Goal: Task Accomplishment & Management: Use online tool/utility

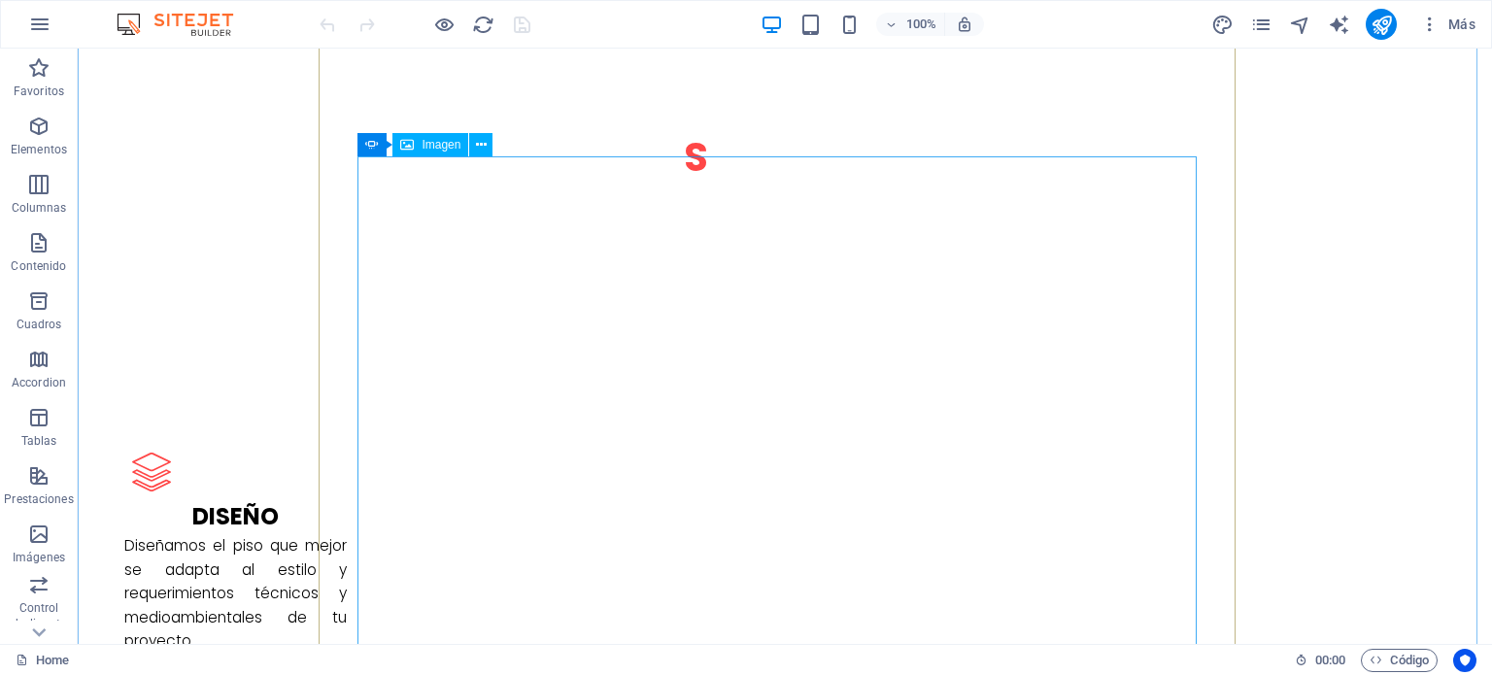
scroll to position [2623, 0]
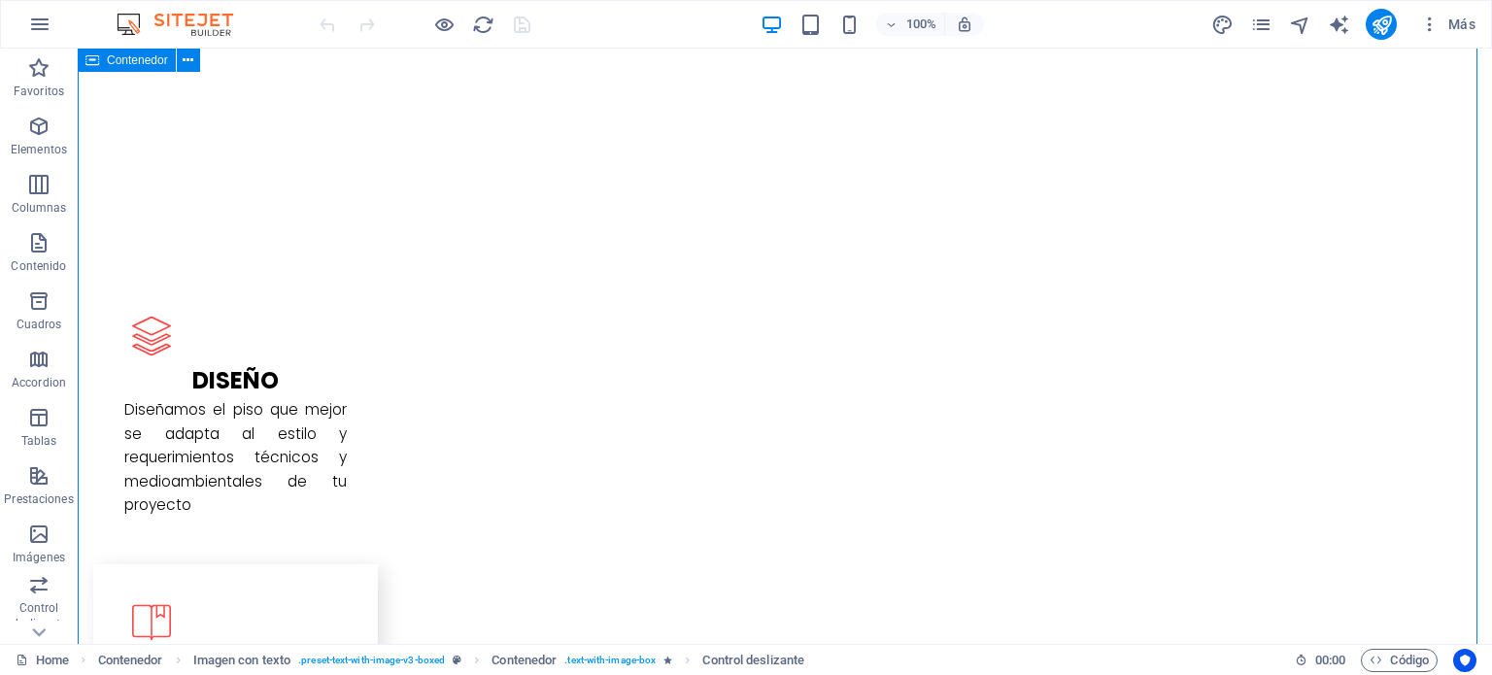
drag, startPoint x: 1375, startPoint y: 469, endPoint x: 1266, endPoint y: 119, distance: 367.4
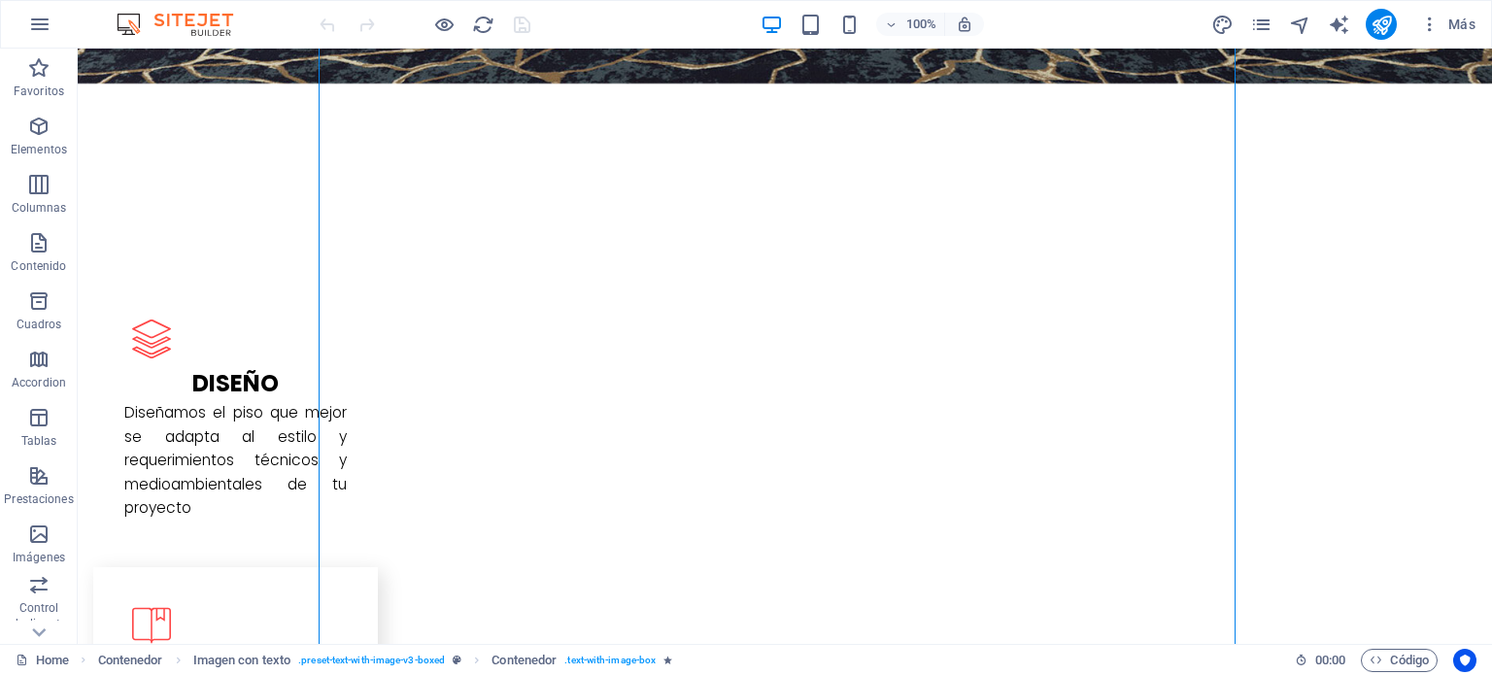
drag, startPoint x: 1222, startPoint y: 590, endPoint x: 1237, endPoint y: 285, distance: 305.4
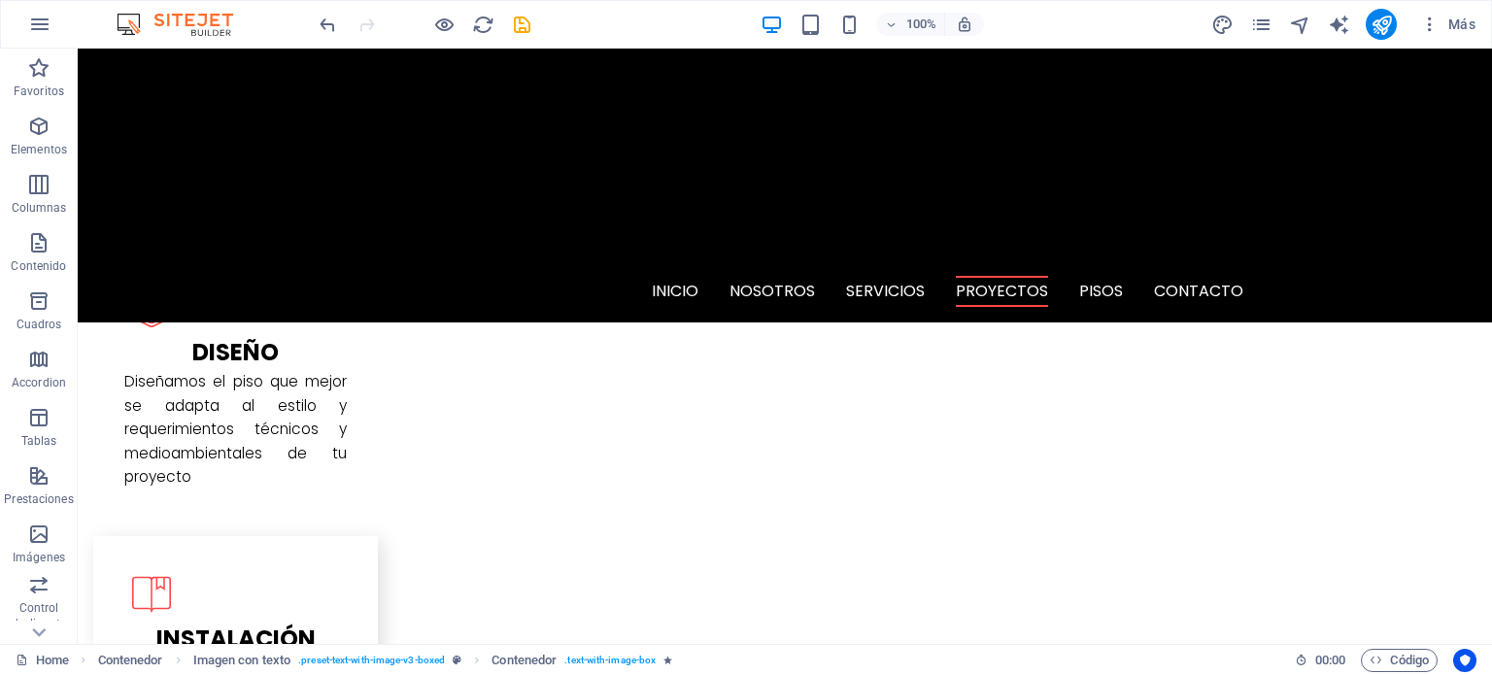
scroll to position [2543, 0]
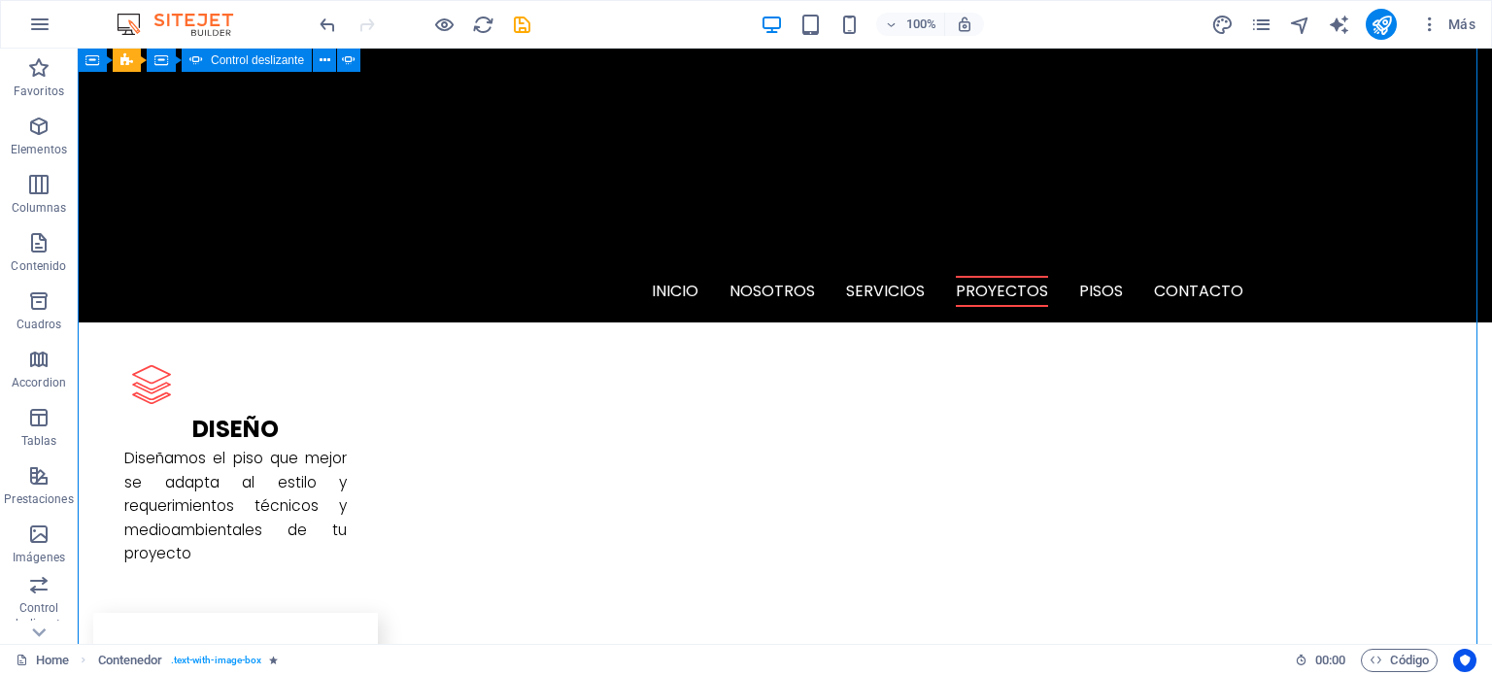
drag, startPoint x: 1072, startPoint y: 429, endPoint x: 1072, endPoint y: 268, distance: 161.2
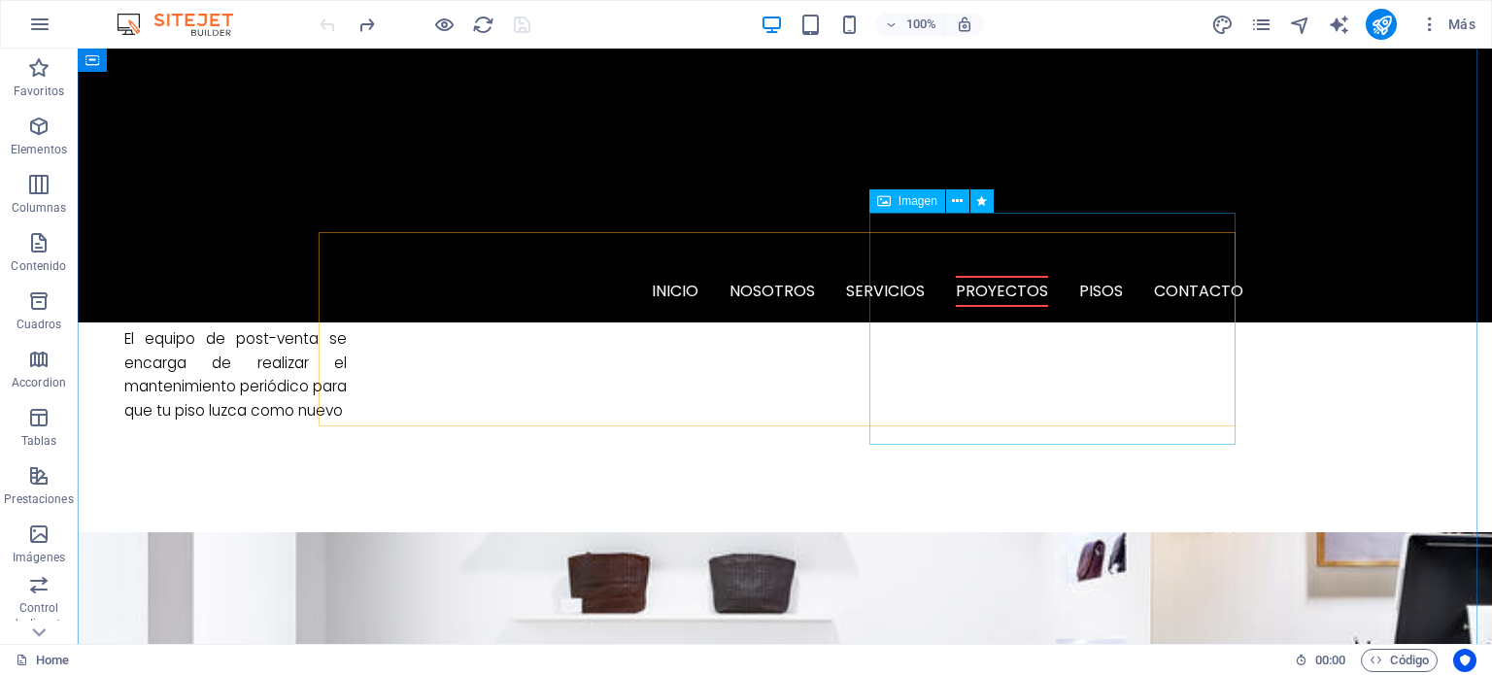
scroll to position [3115, 0]
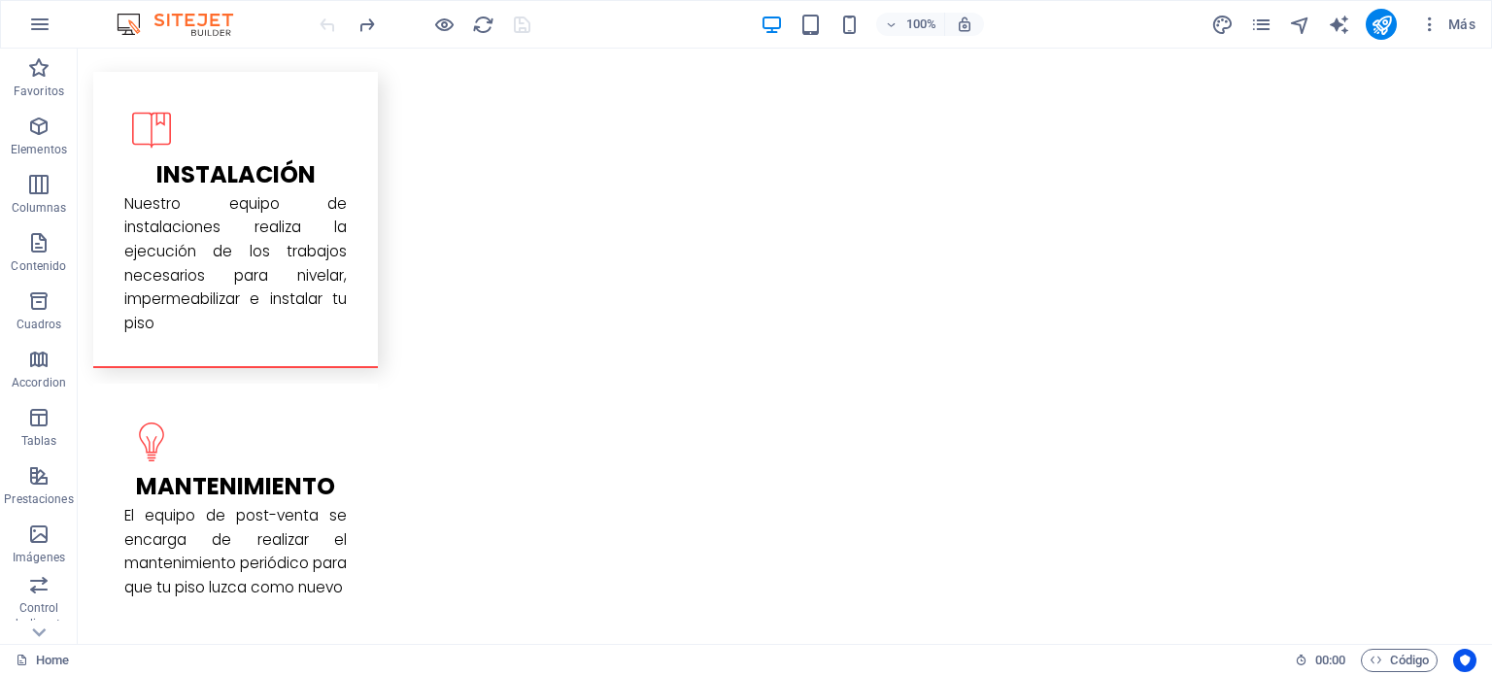
click at [35, 179] on icon "button" at bounding box center [38, 184] width 23 height 23
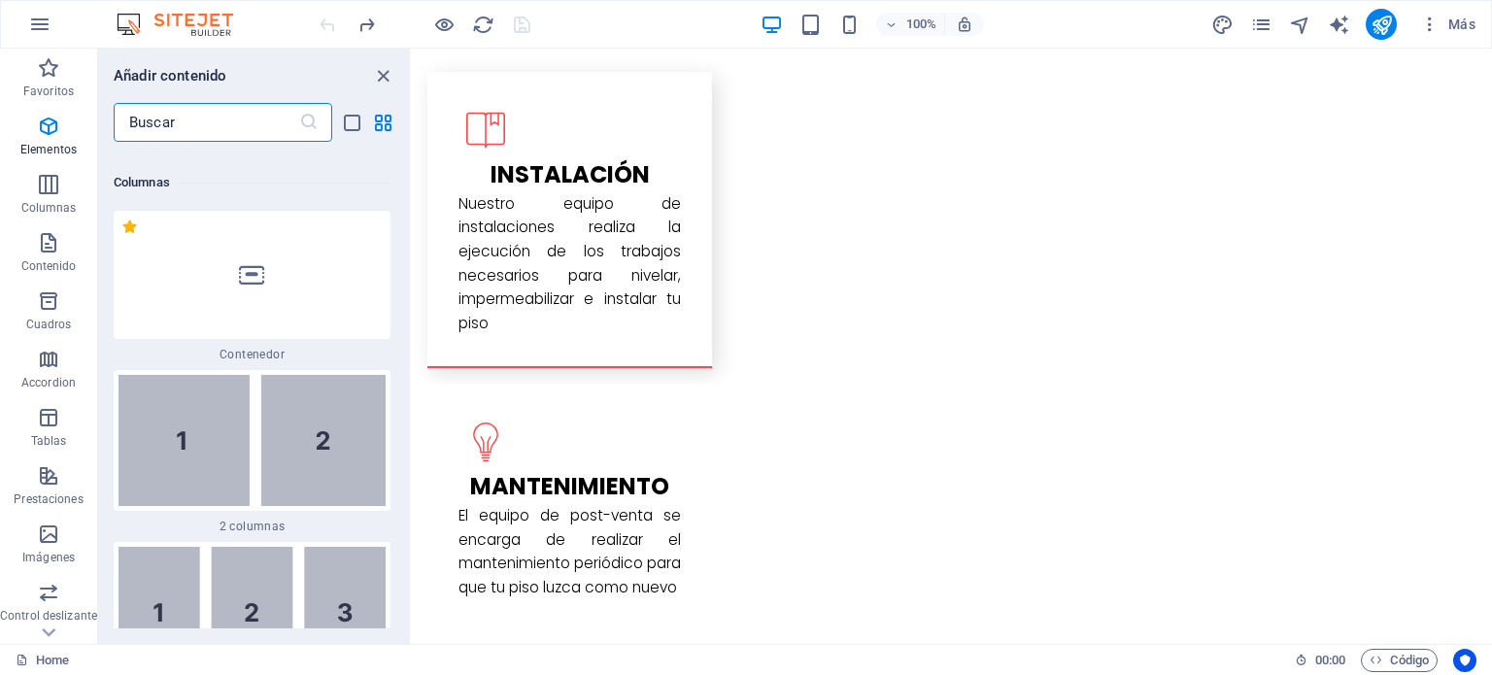
scroll to position [1121, 0]
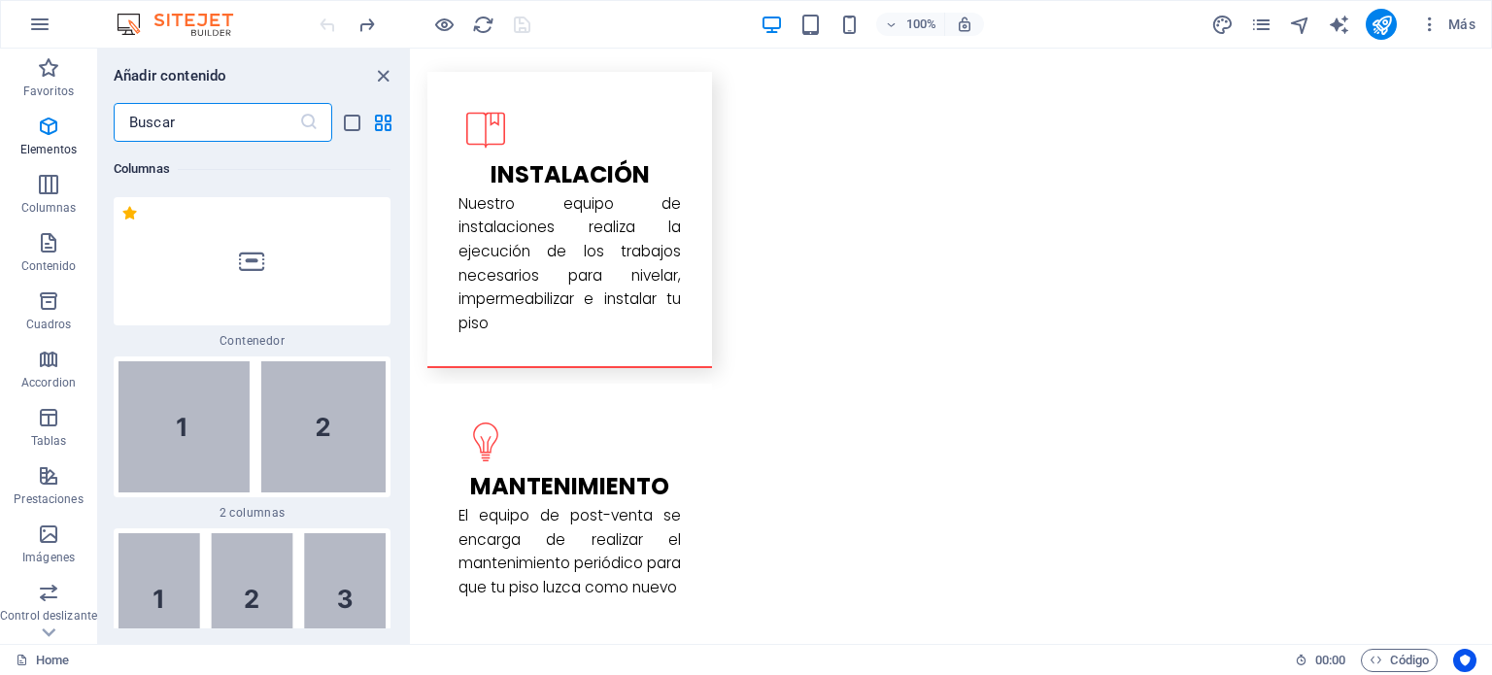
click at [43, 135] on icon "button" at bounding box center [48, 126] width 23 height 23
click at [56, 123] on icon "button" at bounding box center [48, 126] width 23 height 23
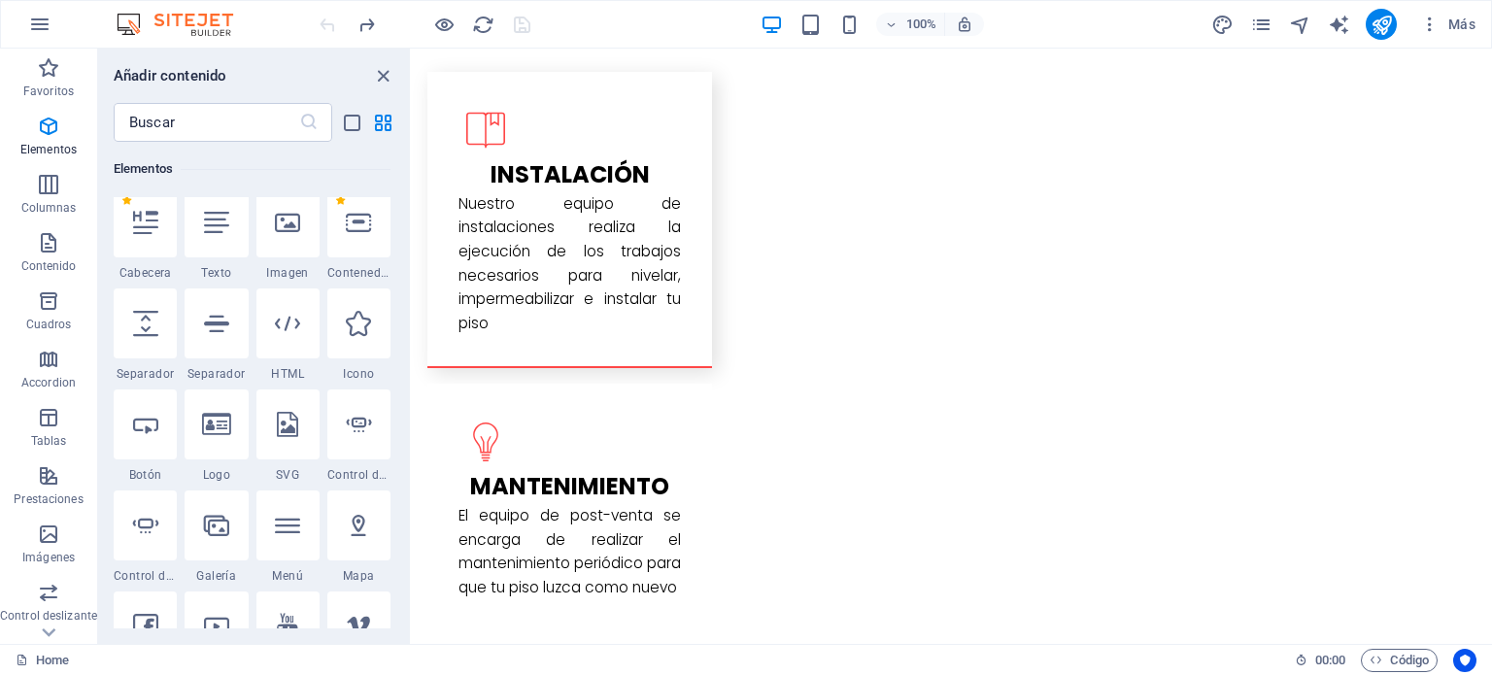
scroll to position [366, 0]
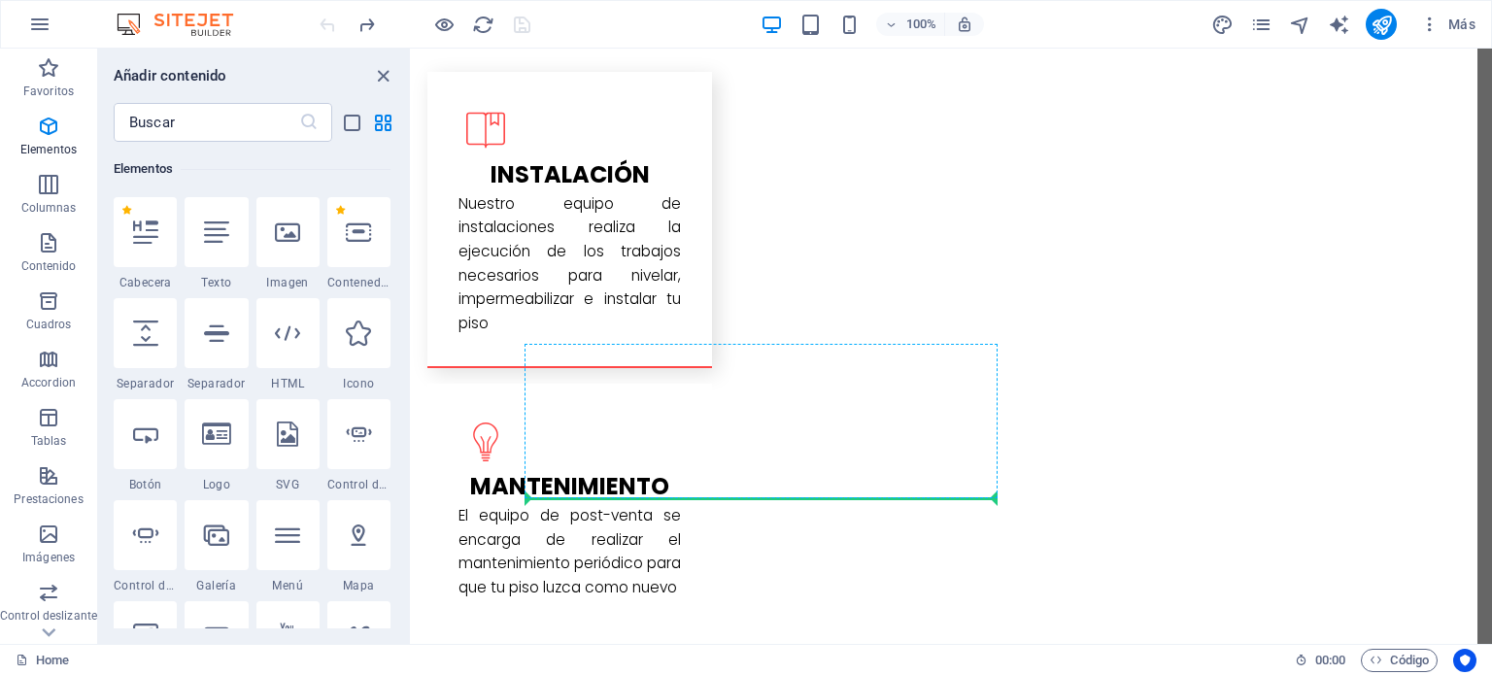
select select "ms"
select select "s"
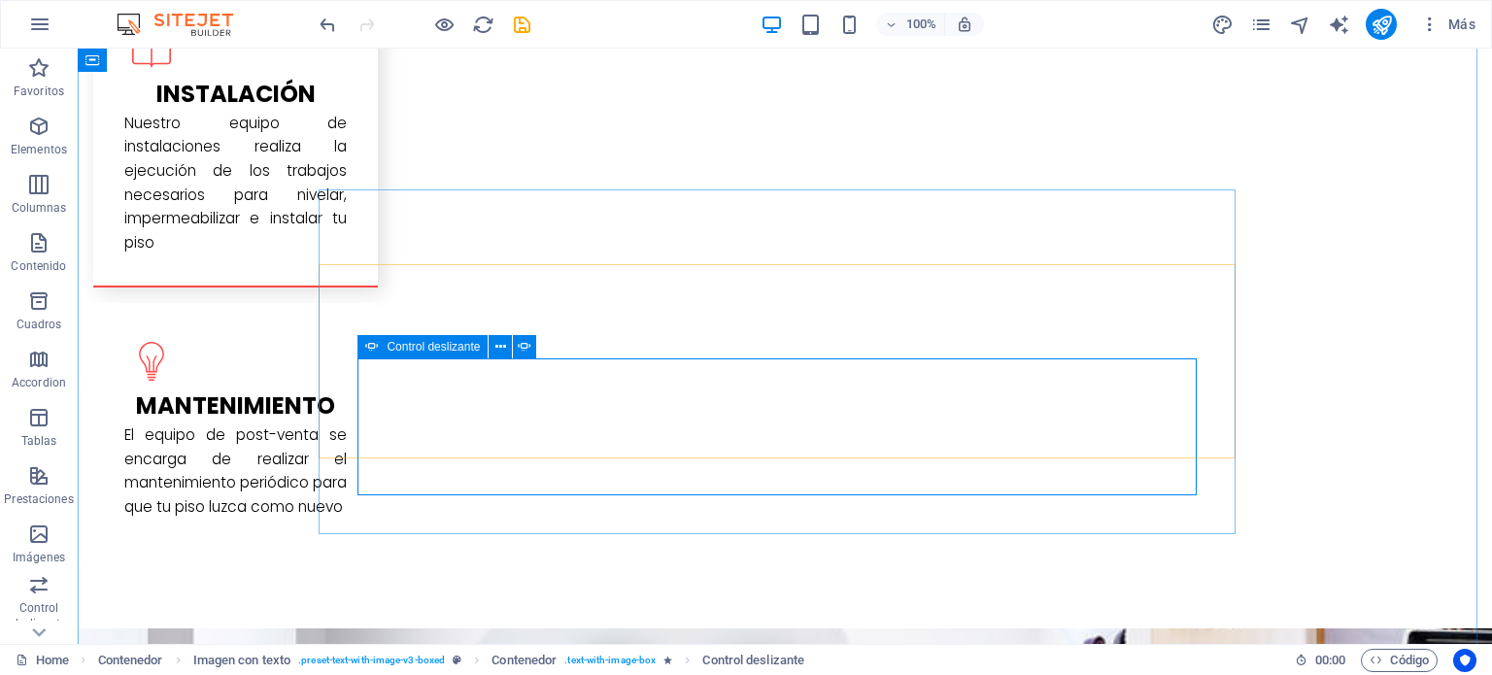
scroll to position [3309, 0]
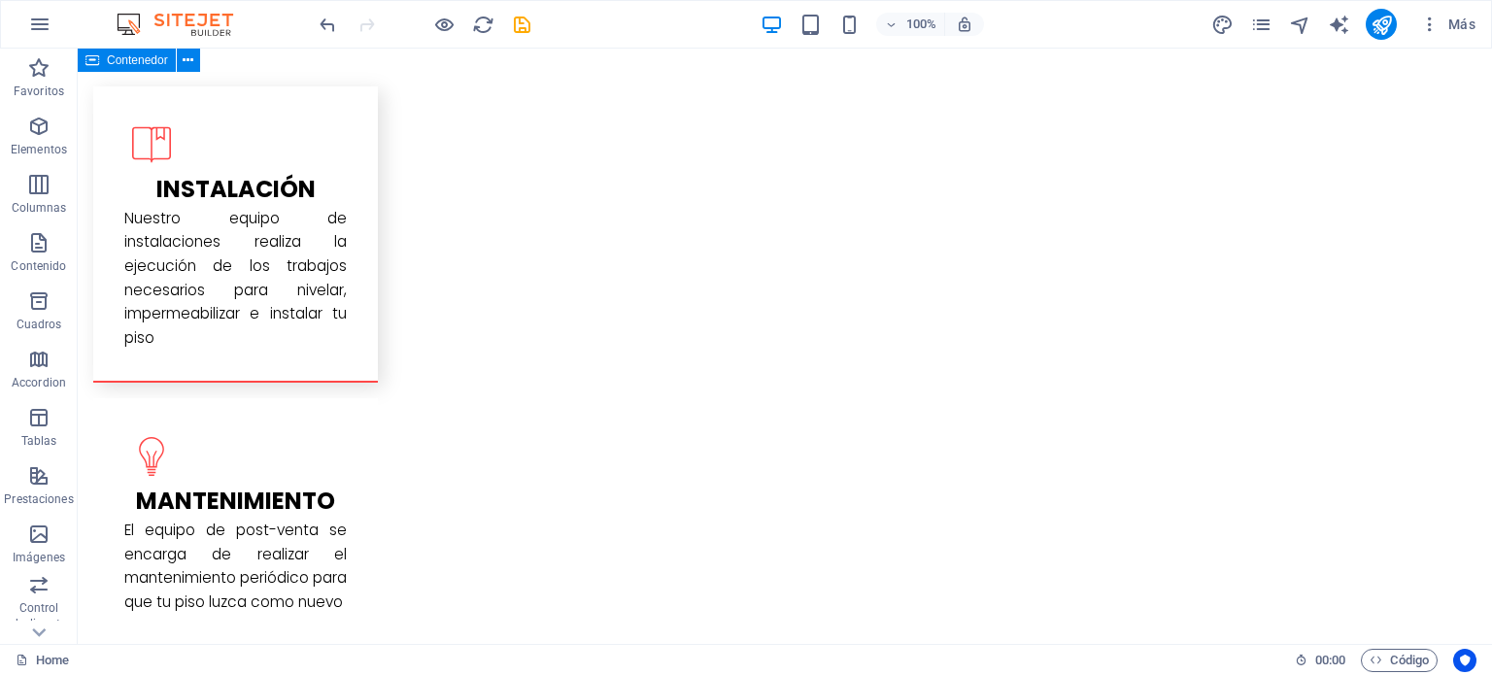
scroll to position [3174, 0]
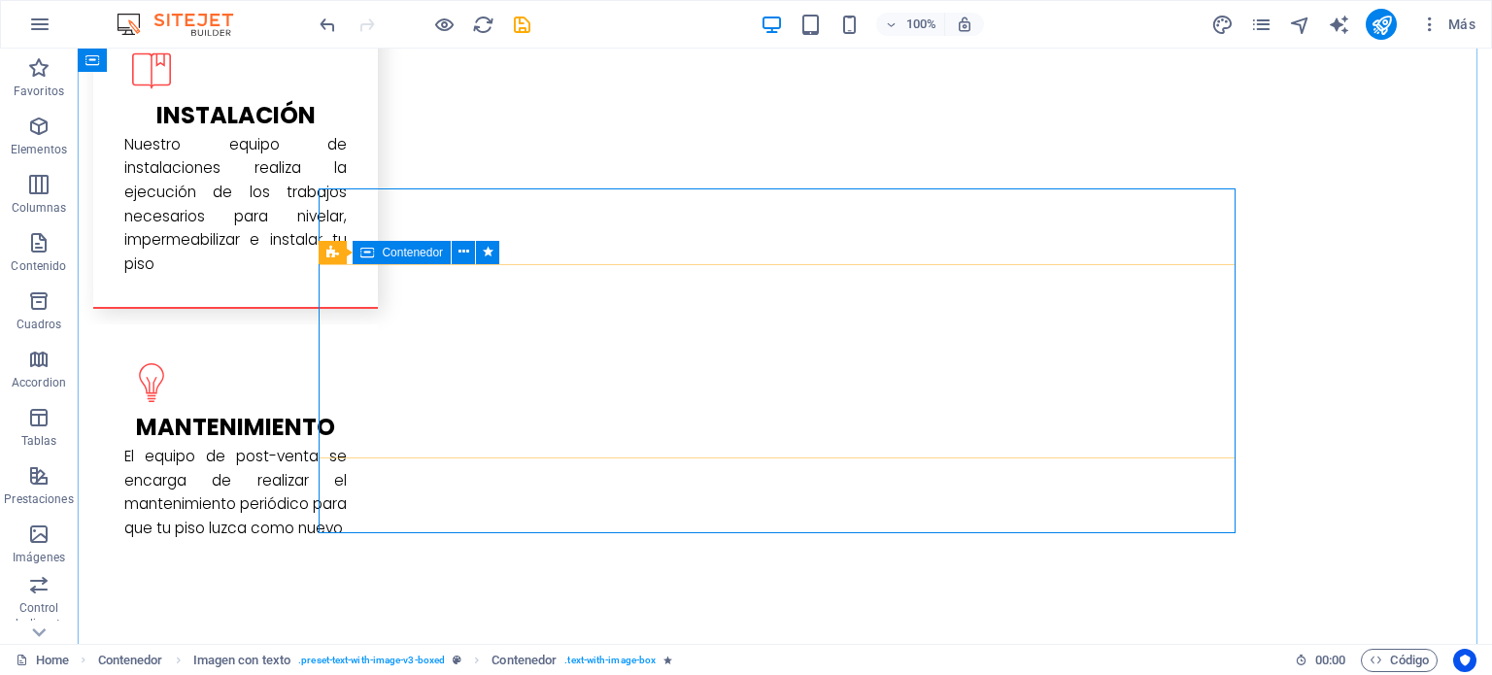
click at [462, 255] on icon at bounding box center [463, 252] width 11 height 20
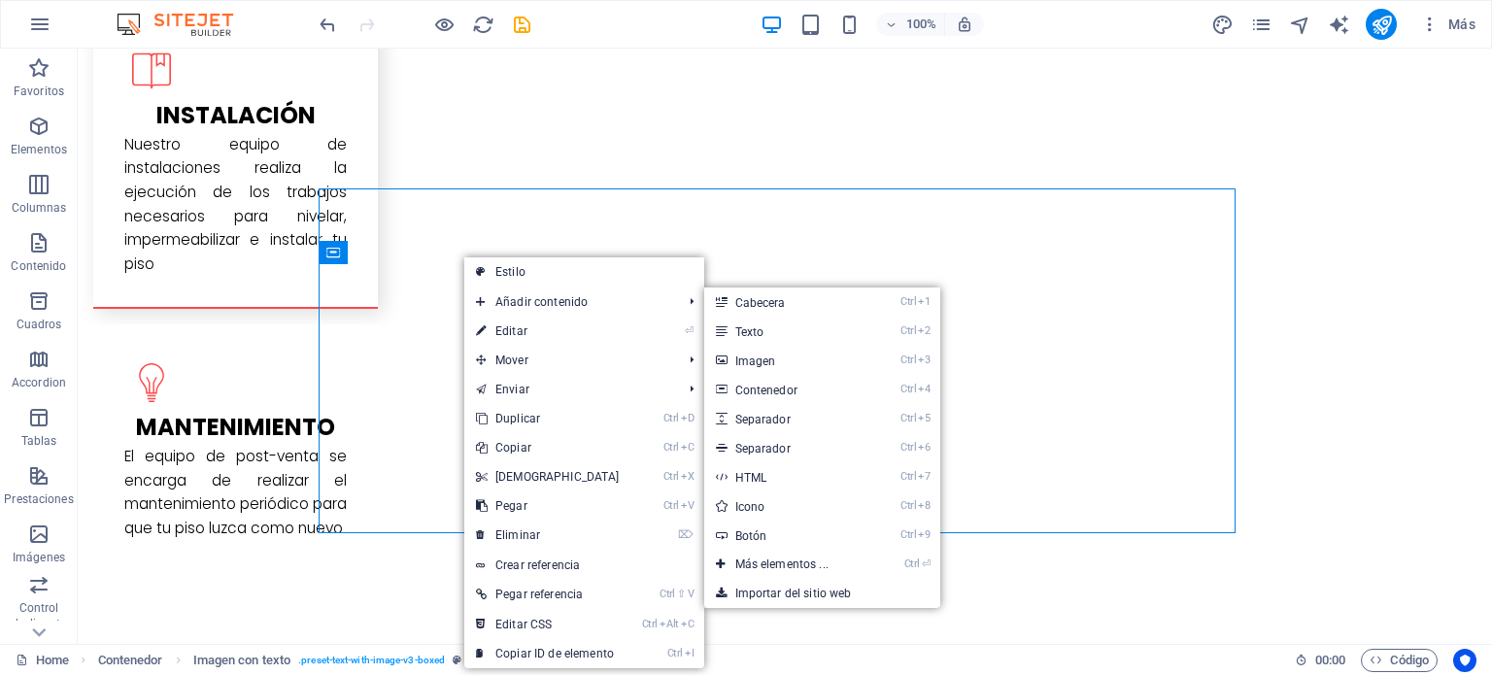
click at [510, 329] on link "⏎ Editar" at bounding box center [547, 331] width 167 height 29
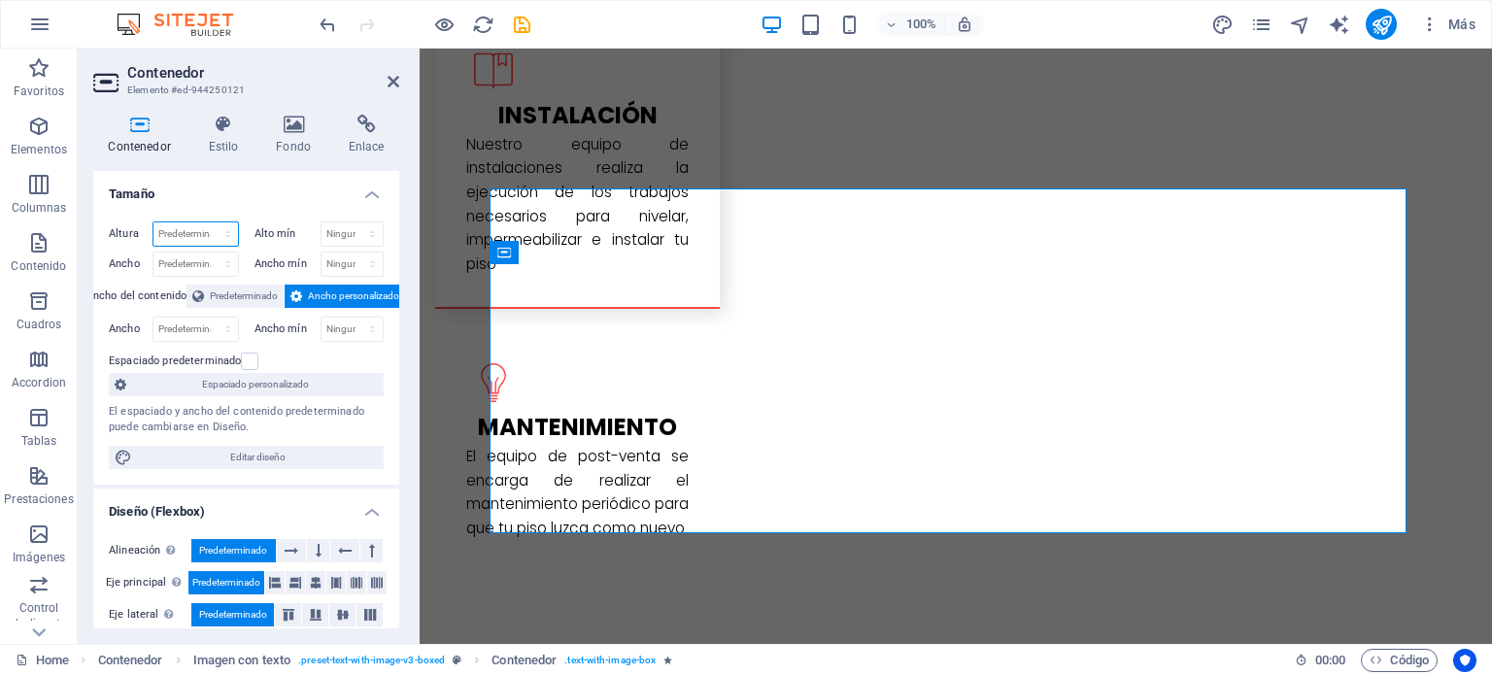
click at [198, 231] on select "Predeterminado px rem % vh vw" at bounding box center [195, 233] width 85 height 23
click at [252, 295] on span "Predeterminado" at bounding box center [244, 296] width 68 height 23
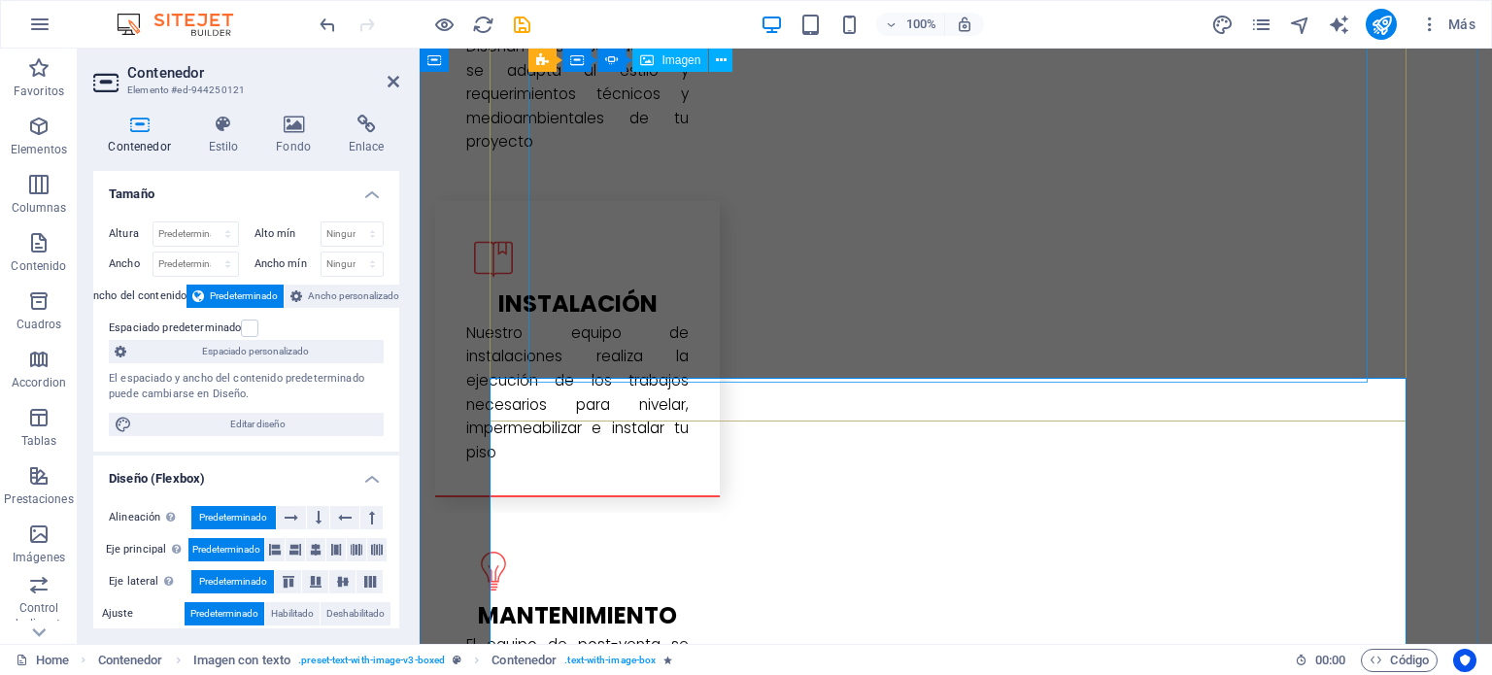
scroll to position [3137, 0]
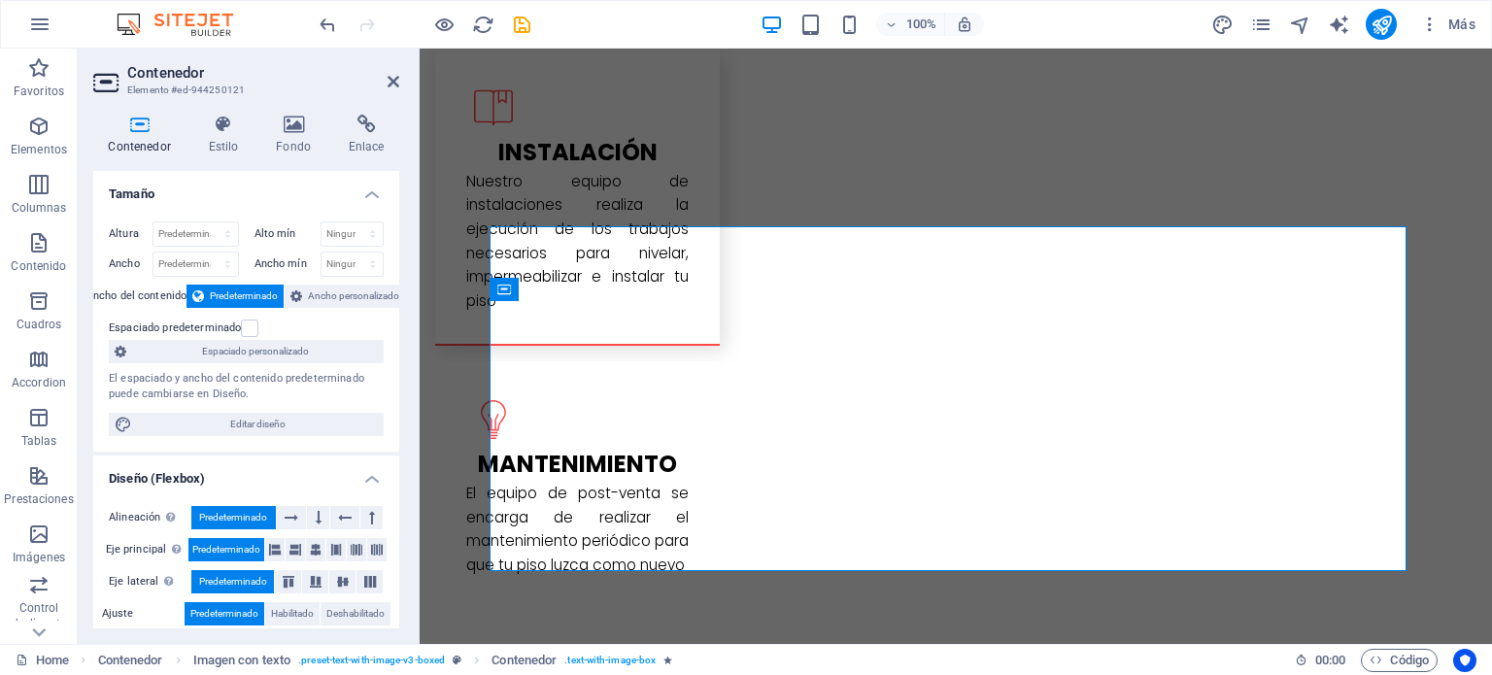
click at [245, 327] on label at bounding box center [249, 328] width 17 height 17
click at [0, 0] on input "Espaciado predeterminado" at bounding box center [0, 0] width 0 height 0
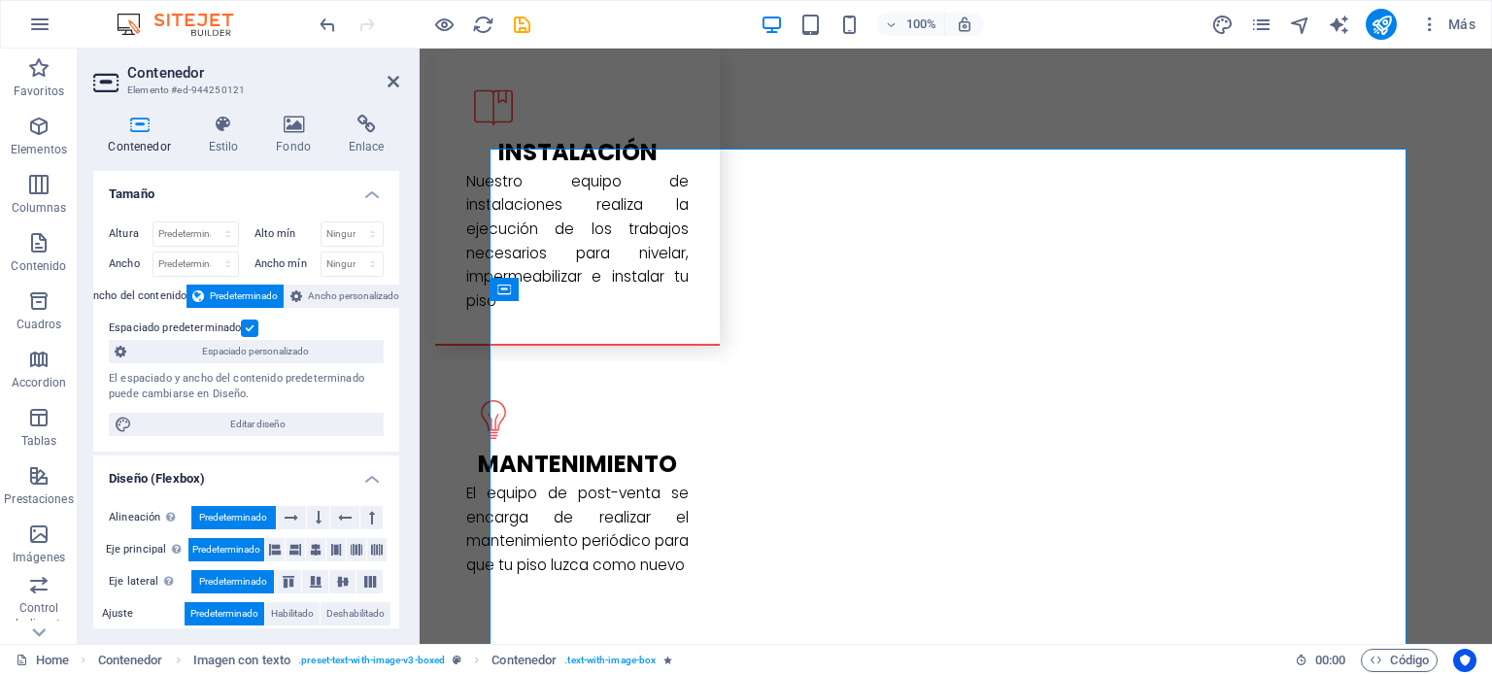
click at [245, 322] on label at bounding box center [249, 328] width 17 height 17
click at [0, 0] on input "Espaciado predeterminado" at bounding box center [0, 0] width 0 height 0
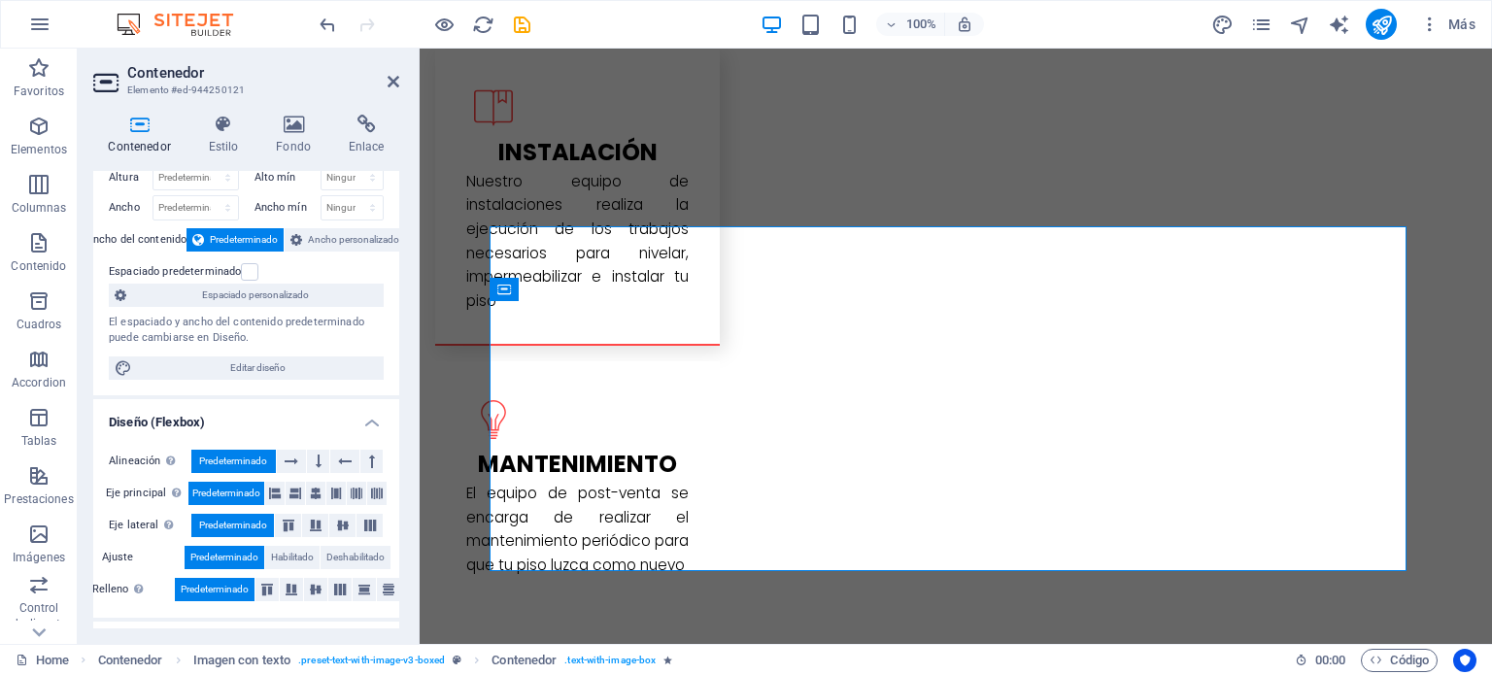
scroll to position [0, 0]
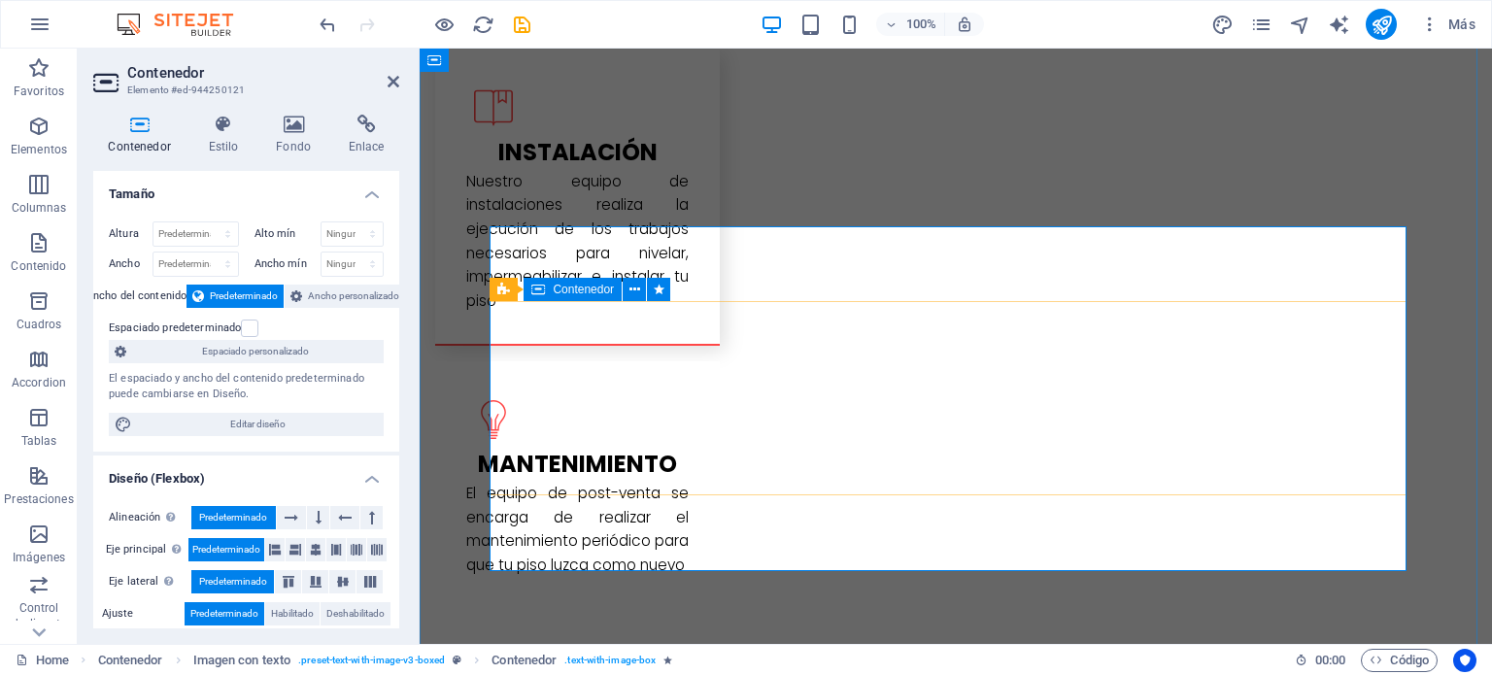
drag, startPoint x: 723, startPoint y: 351, endPoint x: 1063, endPoint y: 350, distance: 340.0
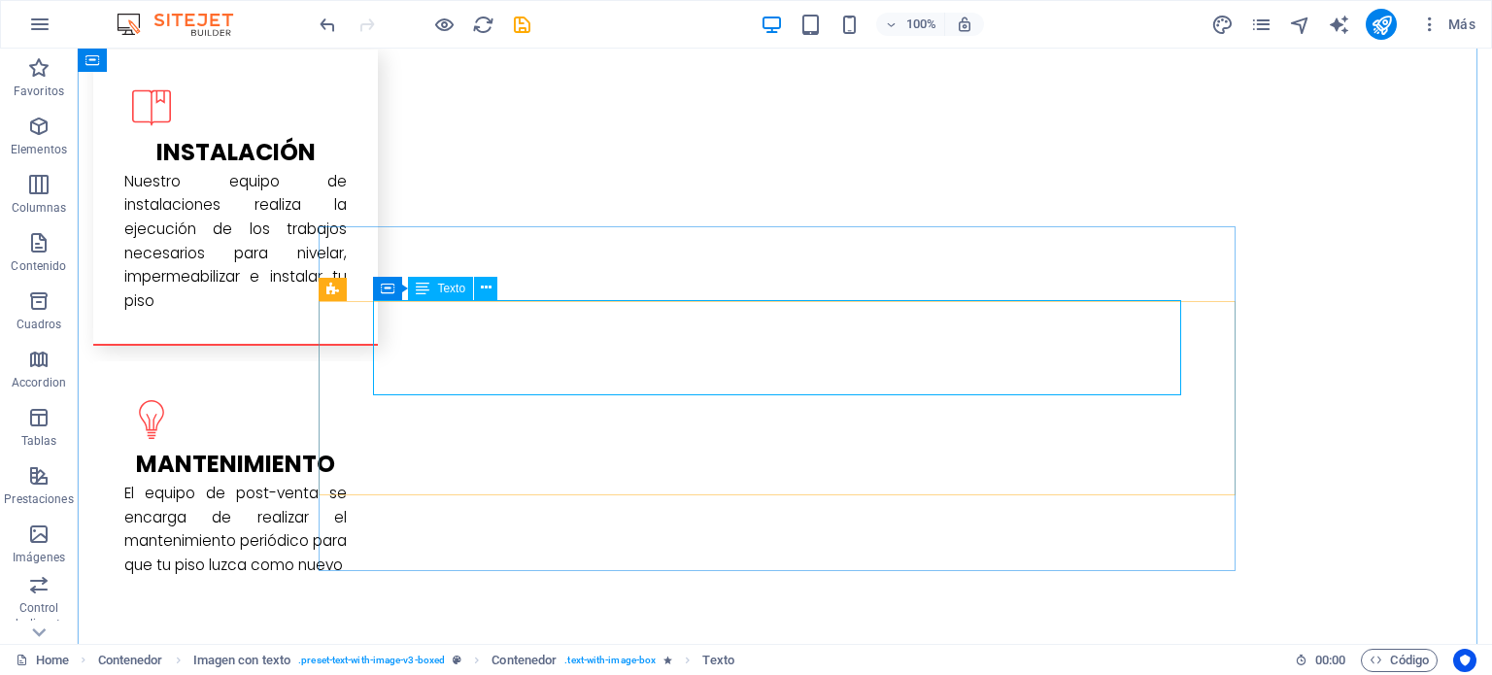
click at [482, 290] on icon at bounding box center [486, 288] width 11 height 20
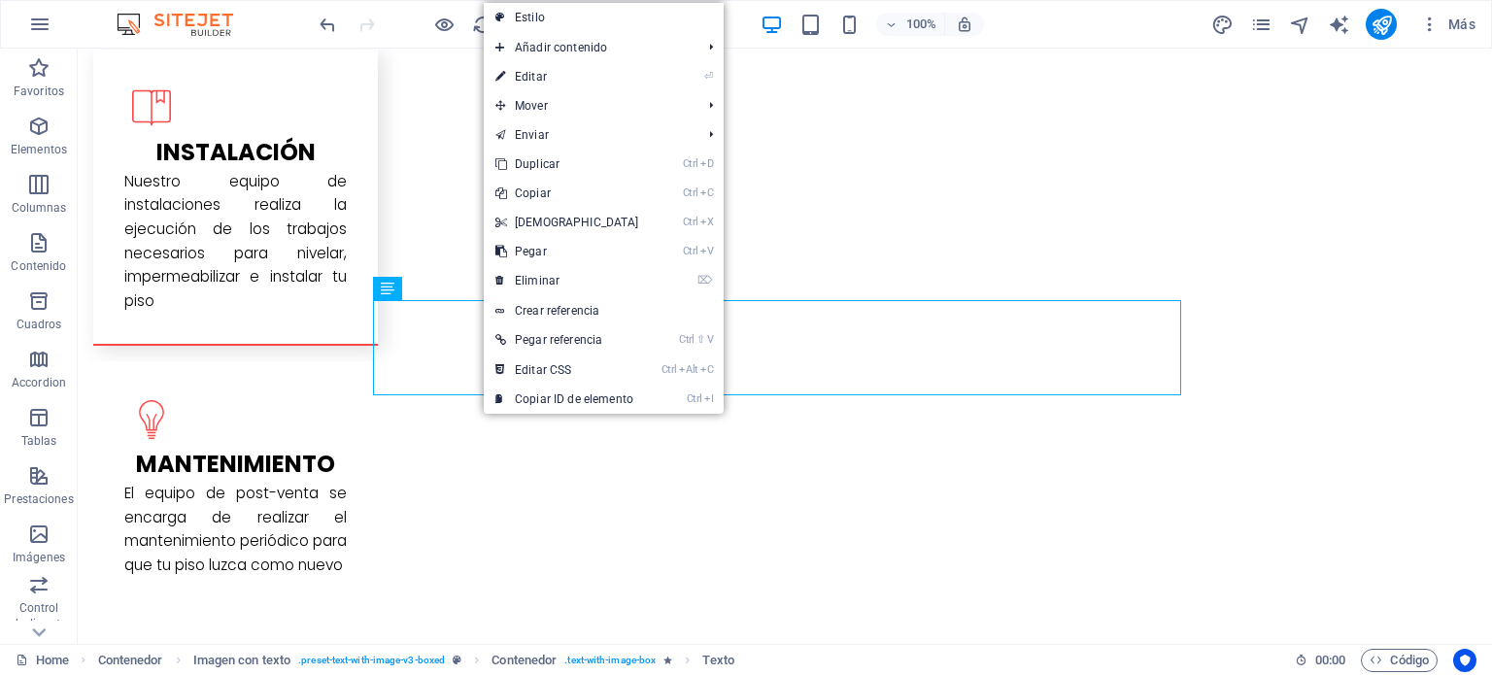
click at [535, 80] on link "⏎ Editar" at bounding box center [567, 76] width 167 height 29
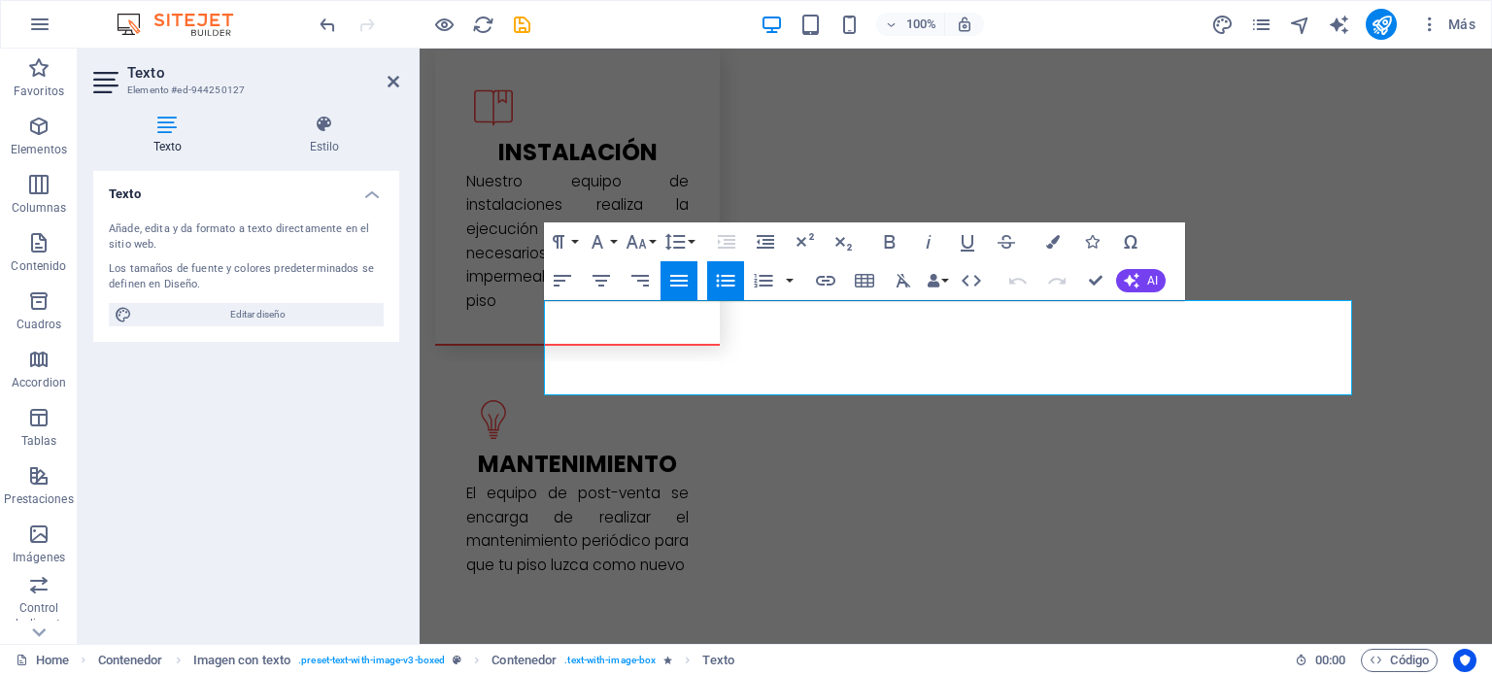
click at [267, 321] on span "Editar diseño" at bounding box center [258, 314] width 240 height 23
select select "rem"
select select "300"
select select "px"
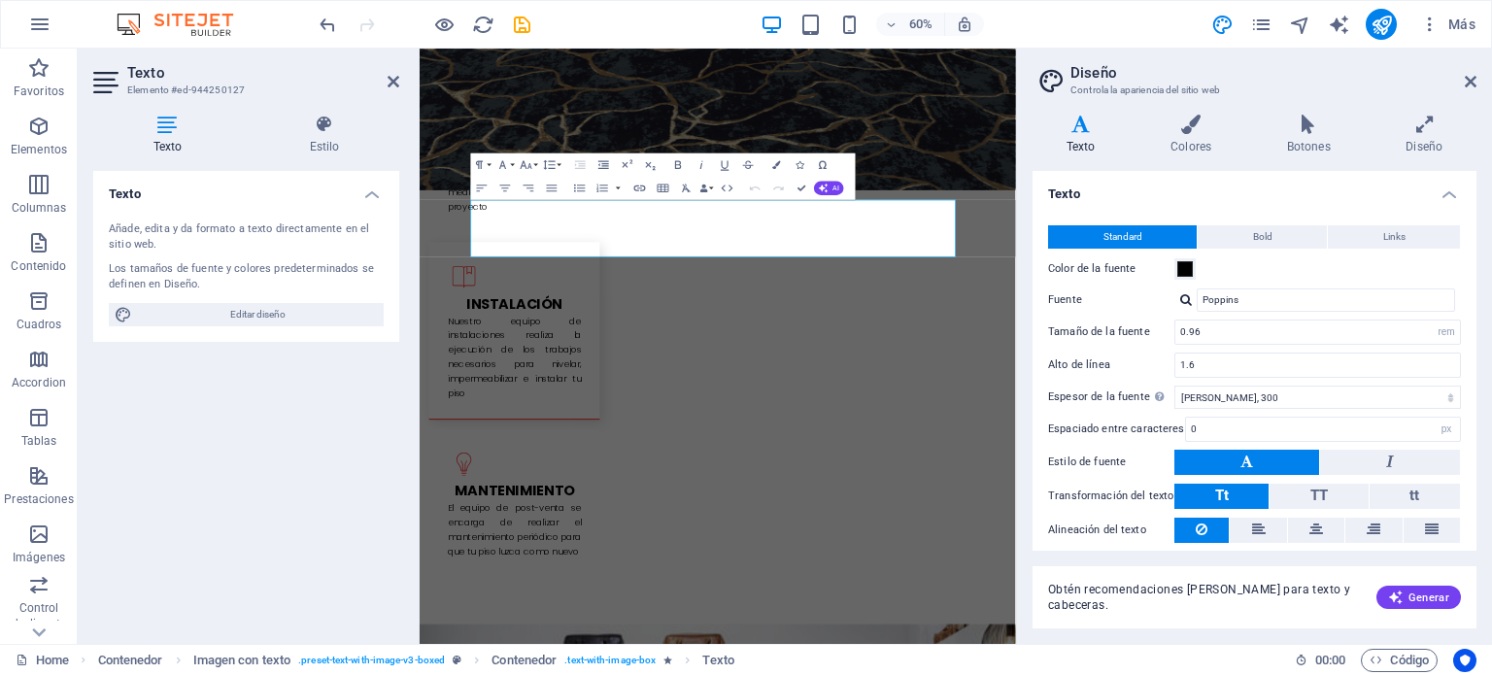
click at [324, 131] on icon at bounding box center [325, 124] width 150 height 19
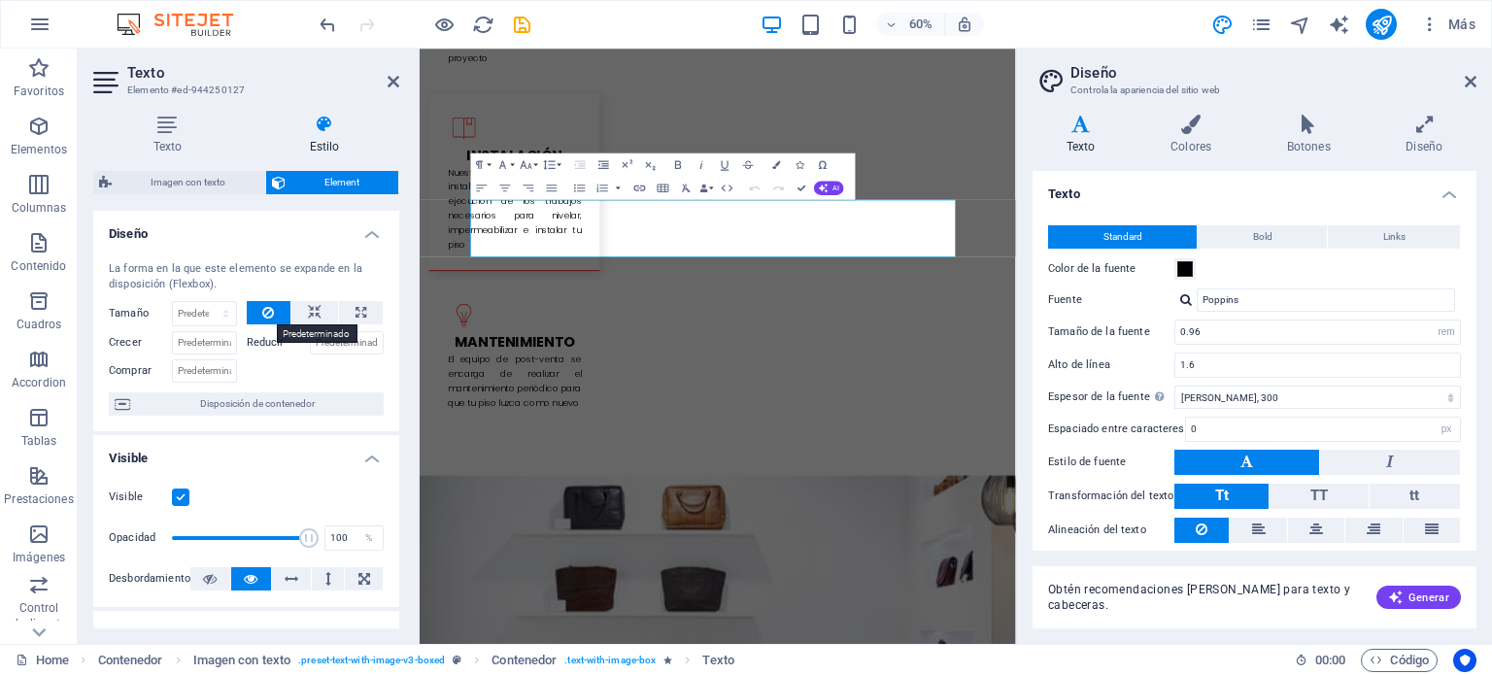
click at [258, 315] on button at bounding box center [269, 312] width 45 height 23
click at [310, 318] on icon at bounding box center [315, 312] width 14 height 23
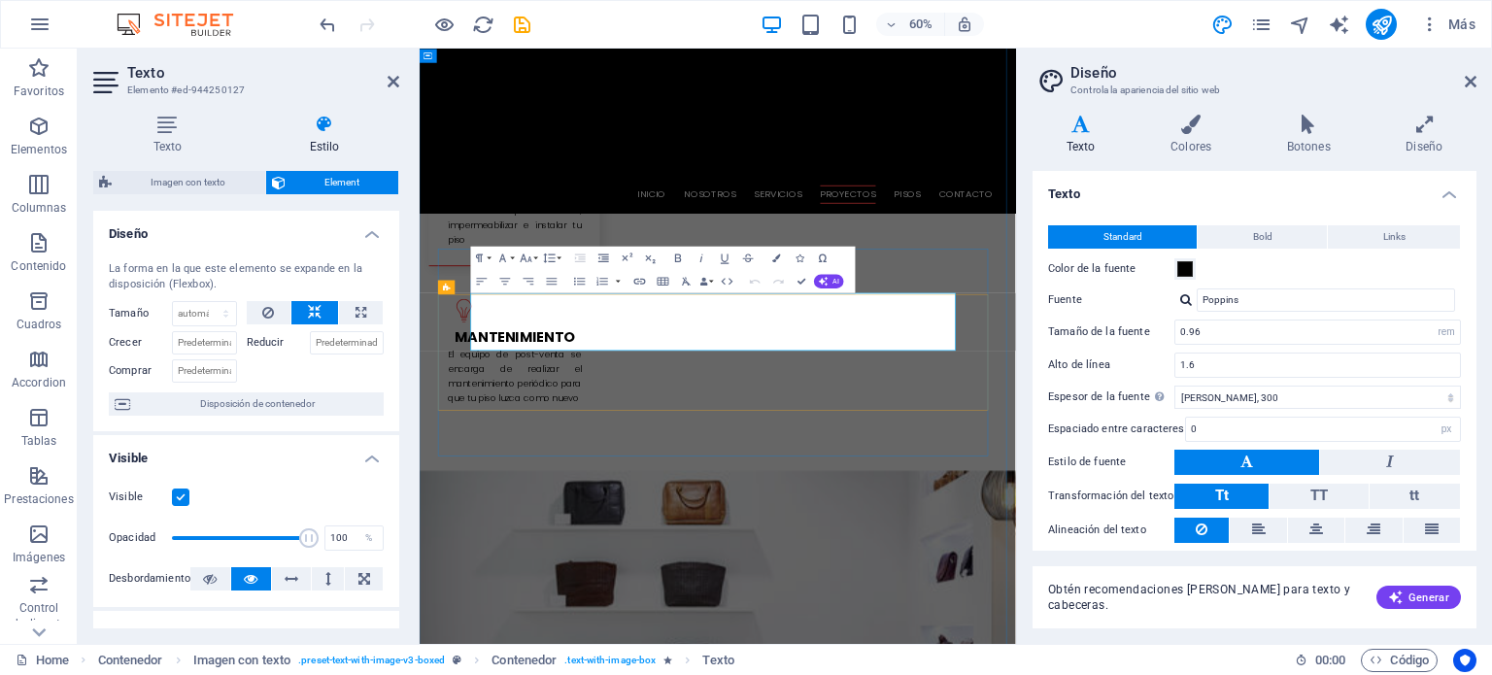
scroll to position [3191, 0]
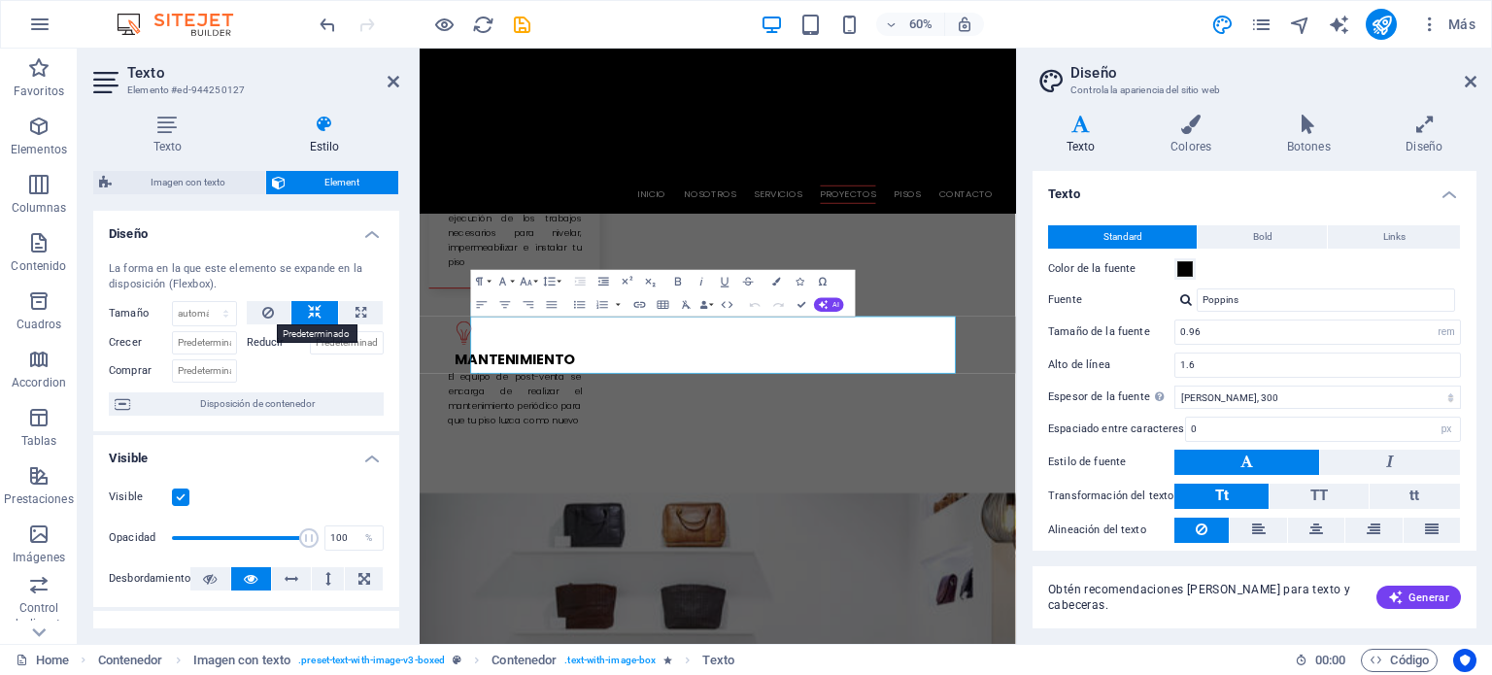
click at [266, 311] on icon at bounding box center [268, 312] width 12 height 23
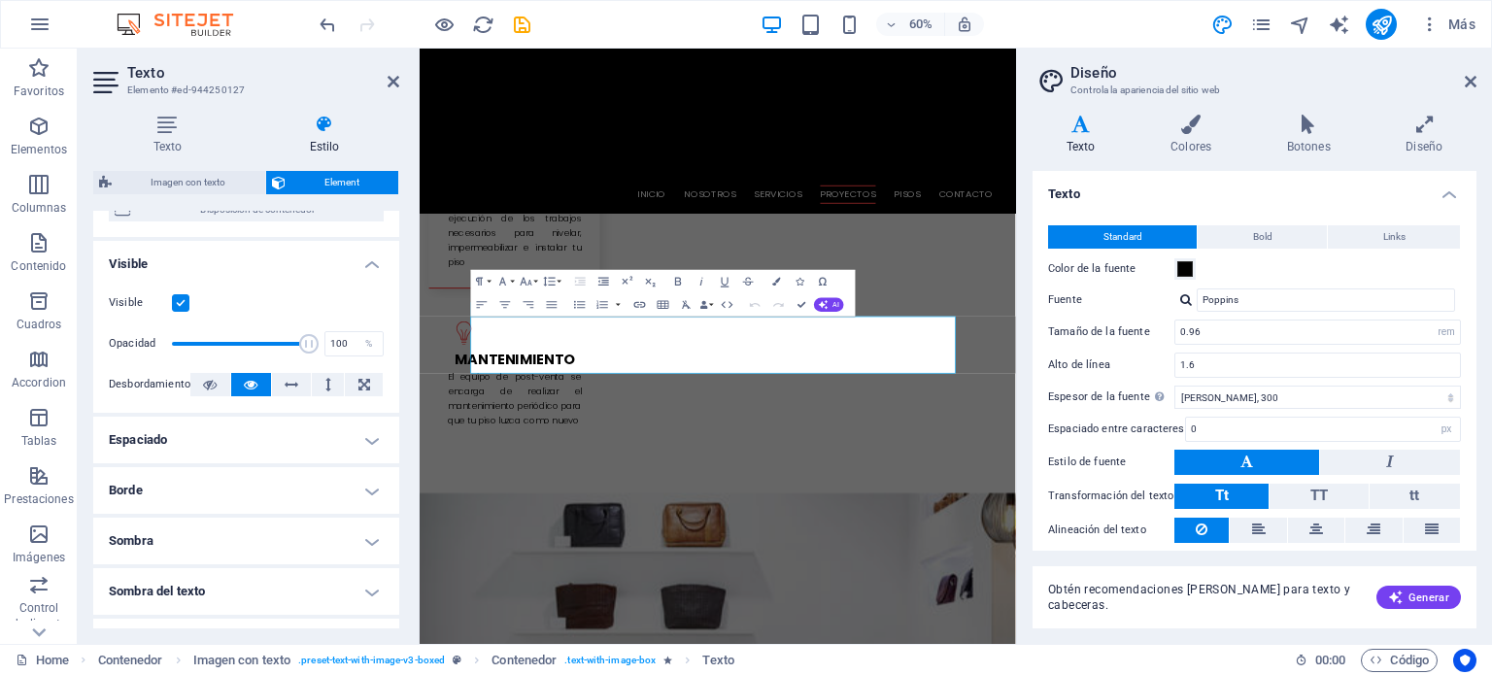
scroll to position [0, 0]
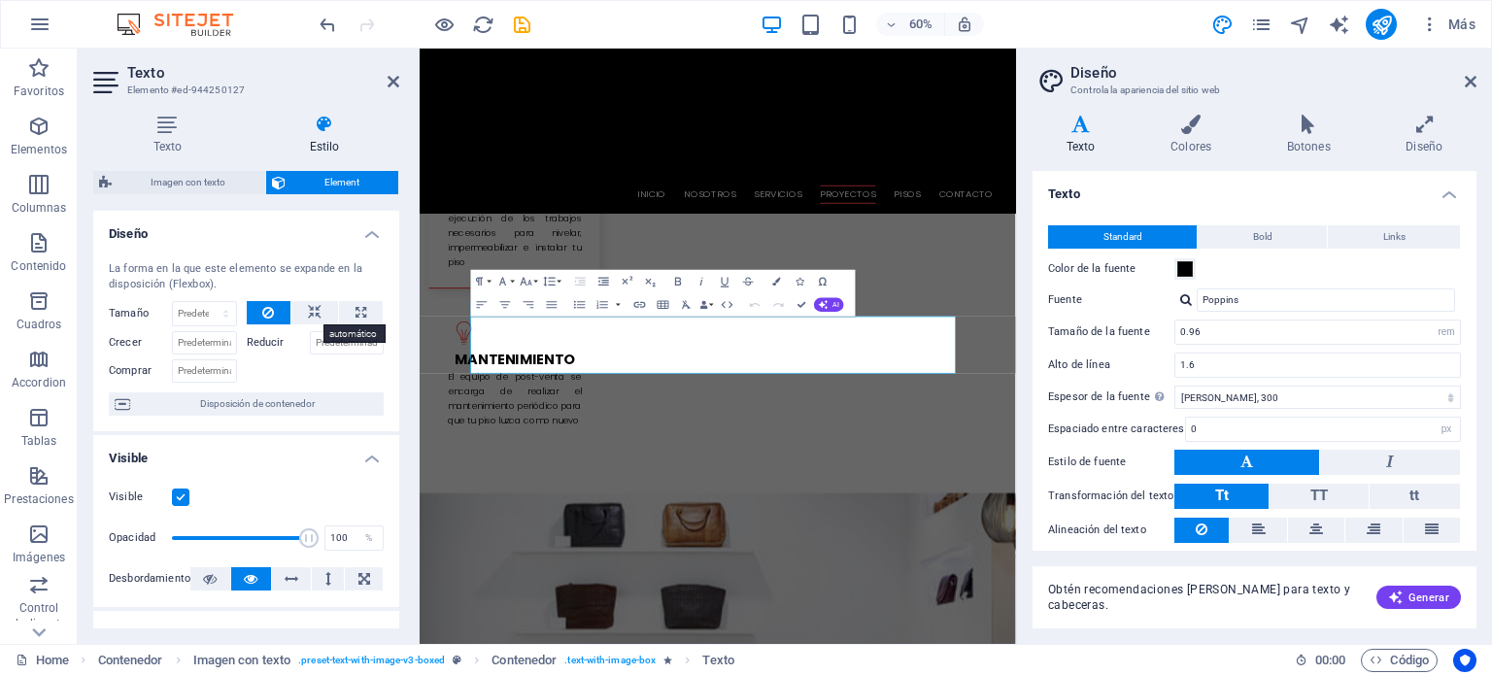
click at [320, 301] on button at bounding box center [314, 312] width 47 height 23
click at [362, 310] on button at bounding box center [361, 312] width 44 height 23
type input "100"
select select "%"
click at [317, 313] on icon at bounding box center [315, 312] width 14 height 23
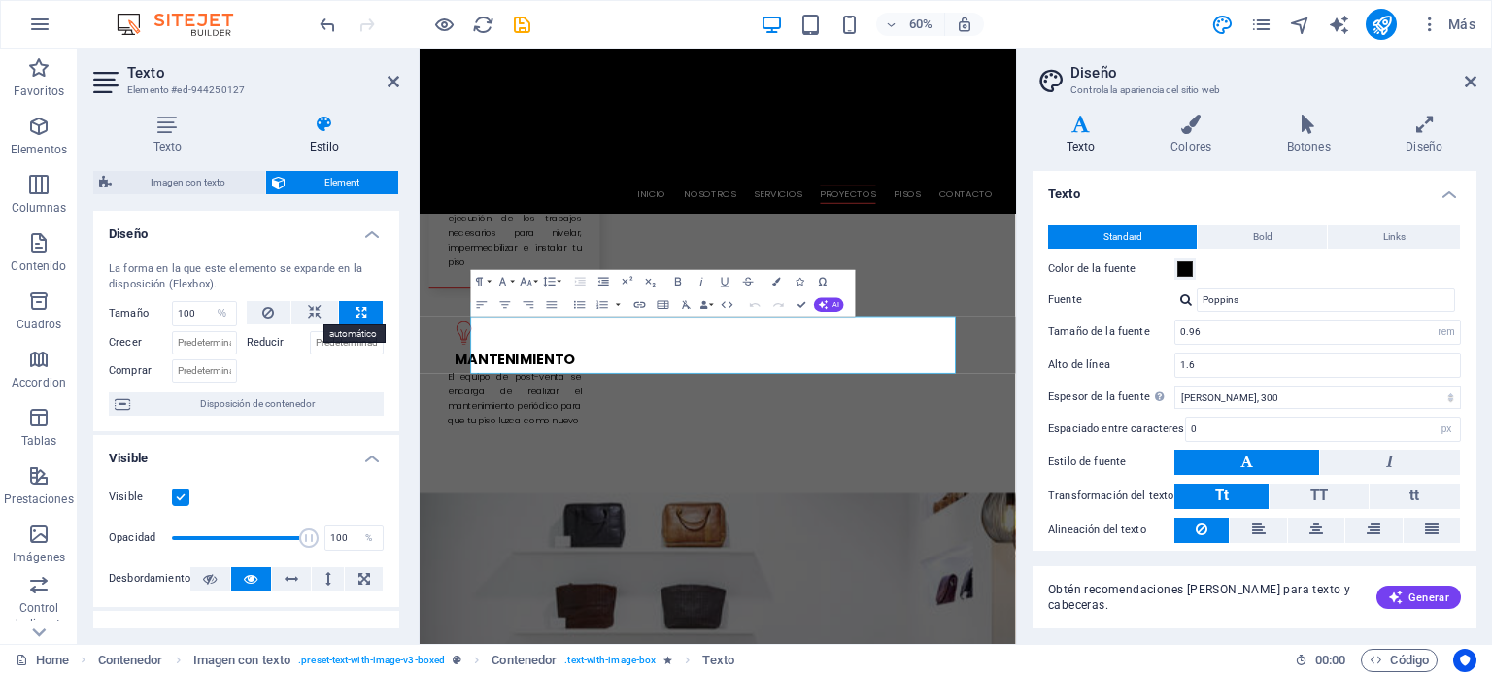
select select "DISABLED_OPTION_VALUE"
click at [262, 319] on icon at bounding box center [268, 312] width 12 height 23
click at [1475, 76] on icon at bounding box center [1471, 82] width 12 height 16
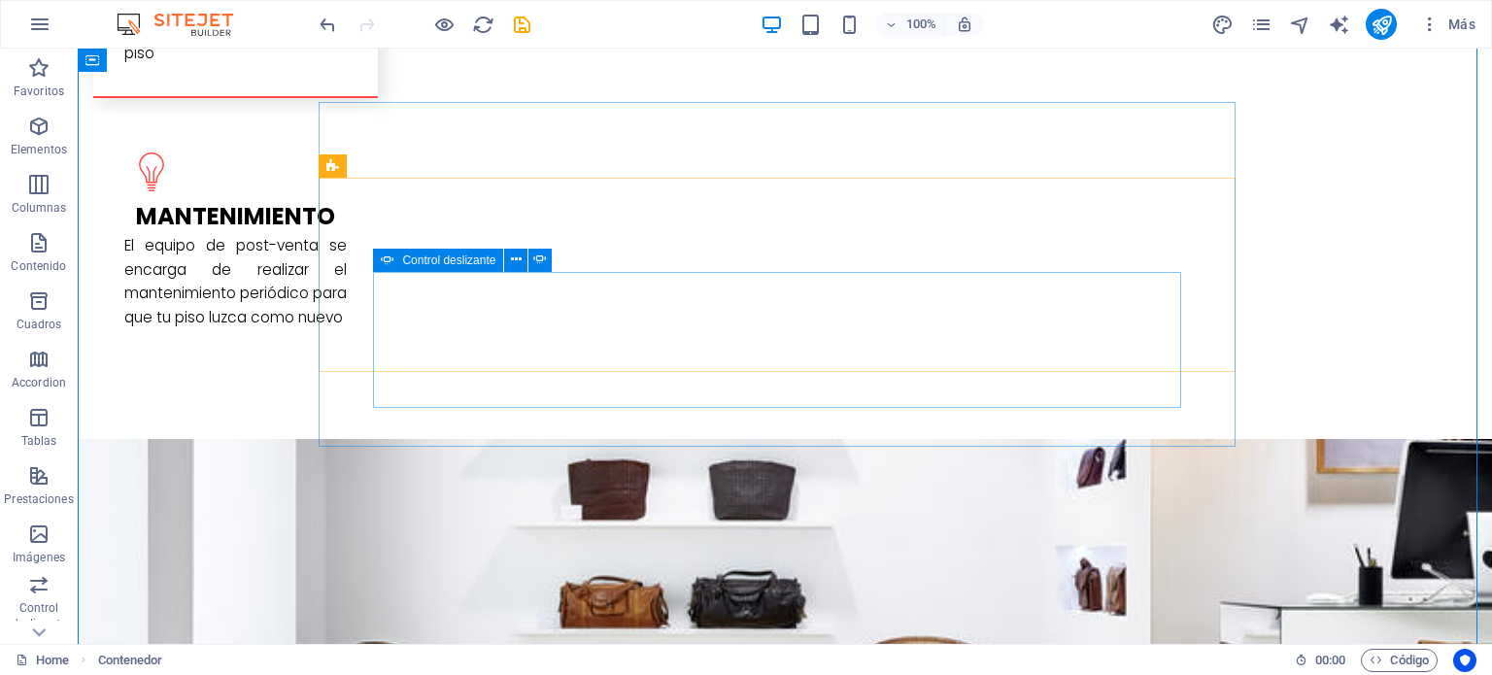
scroll to position [2997, 0]
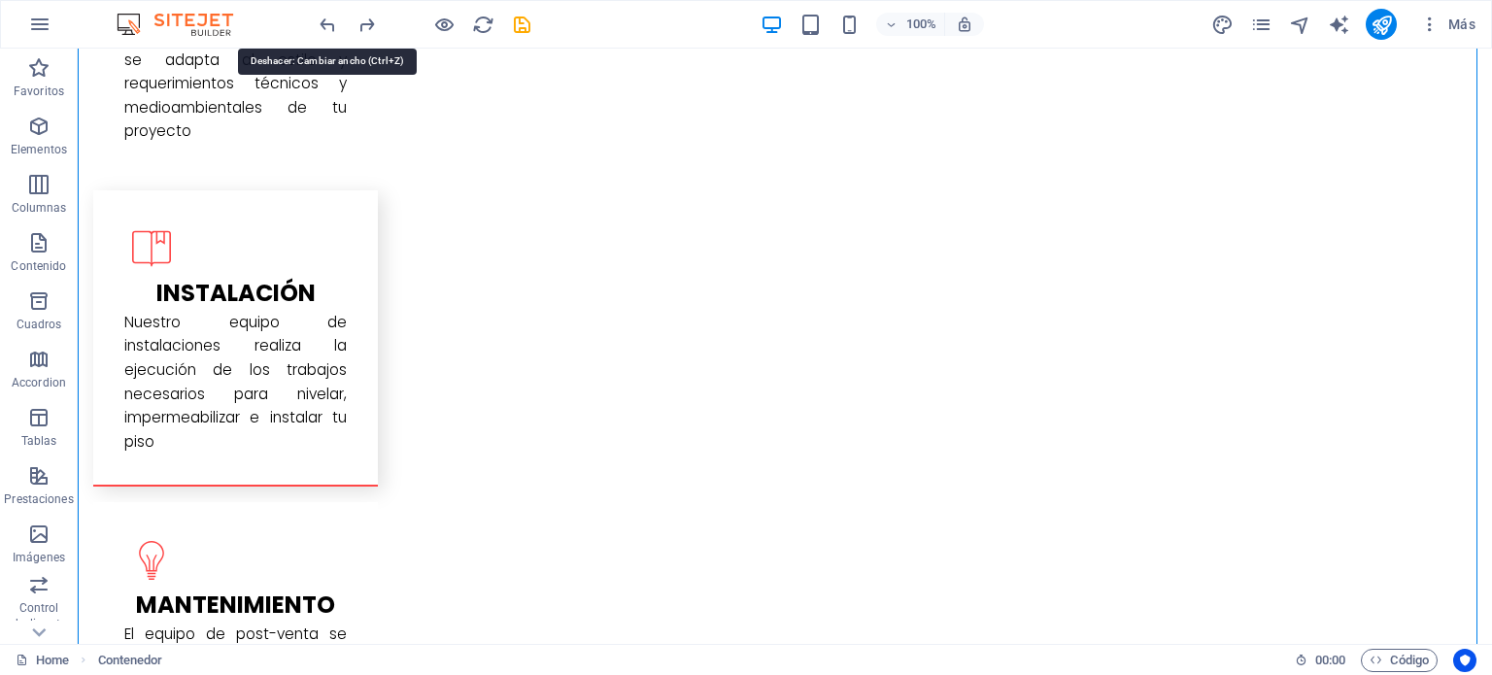
click at [320, 22] on icon "undo" at bounding box center [328, 25] width 22 height 22
click at [334, 22] on icon "undo" at bounding box center [328, 25] width 22 height 22
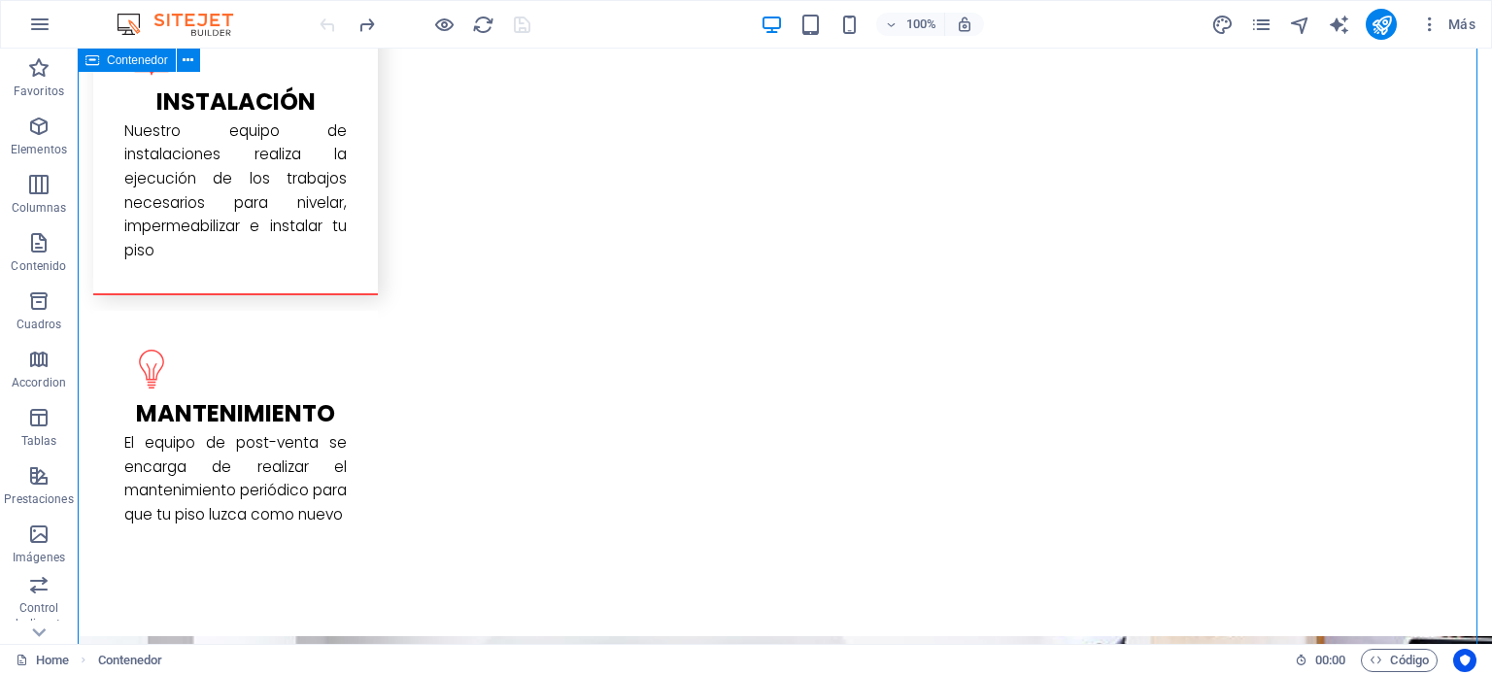
scroll to position [3191, 0]
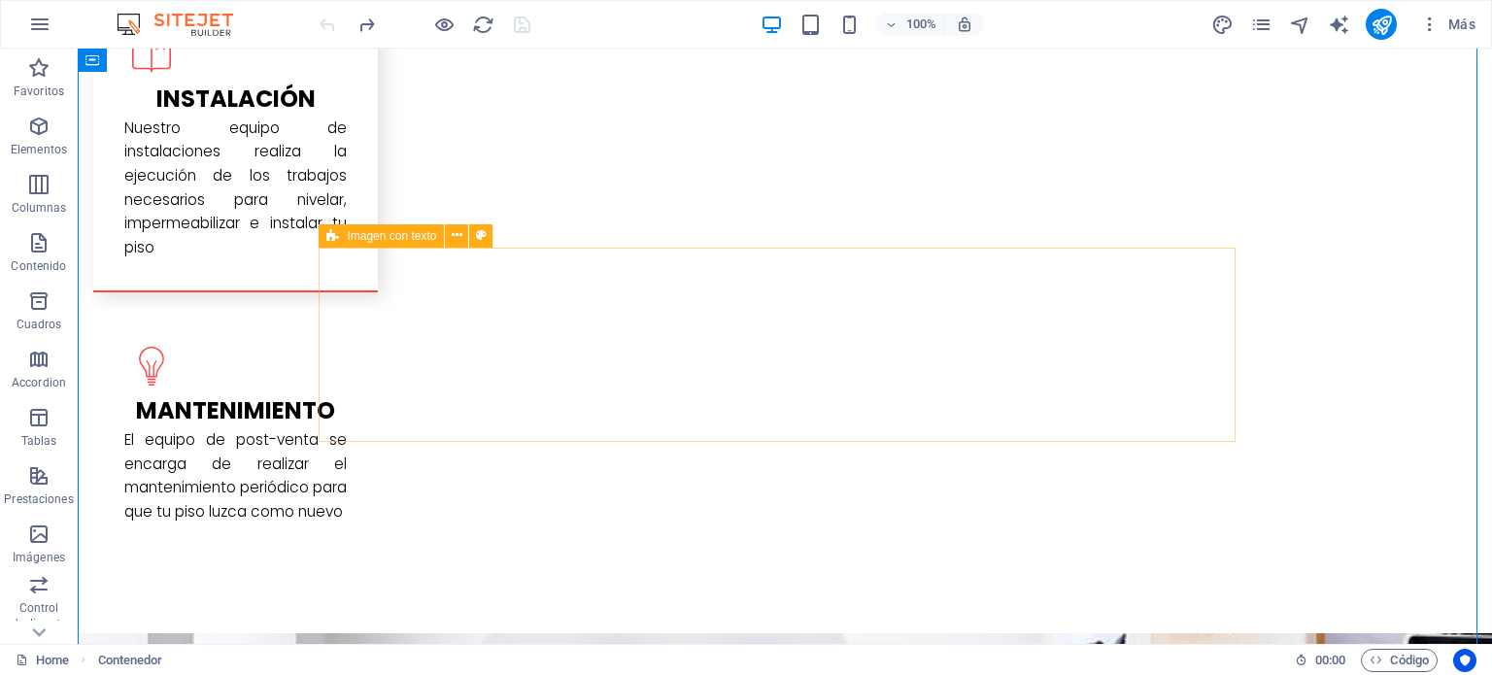
click at [455, 233] on icon at bounding box center [457, 235] width 11 height 20
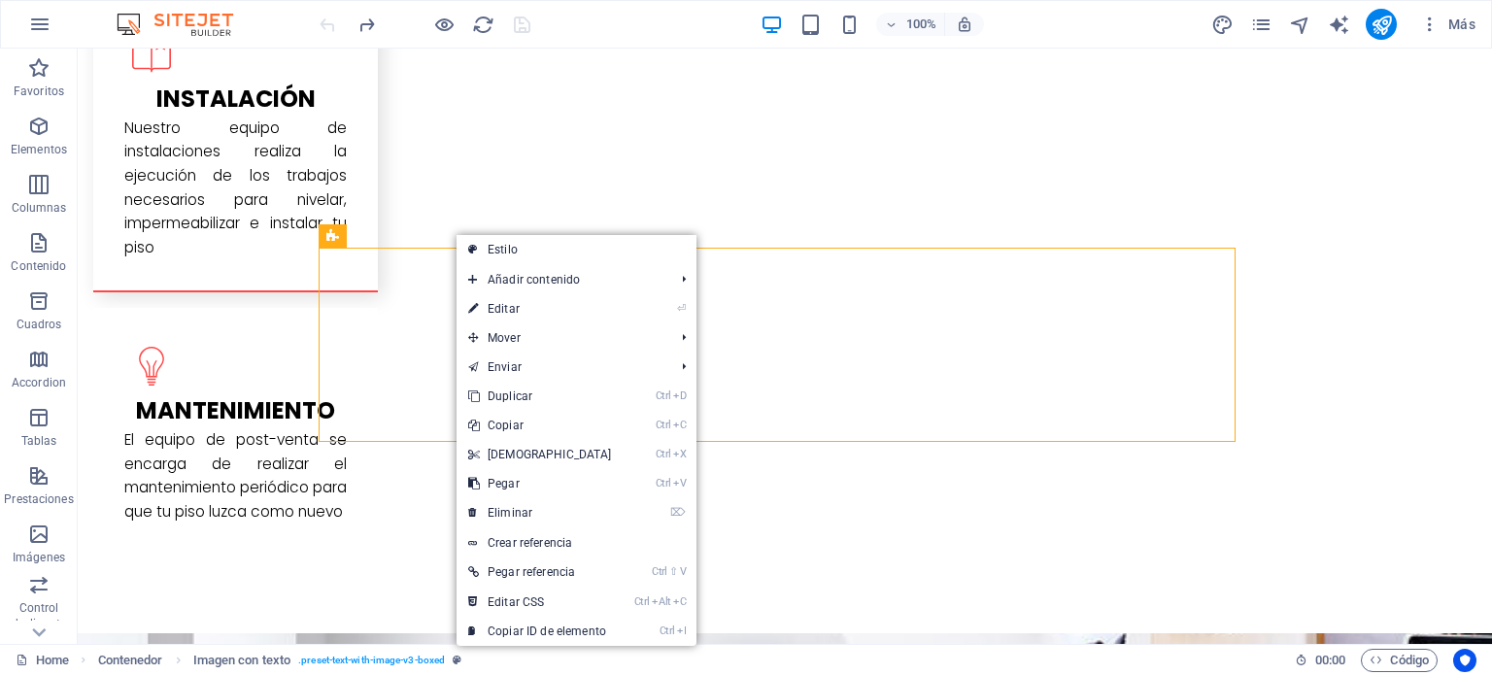
click at [513, 299] on link "⏎ Editar" at bounding box center [540, 308] width 167 height 29
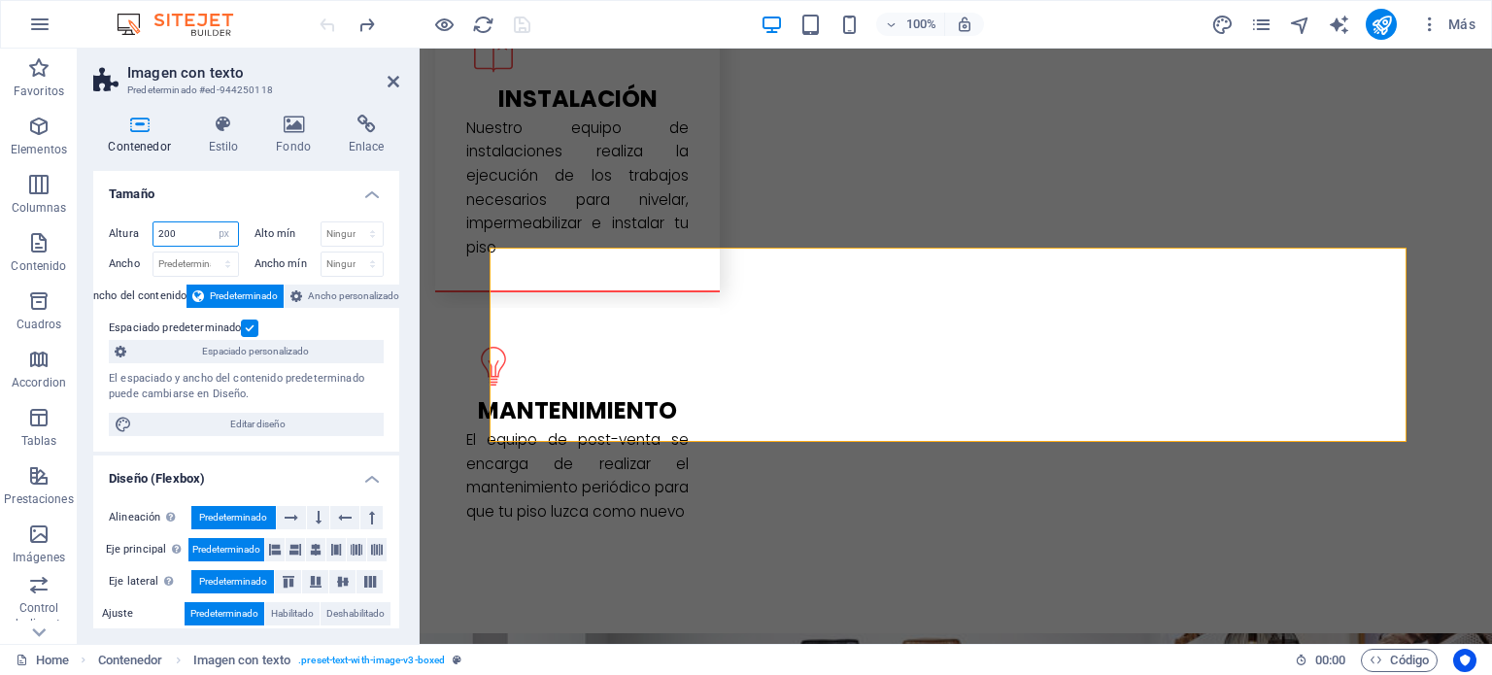
click at [223, 232] on select "Predeterminado px rem % vh vw" at bounding box center [224, 233] width 27 height 23
select select "default"
click at [211, 222] on select "Predeterminado px rem % vh vw" at bounding box center [224, 233] width 27 height 23
select select "DISABLED_OPTION_VALUE"
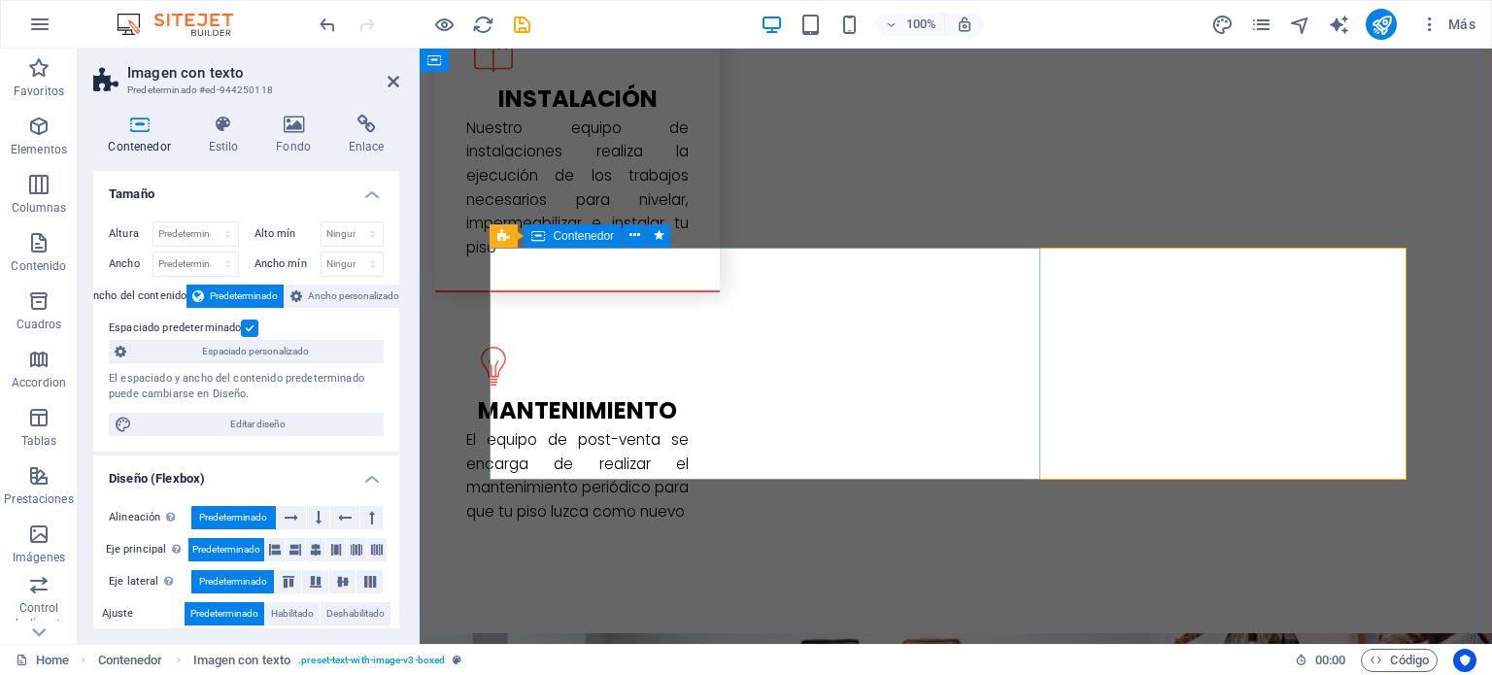
drag, startPoint x: 392, startPoint y: 81, endPoint x: 307, endPoint y: 37, distance: 96.0
click at [392, 81] on icon at bounding box center [394, 82] width 12 height 16
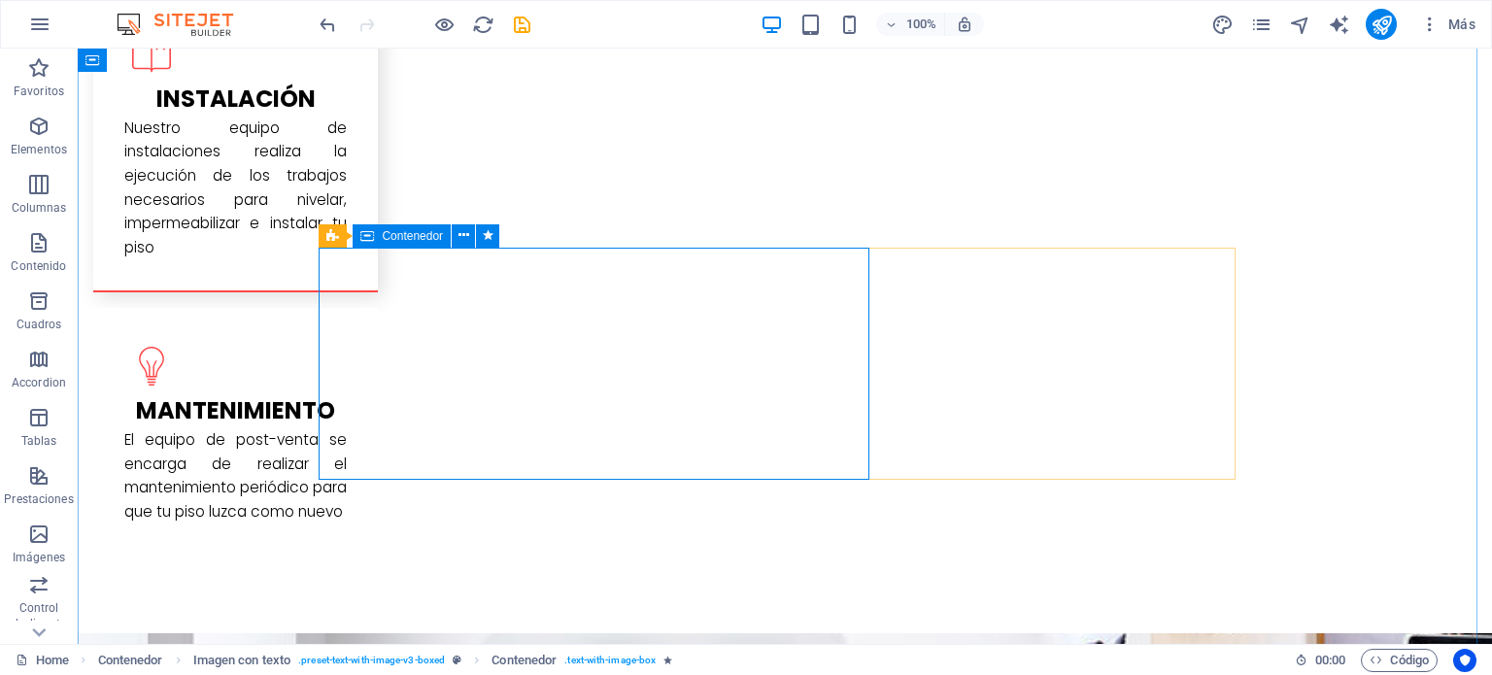
click at [458, 241] on icon at bounding box center [463, 235] width 11 height 20
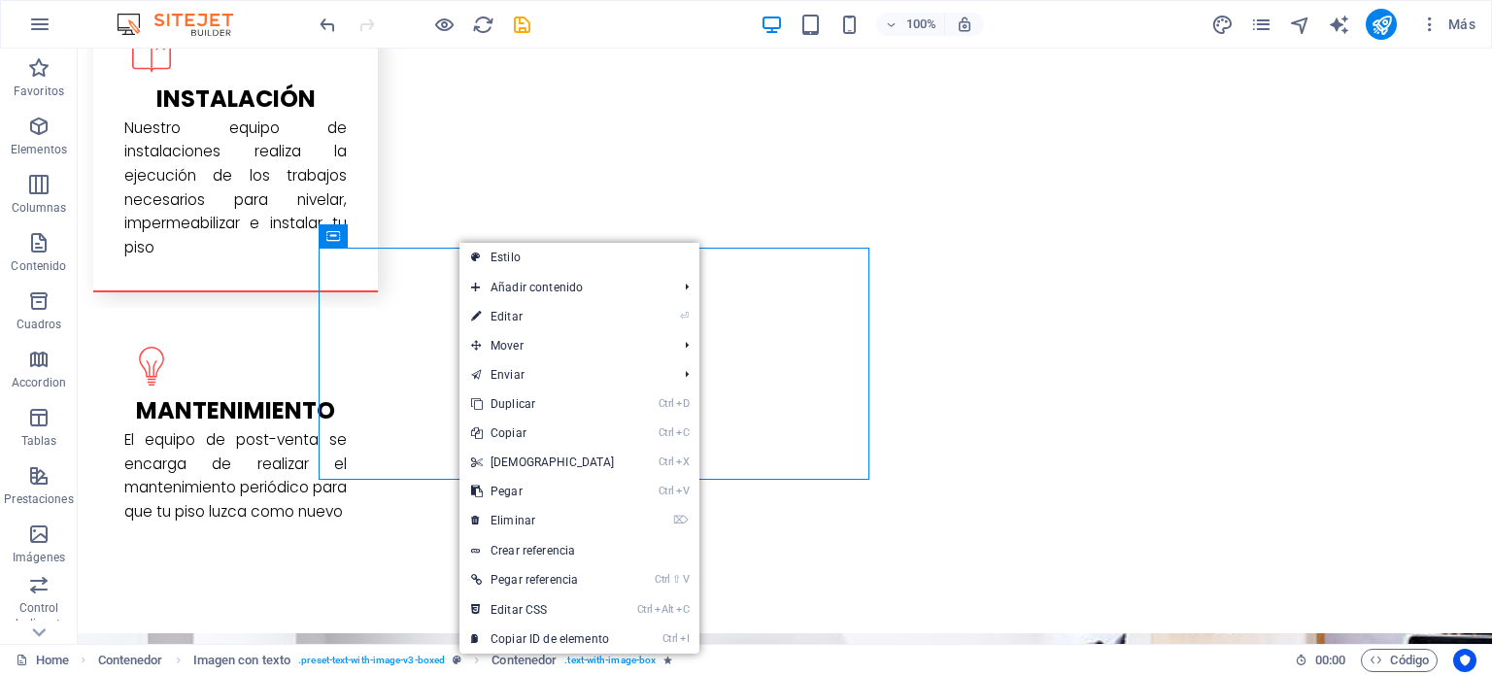
click at [510, 320] on link "⏎ Editar" at bounding box center [542, 316] width 167 height 29
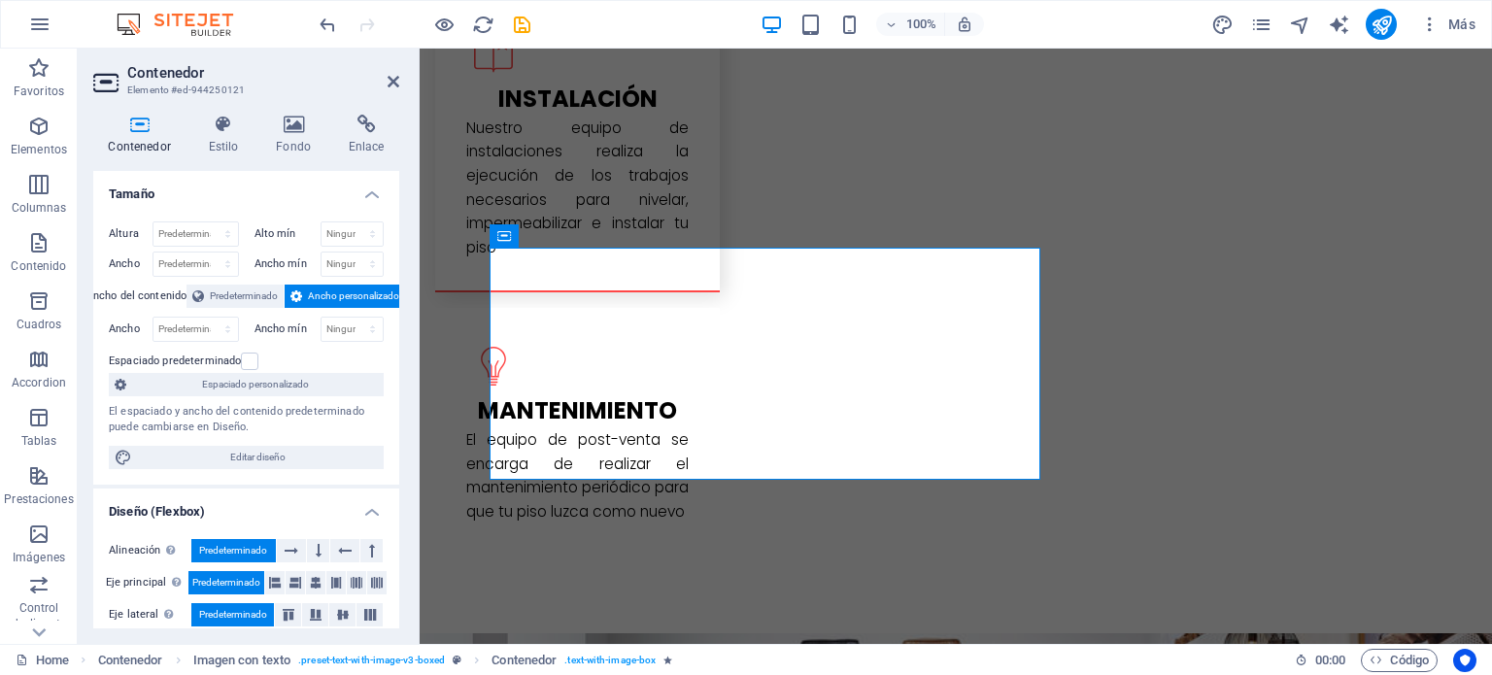
click at [392, 85] on icon at bounding box center [394, 82] width 12 height 16
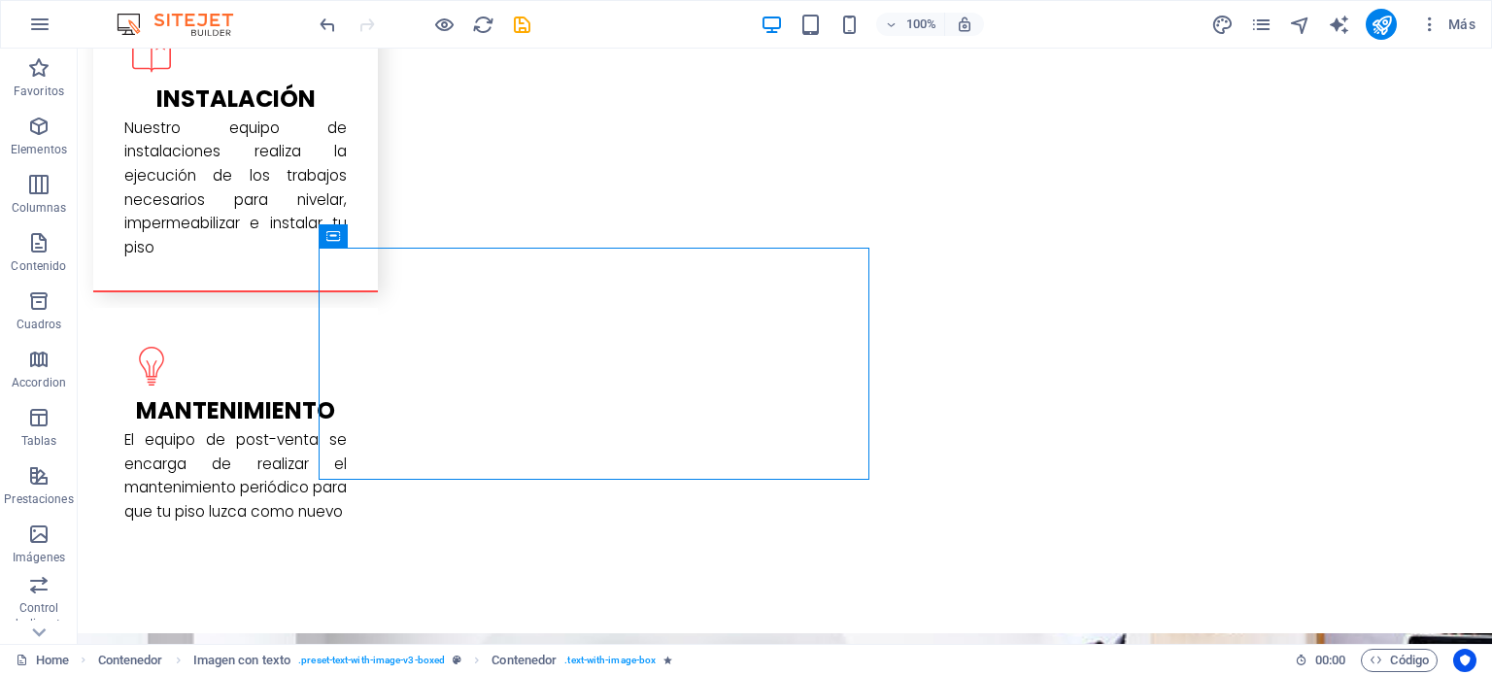
click at [48, 126] on icon "button" at bounding box center [38, 126] width 23 height 23
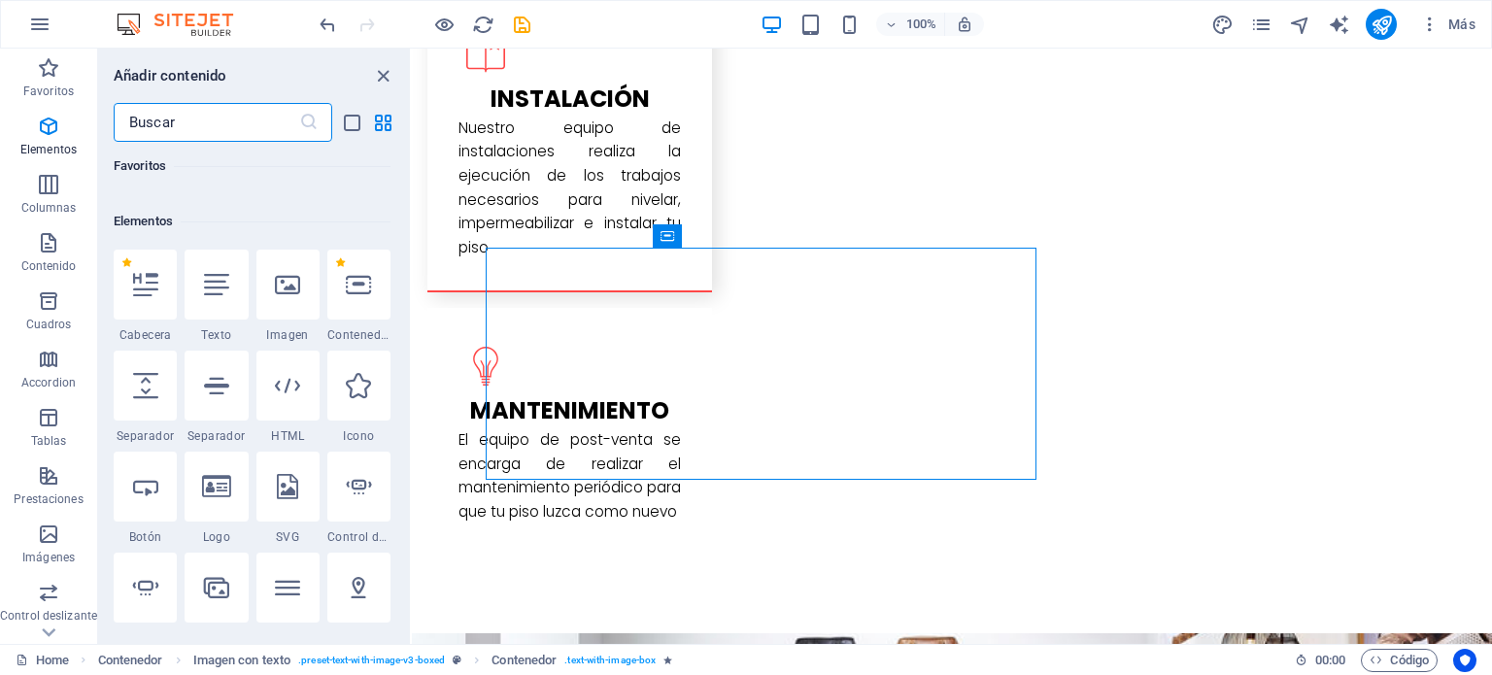
scroll to position [365, 0]
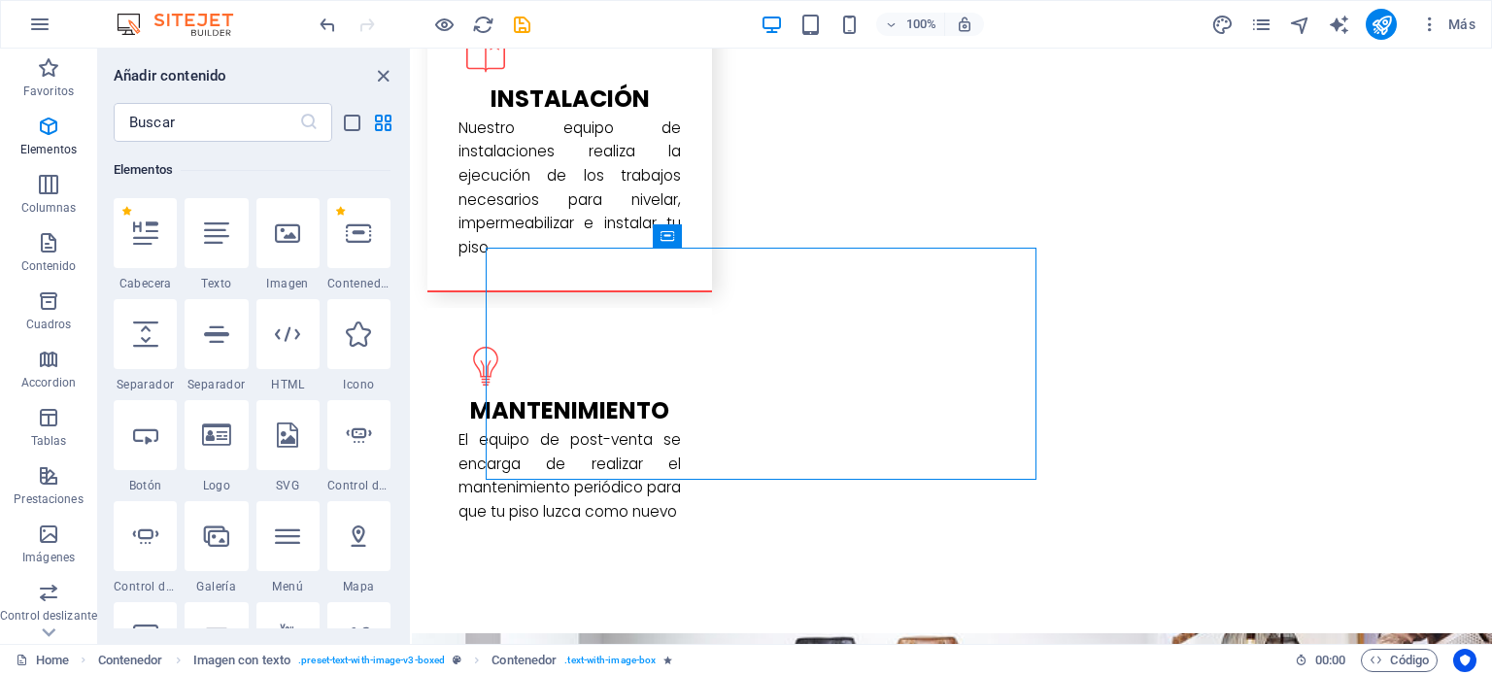
click at [351, 448] on div at bounding box center [358, 435] width 63 height 70
select select "ms"
select select "s"
select select "progressive"
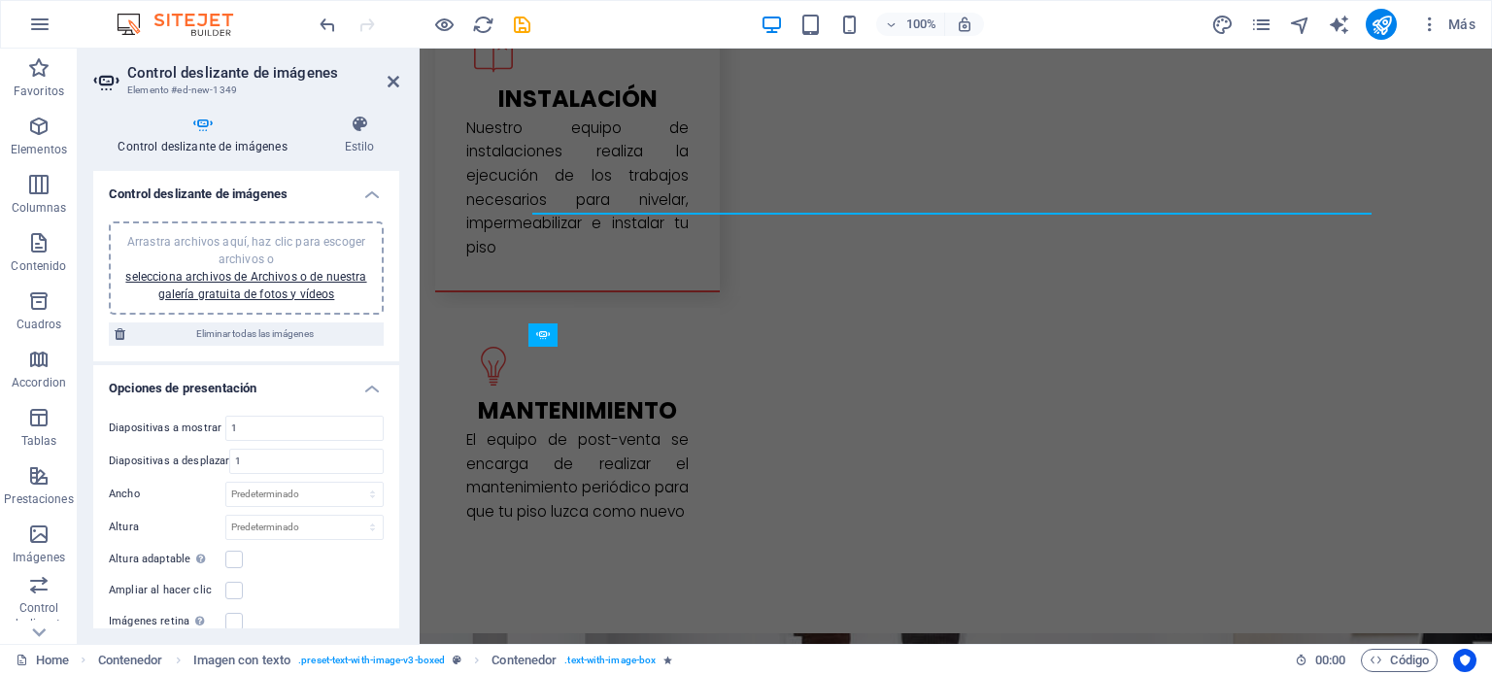
scroll to position [2186, 0]
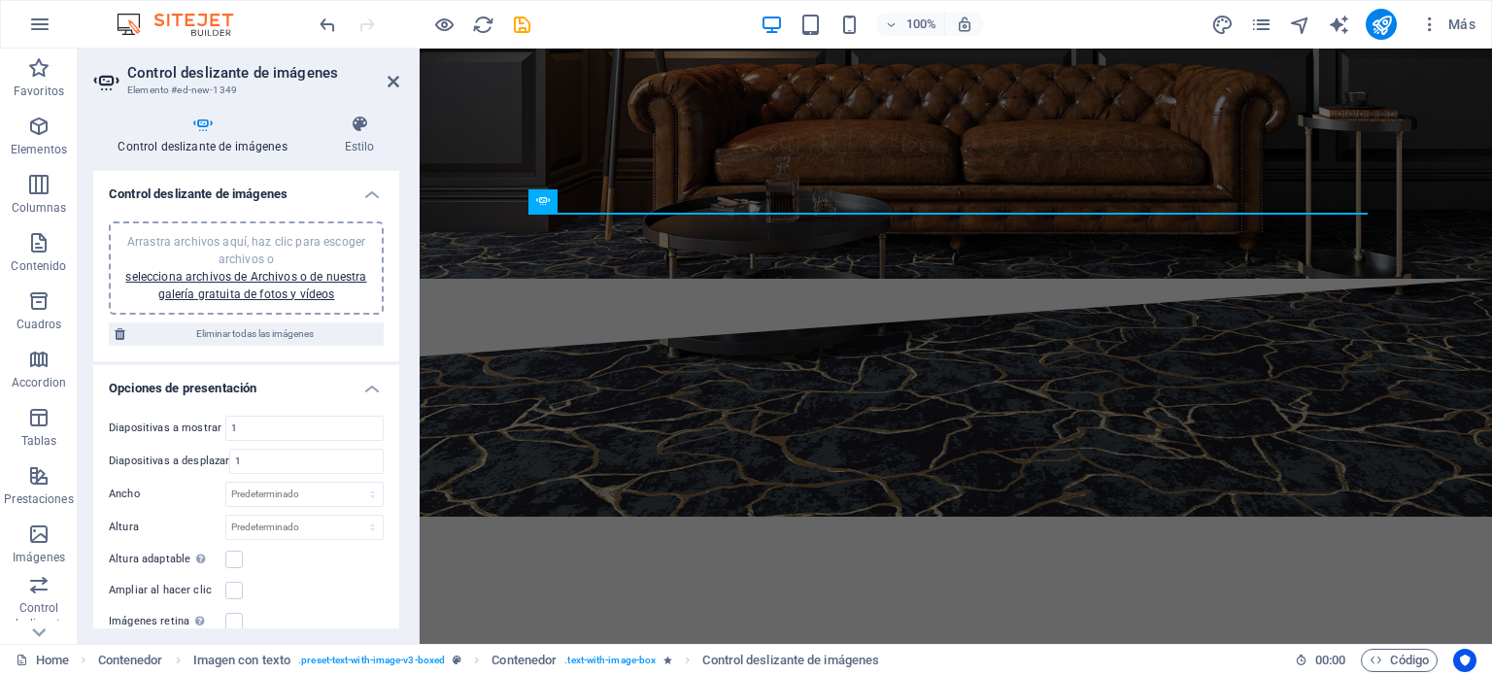
click at [385, 75] on h2 "Control deslizante de imágenes" at bounding box center [263, 72] width 272 height 17
click at [389, 85] on icon at bounding box center [394, 82] width 12 height 16
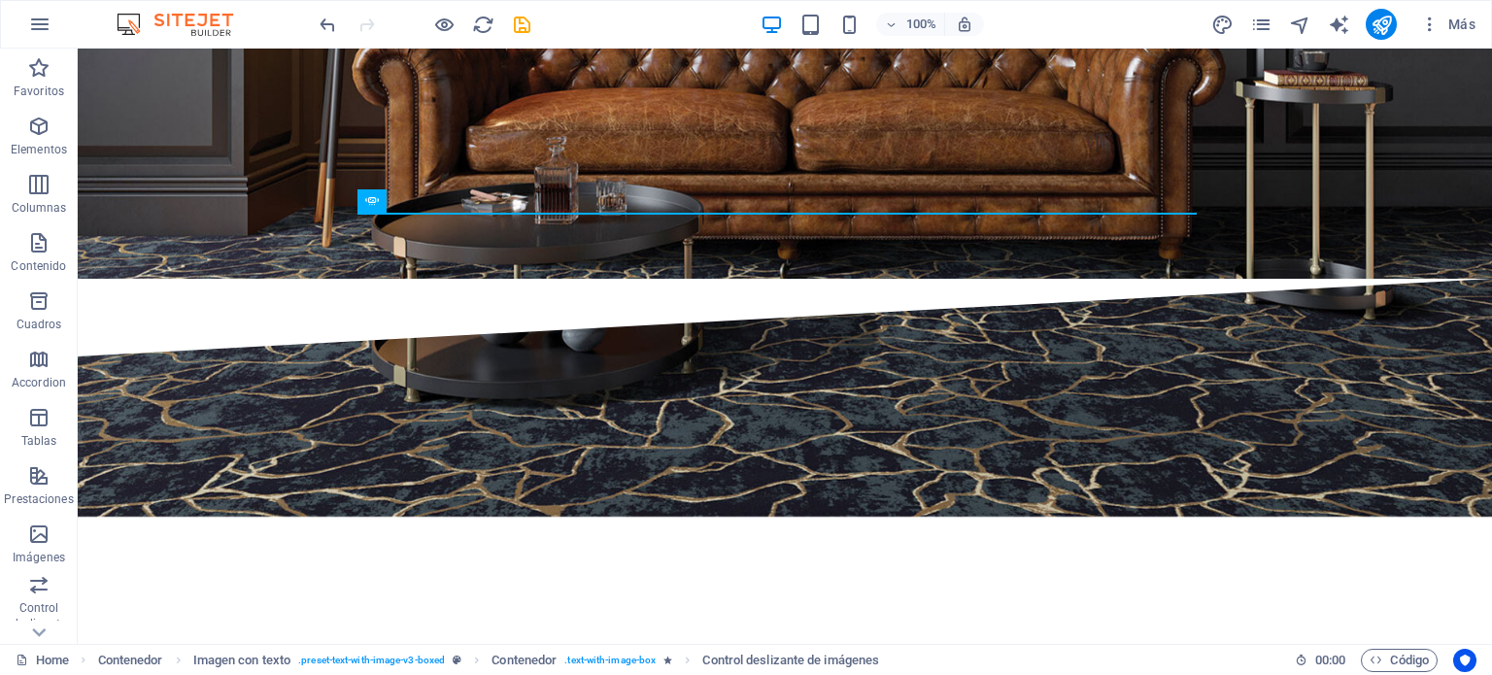
click at [52, 116] on span "Elementos" at bounding box center [39, 138] width 78 height 47
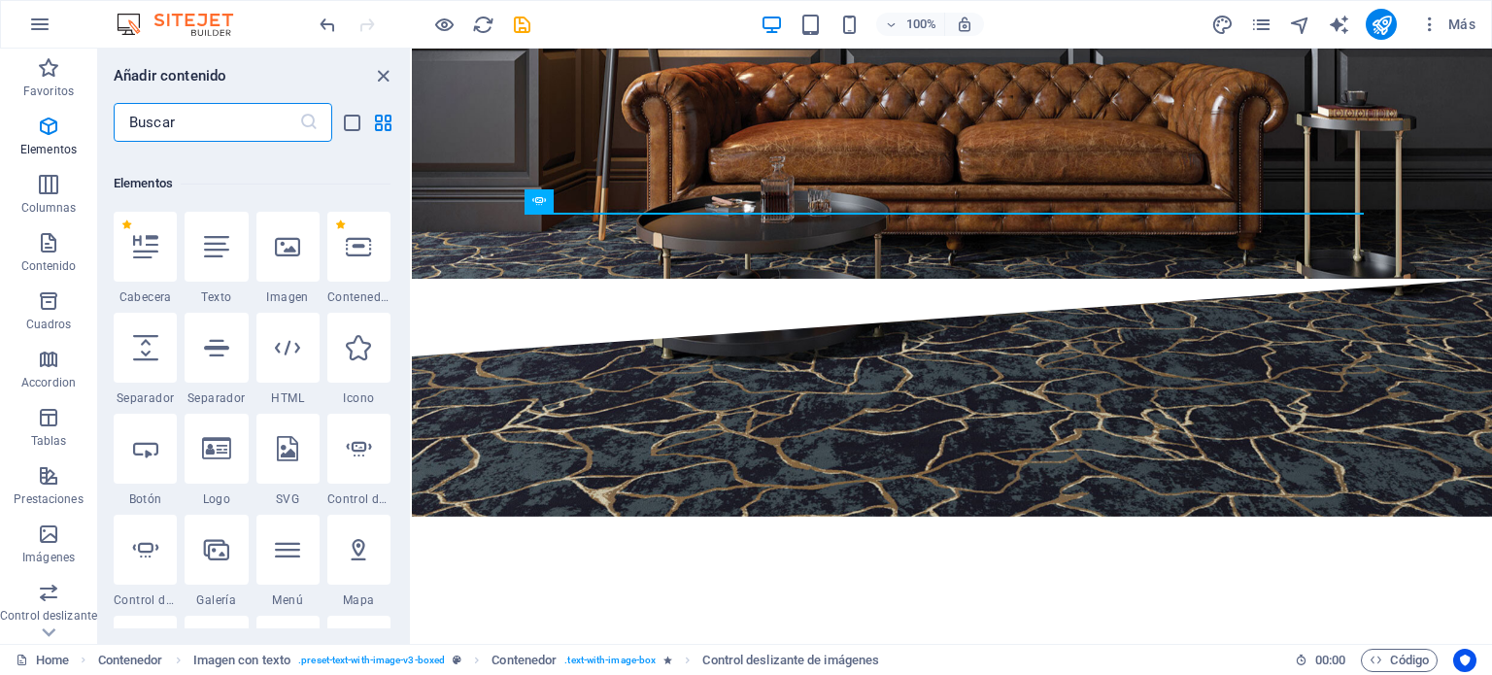
scroll to position [365, 0]
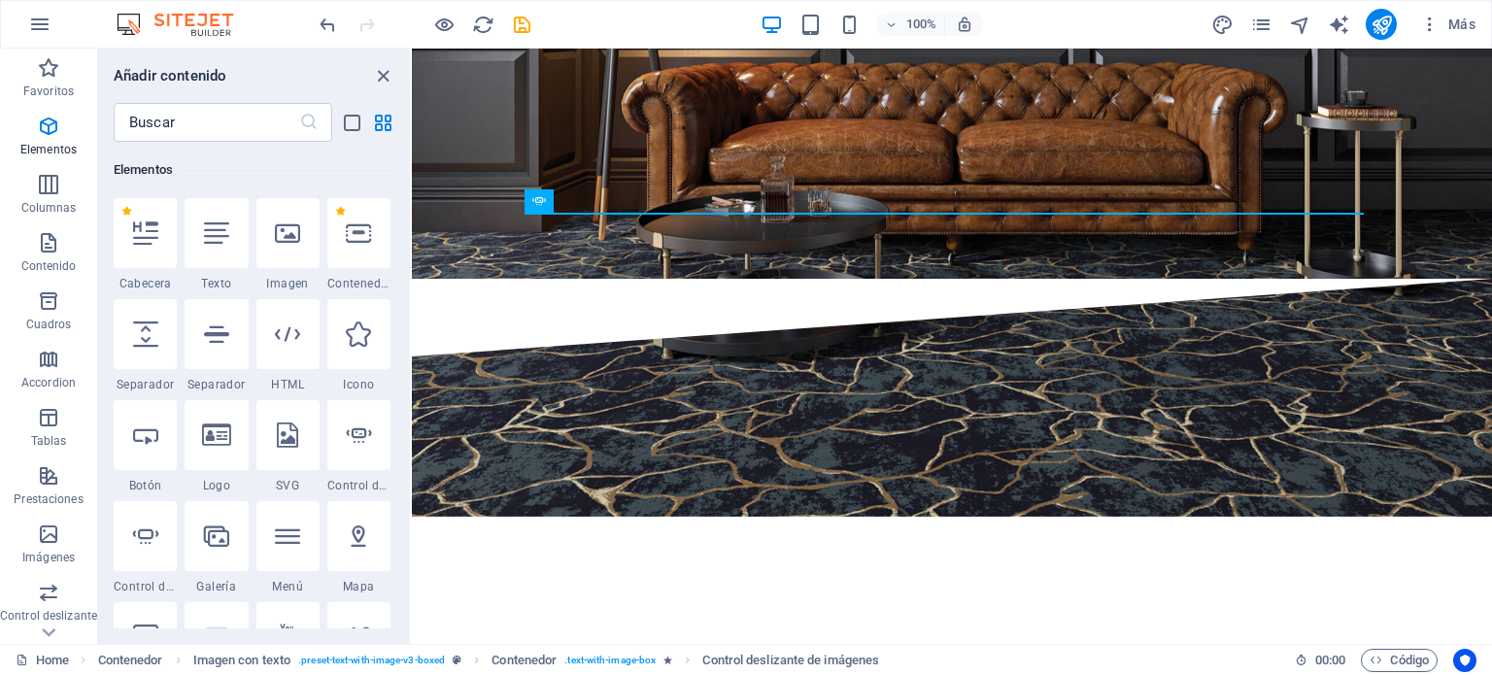
click at [142, 535] on icon at bounding box center [145, 536] width 25 height 25
select select "ms"
select select "s"
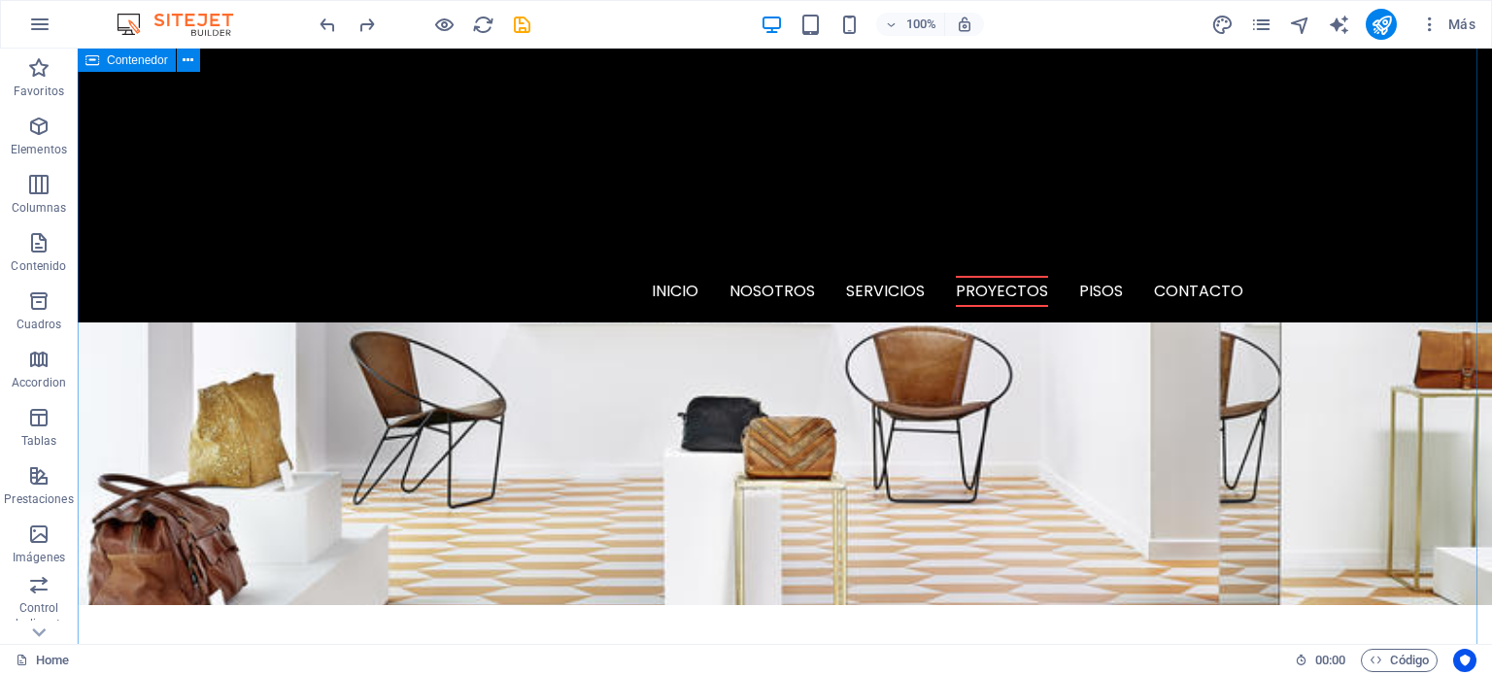
scroll to position [3314, 0]
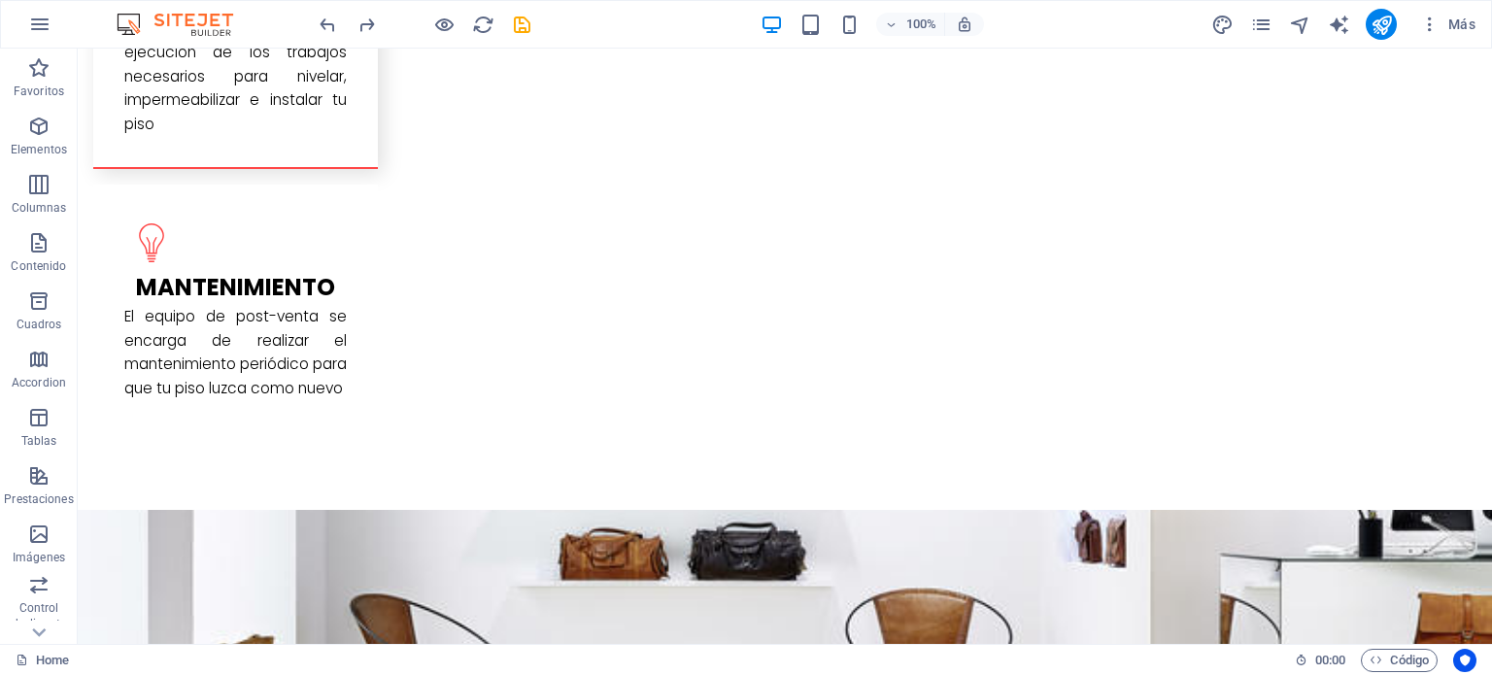
click at [35, 118] on icon "button" at bounding box center [38, 126] width 23 height 23
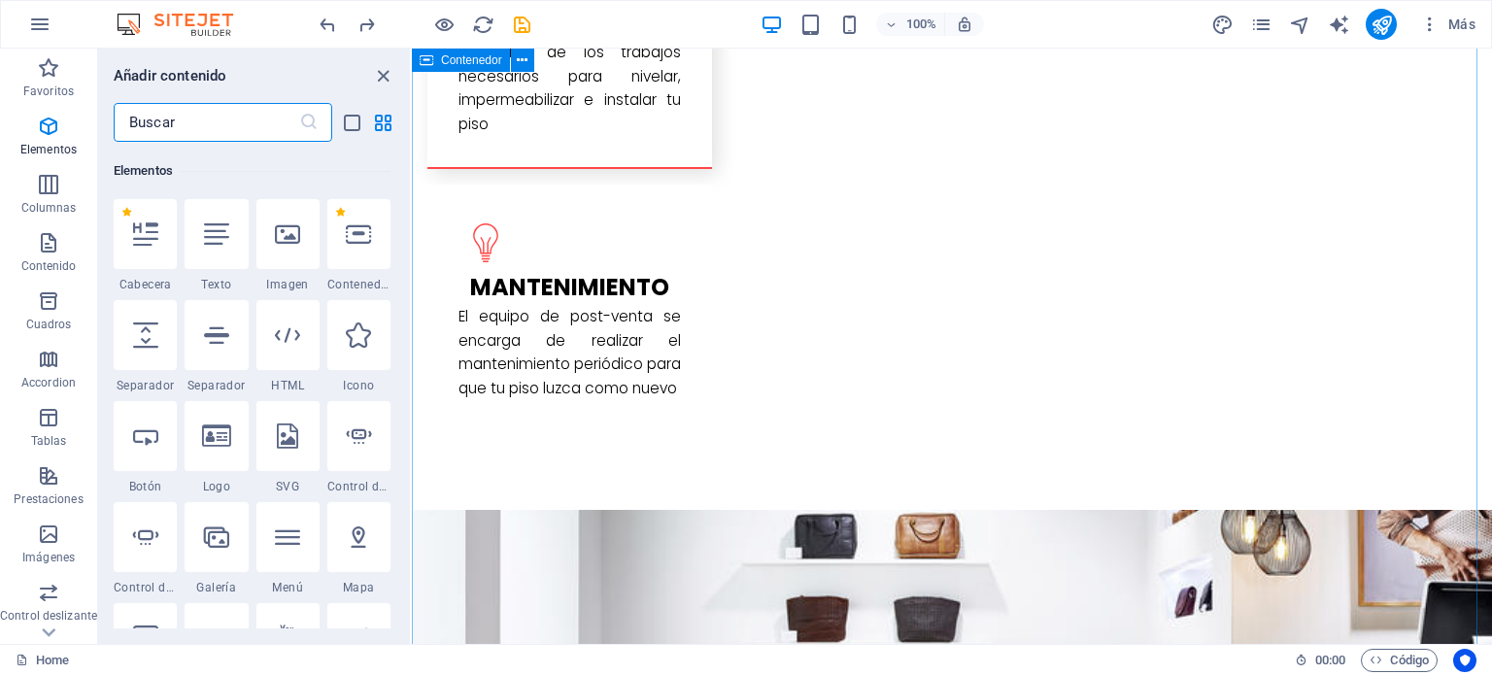
scroll to position [365, 0]
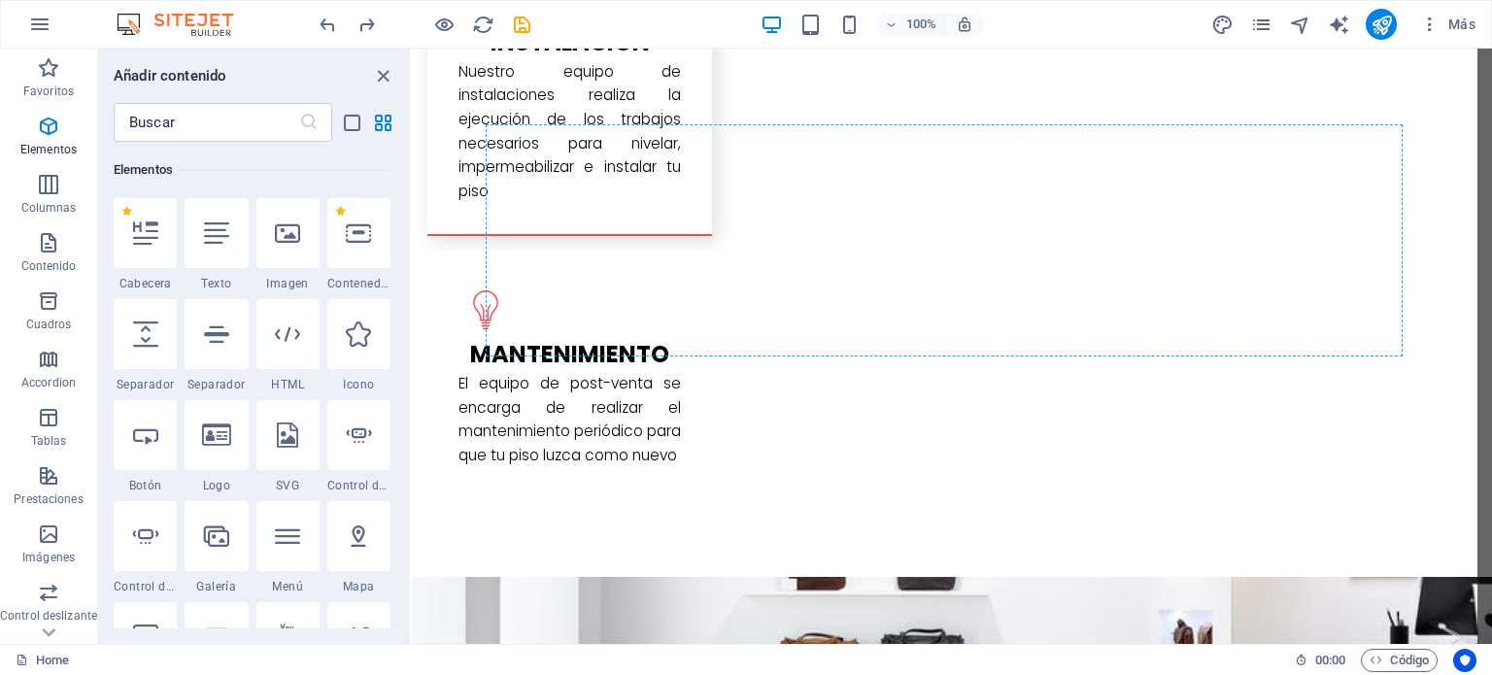
select select "ms"
select select "s"
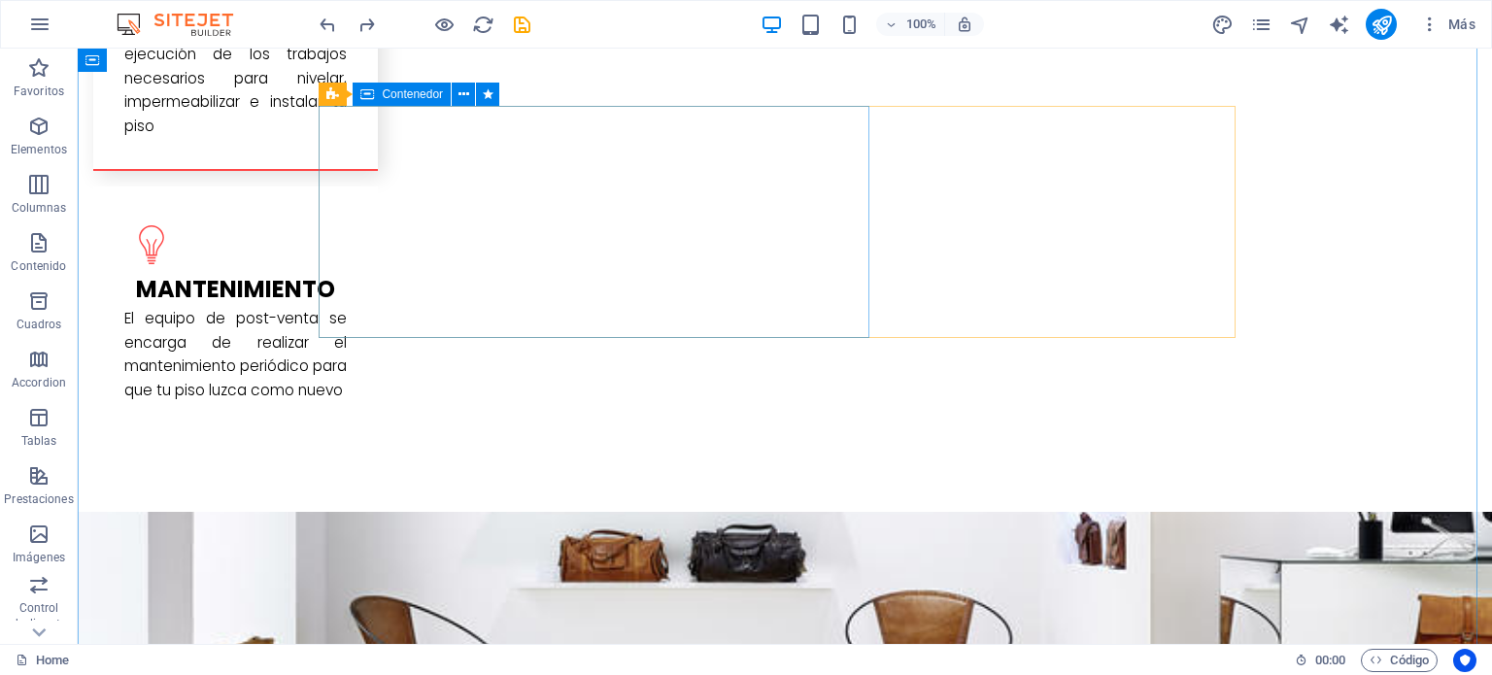
scroll to position [3333, 0]
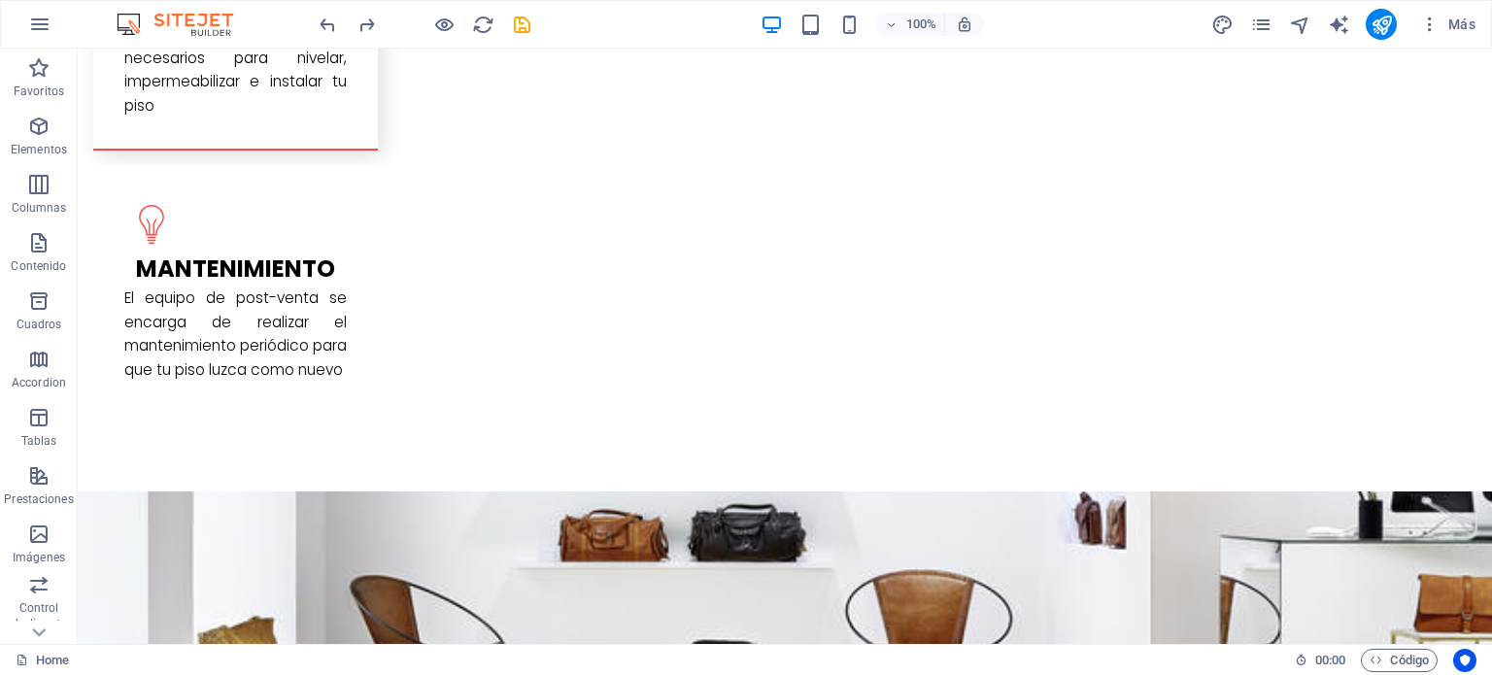
click at [29, 137] on icon "button" at bounding box center [38, 126] width 23 height 23
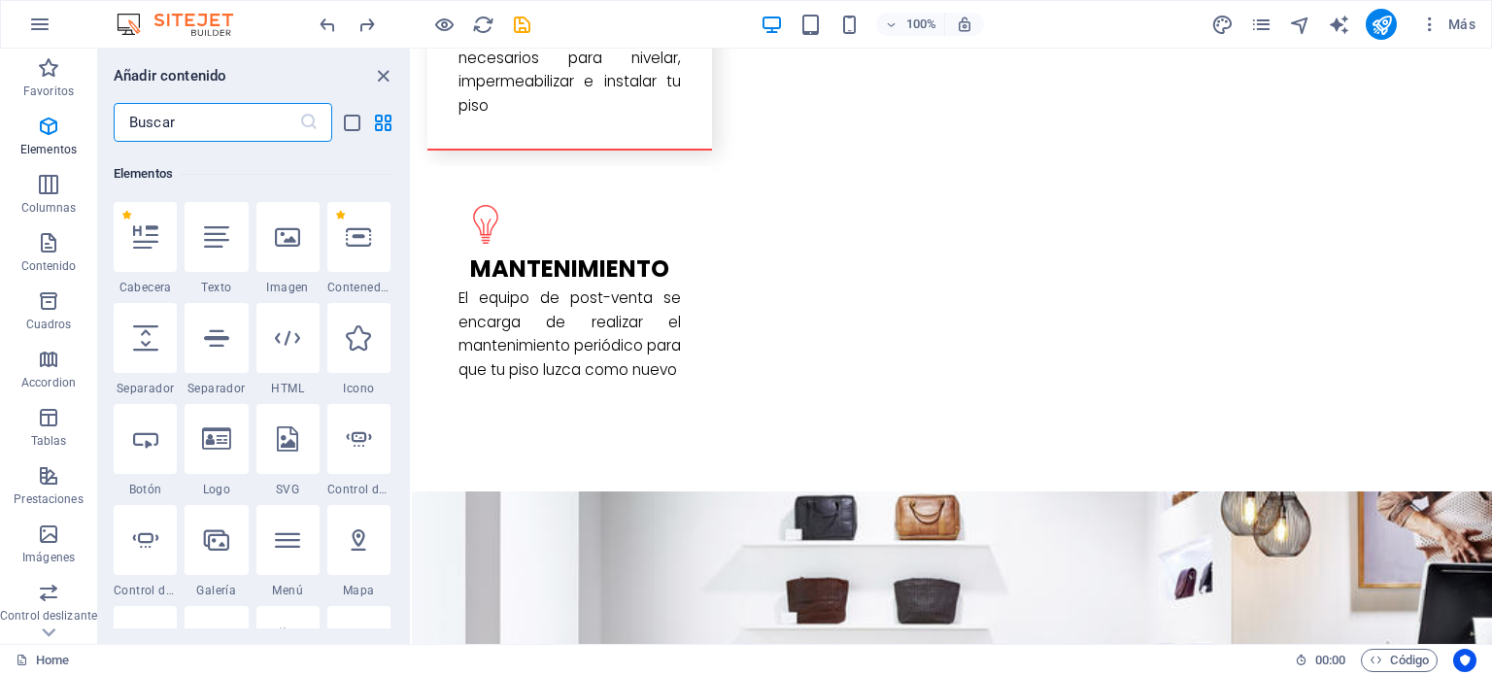
scroll to position [365, 0]
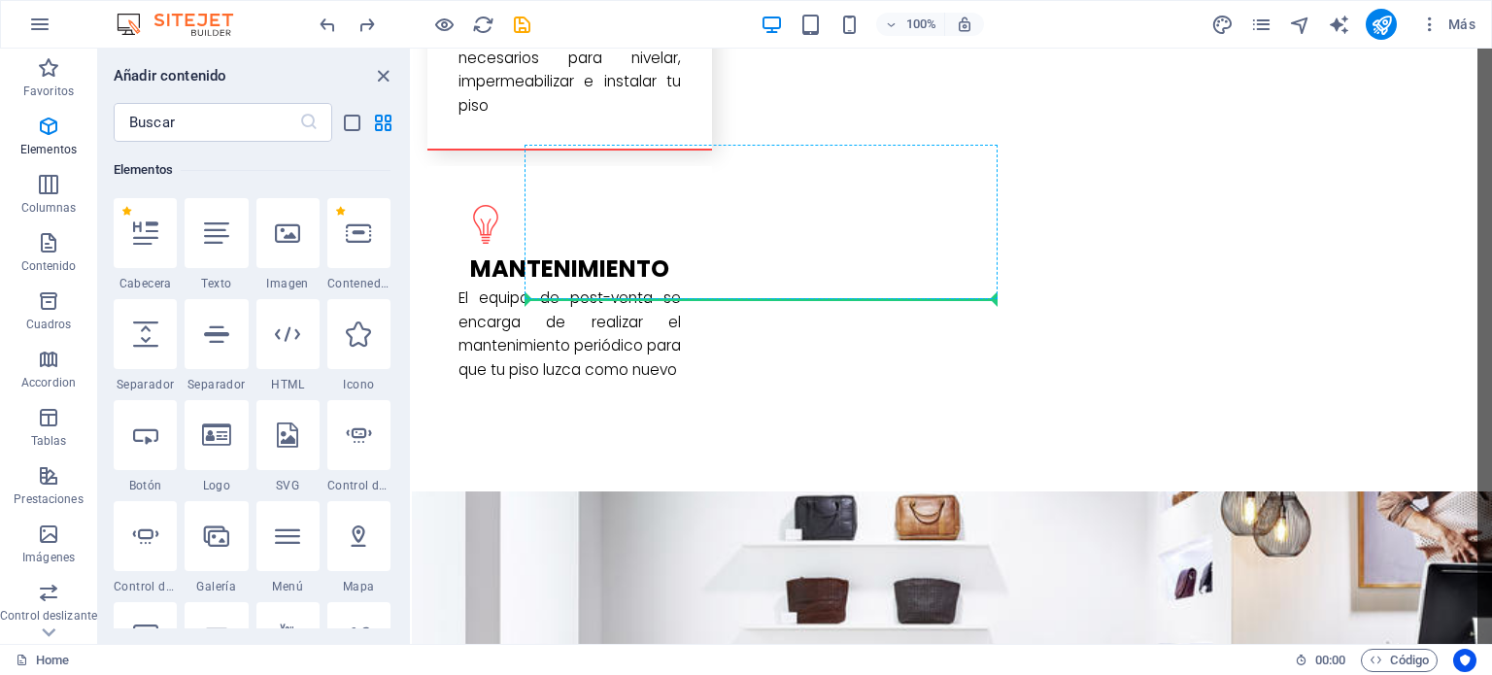
select select "ms"
select select "s"
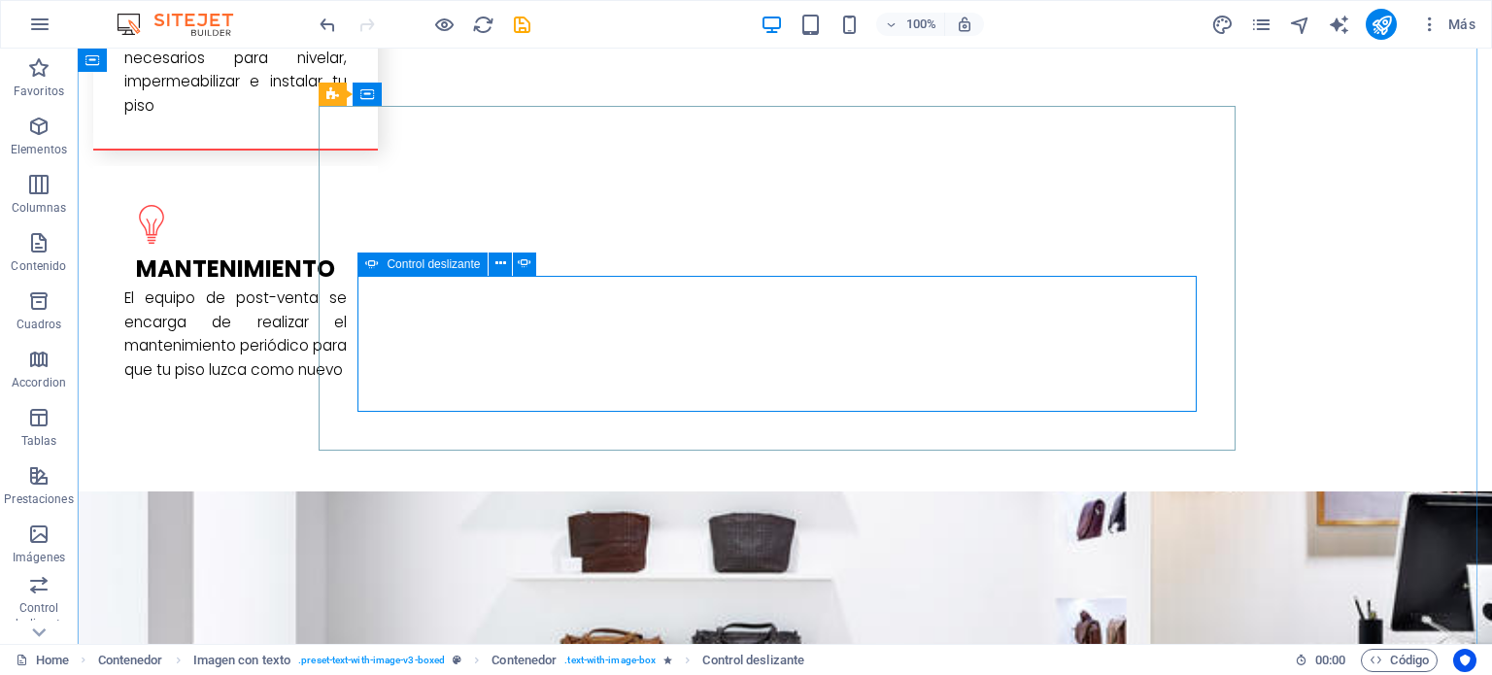
click at [497, 264] on icon at bounding box center [500, 264] width 11 height 20
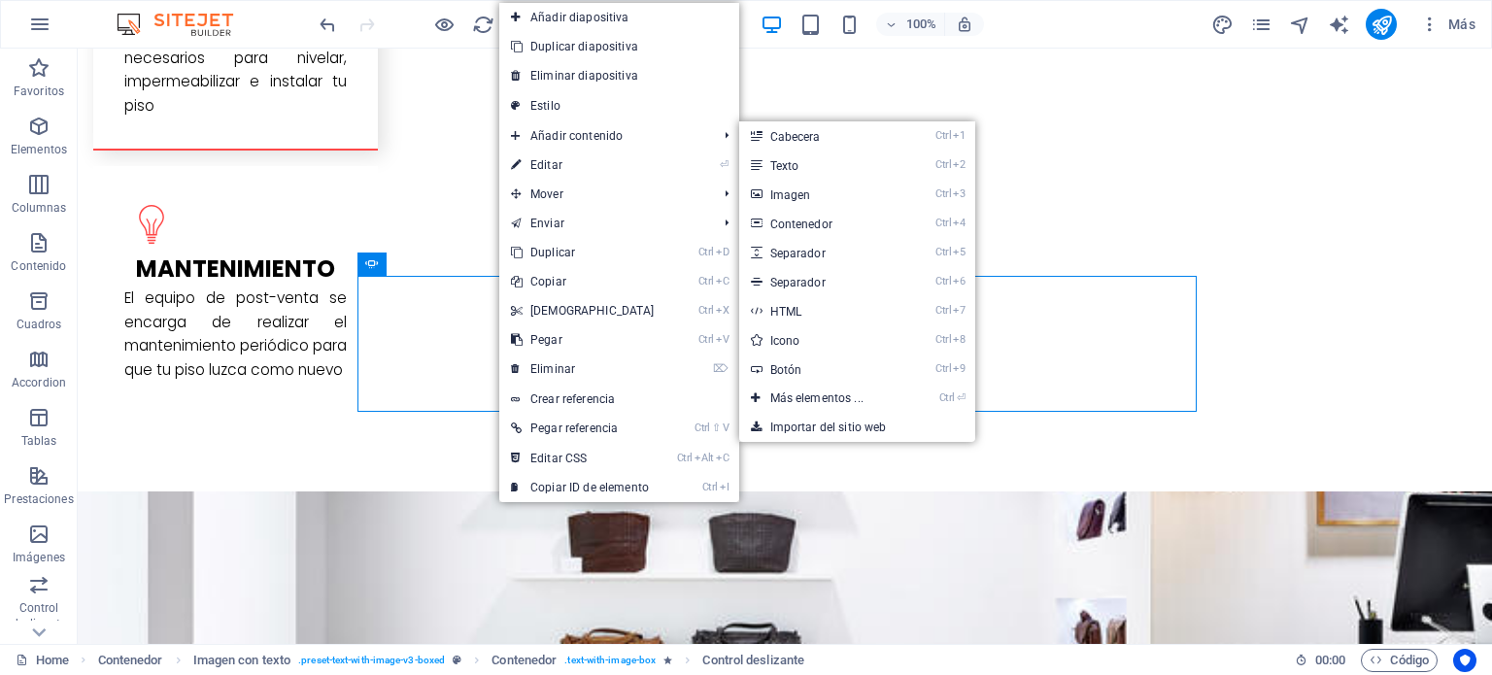
click at [557, 158] on link "⏎ Editar" at bounding box center [582, 165] width 167 height 29
select select "ms"
select select "s"
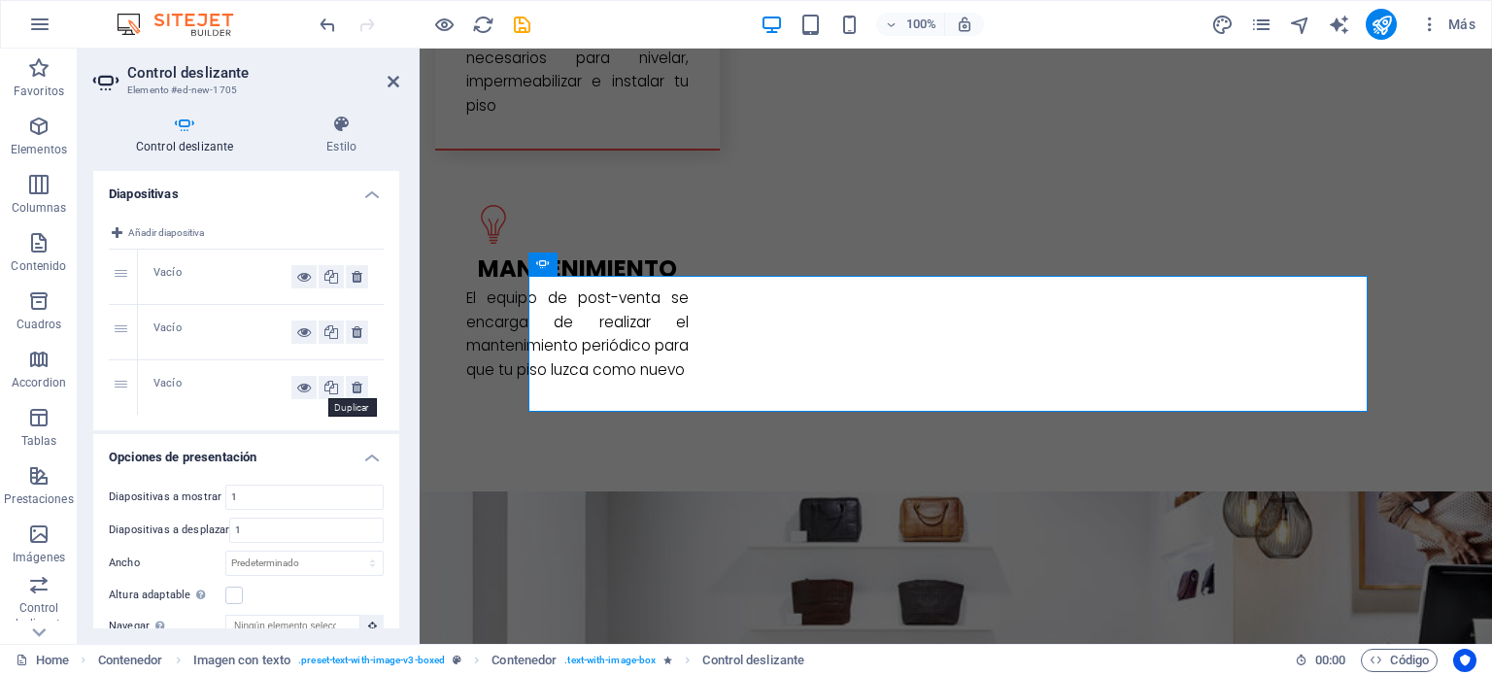
click at [326, 380] on icon at bounding box center [331, 387] width 14 height 23
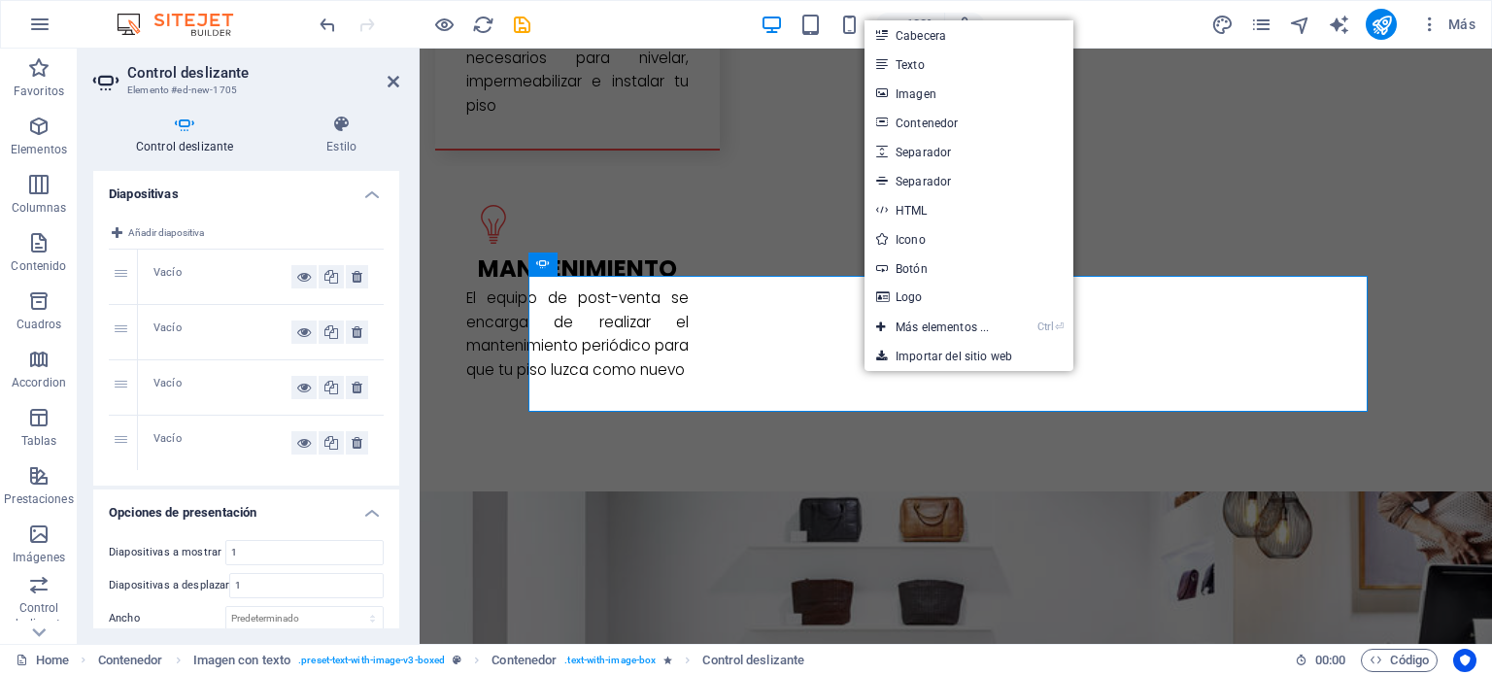
click at [923, 98] on link "Imagen" at bounding box center [968, 93] width 209 height 29
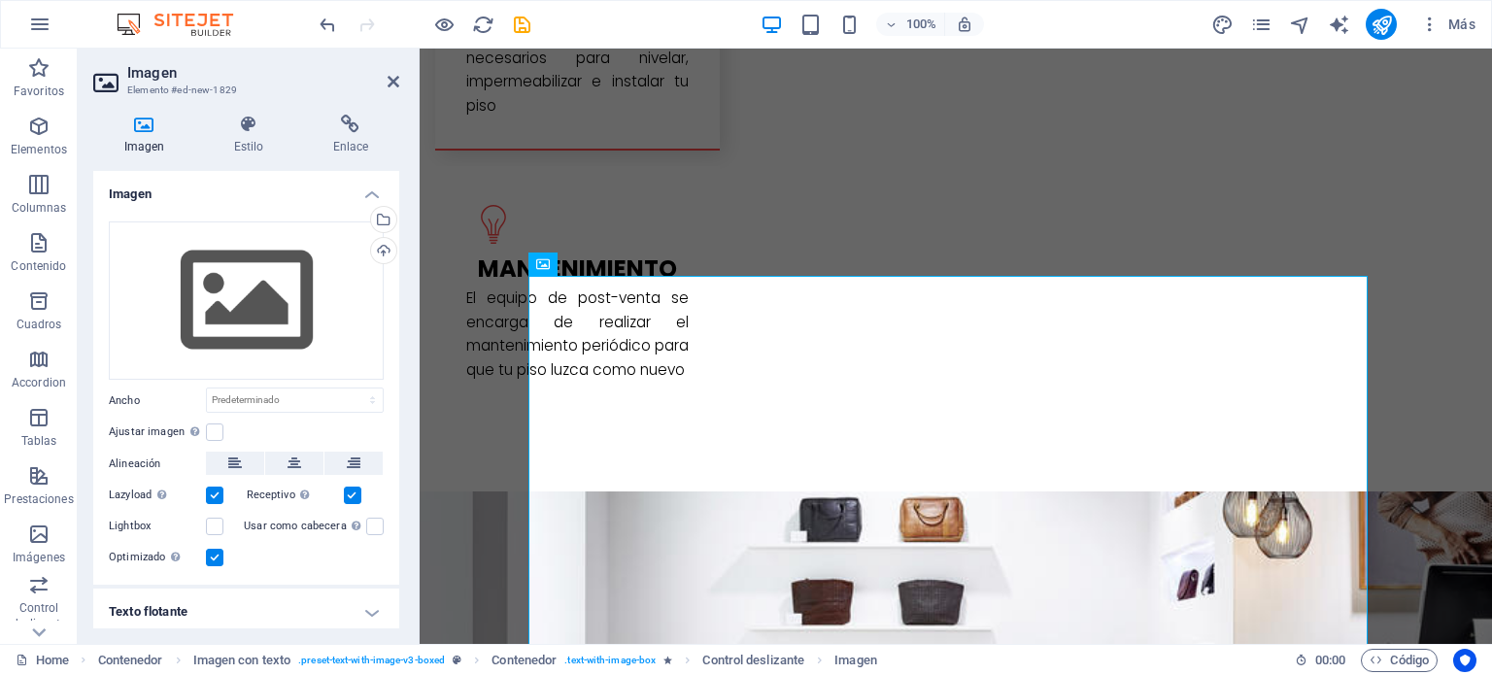
click at [375, 255] on div "Cargar" at bounding box center [381, 252] width 29 height 29
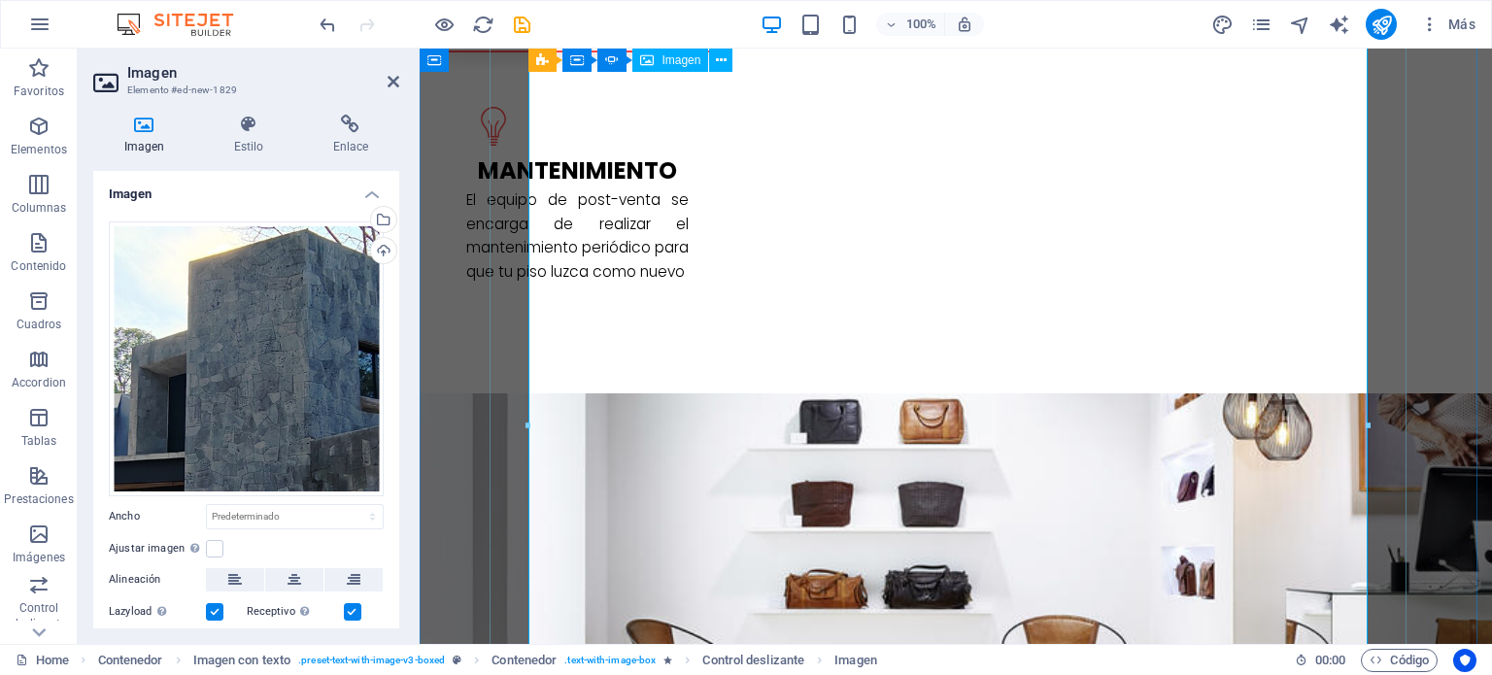
scroll to position [3430, 0]
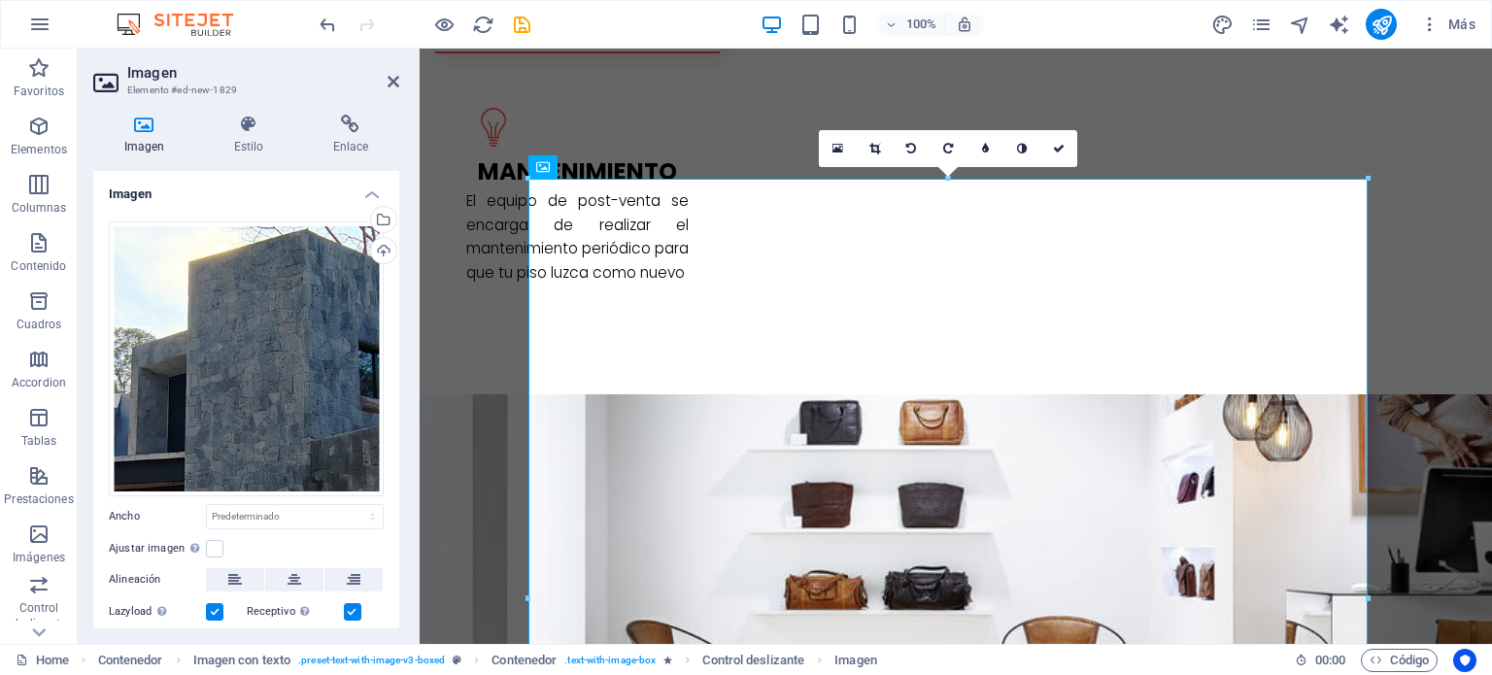
click at [1055, 153] on link at bounding box center [1058, 148] width 37 height 37
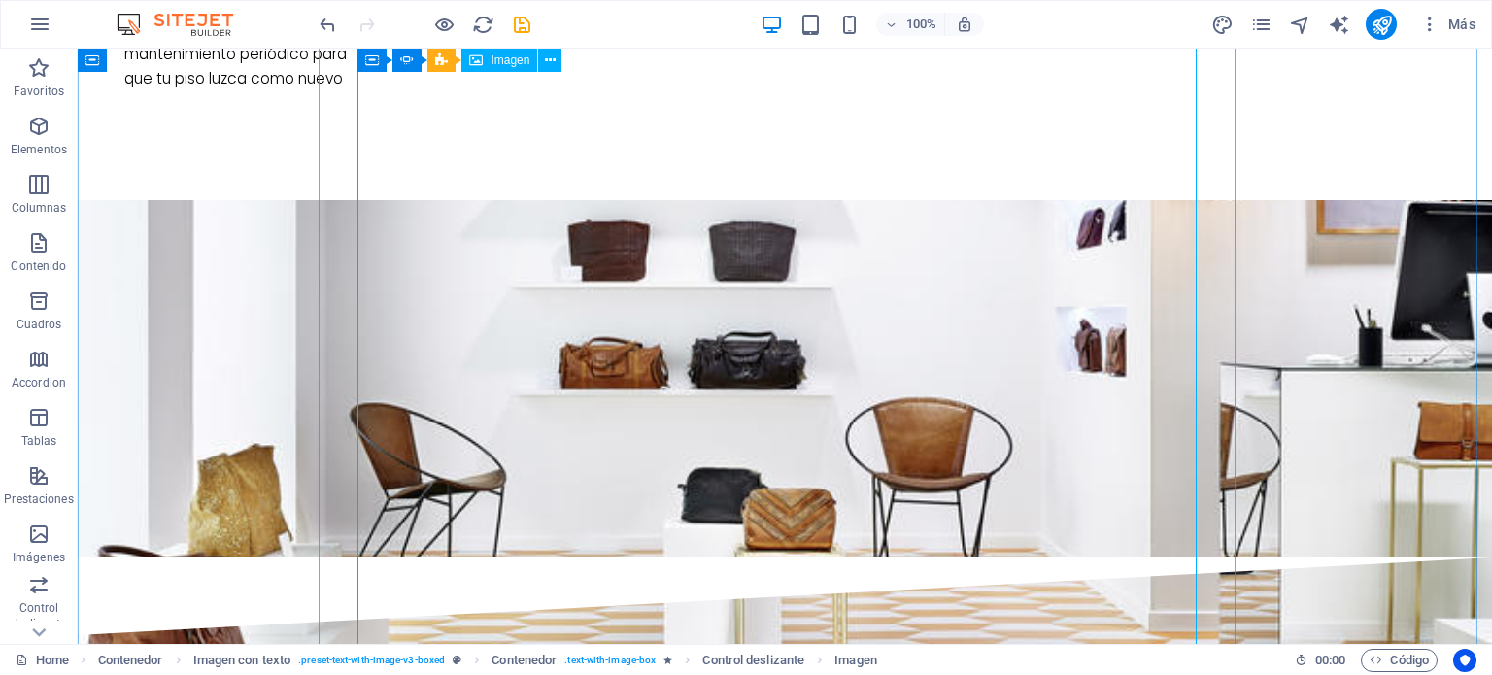
scroll to position [3818, 0]
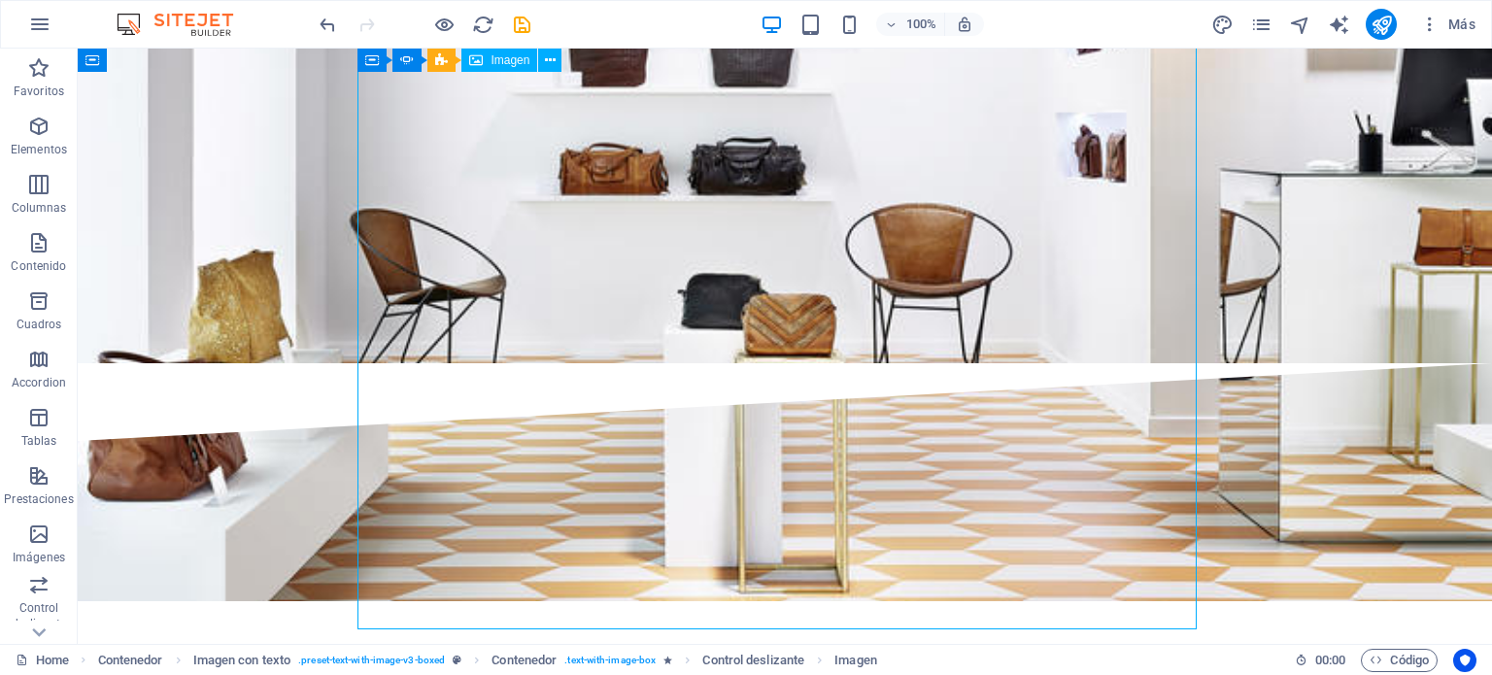
drag, startPoint x: 1136, startPoint y: 386, endPoint x: 978, endPoint y: 388, distance: 158.3
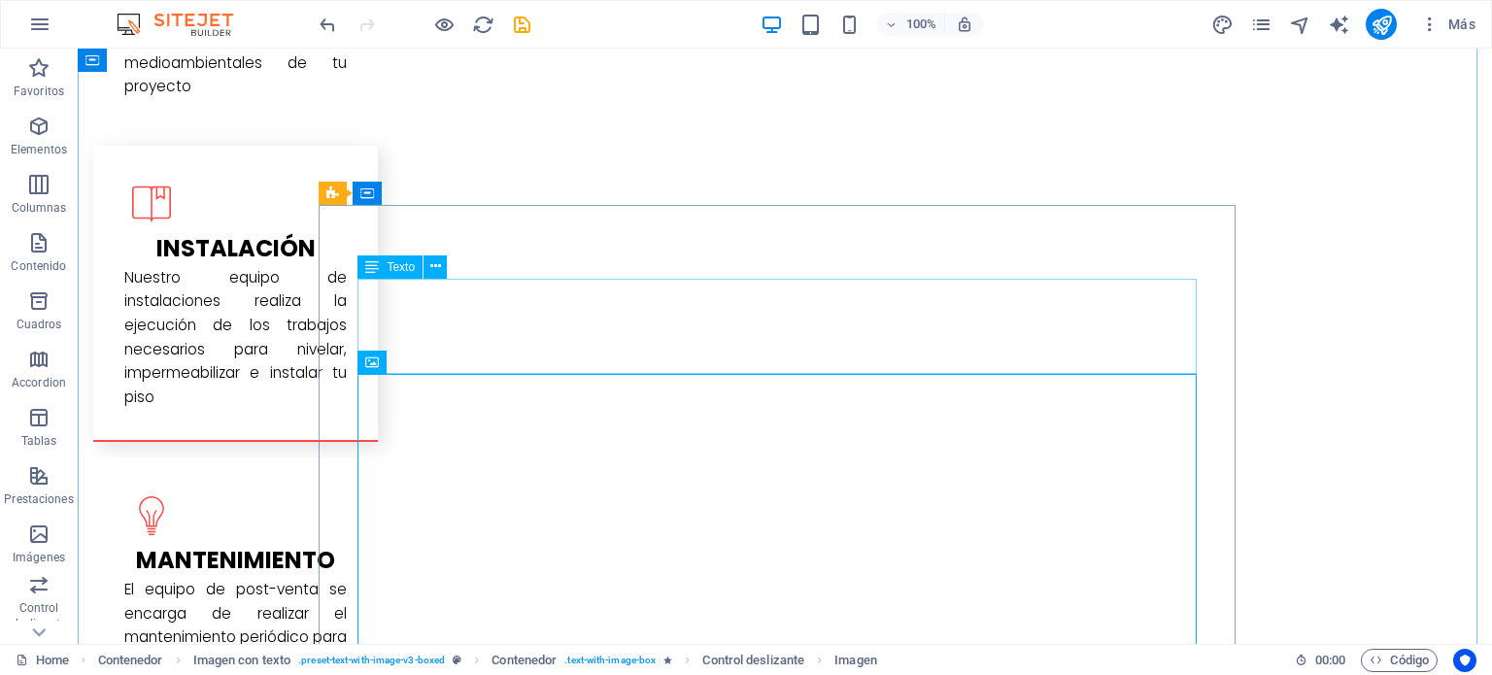
scroll to position [3333, 0]
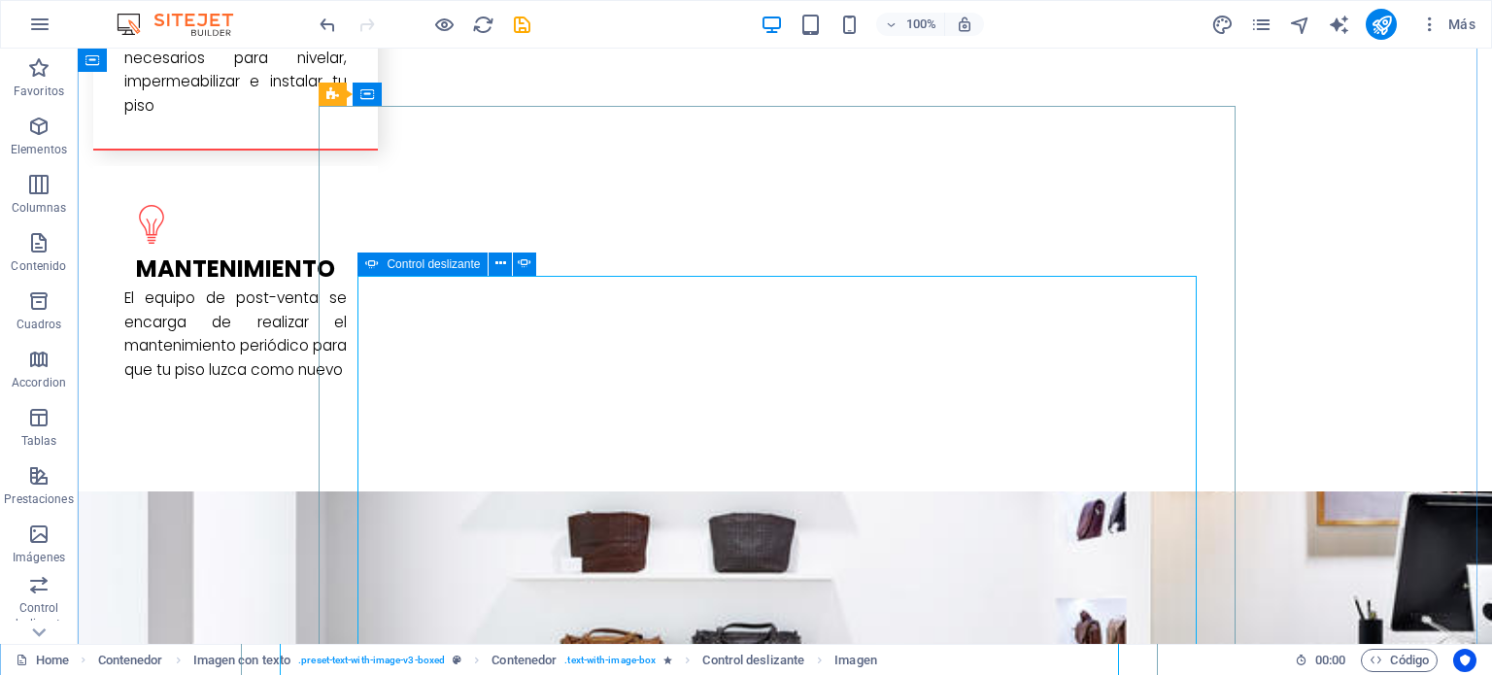
click at [495, 263] on icon at bounding box center [500, 264] width 11 height 20
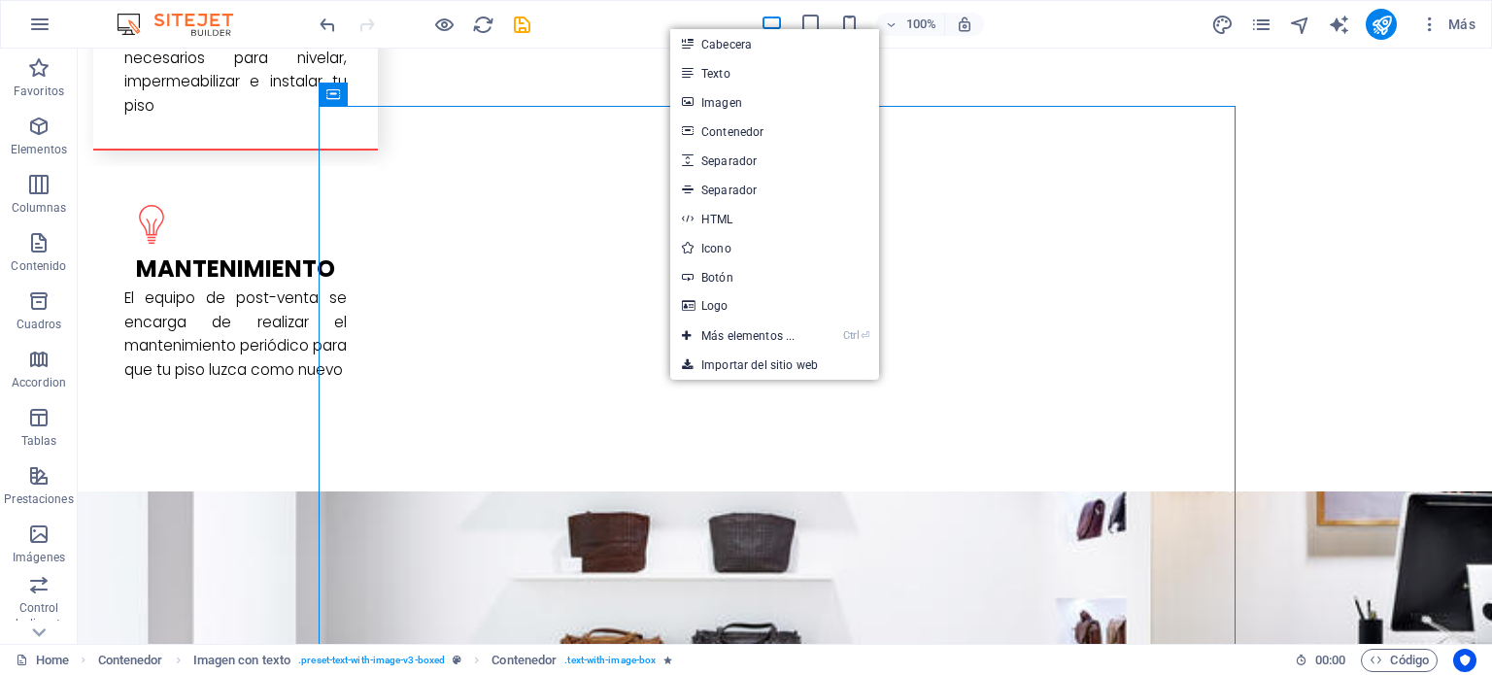
click at [707, 105] on link "Imagen" at bounding box center [774, 101] width 209 height 29
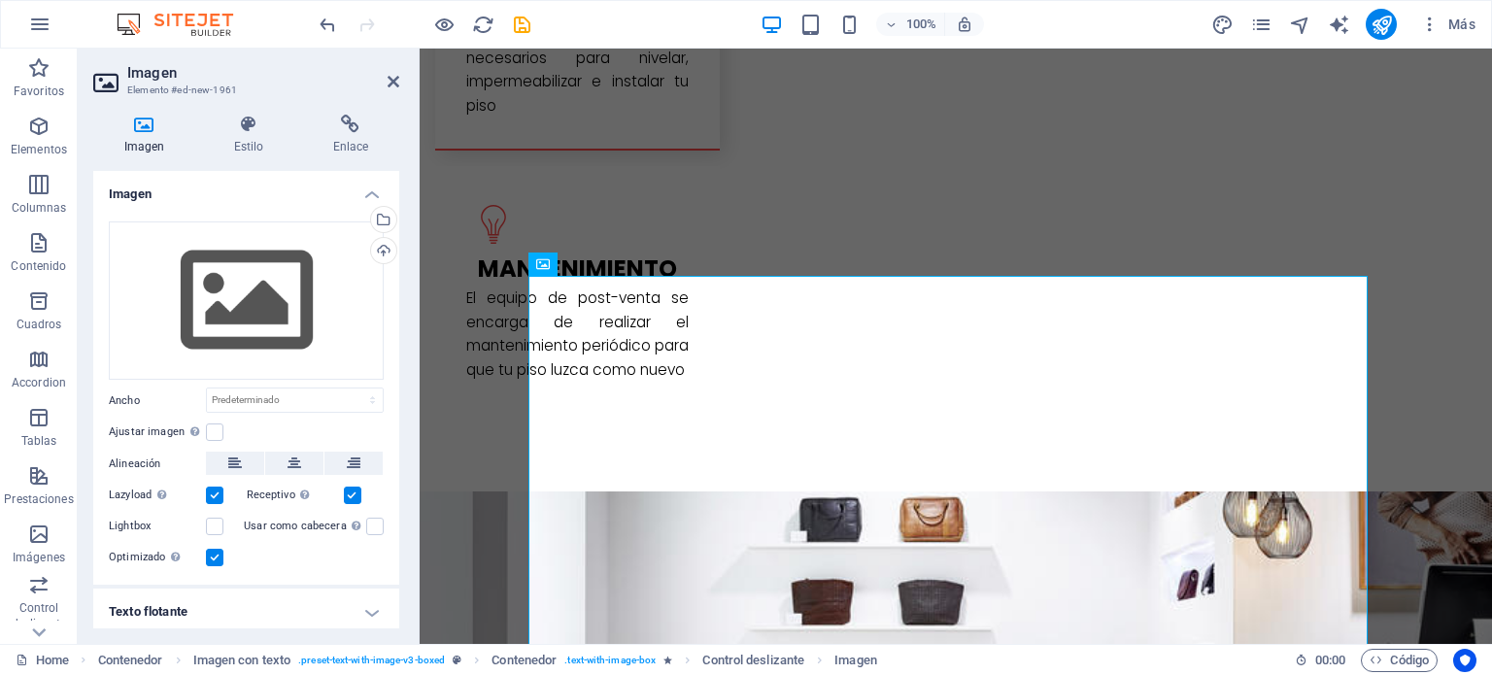
click at [381, 250] on div "Cargar" at bounding box center [381, 252] width 29 height 29
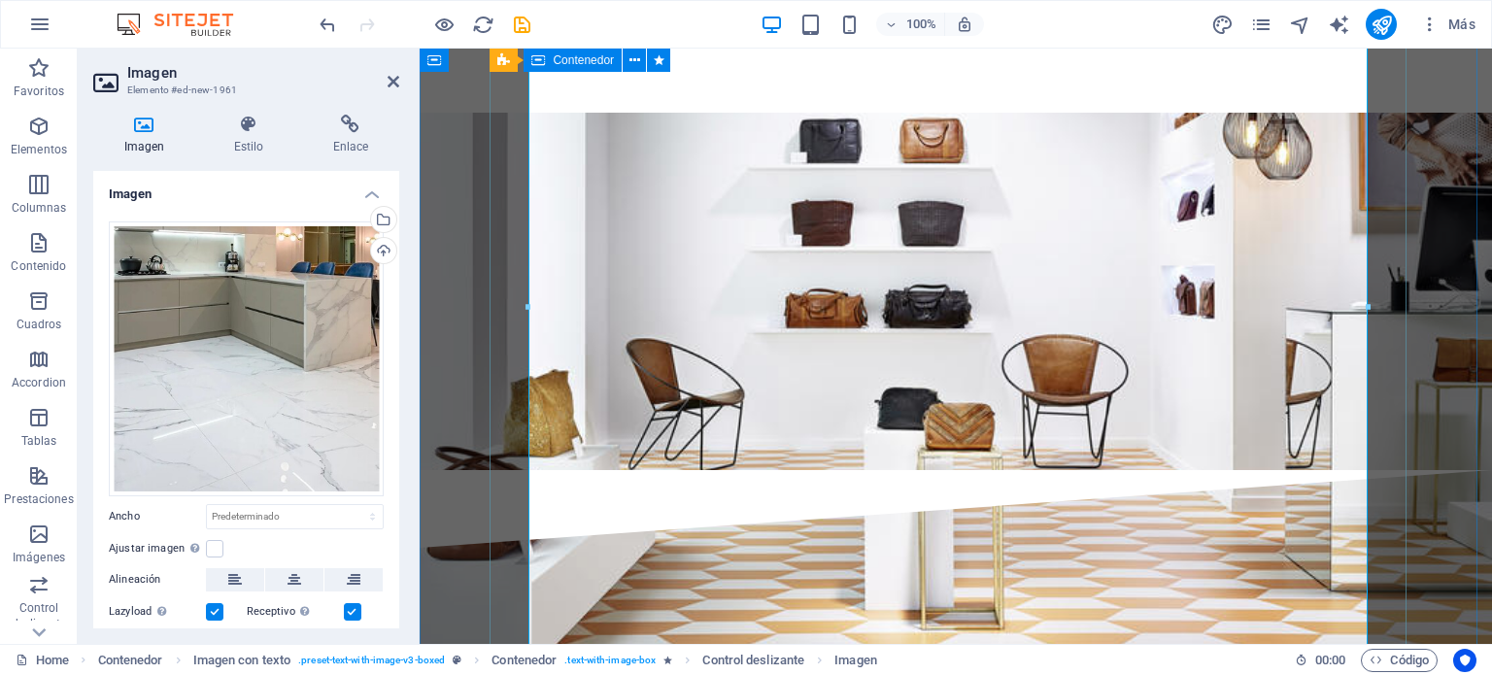
scroll to position [3721, 0]
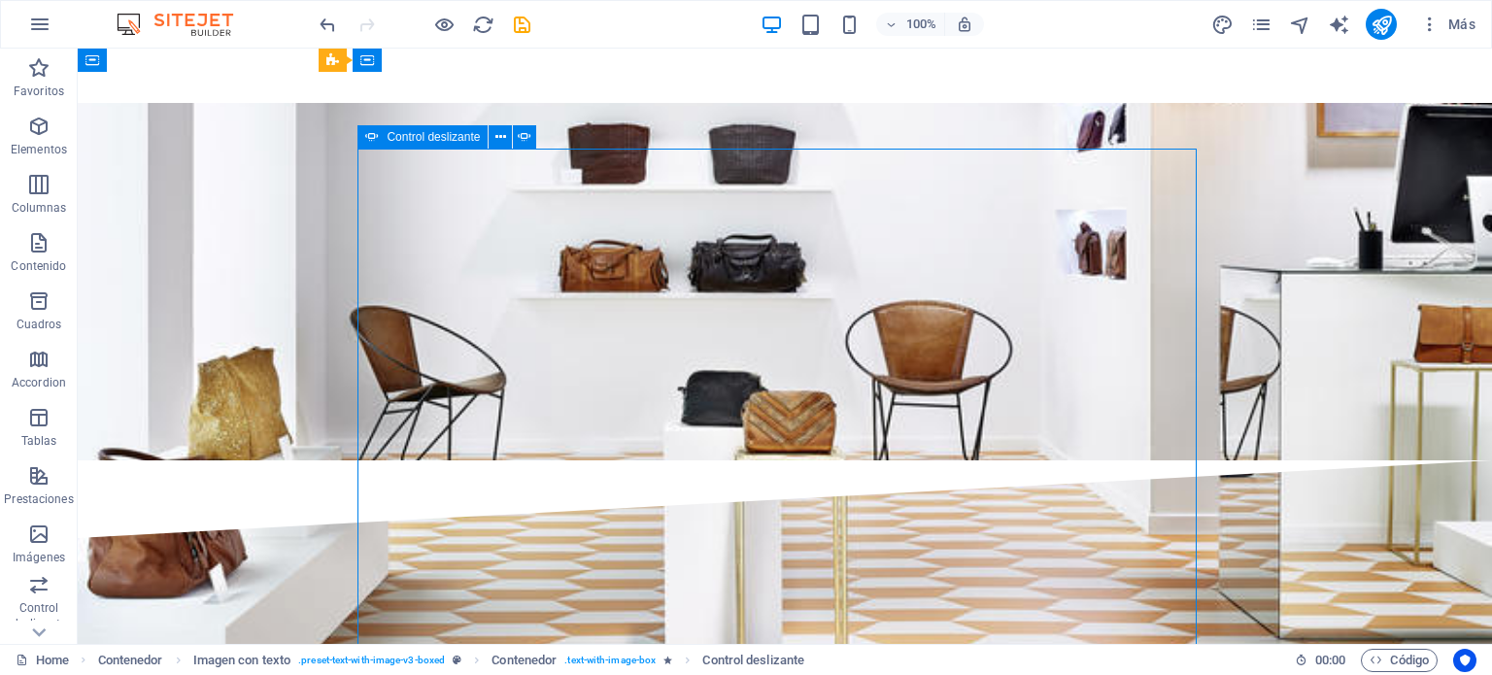
scroll to position [3430, 0]
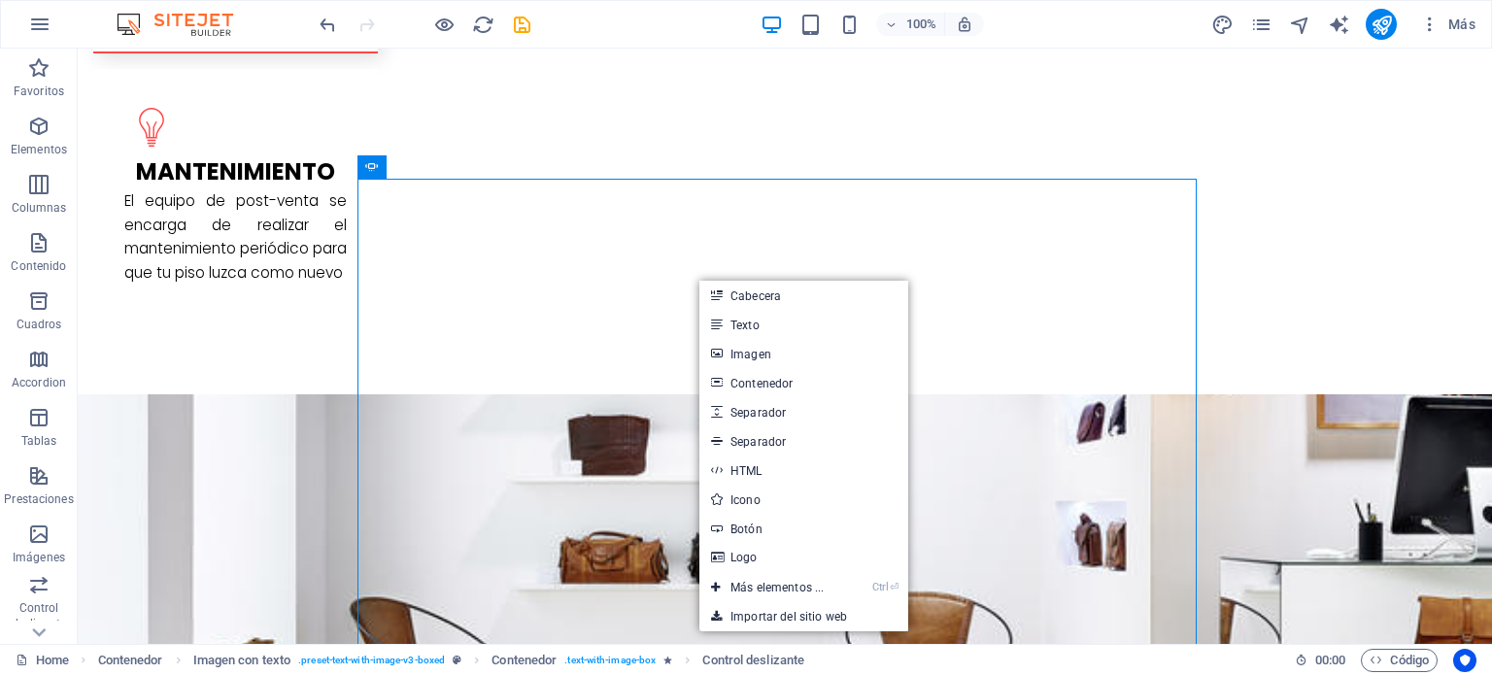
click at [744, 356] on link "Imagen" at bounding box center [803, 353] width 209 height 29
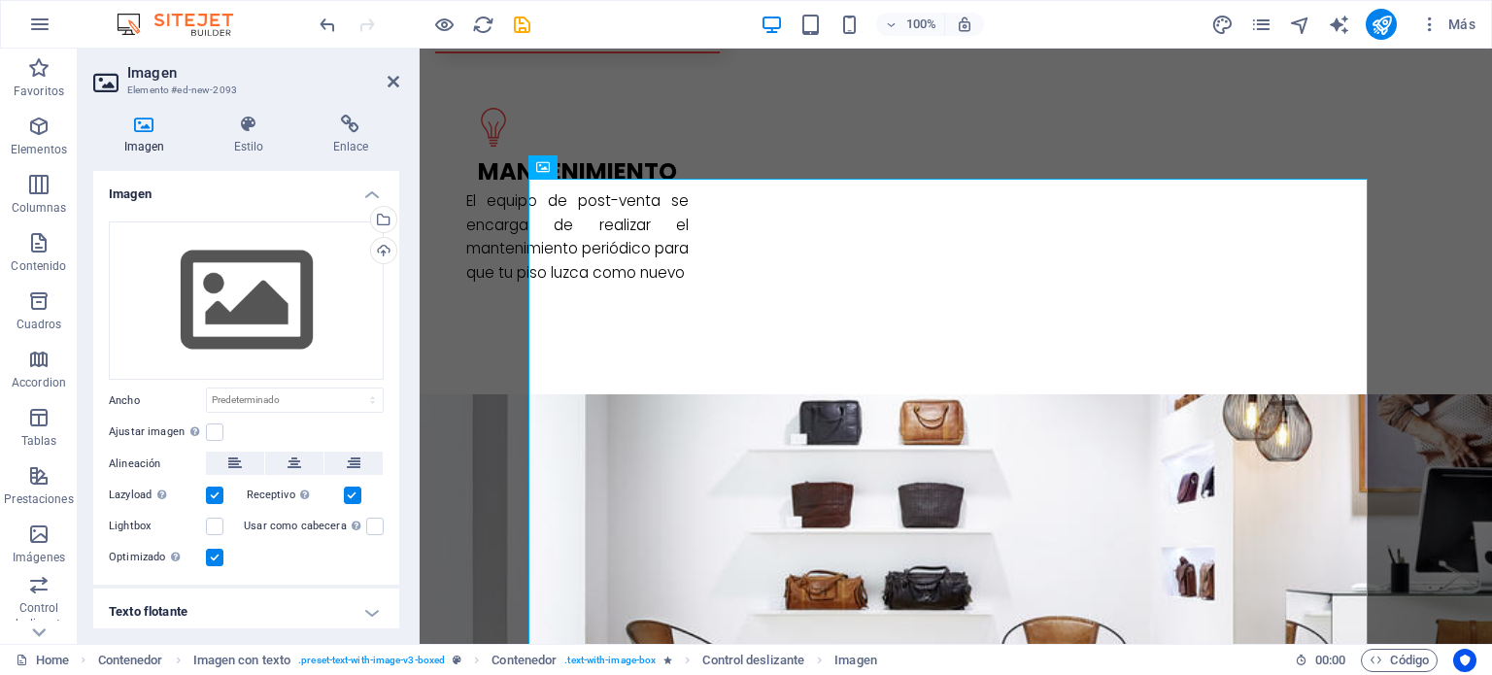
click at [379, 250] on div "Cargar" at bounding box center [381, 252] width 29 height 29
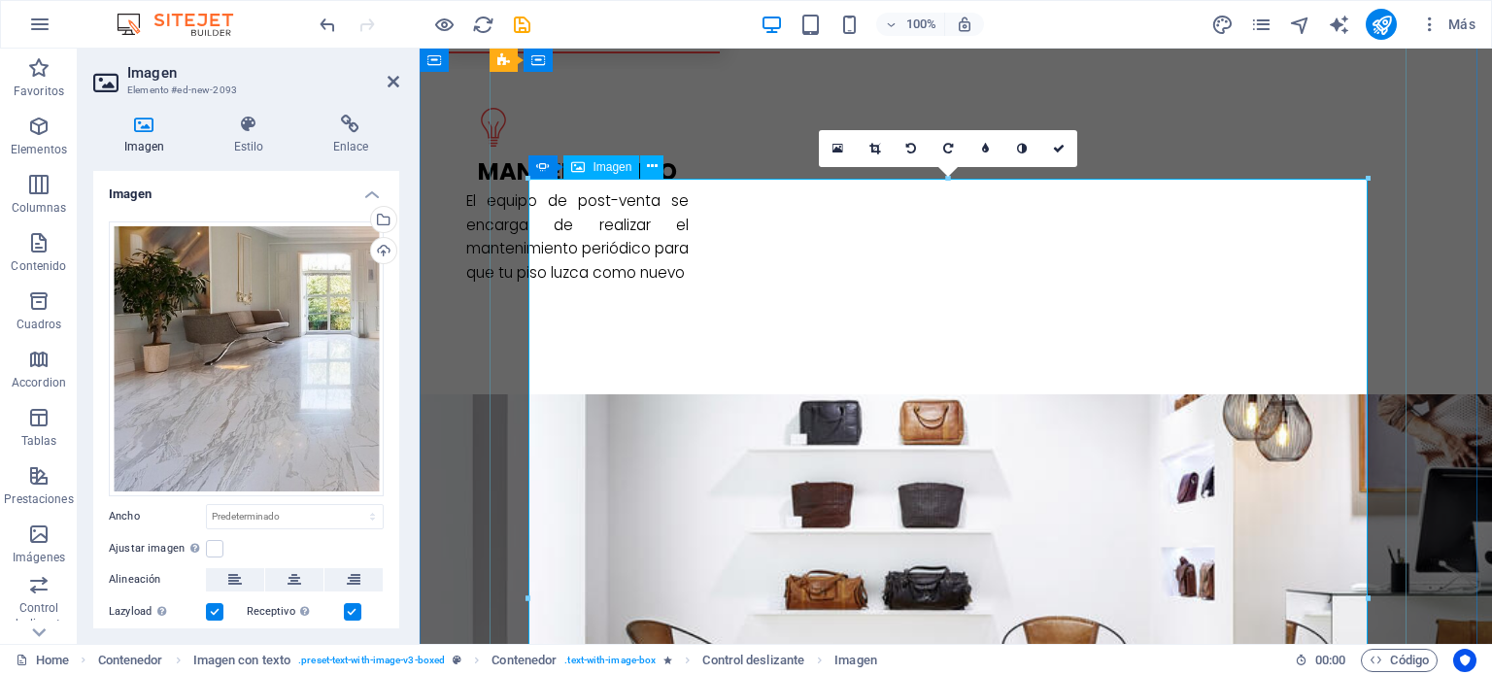
scroll to position [3624, 0]
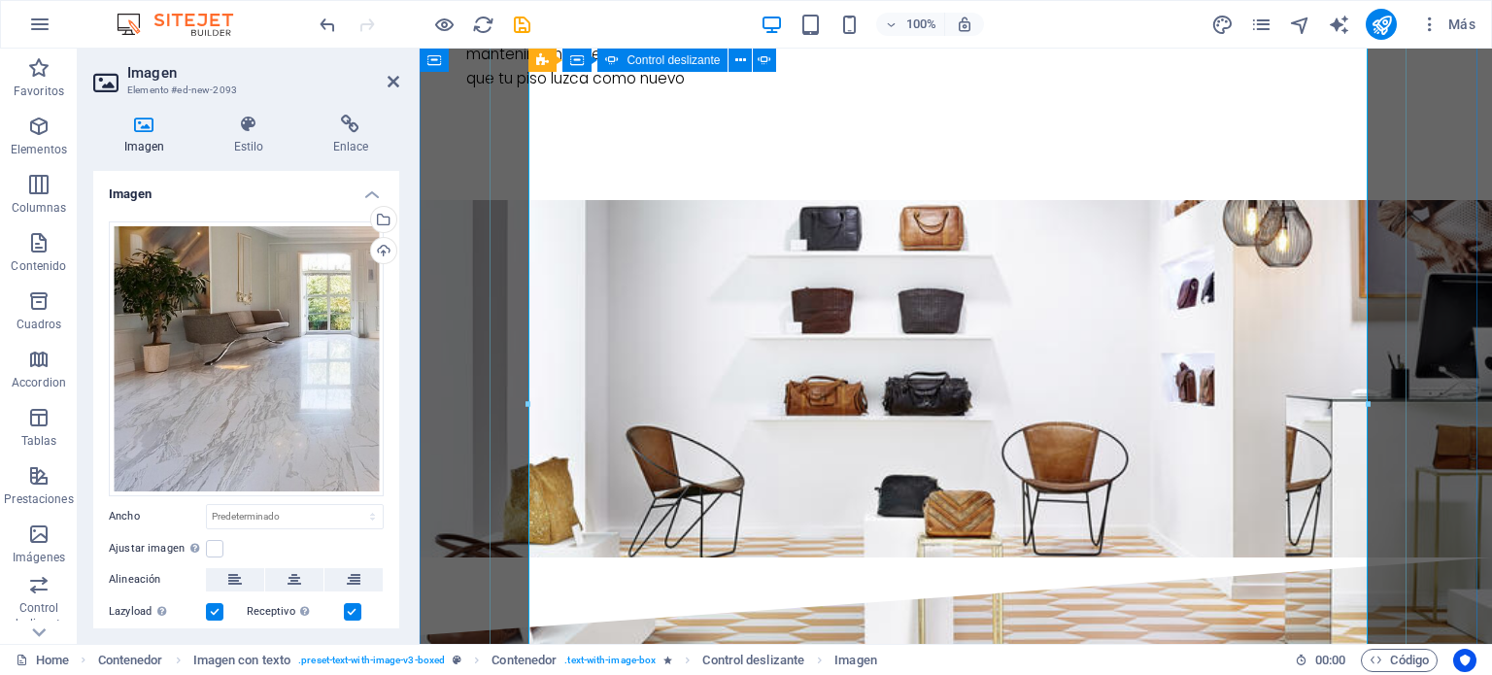
drag, startPoint x: 1331, startPoint y: 400, endPoint x: 1317, endPoint y: 406, distance: 14.8
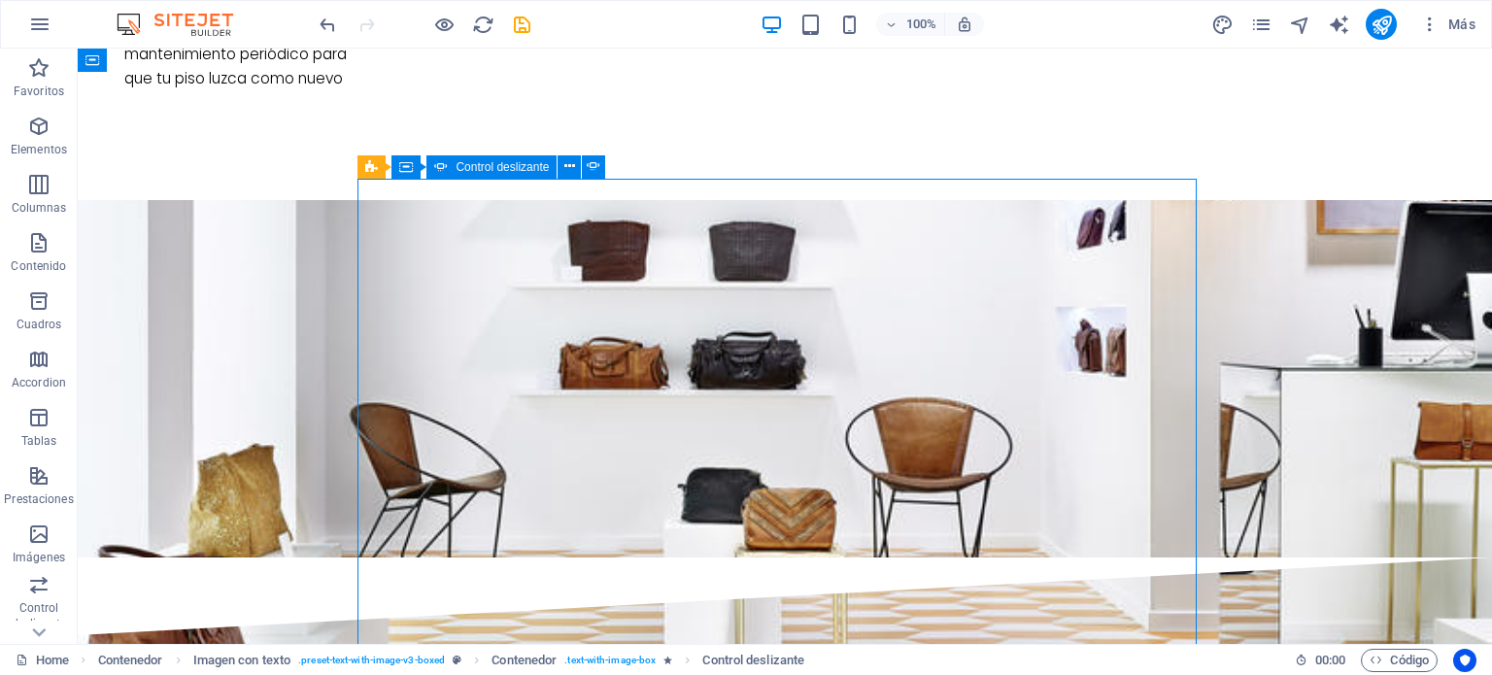
scroll to position [3430, 0]
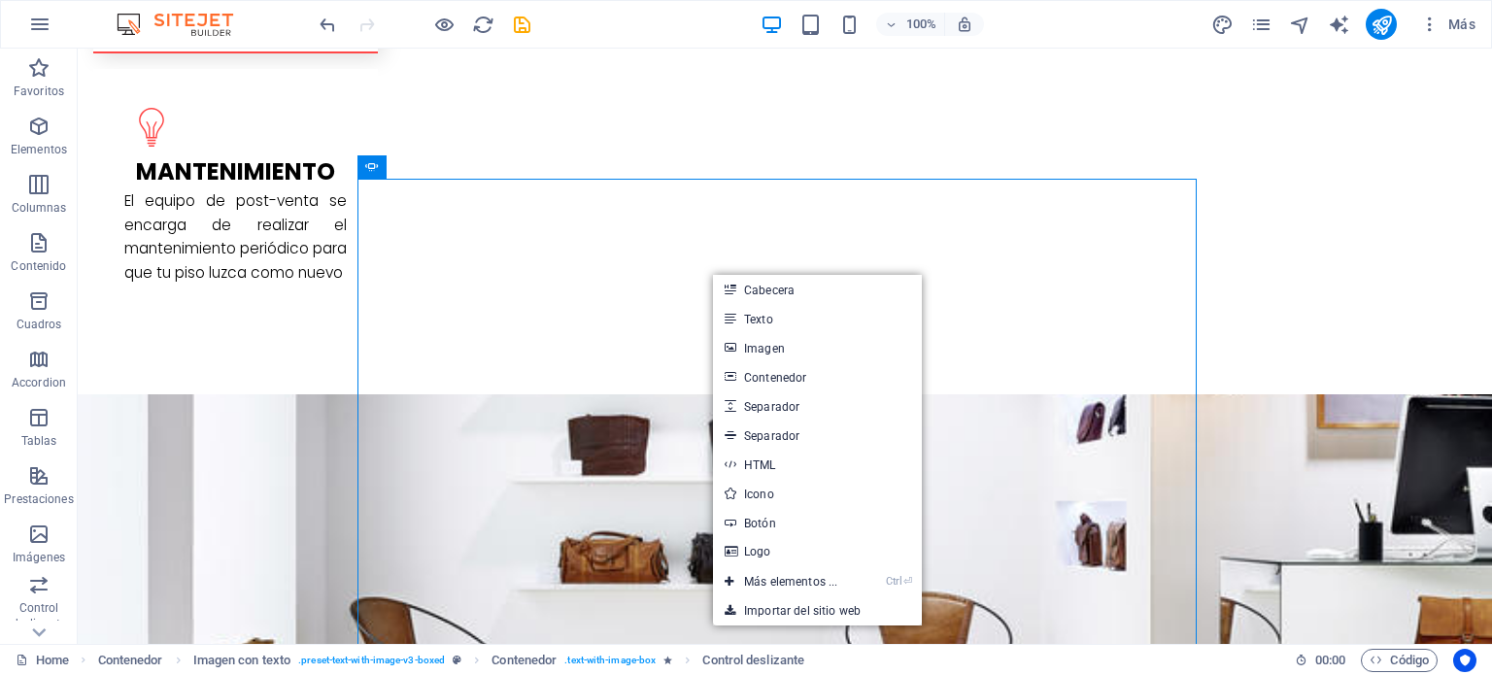
click at [769, 346] on link "Imagen" at bounding box center [817, 347] width 209 height 29
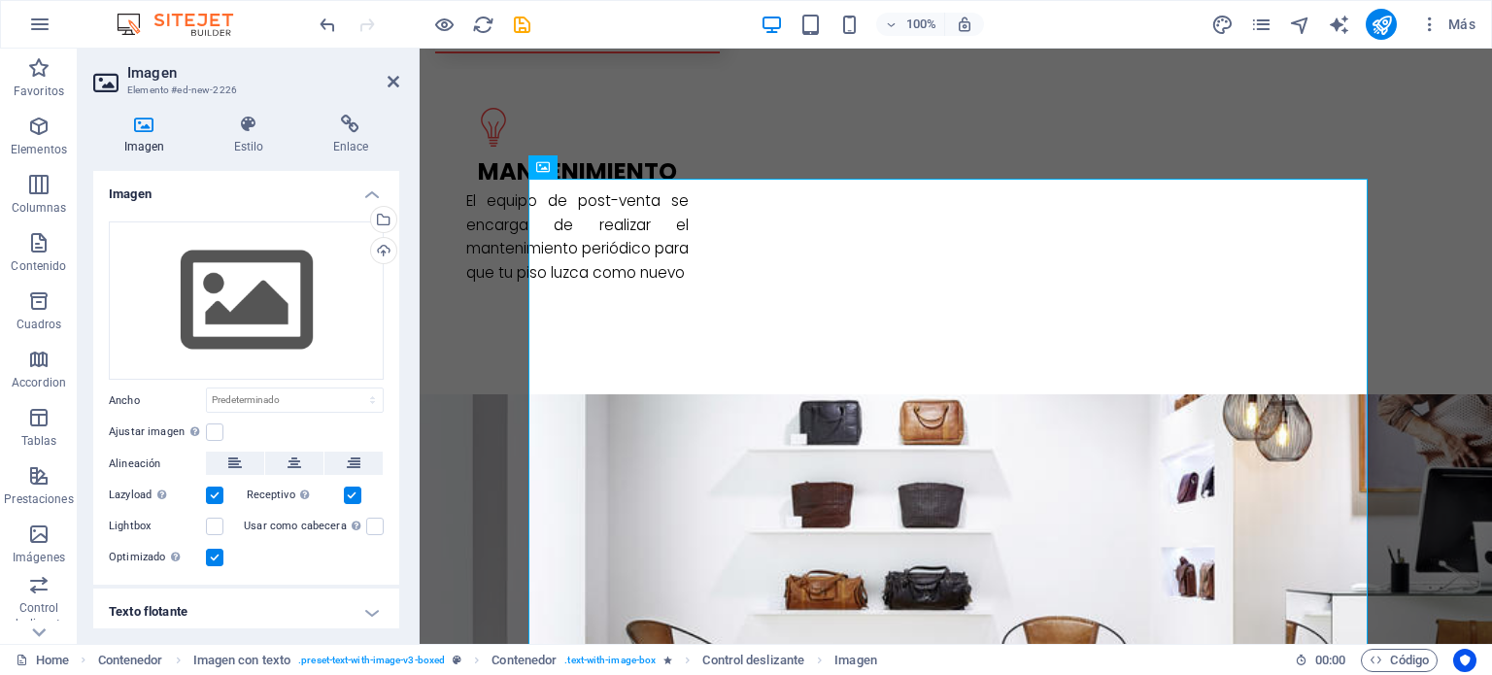
click at [376, 249] on div "Cargar" at bounding box center [381, 252] width 29 height 29
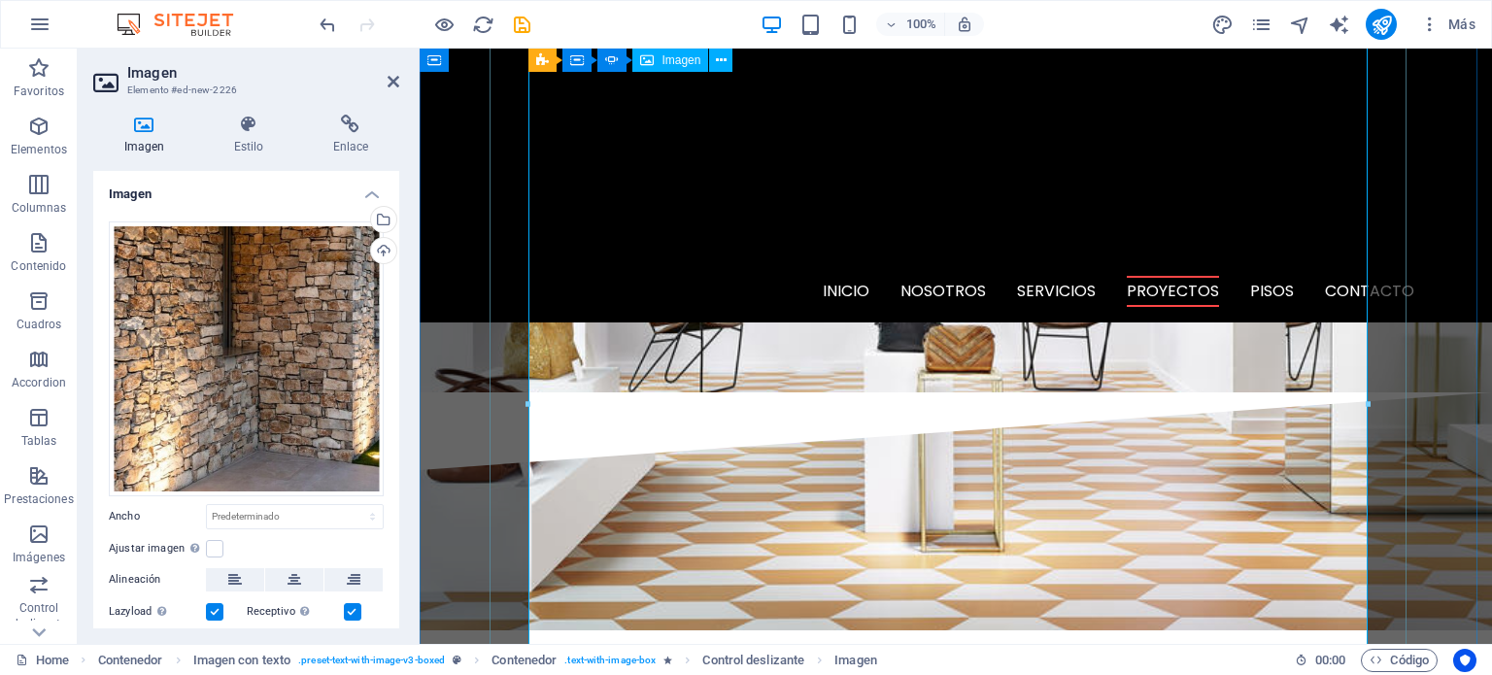
scroll to position [3235, 0]
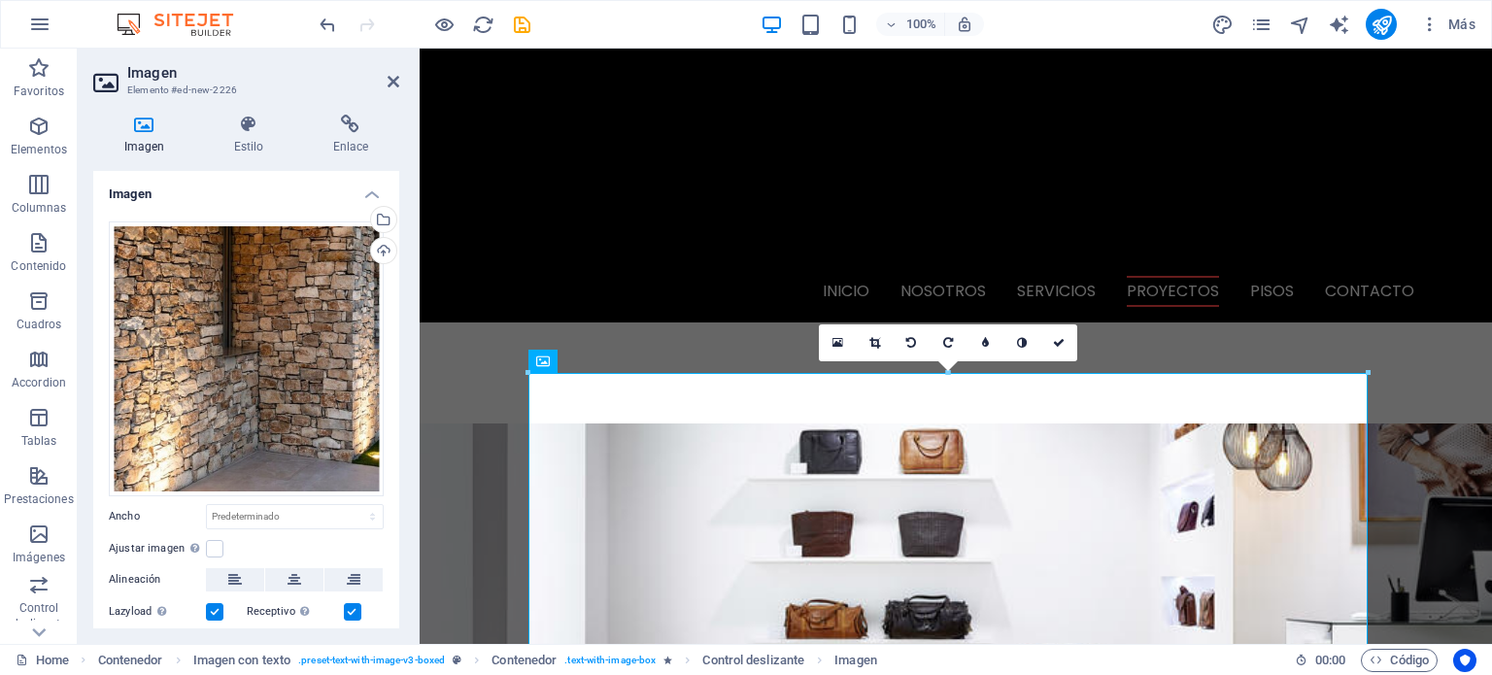
click at [1052, 339] on link at bounding box center [1058, 342] width 37 height 37
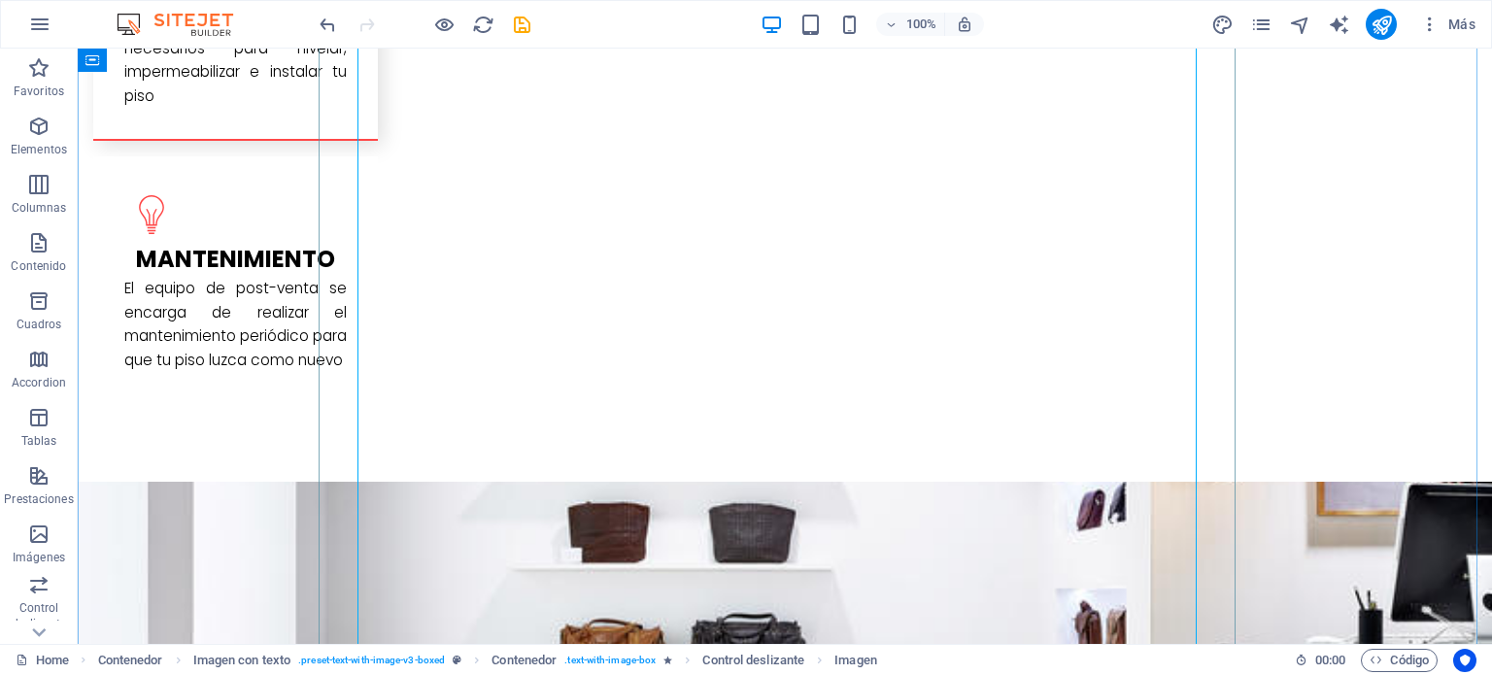
scroll to position [3624, 0]
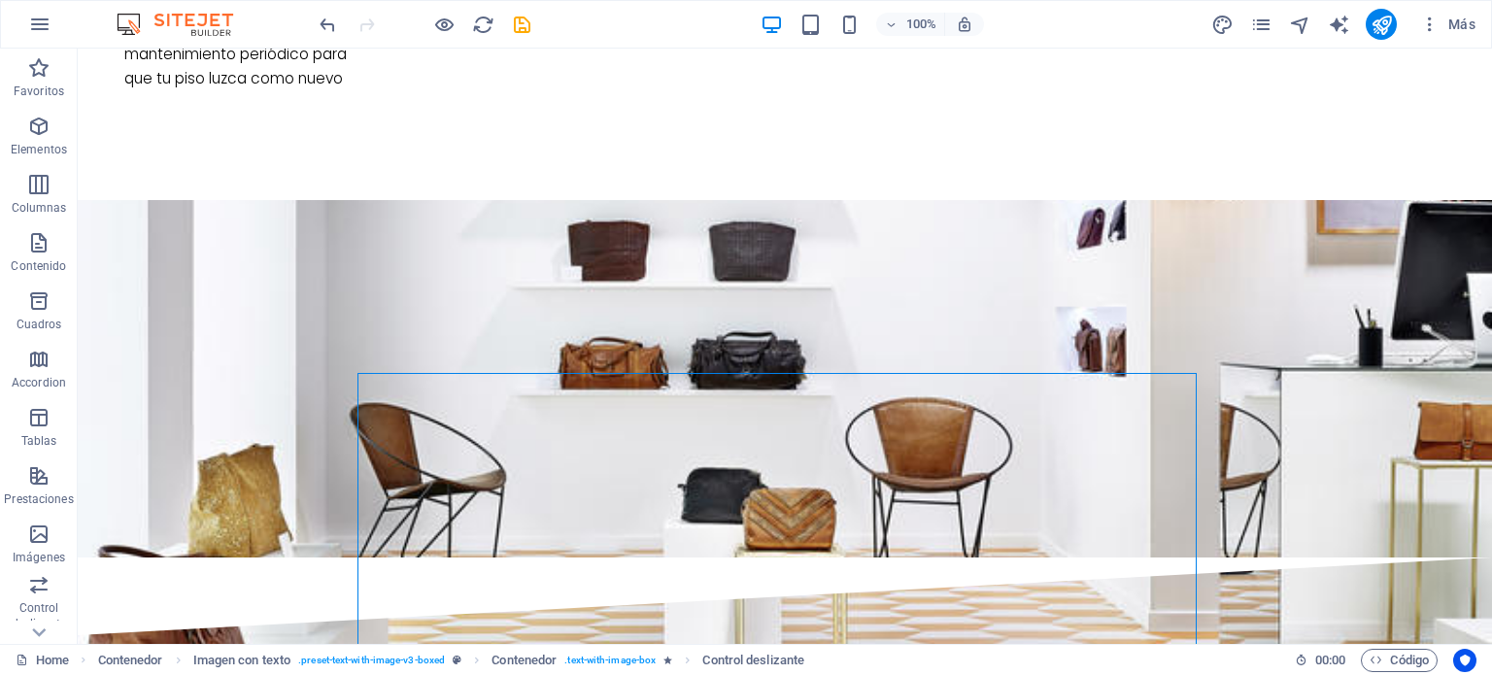
scroll to position [3235, 0]
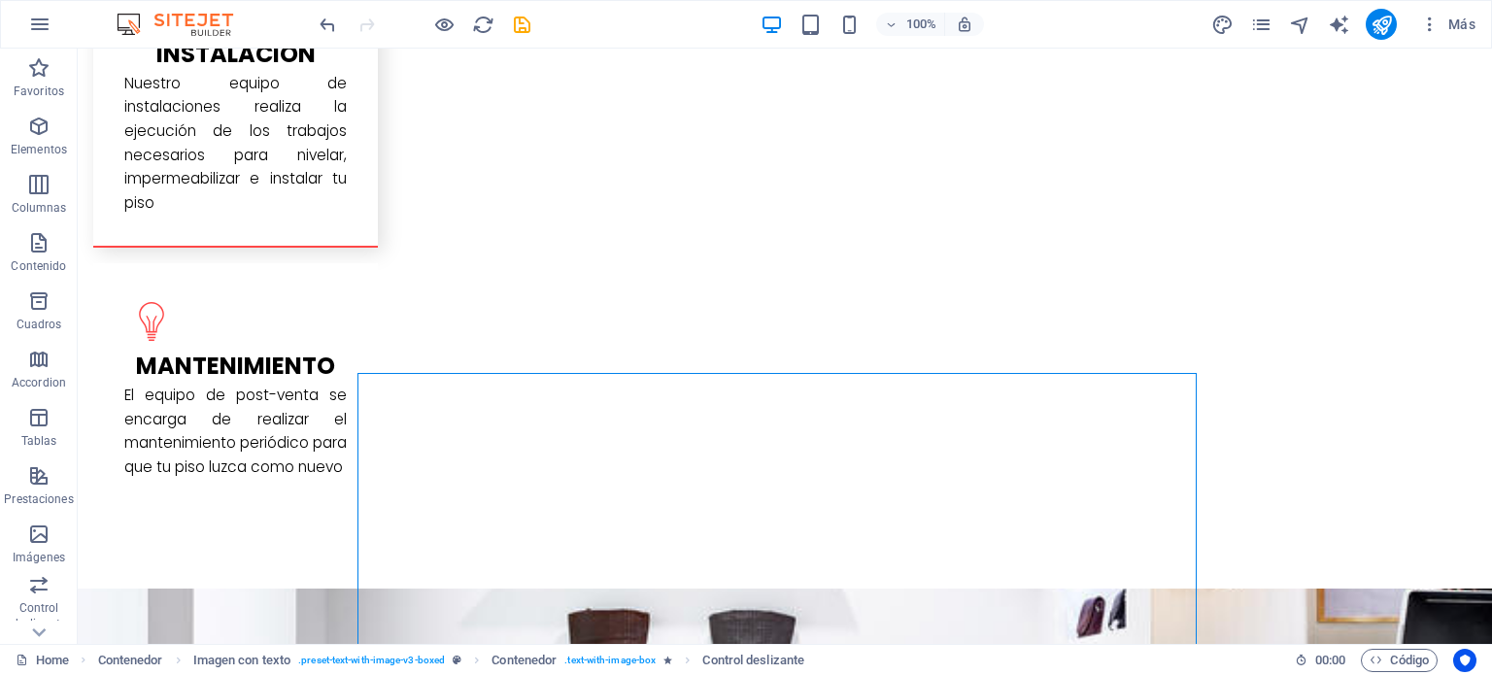
click at [513, 28] on icon "save" at bounding box center [522, 25] width 22 height 22
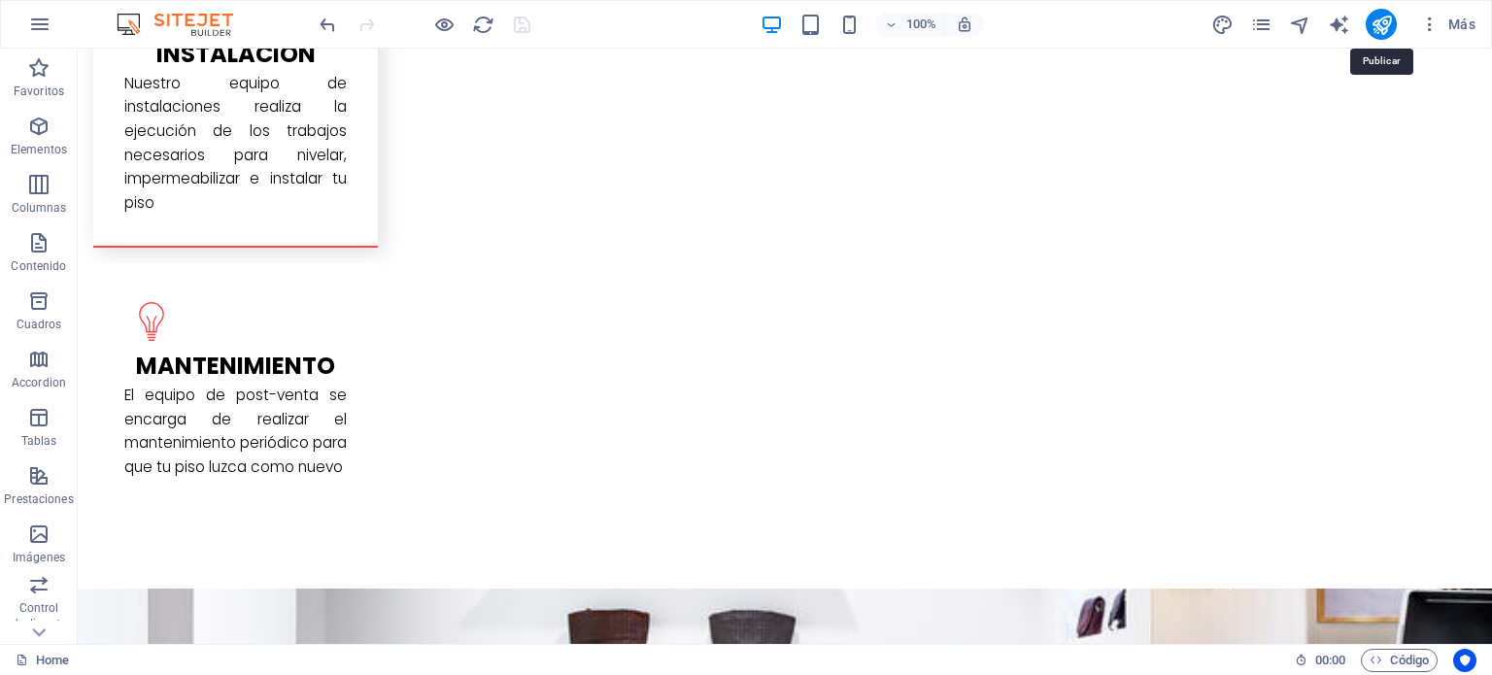
click at [1377, 26] on icon "publish" at bounding box center [1382, 25] width 22 height 22
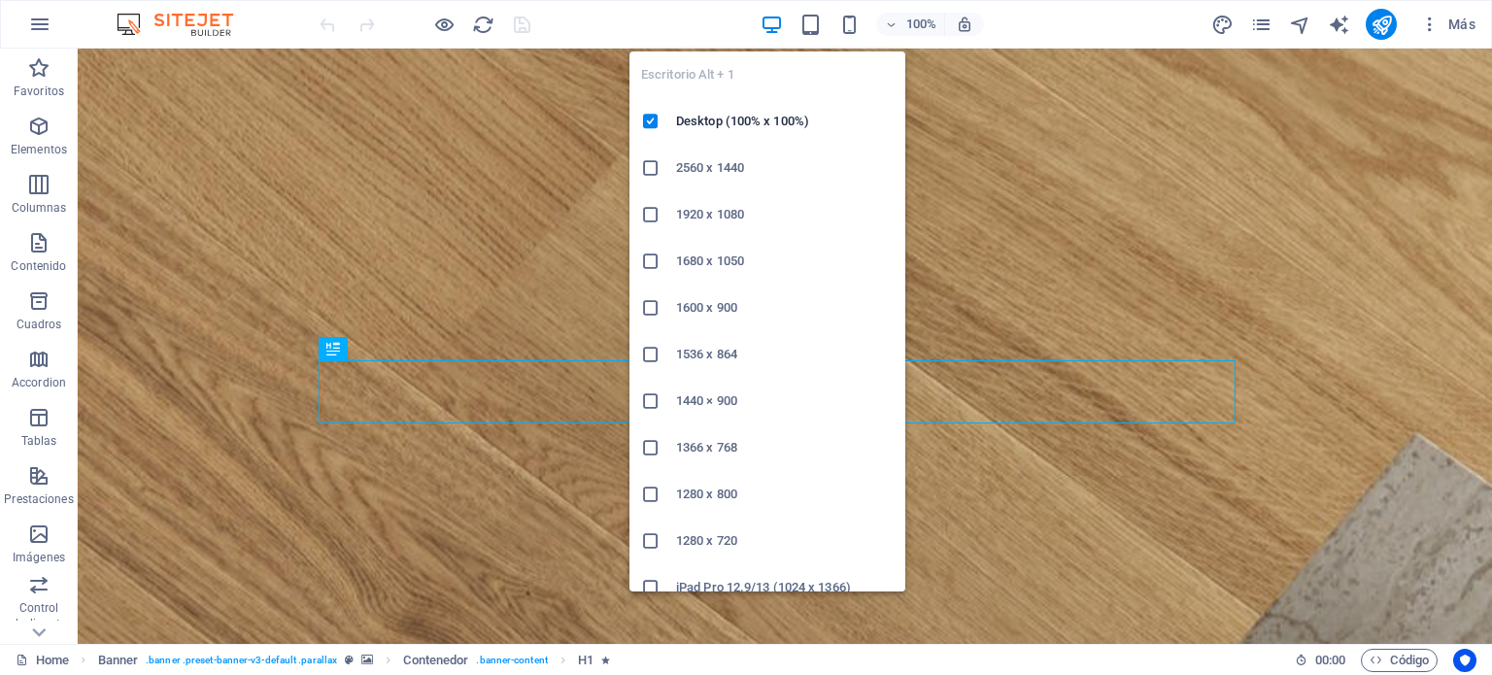
click at [779, 17] on icon "button" at bounding box center [772, 25] width 22 height 22
click at [767, 26] on icon "button" at bounding box center [772, 25] width 22 height 22
click at [779, 22] on icon "button" at bounding box center [772, 25] width 22 height 22
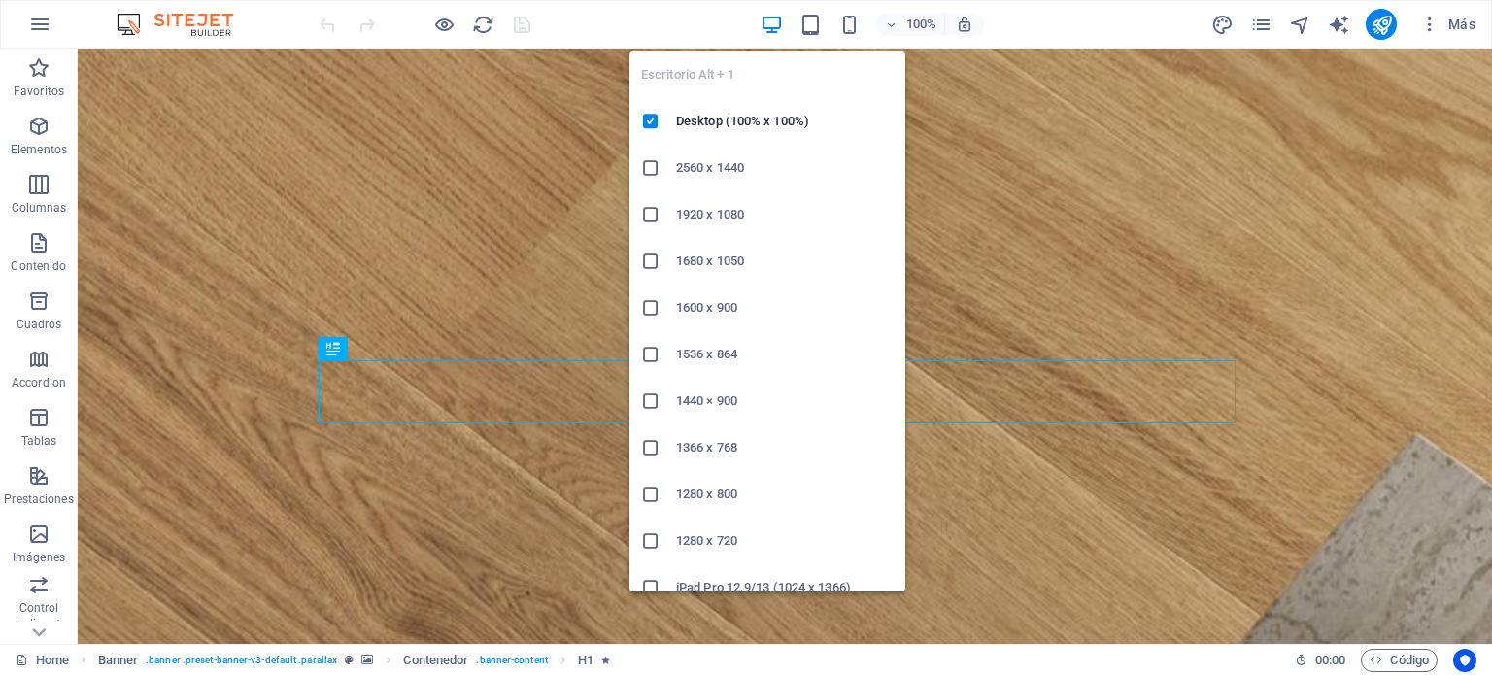
click at [745, 115] on h6 "Desktop (100% x 100%)" at bounding box center [785, 121] width 218 height 23
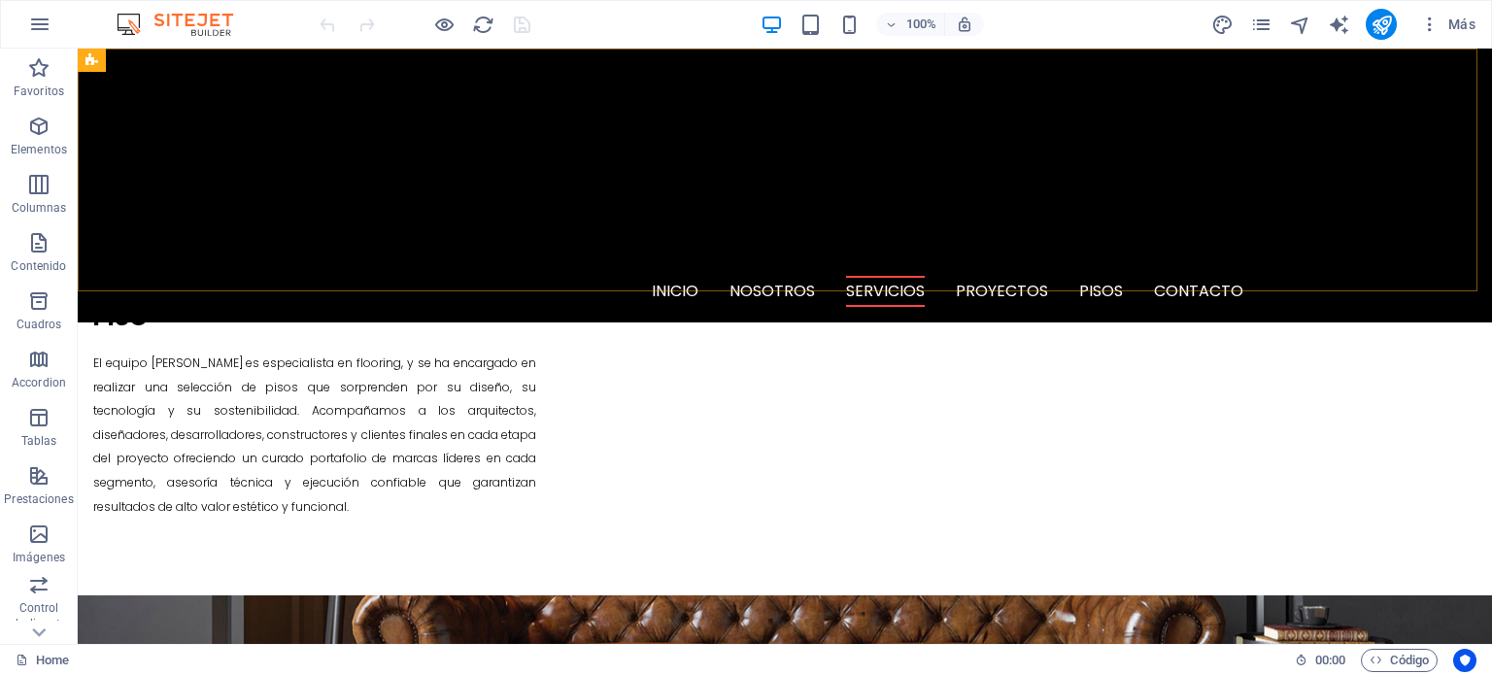
scroll to position [1019, 0]
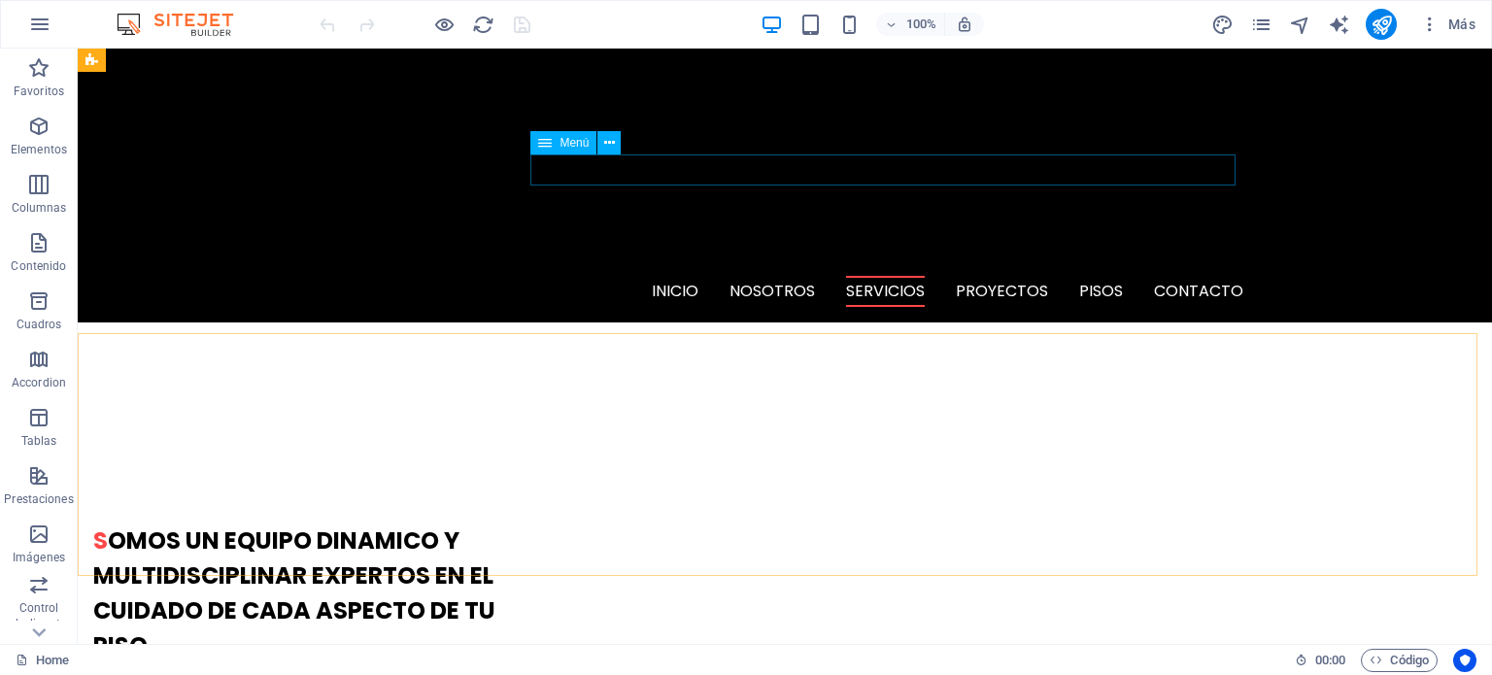
click at [975, 276] on nav "INICIO NOSOTROS SERVICIOS PROYECTOS PISOS CONTACTO" at bounding box center [784, 291] width 917 height 31
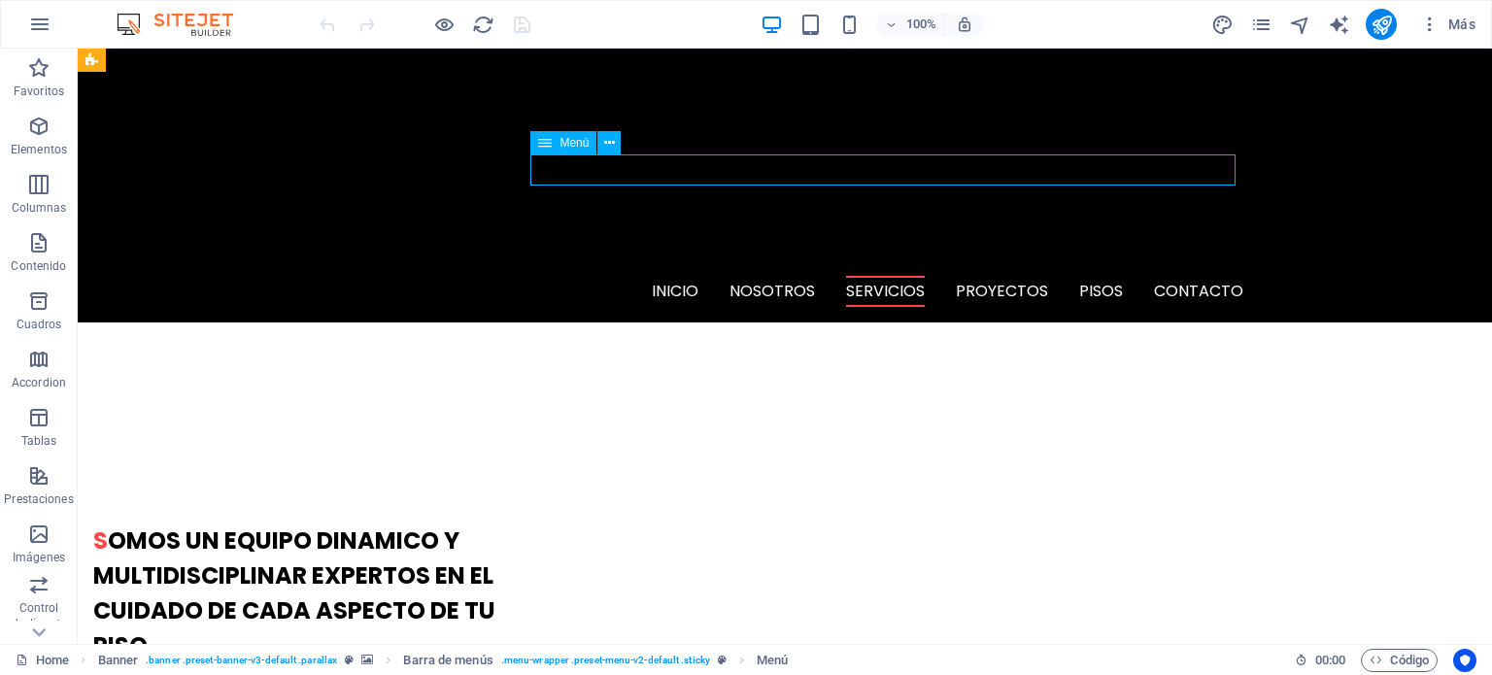
click at [975, 276] on nav "INICIO NOSOTROS SERVICIOS PROYECTOS PISOS CONTACTO" at bounding box center [784, 291] width 917 height 31
click at [1010, 276] on nav "INICIO NOSOTROS SERVICIOS PROYECTOS PISOS CONTACTO" at bounding box center [784, 291] width 917 height 31
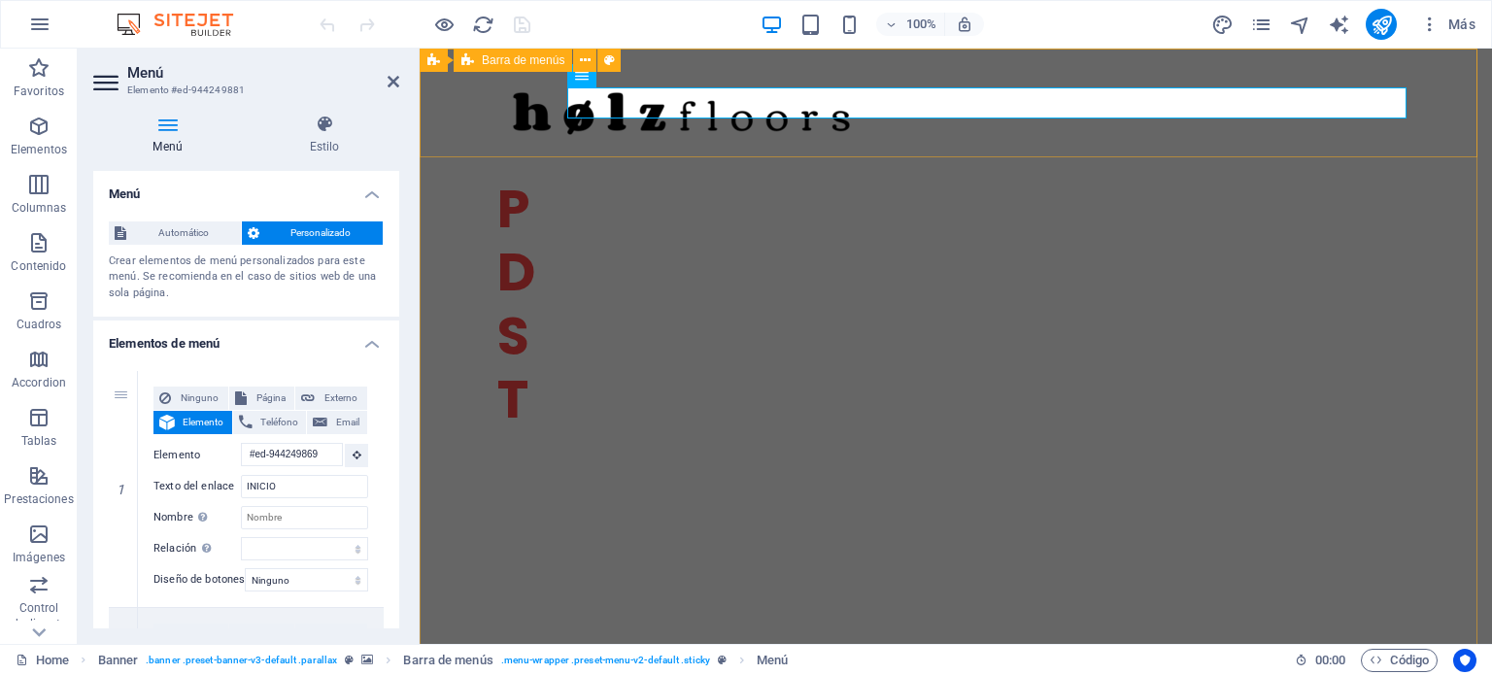
scroll to position [0, 0]
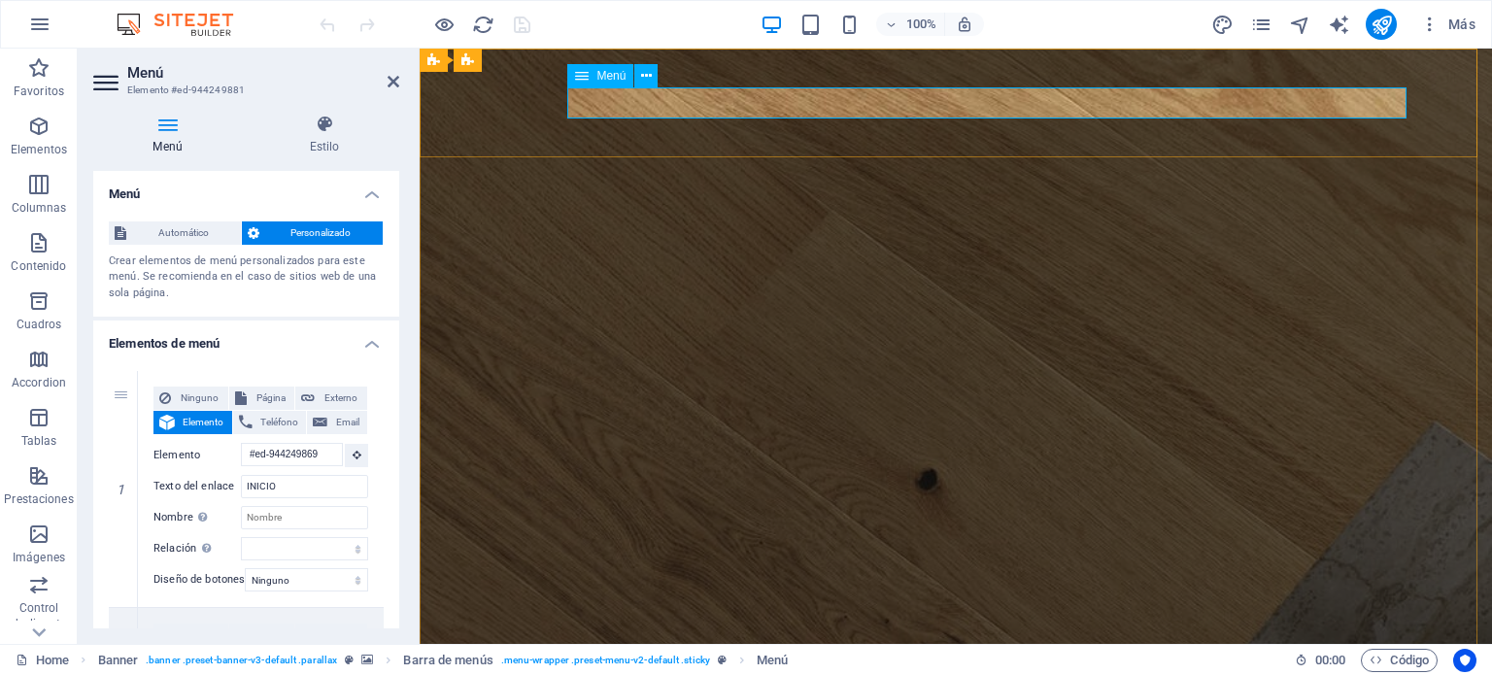
click at [649, 77] on icon at bounding box center [646, 76] width 11 height 20
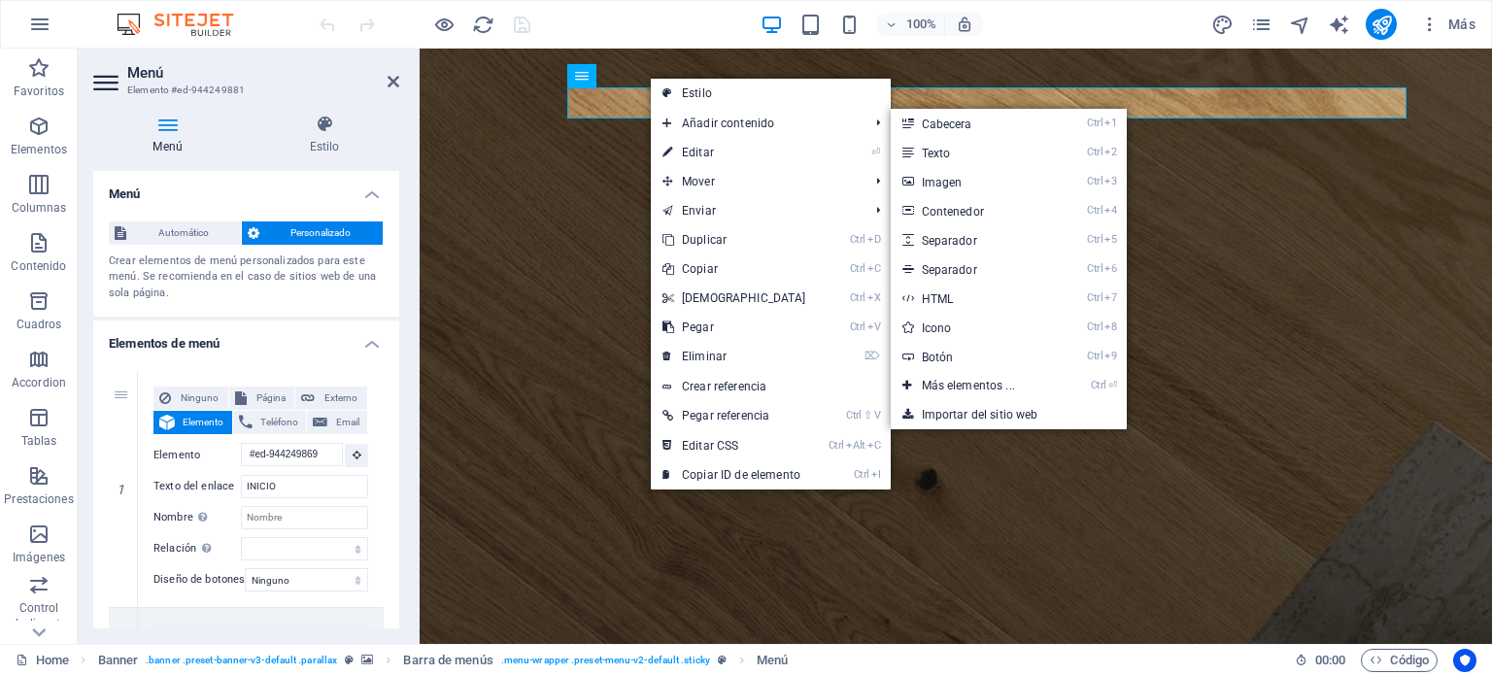
click at [701, 152] on link "⏎ Editar" at bounding box center [734, 152] width 167 height 29
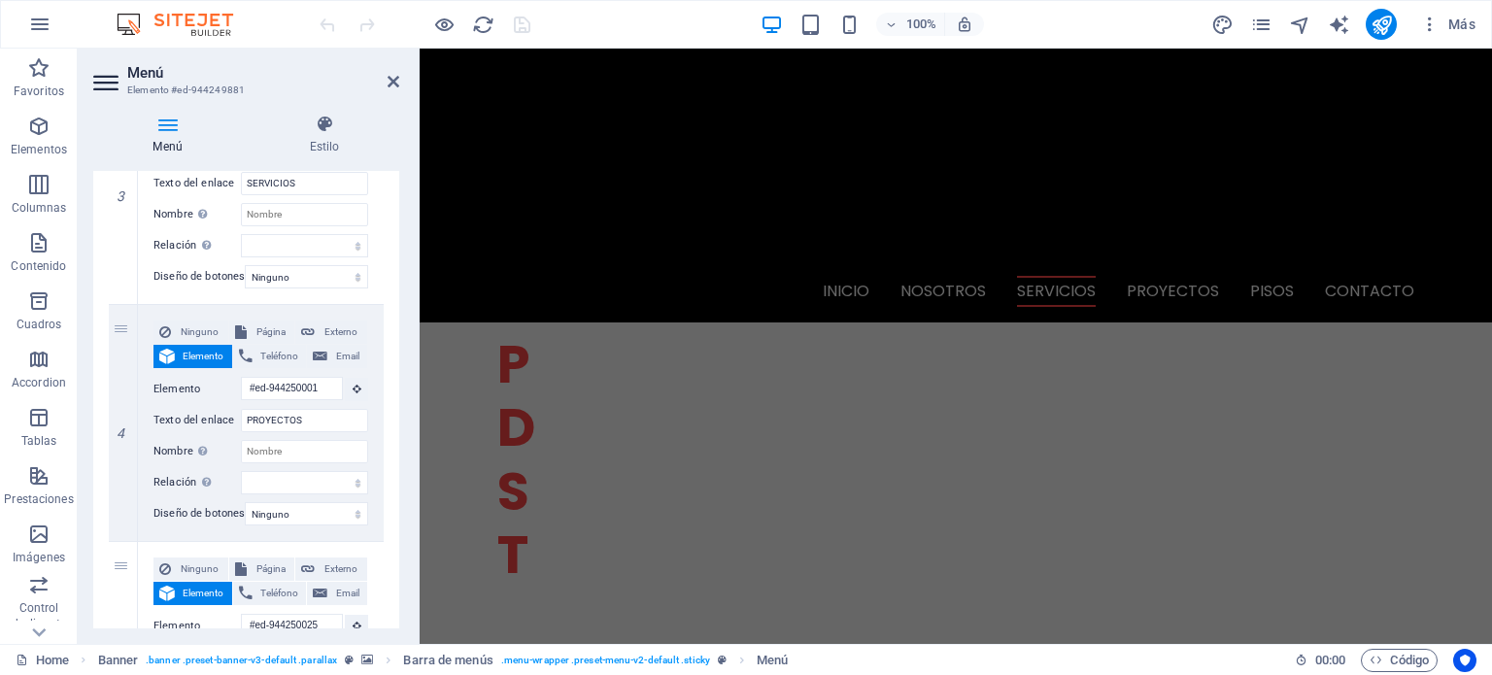
scroll to position [27, 0]
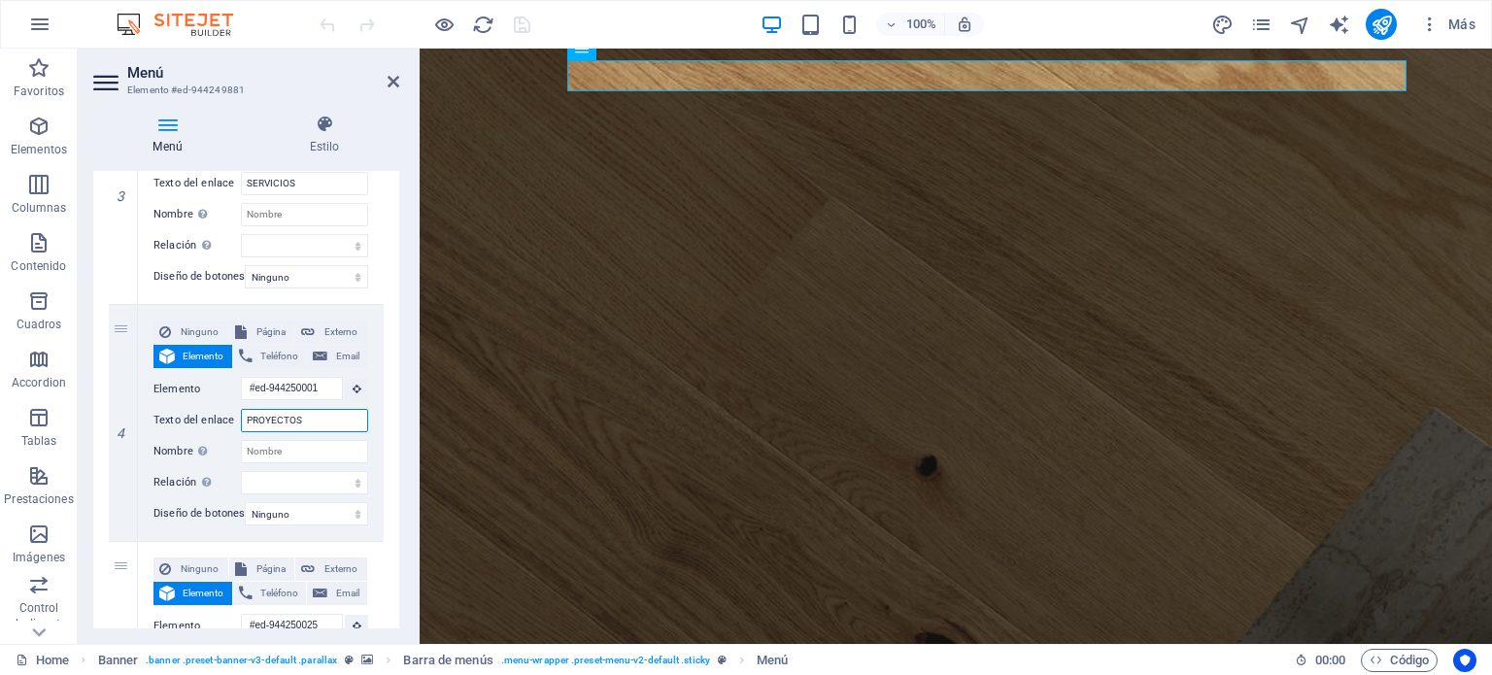
drag, startPoint x: 310, startPoint y: 426, endPoint x: 127, endPoint y: 425, distance: 182.6
click at [127, 425] on div "4 Ninguno Página Externo Elemento Teléfono Email Página Home Subpage Legal Noti…" at bounding box center [246, 423] width 275 height 237
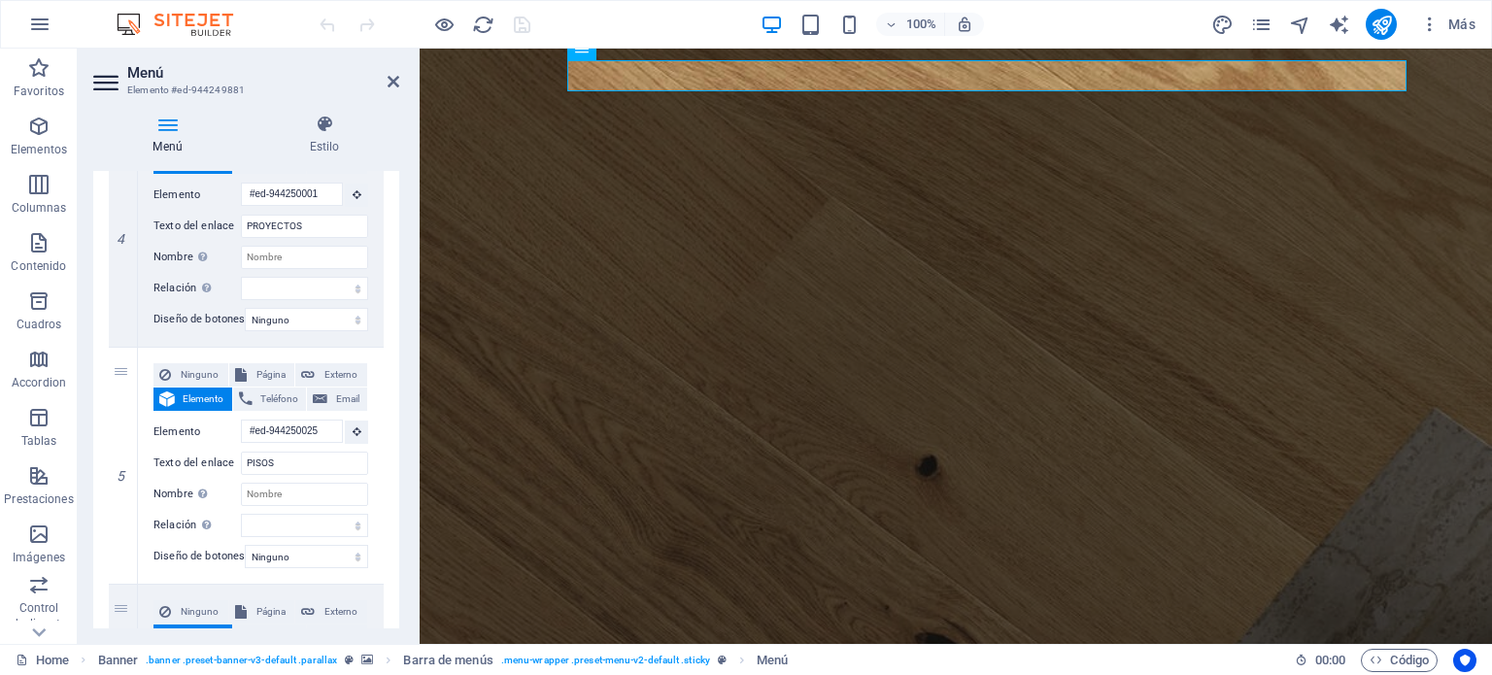
click at [392, 79] on icon at bounding box center [394, 82] width 12 height 16
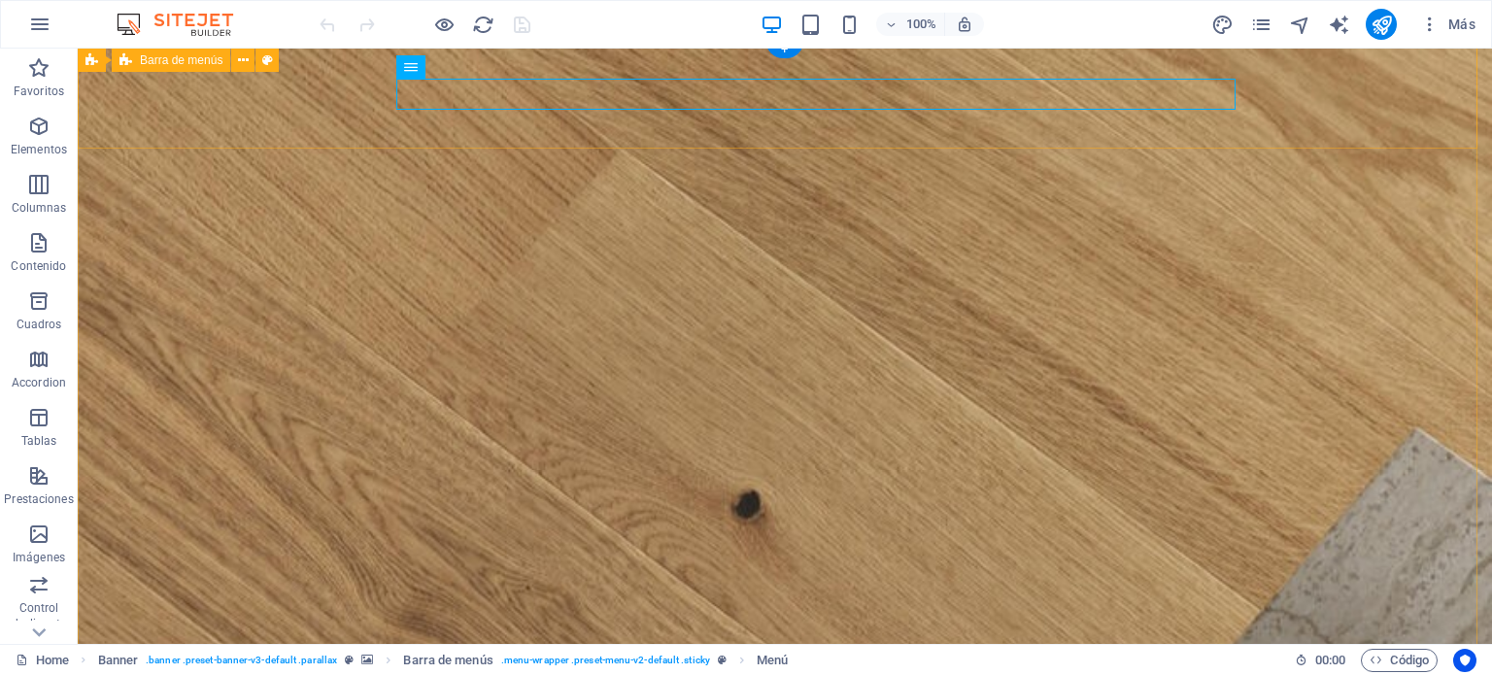
scroll to position [0, 0]
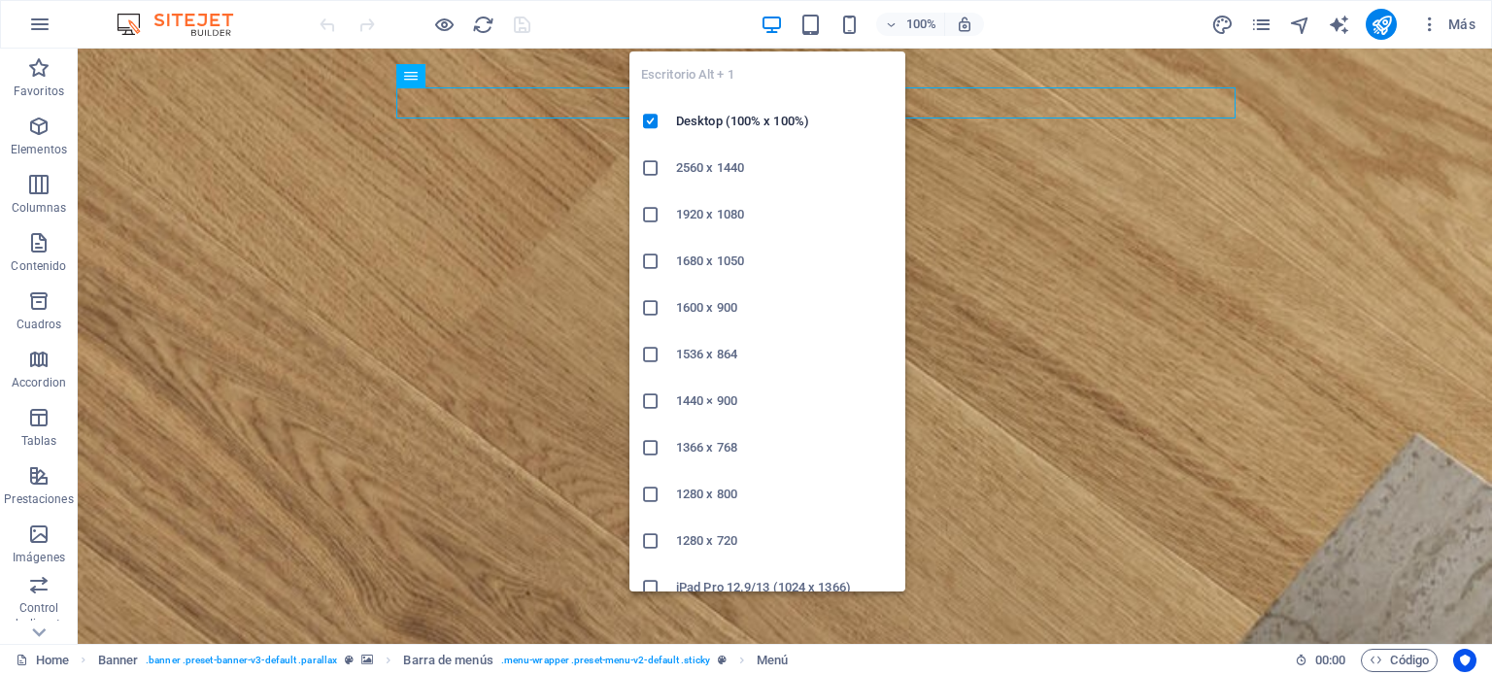
click at [767, 31] on icon "button" at bounding box center [772, 25] width 22 height 22
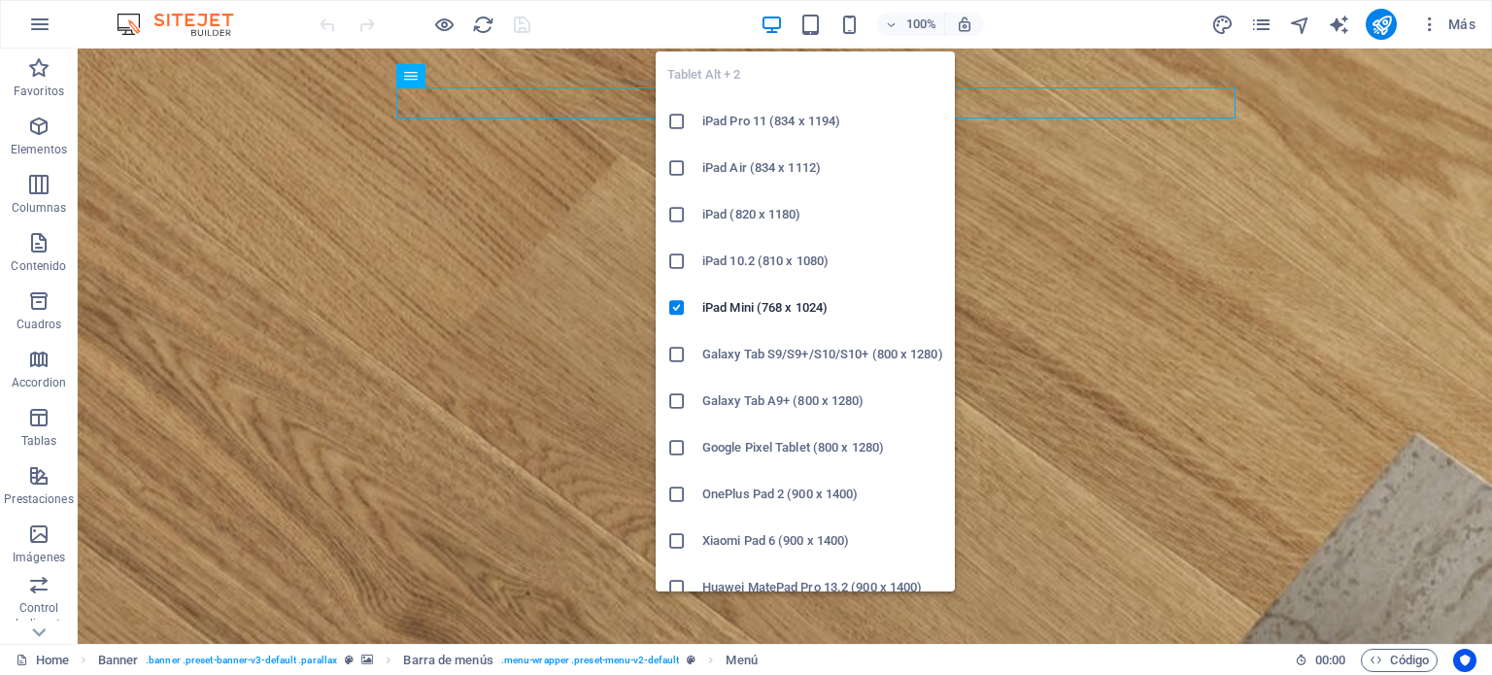
click at [814, 25] on icon "button" at bounding box center [810, 25] width 22 height 22
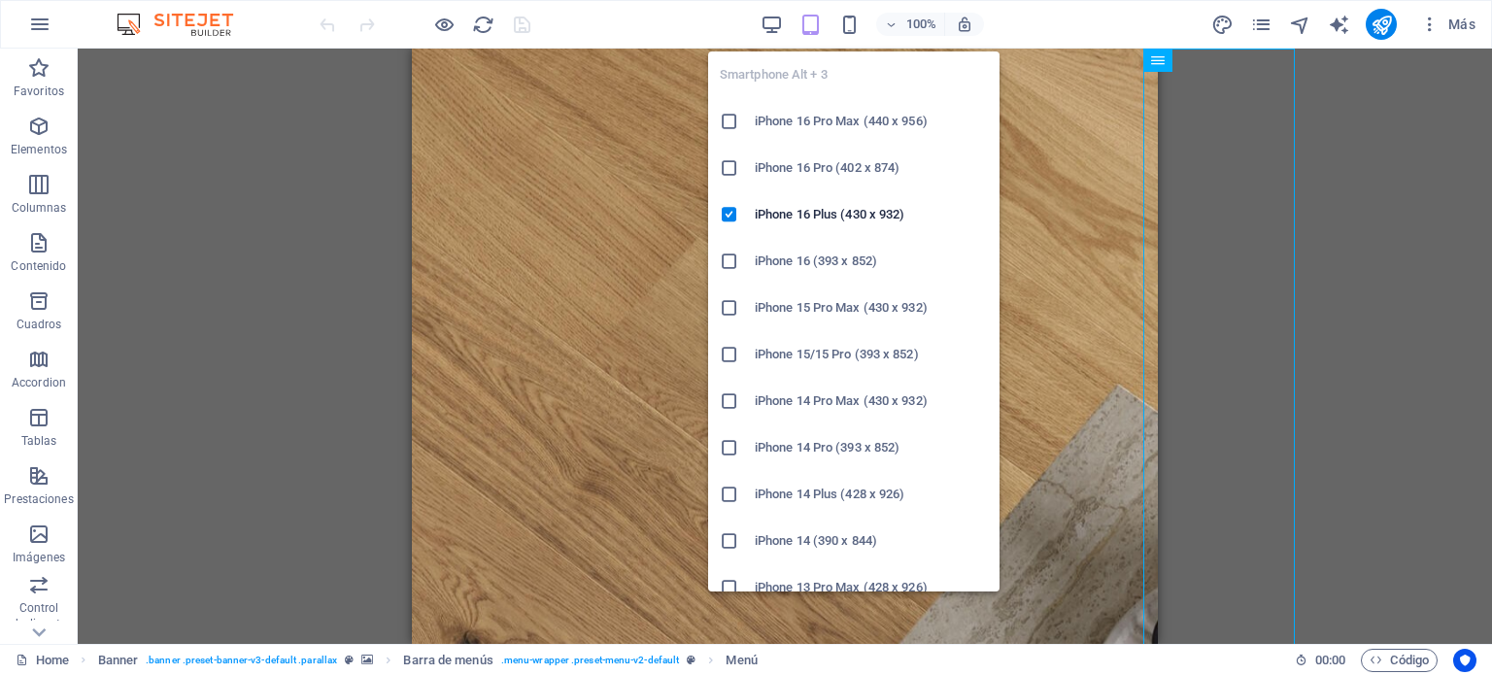
click at [845, 20] on icon "button" at bounding box center [849, 25] width 22 height 22
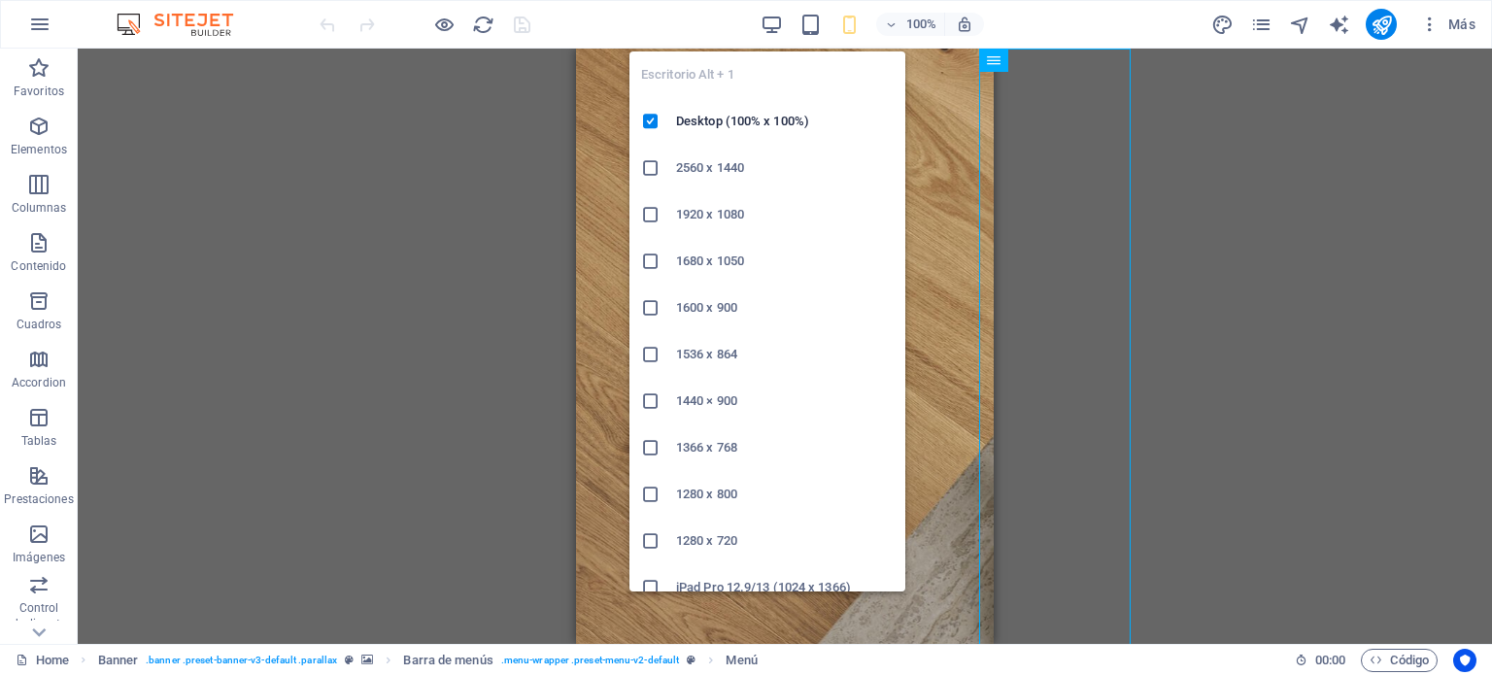
click at [770, 25] on icon "button" at bounding box center [772, 25] width 22 height 22
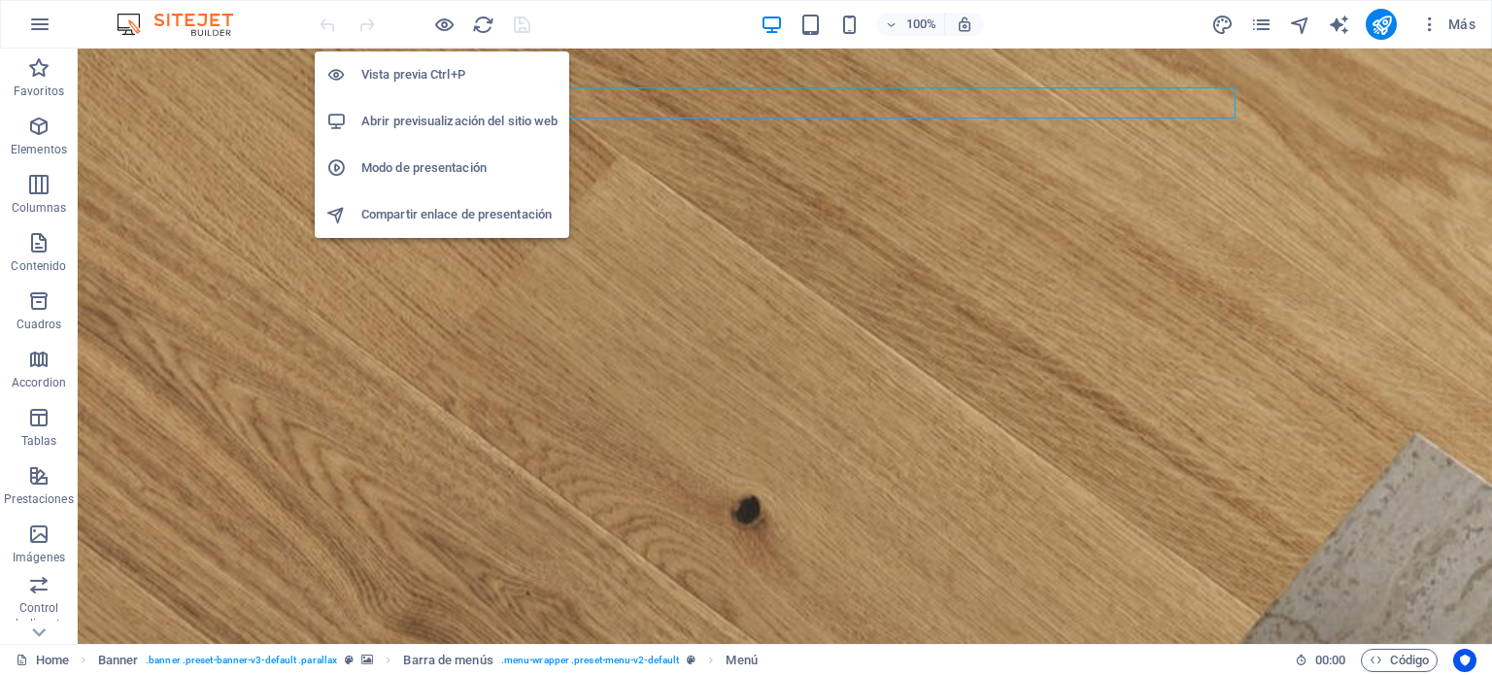
drag, startPoint x: 448, startPoint y: 26, endPoint x: 597, endPoint y: 55, distance: 152.4
click at [448, 26] on icon "button" at bounding box center [444, 25] width 22 height 22
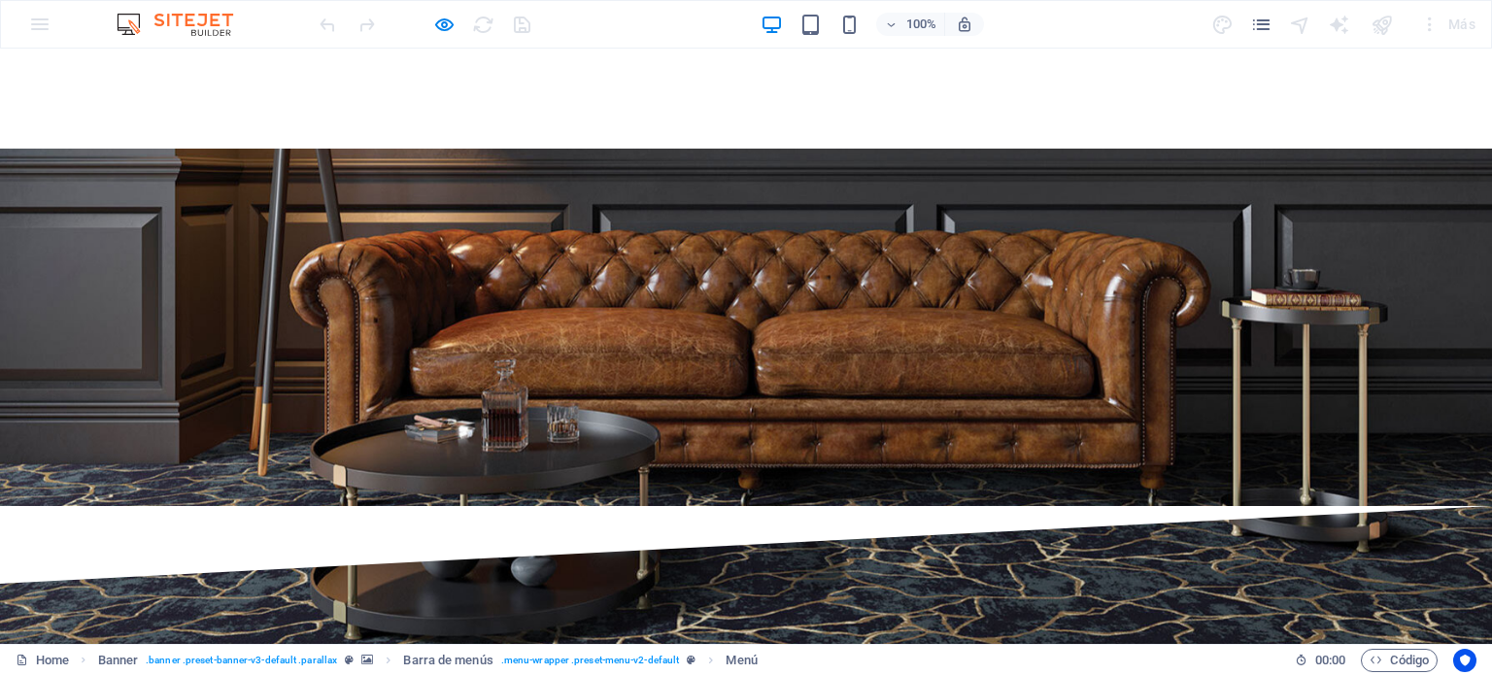
scroll to position [1954, 0]
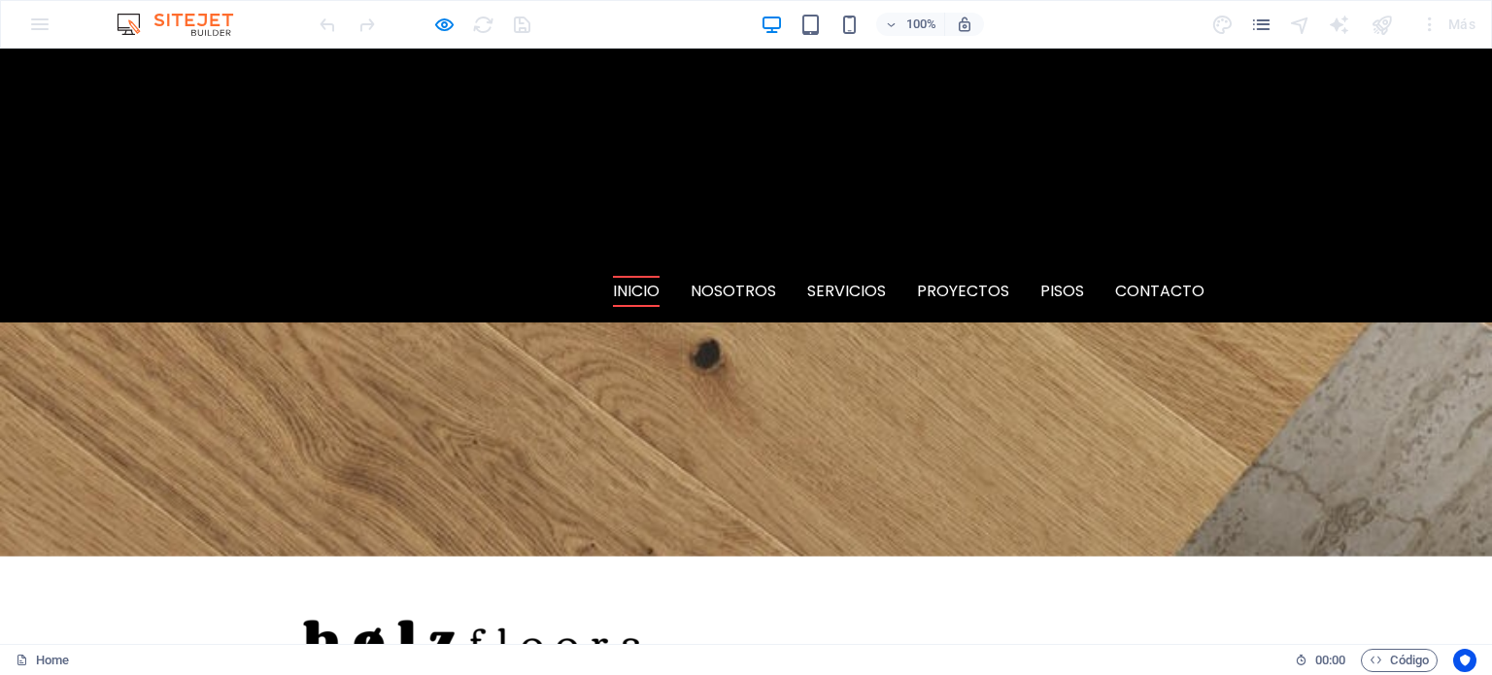
click at [1047, 276] on link "PISOS" at bounding box center [1062, 291] width 44 height 31
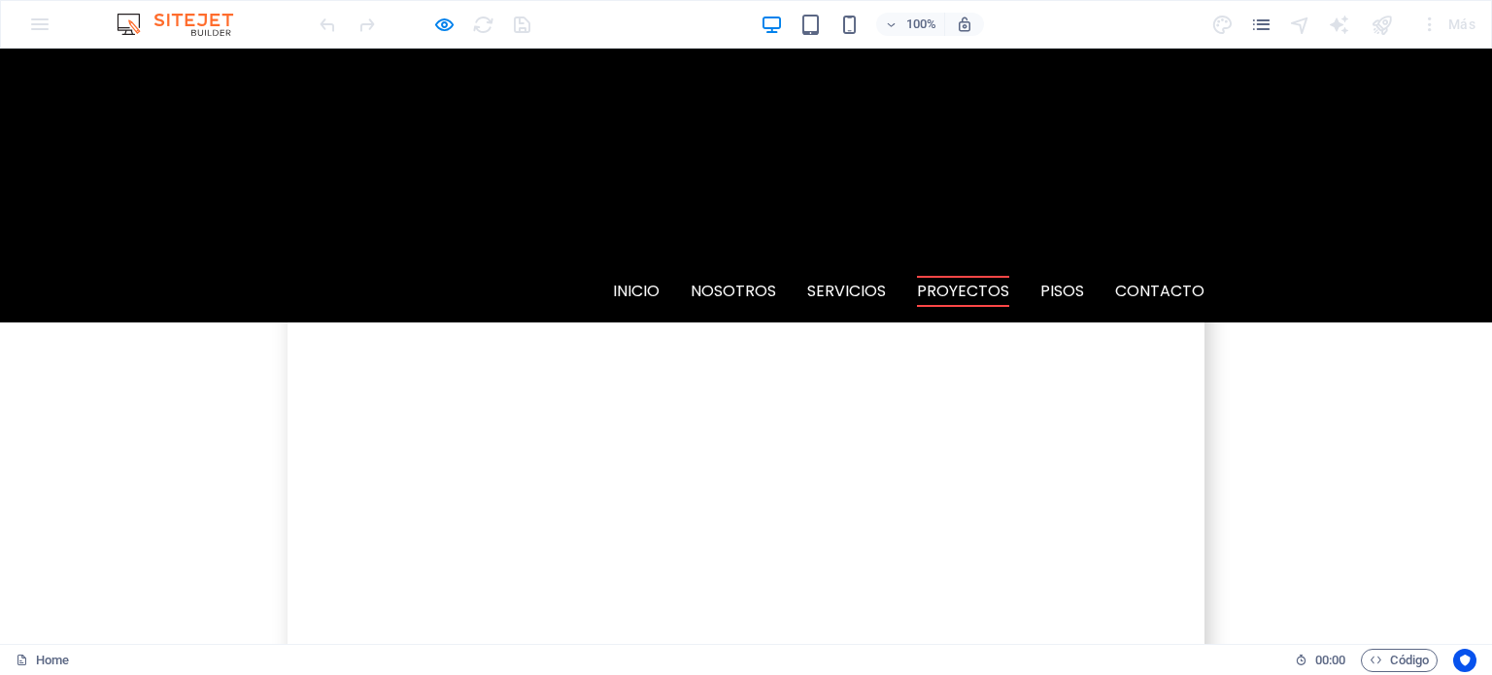
scroll to position [3613, 0]
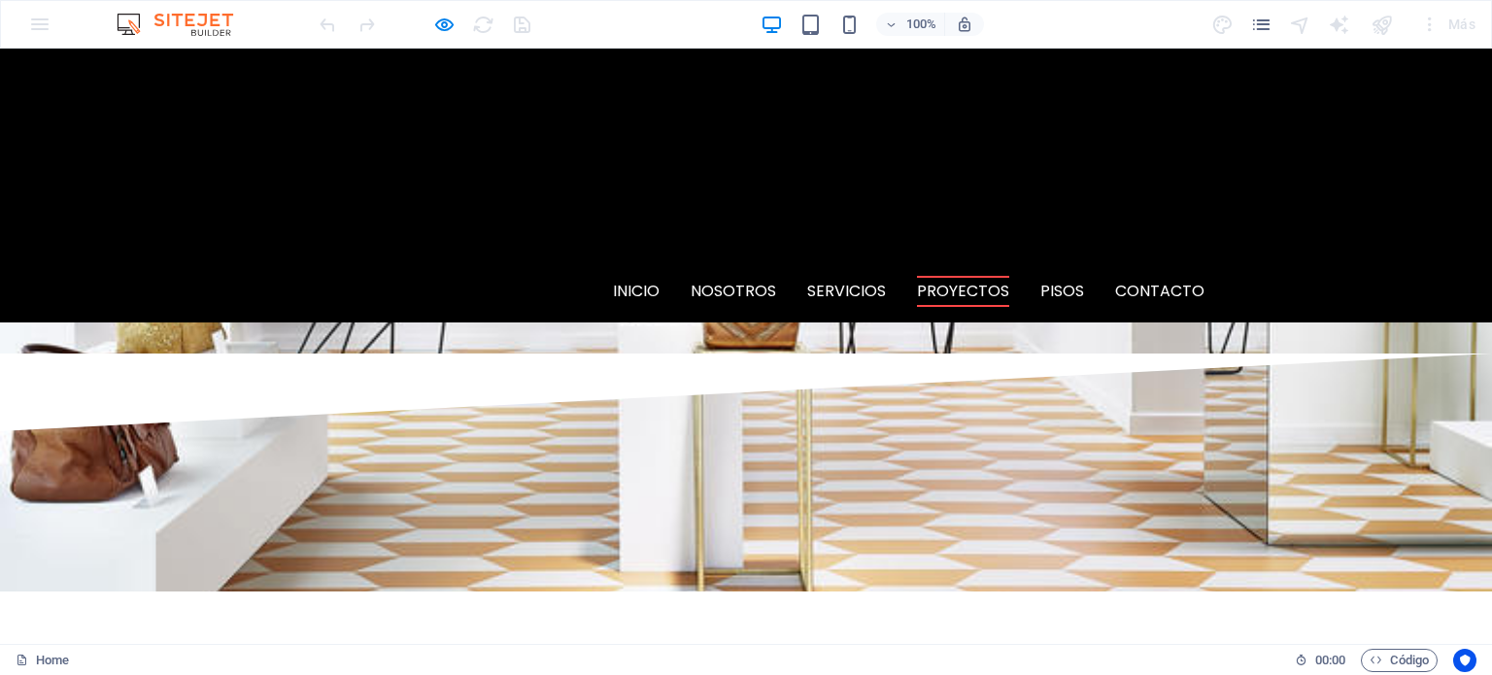
drag, startPoint x: 1012, startPoint y: 500, endPoint x: 855, endPoint y: 442, distance: 167.8
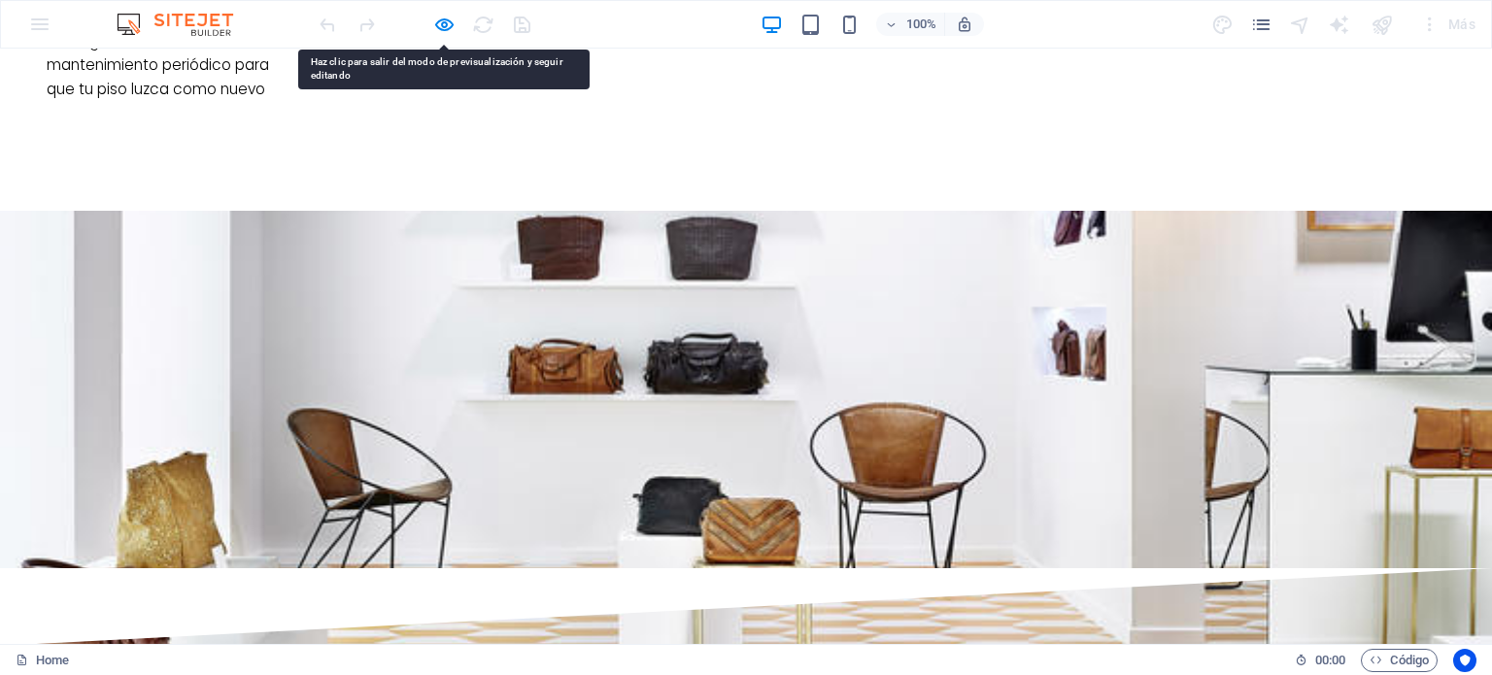
drag, startPoint x: 855, startPoint y: 442, endPoint x: 59, endPoint y: 364, distance: 799.3
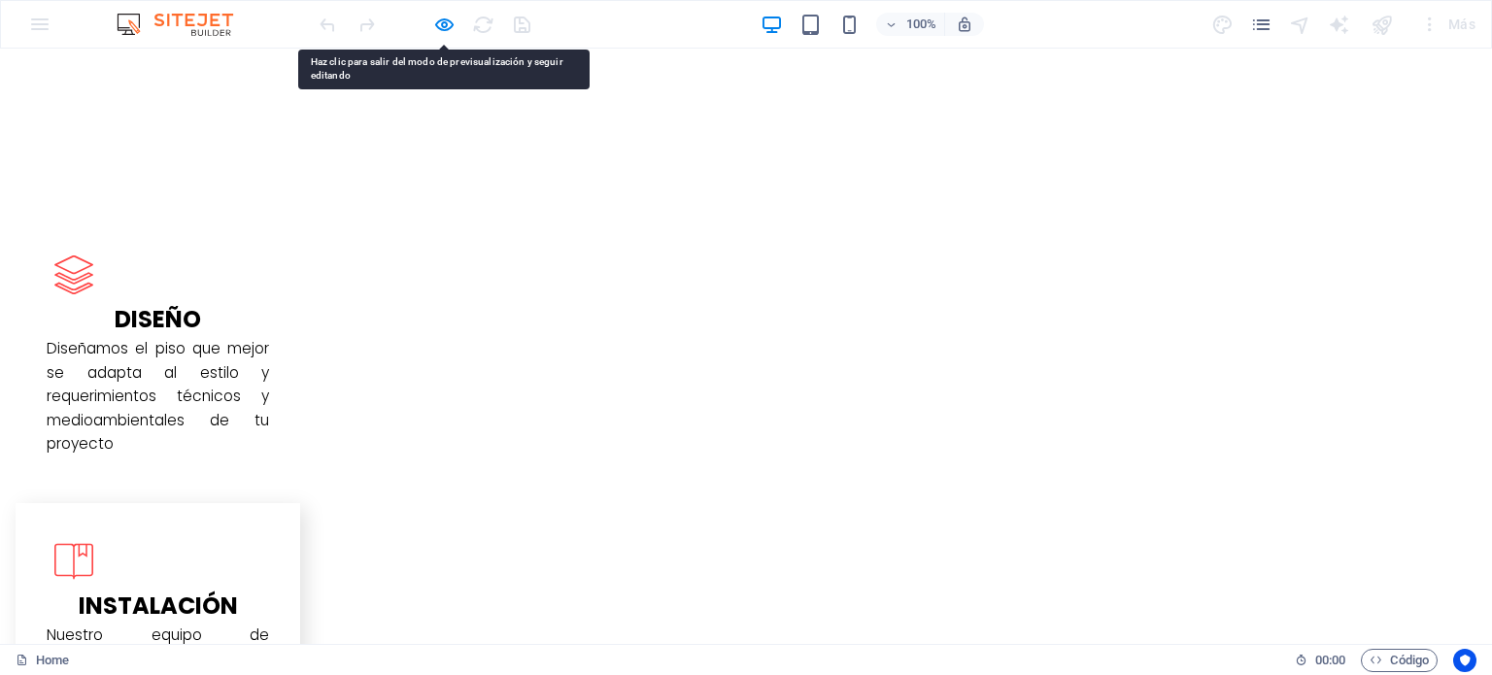
scroll to position [2642, 0]
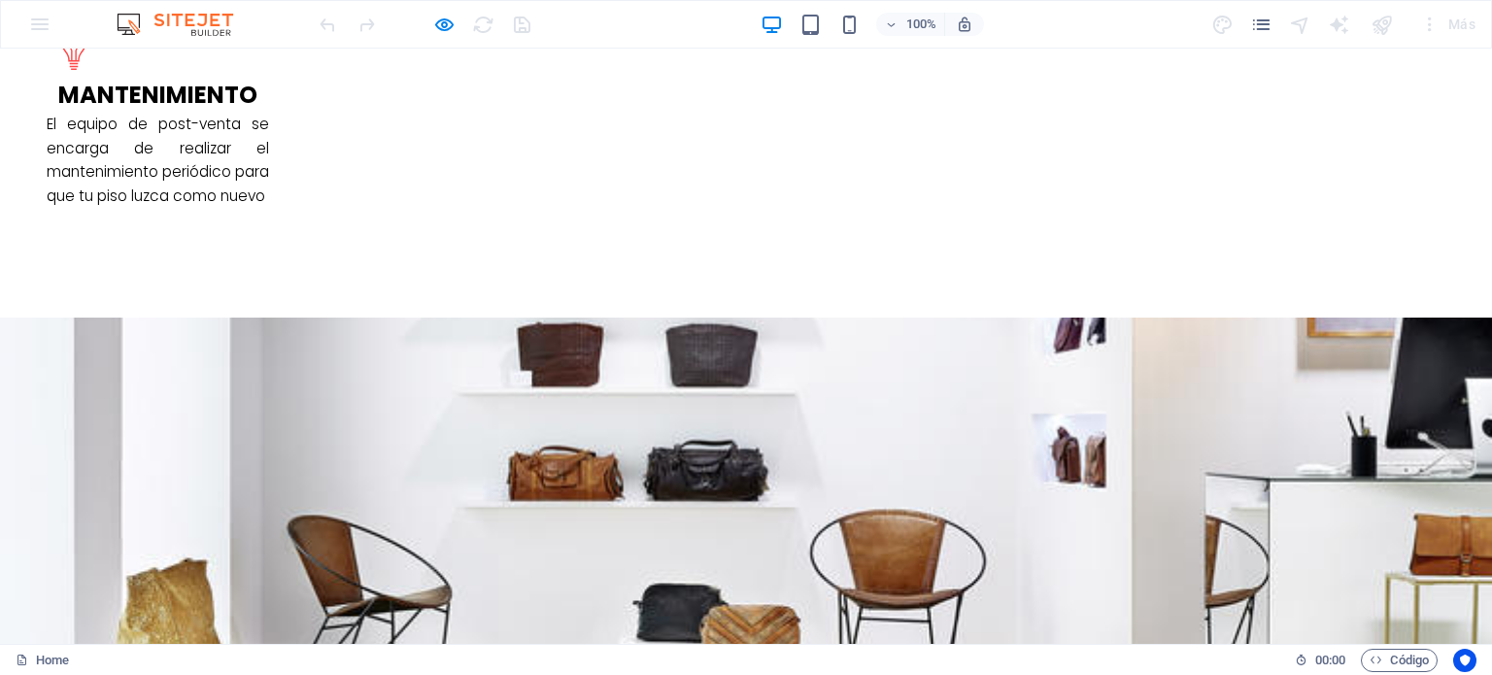
scroll to position [3710, 0]
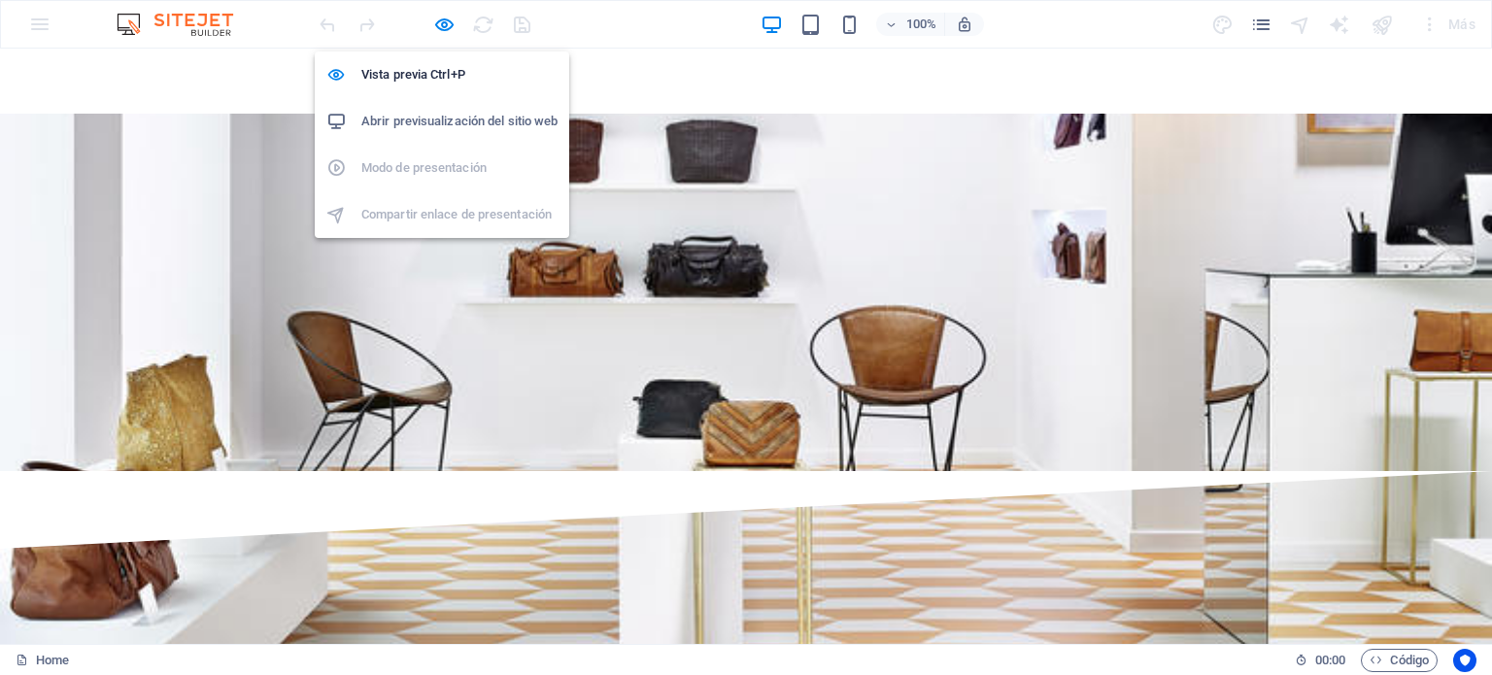
click at [409, 122] on h6 "Abrir previsualización del sitio web" at bounding box center [459, 121] width 196 height 23
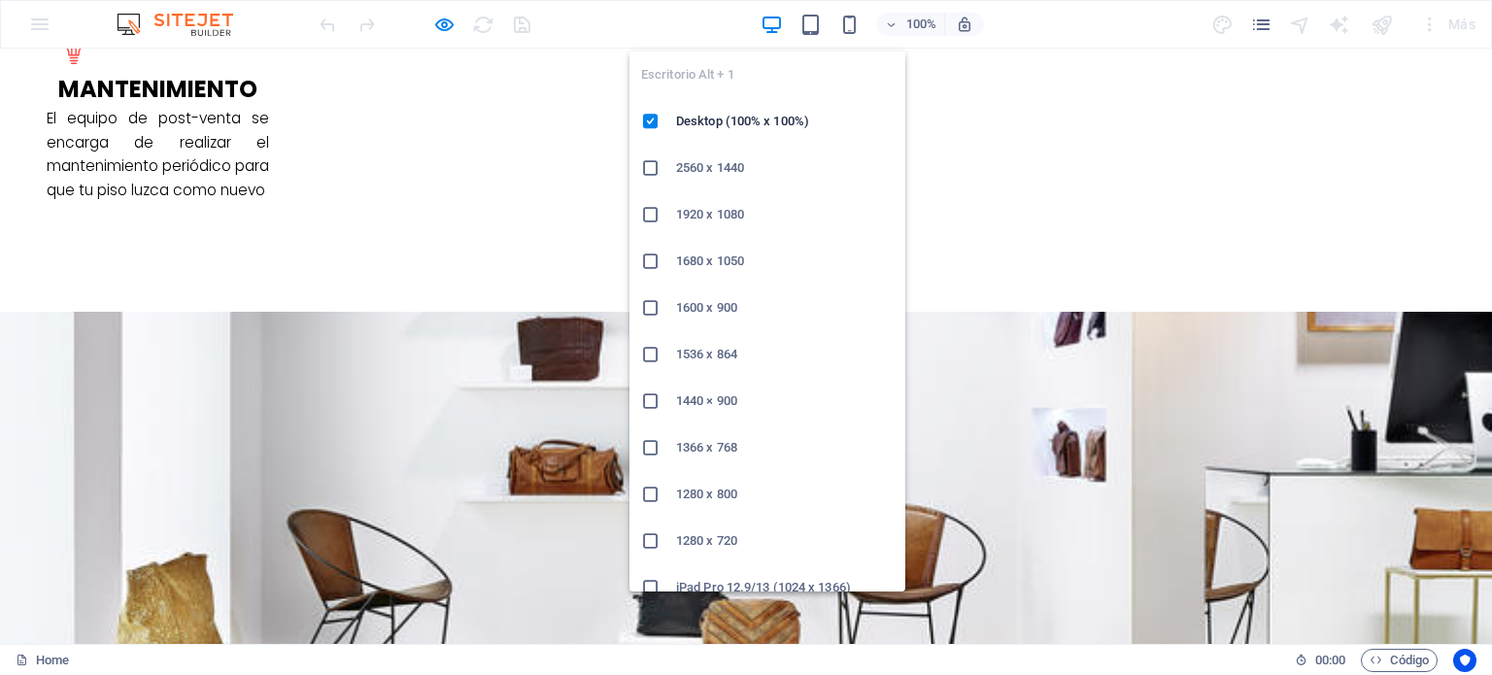
scroll to position [3419, 0]
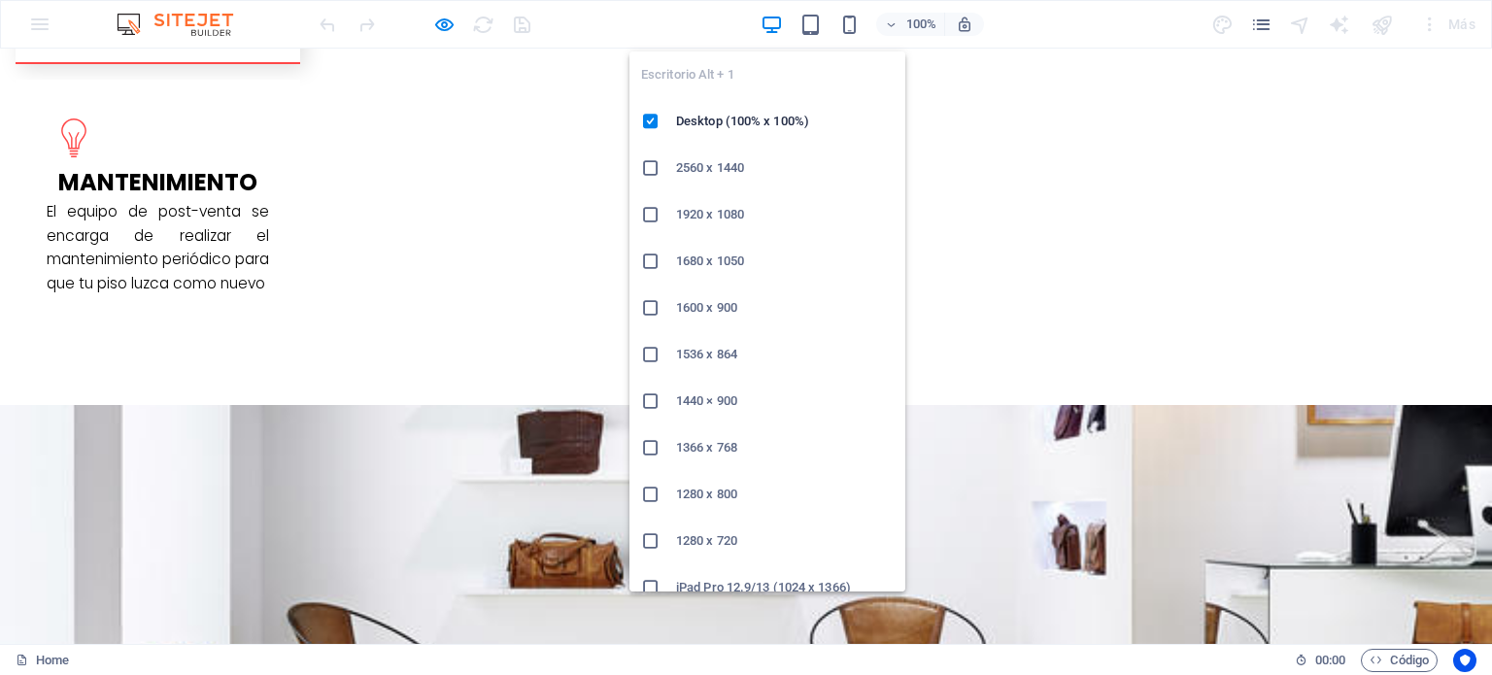
click at [776, 23] on icon "button" at bounding box center [772, 25] width 22 height 22
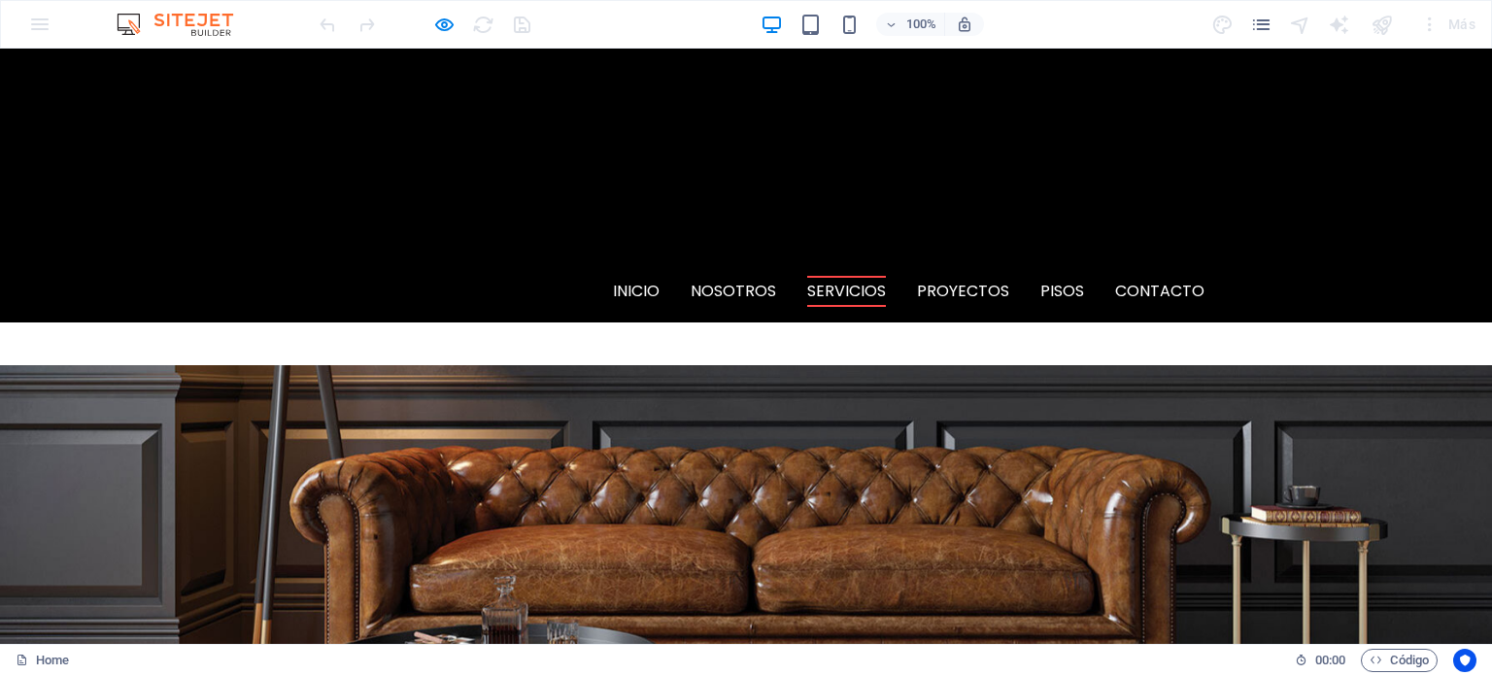
scroll to position [1500, 0]
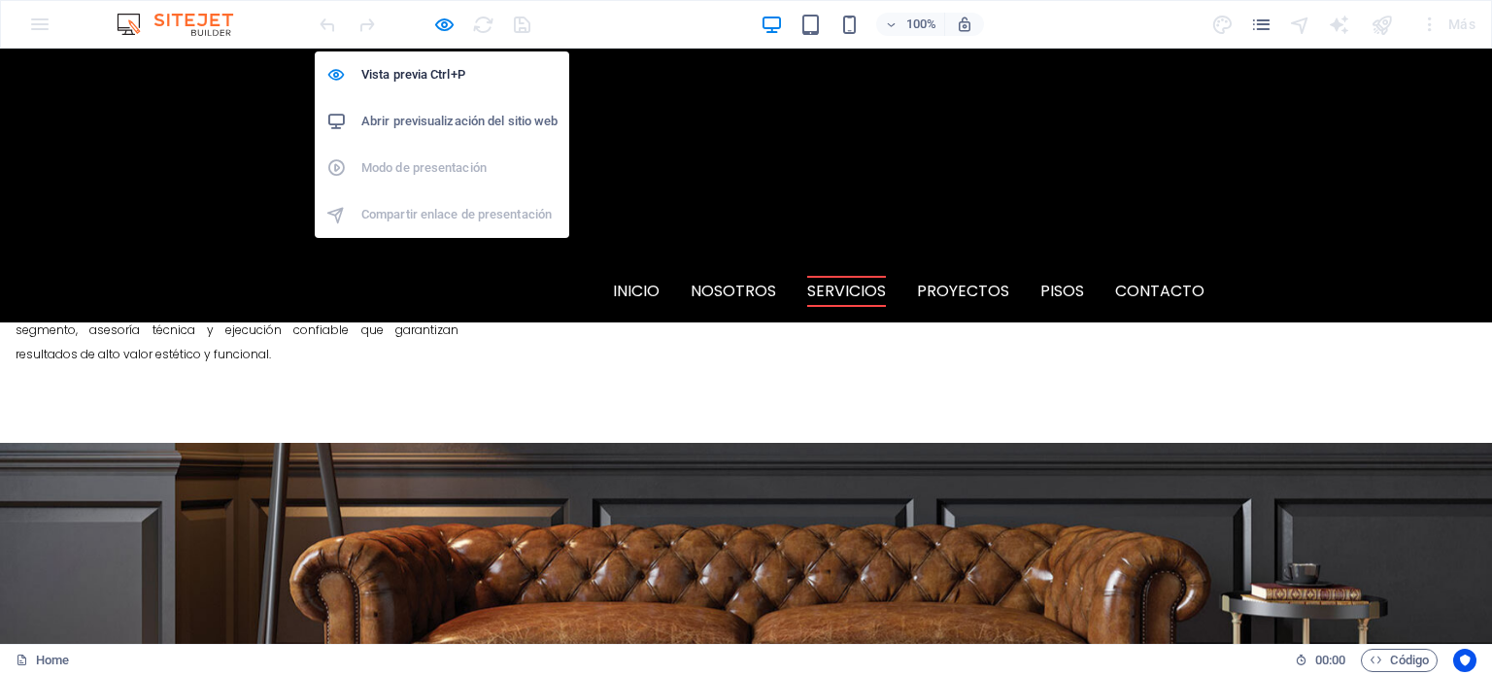
drag, startPoint x: 432, startPoint y: 25, endPoint x: 416, endPoint y: 30, distance: 17.2
click at [433, 23] on icon "button" at bounding box center [444, 25] width 22 height 22
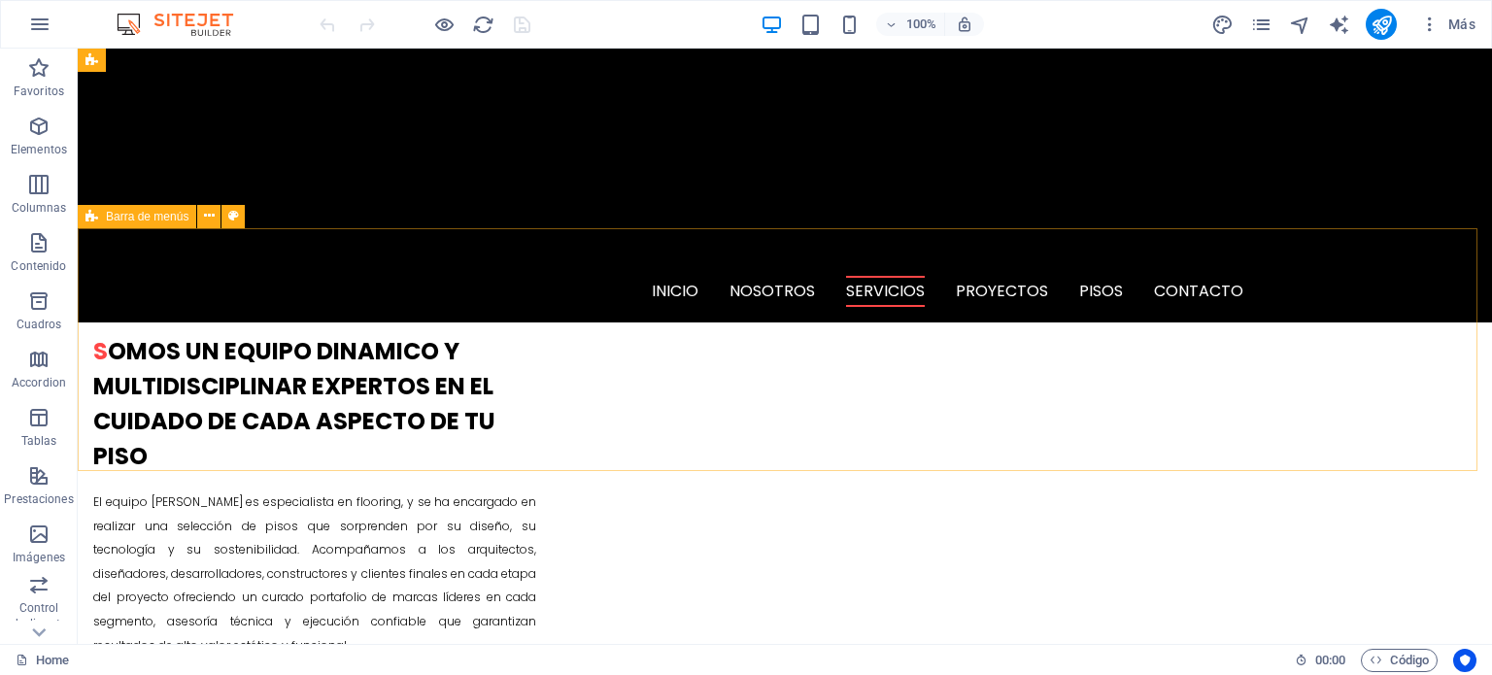
scroll to position [686, 0]
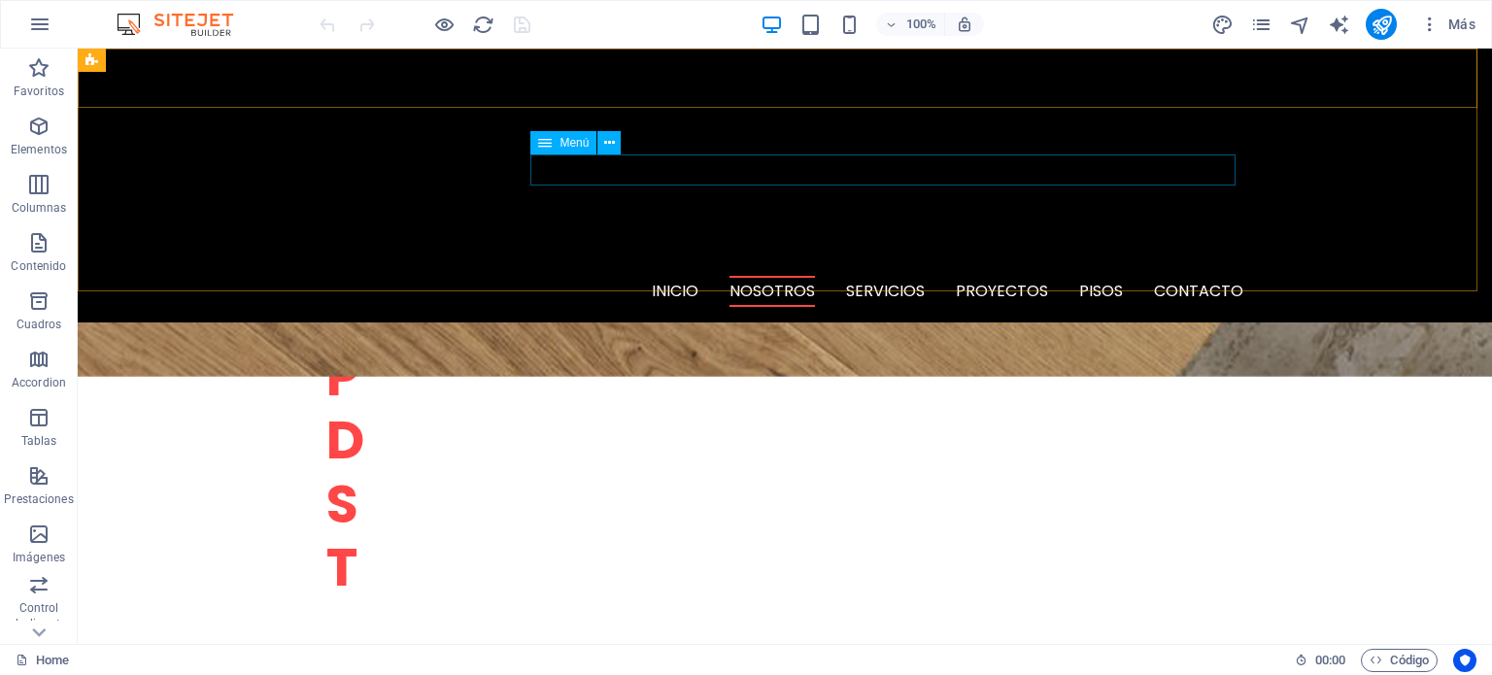
click at [609, 143] on icon at bounding box center [609, 143] width 11 height 20
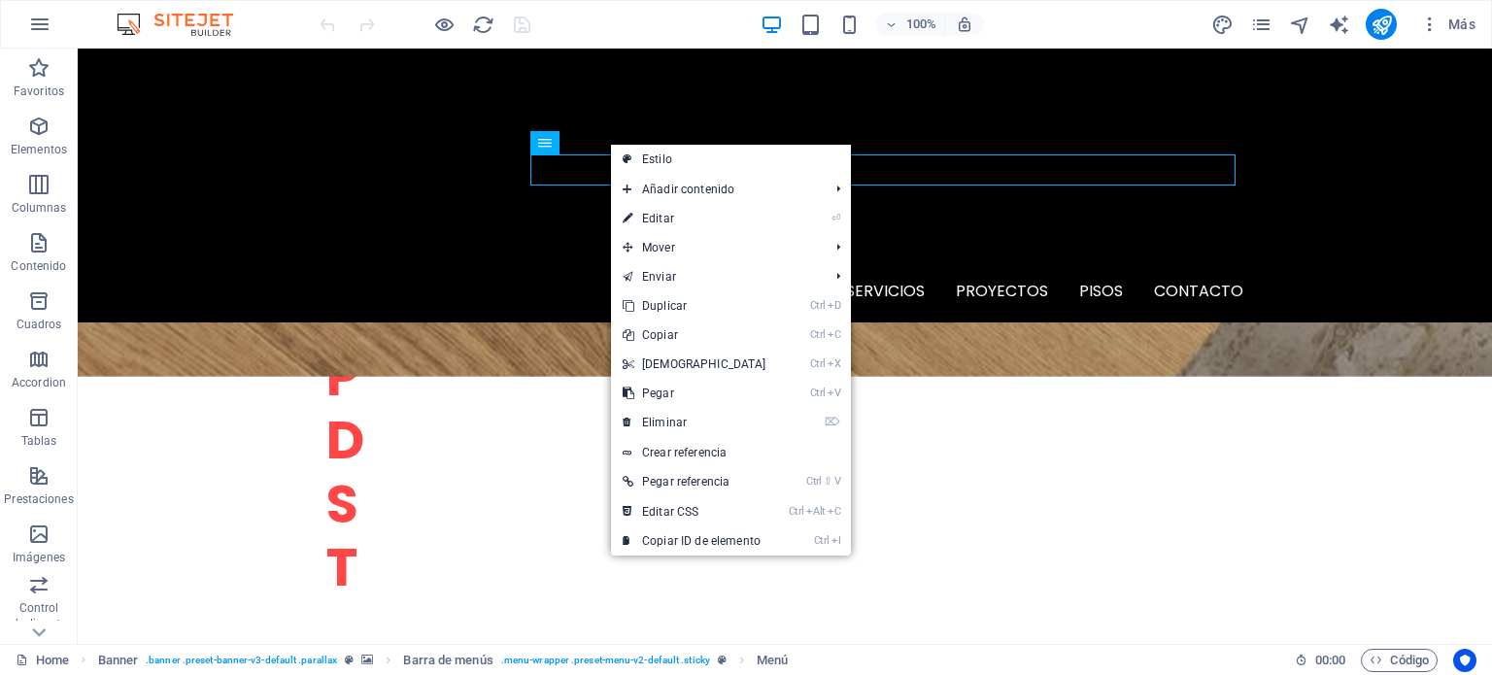
click at [676, 231] on link "⏎ Editar" at bounding box center [694, 218] width 167 height 29
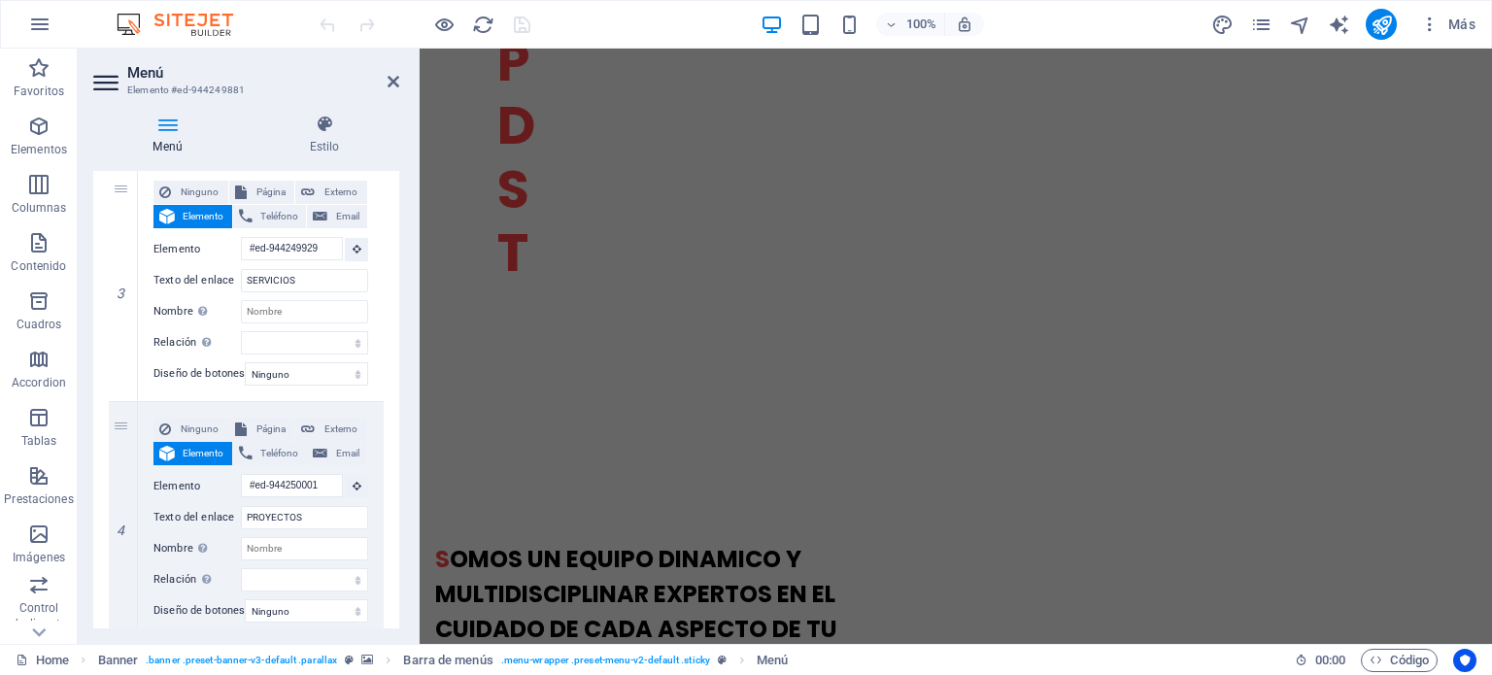
scroll to position [0, 0]
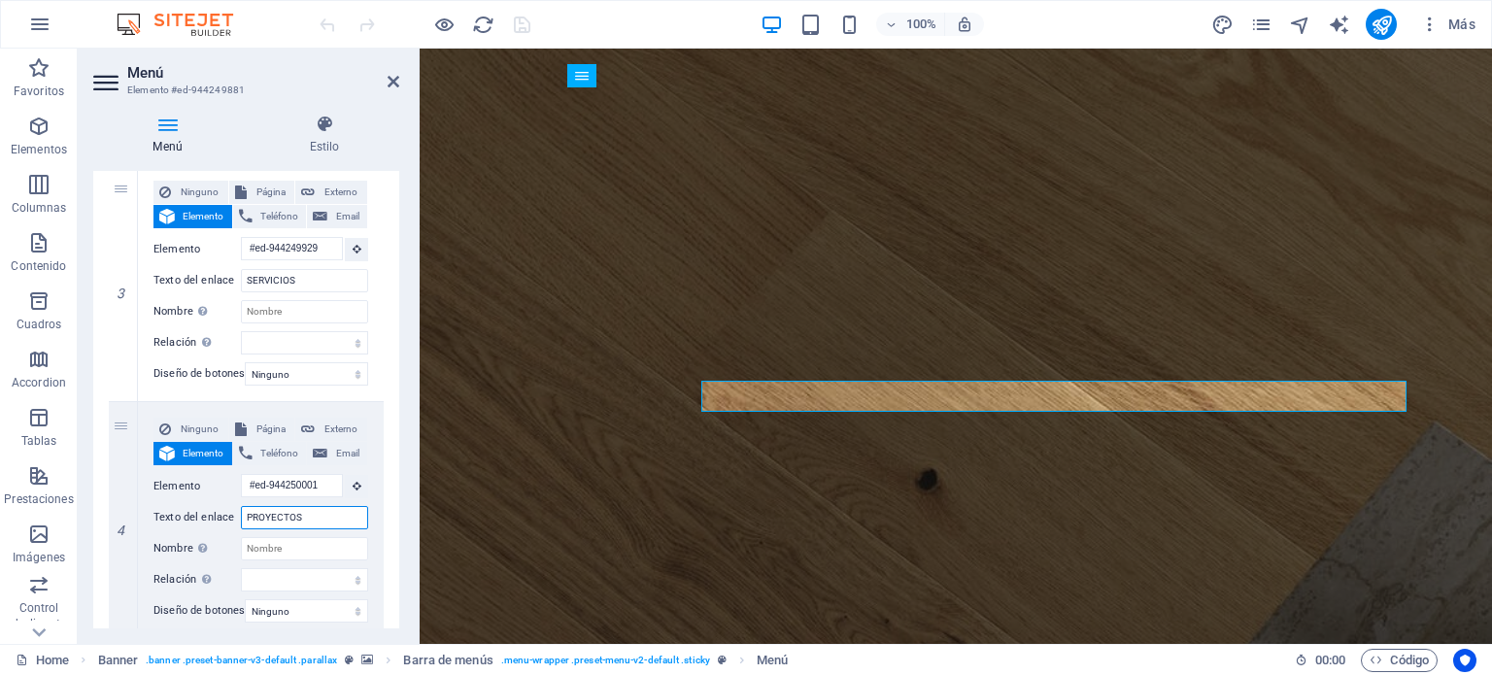
drag, startPoint x: 321, startPoint y: 511, endPoint x: 0, endPoint y: 502, distance: 320.7
click at [47, 502] on section "Favoritos Elementos Columnas Contenido Cuadros Accordion Tablas Prestaciones Im…" at bounding box center [746, 346] width 1492 height 595
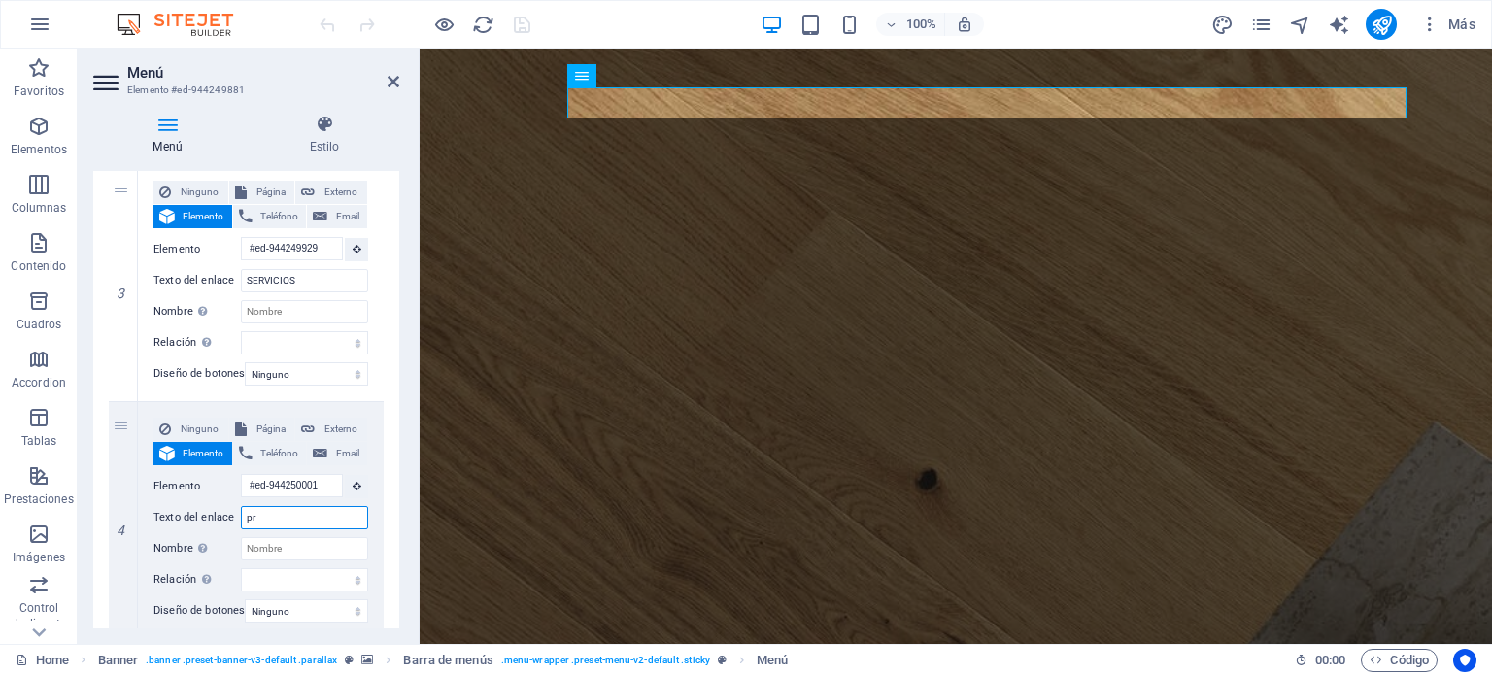
type input "p"
type input "PISOS"
select select
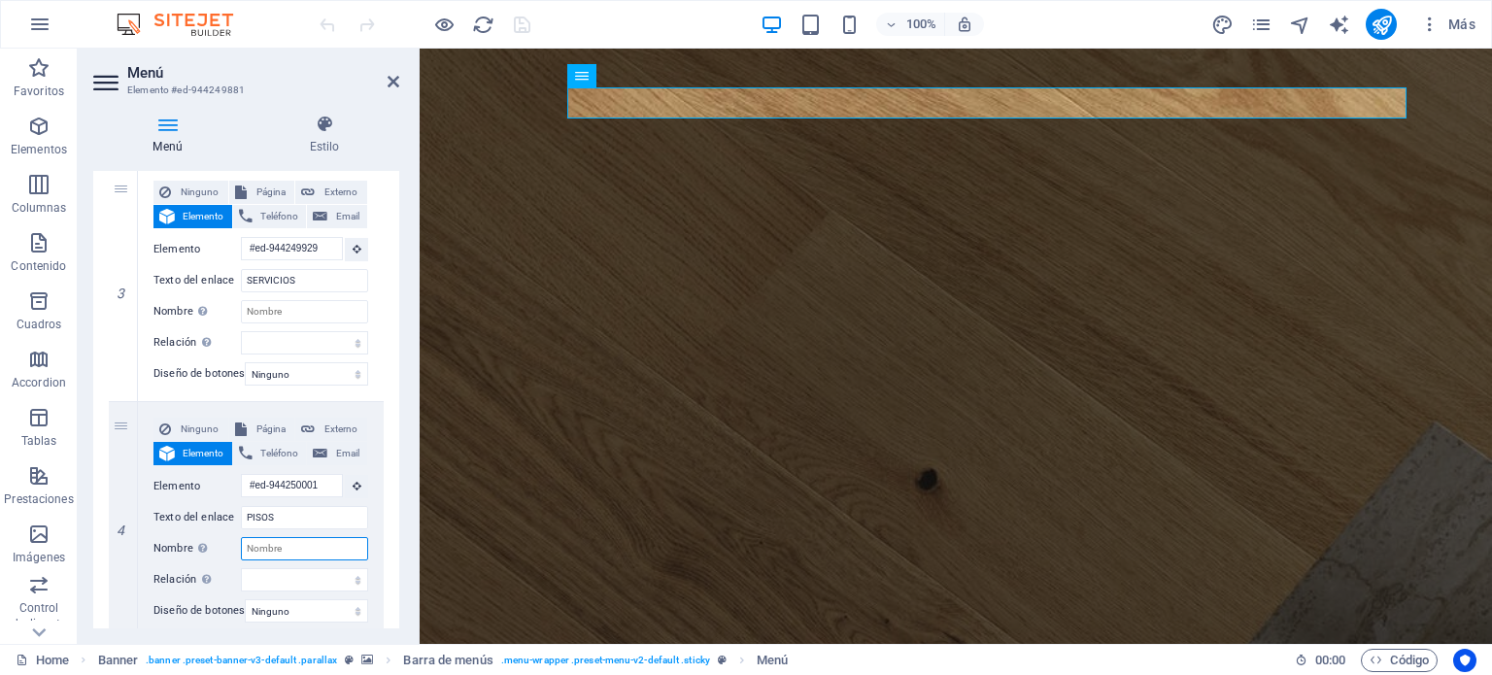
select select
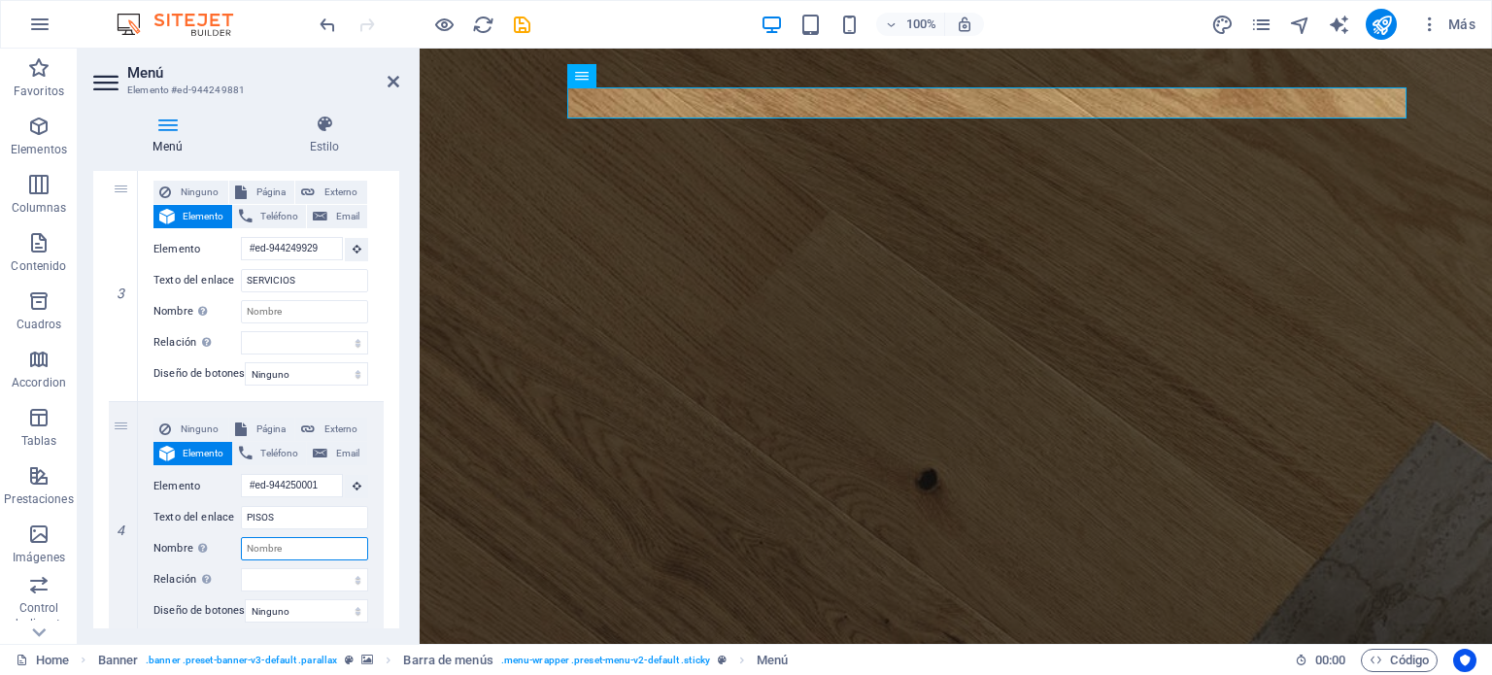
select select
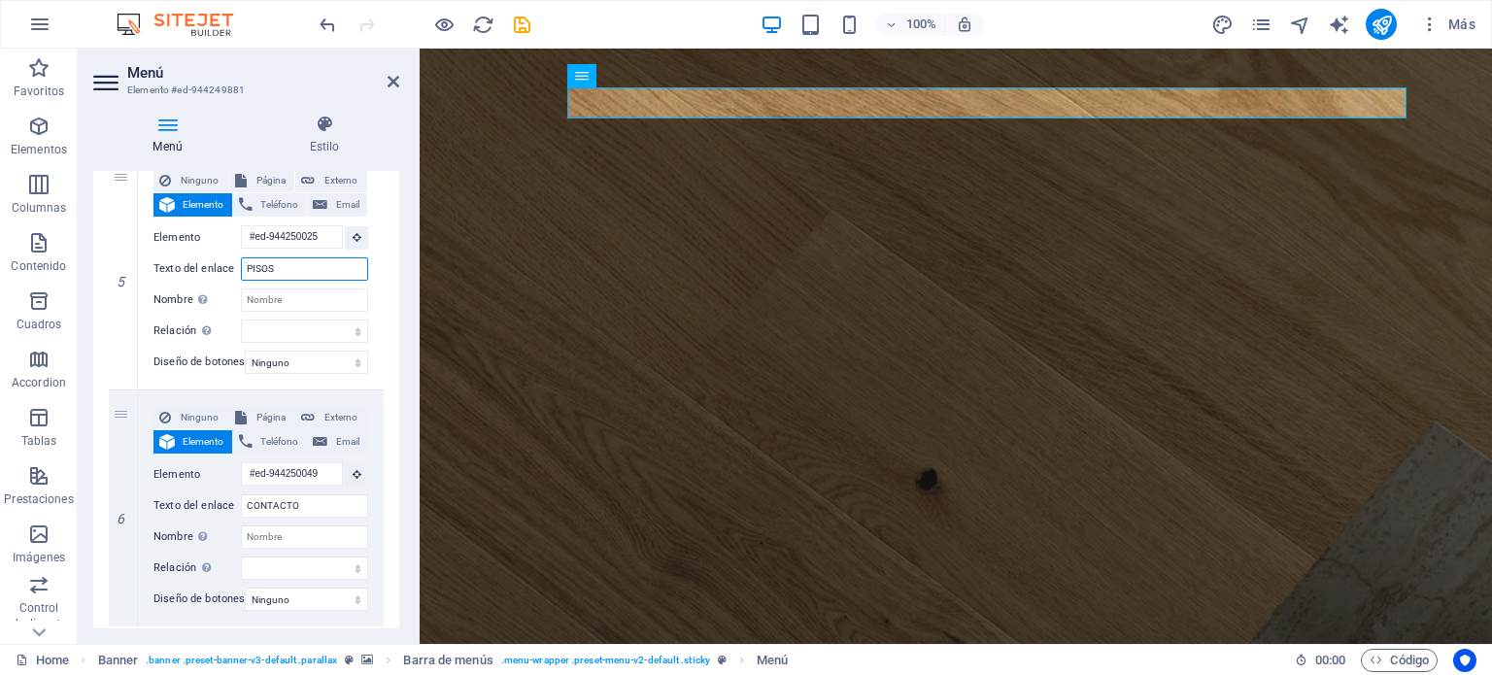
drag, startPoint x: 291, startPoint y: 276, endPoint x: 0, endPoint y: 189, distance: 304.0
click at [0, 196] on section "Favoritos Elementos Columnas Contenido Cuadros Accordion Tablas Prestaciones Im…" at bounding box center [746, 346] width 1492 height 595
type input "MARCAS"
select select
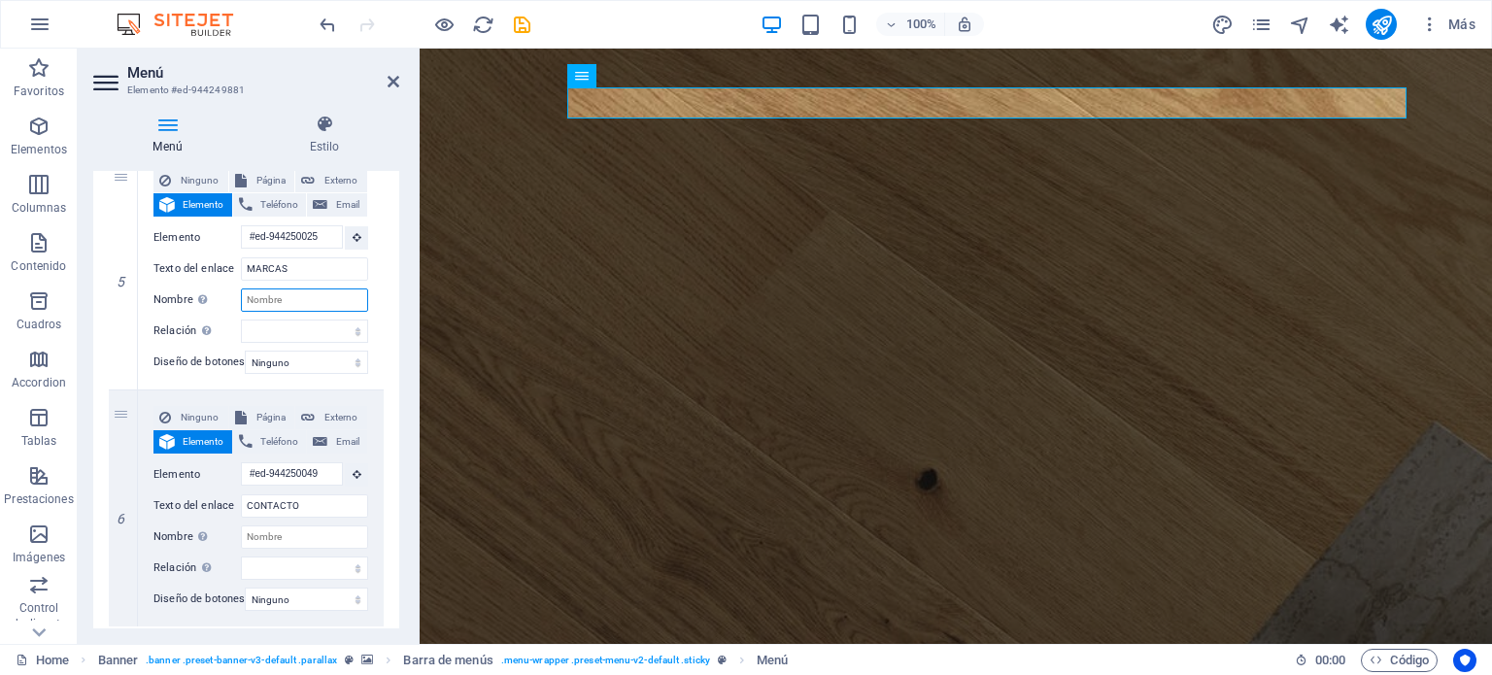
select select
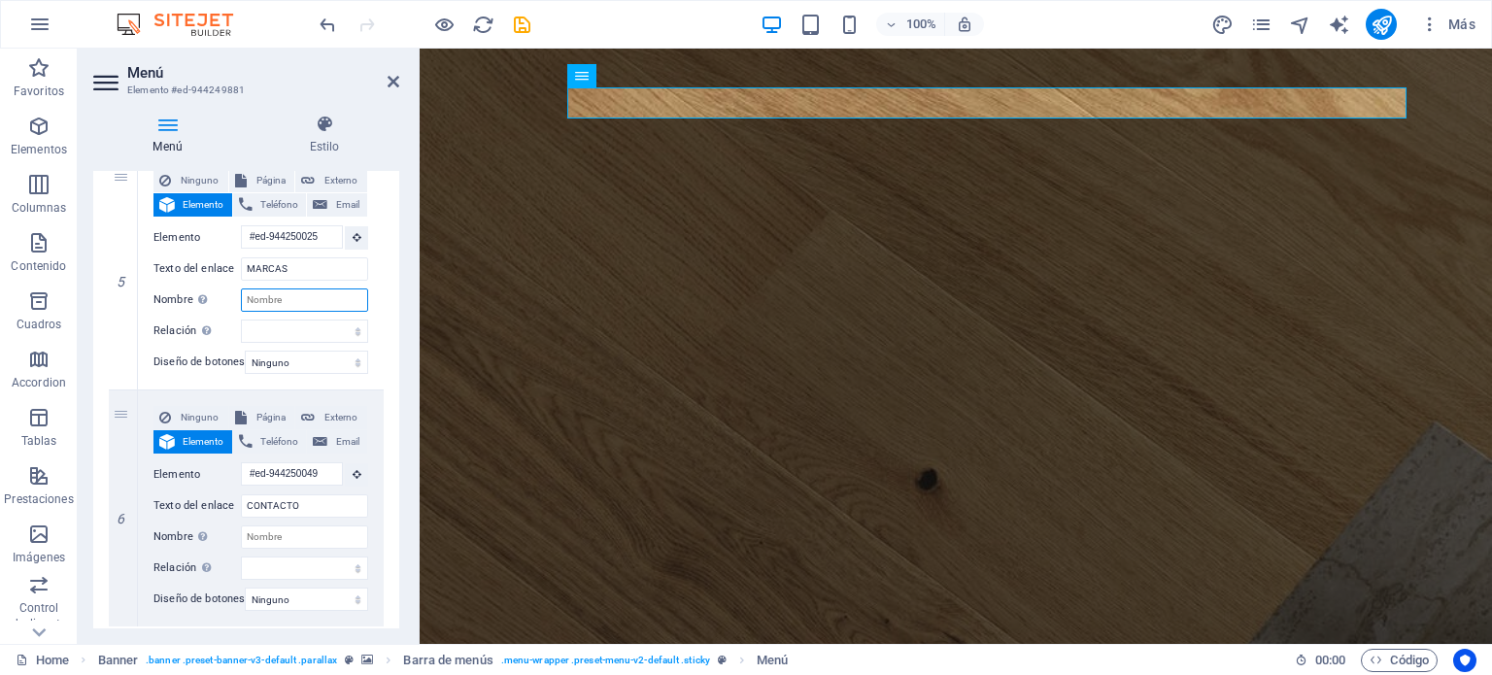
select select
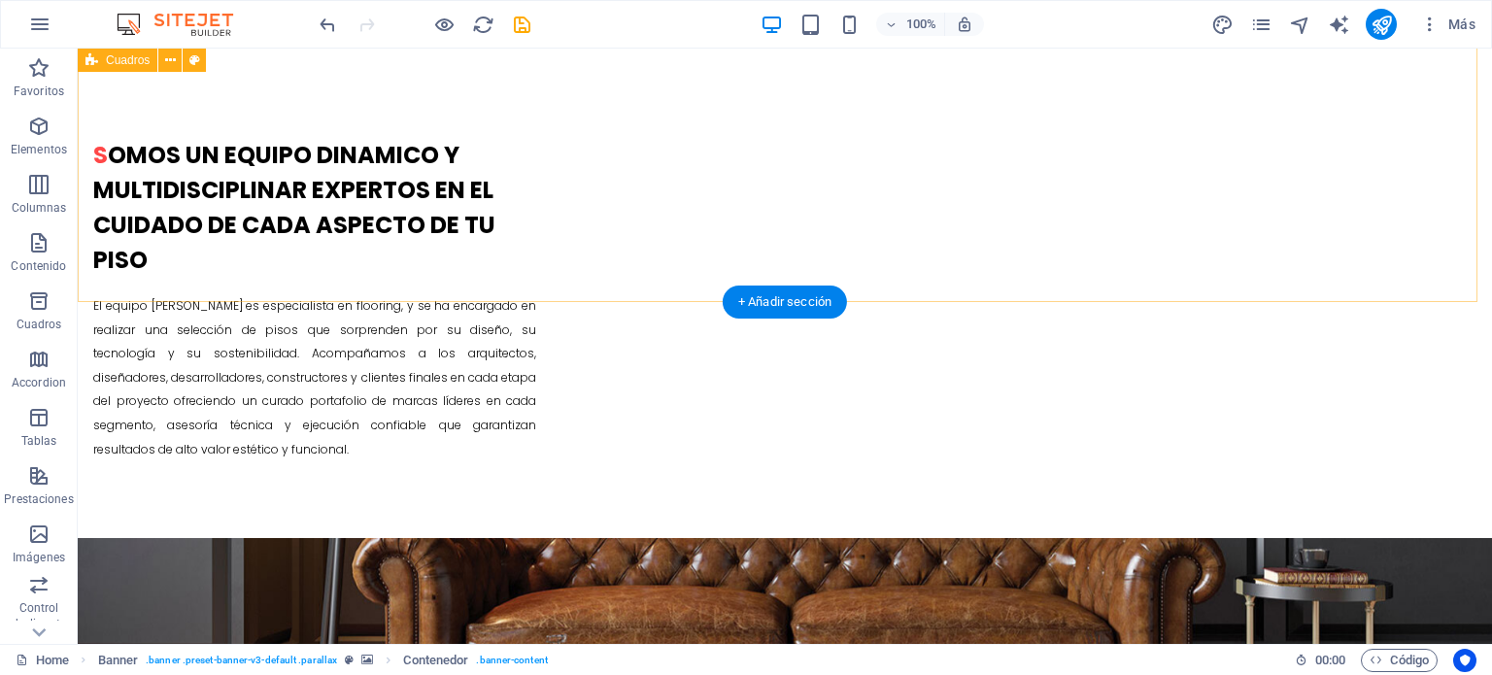
scroll to position [1651, 0]
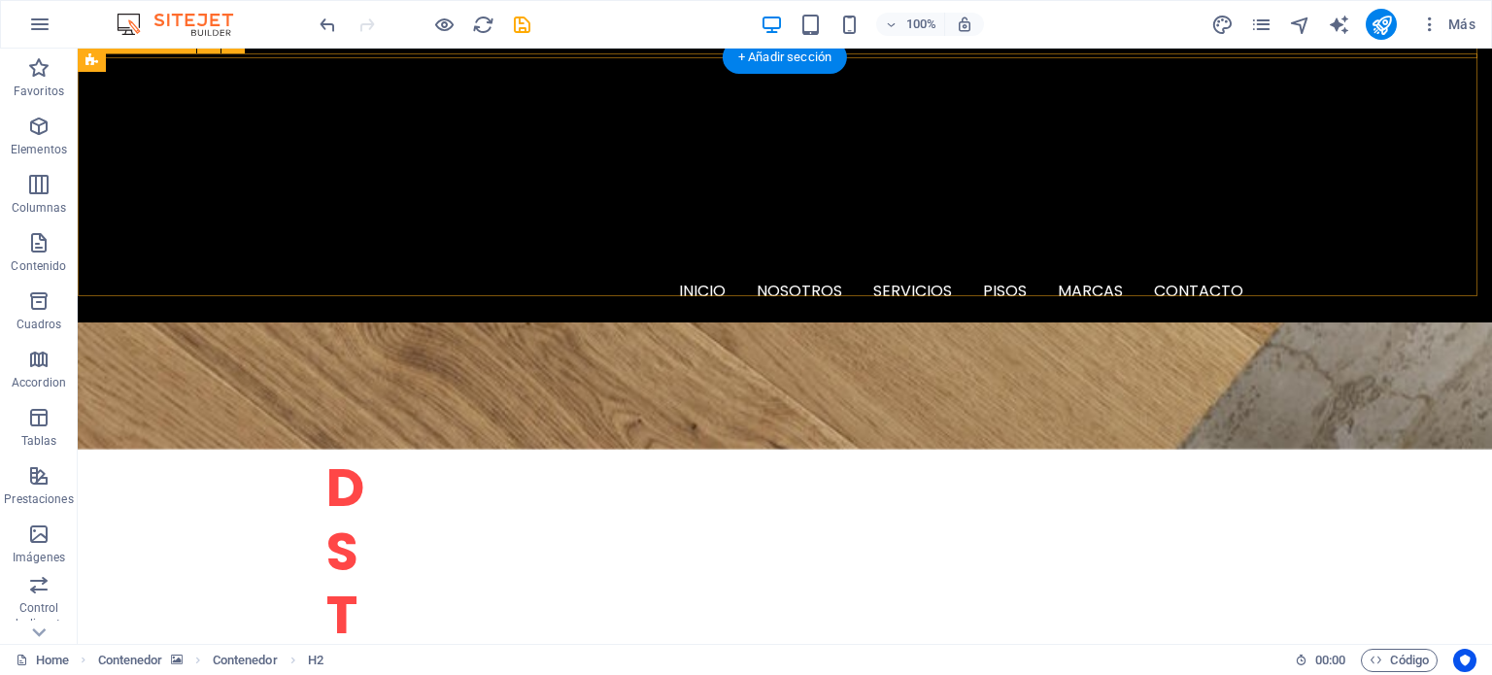
scroll to position [449, 0]
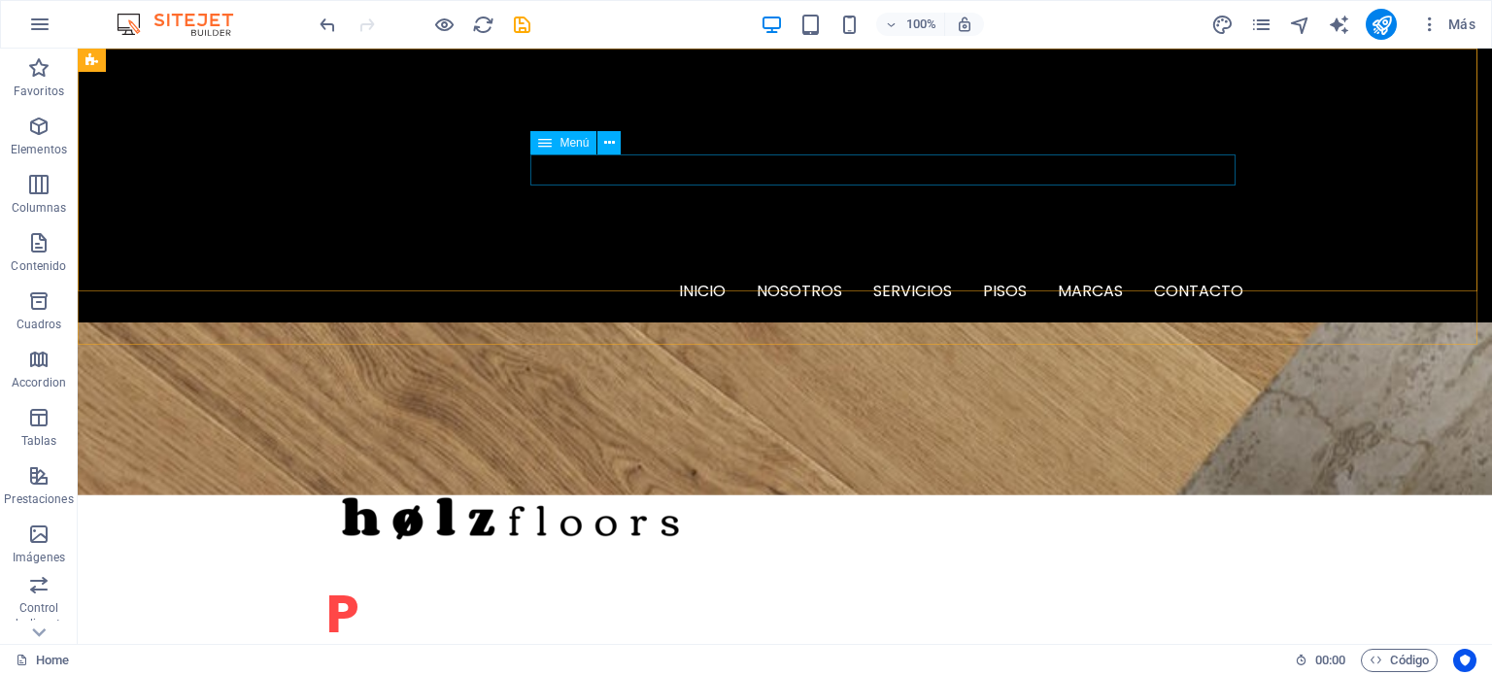
click at [612, 147] on icon at bounding box center [609, 143] width 11 height 20
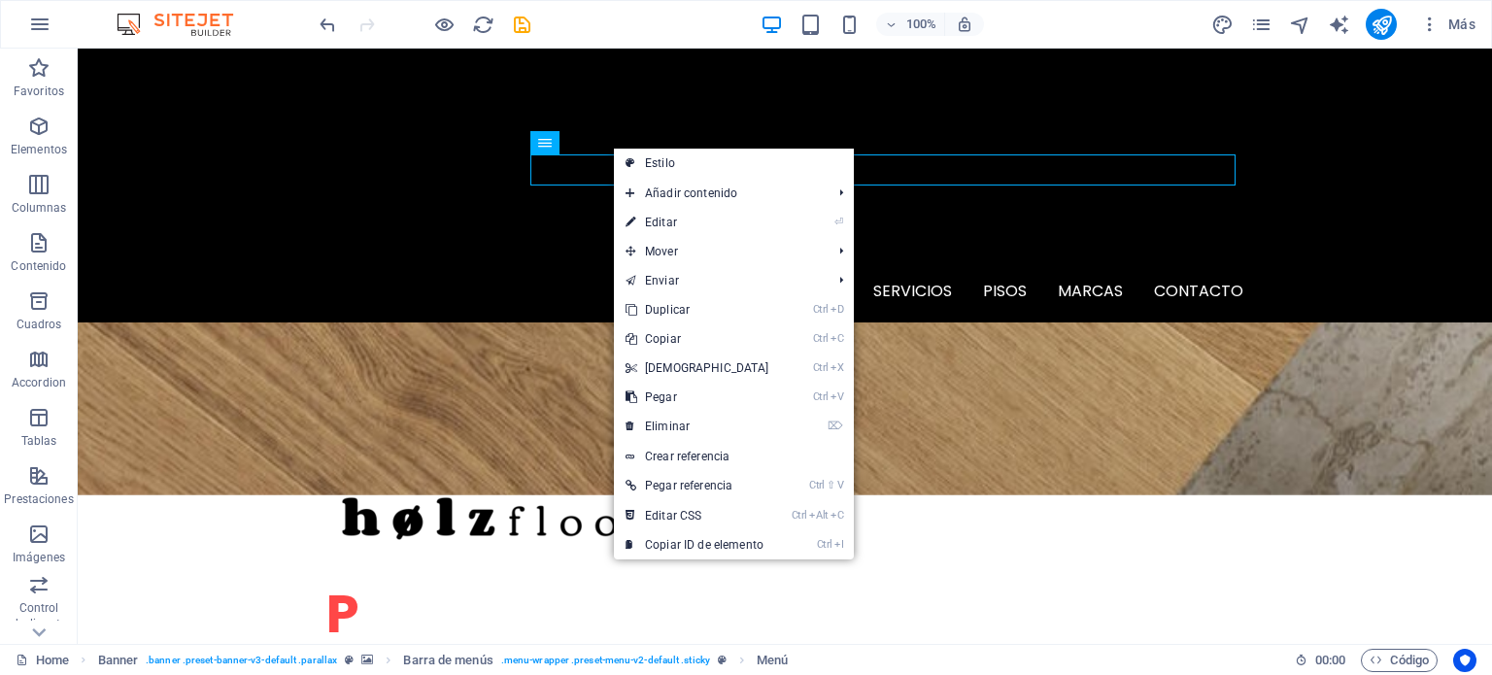
click at [660, 220] on link "⏎ Editar" at bounding box center [697, 222] width 167 height 29
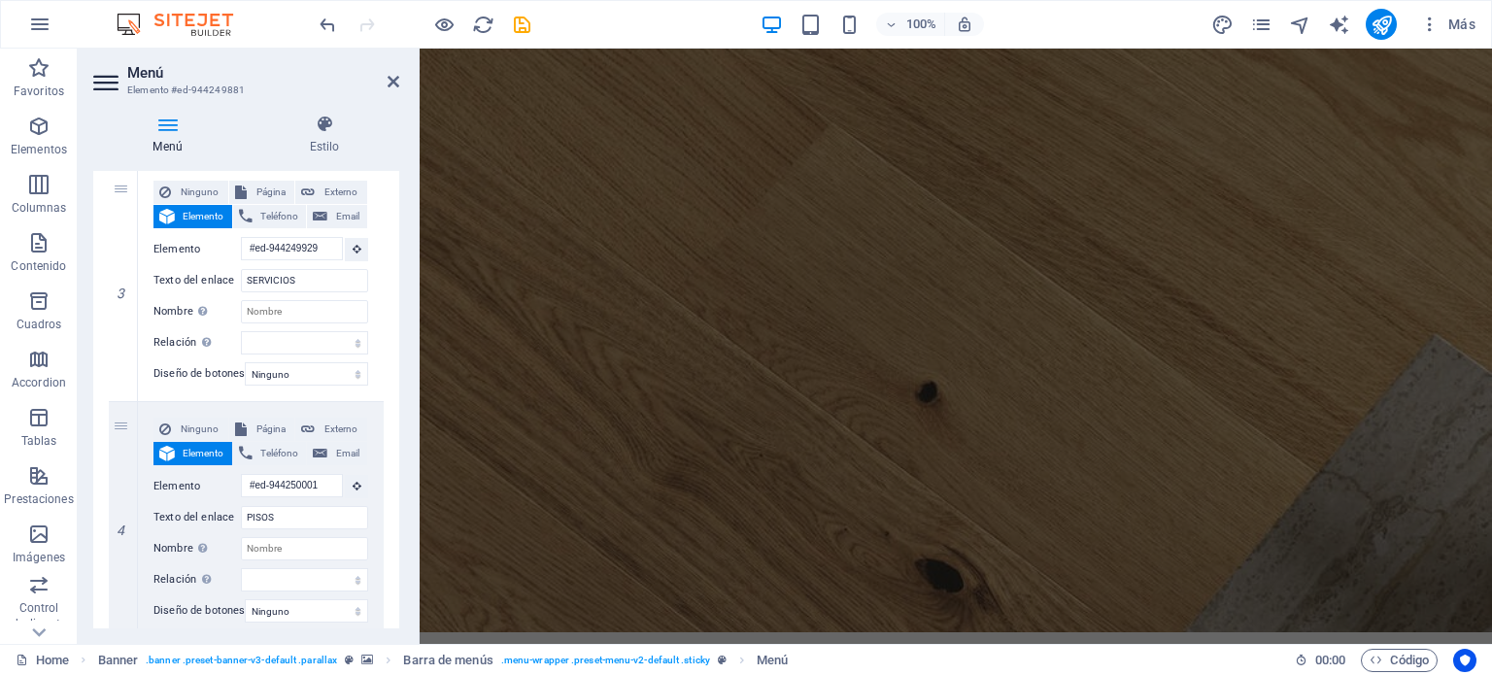
scroll to position [0, 0]
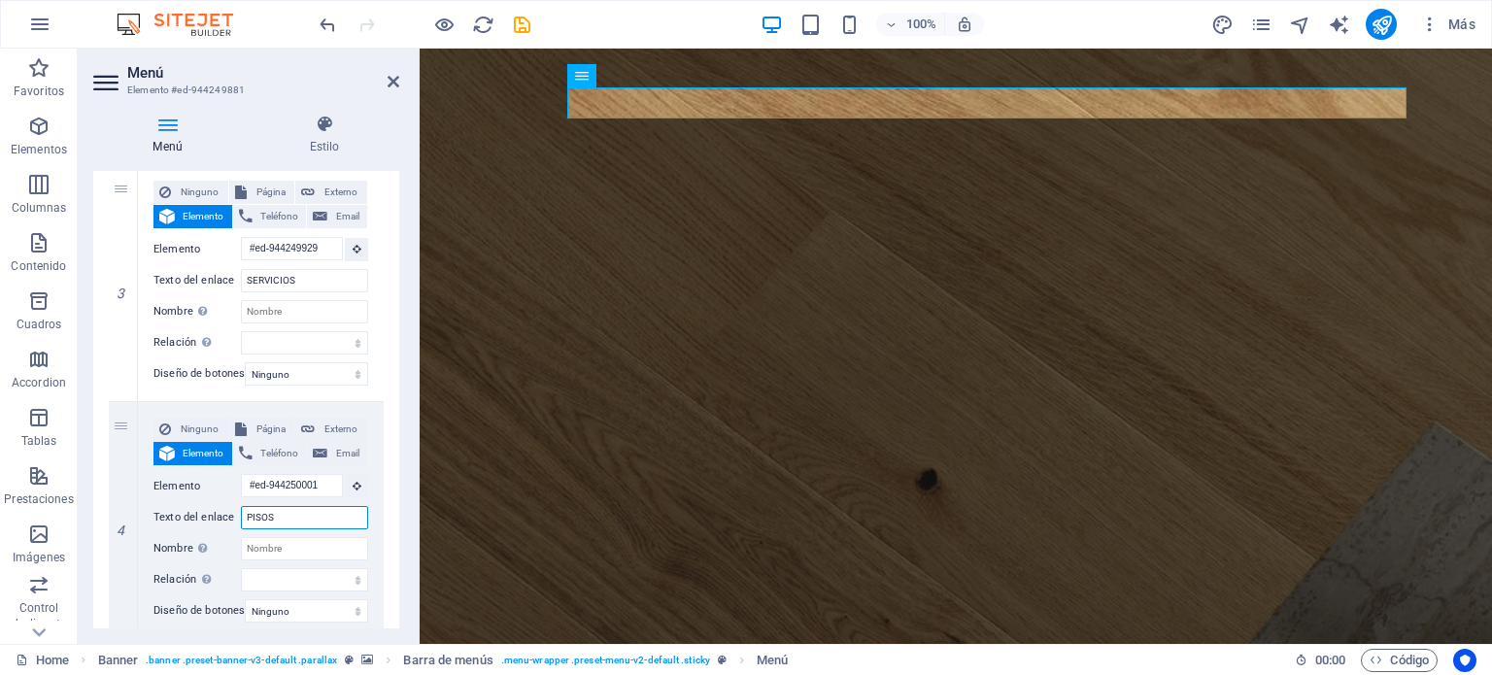
drag, startPoint x: 293, startPoint y: 522, endPoint x: 0, endPoint y: 404, distance: 316.0
click at [0, 437] on section "Favoritos Elementos Columnas Contenido Cuadros Accordion Tablas Prestaciones Im…" at bounding box center [746, 346] width 1492 height 595
type input "p"
type input "PROCUTOS"
select select
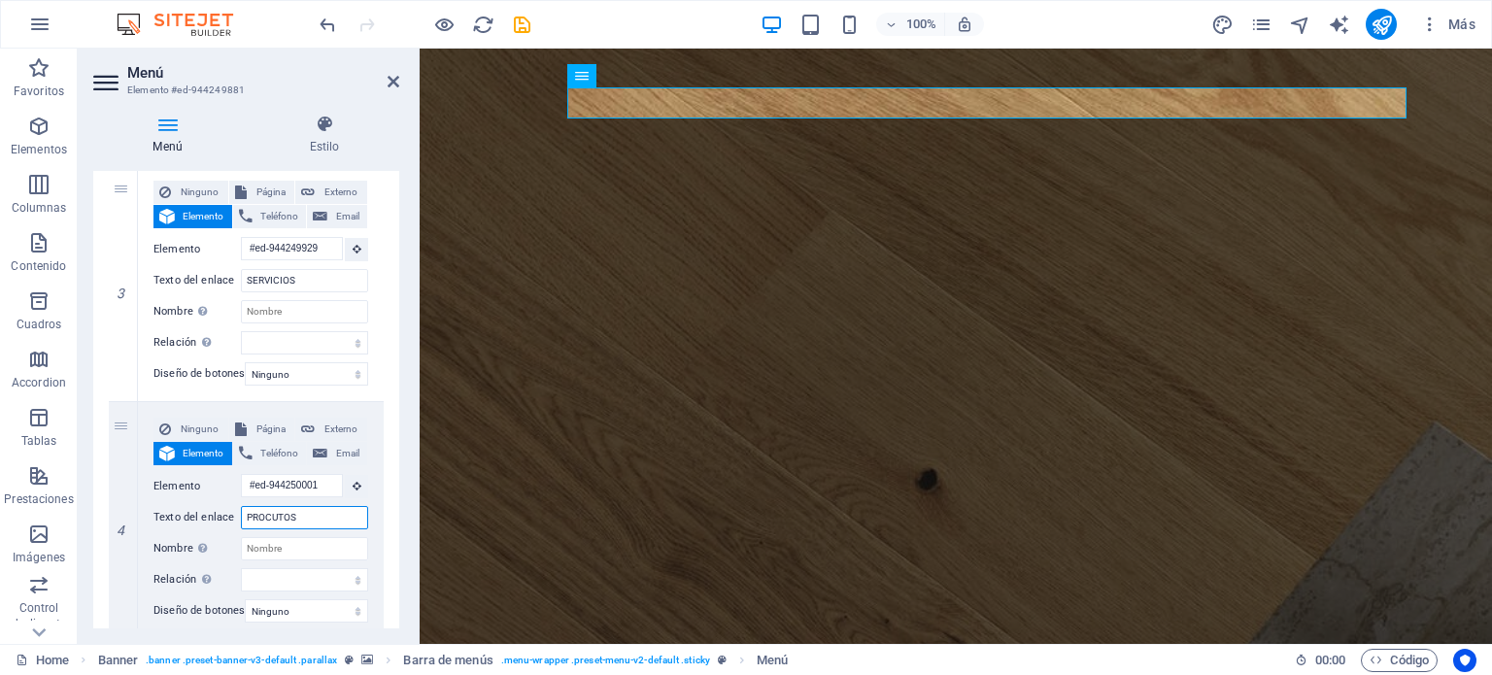
select select
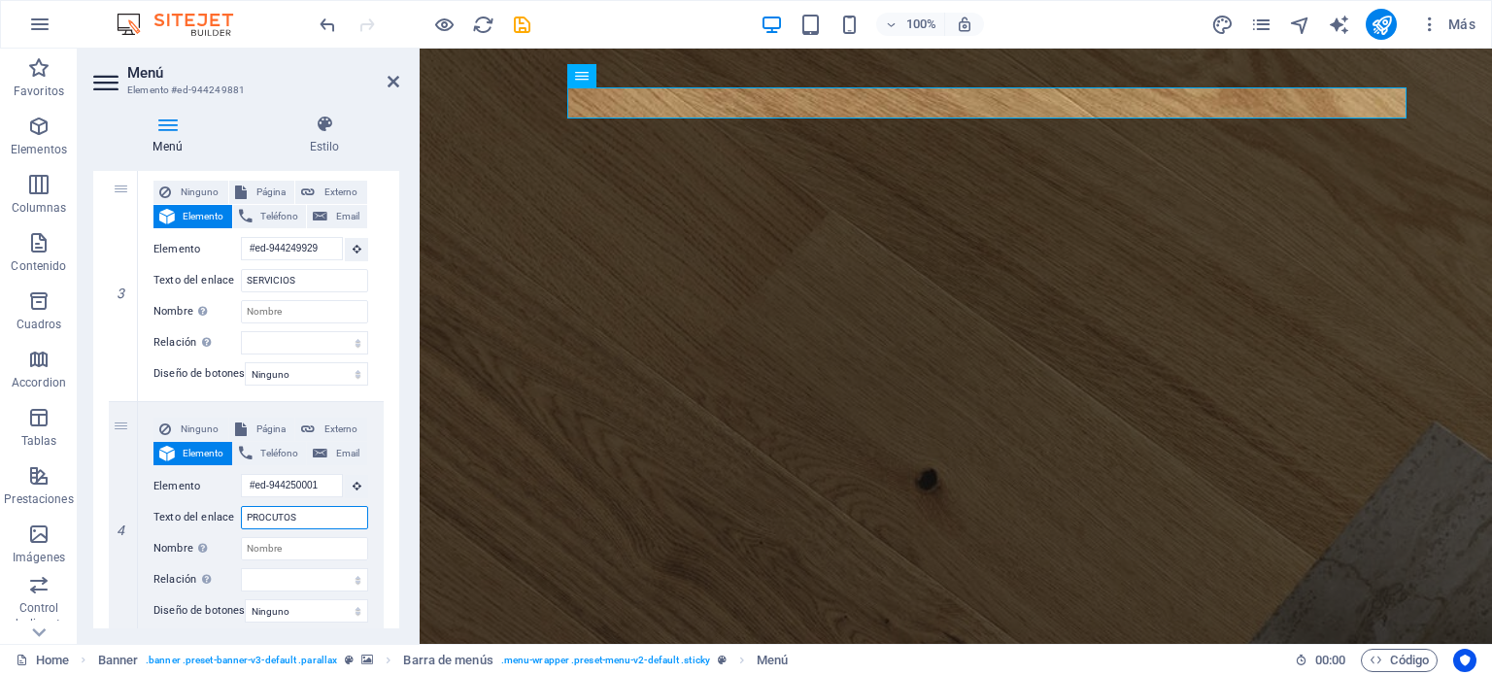
click at [260, 524] on input "PROCUTOS" at bounding box center [304, 517] width 127 height 23
type input "PROUTOS"
paste input "C"
select select
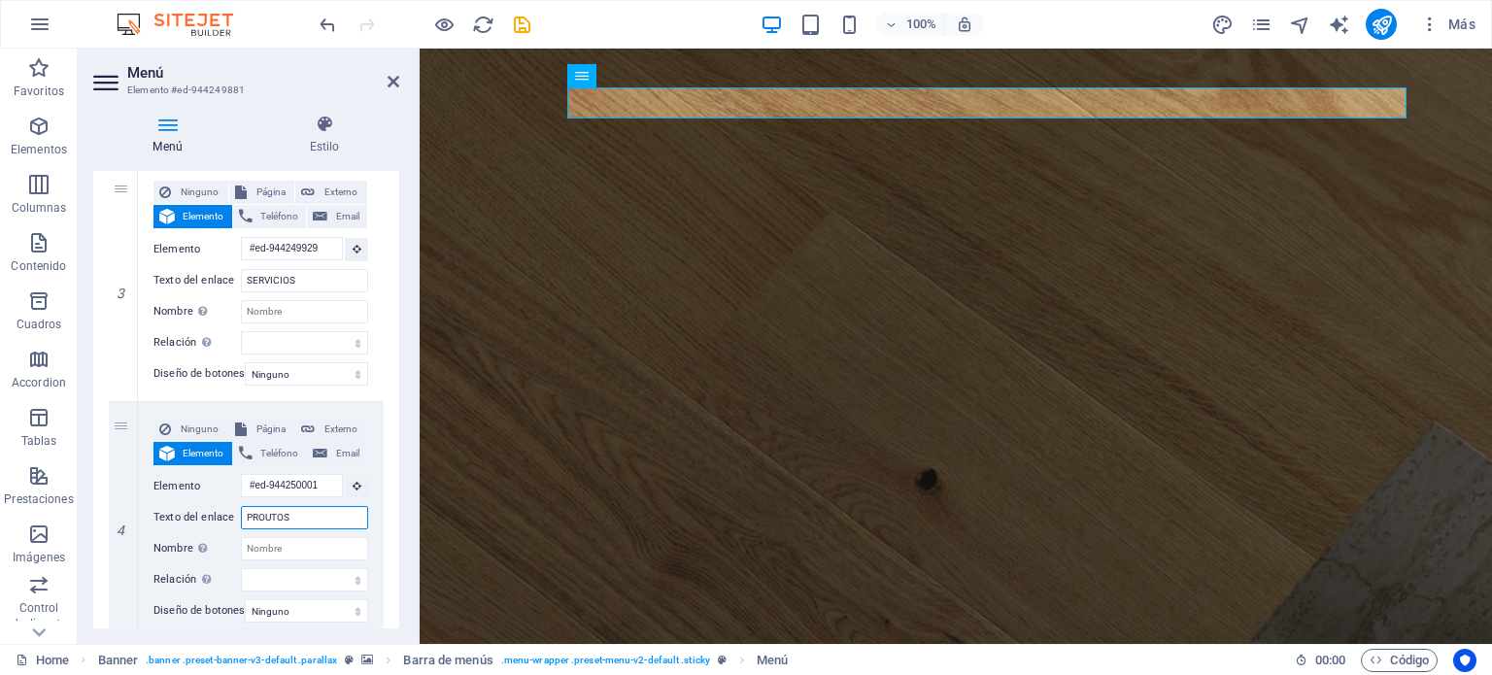
select select
type input "PROUCTOS"
select select
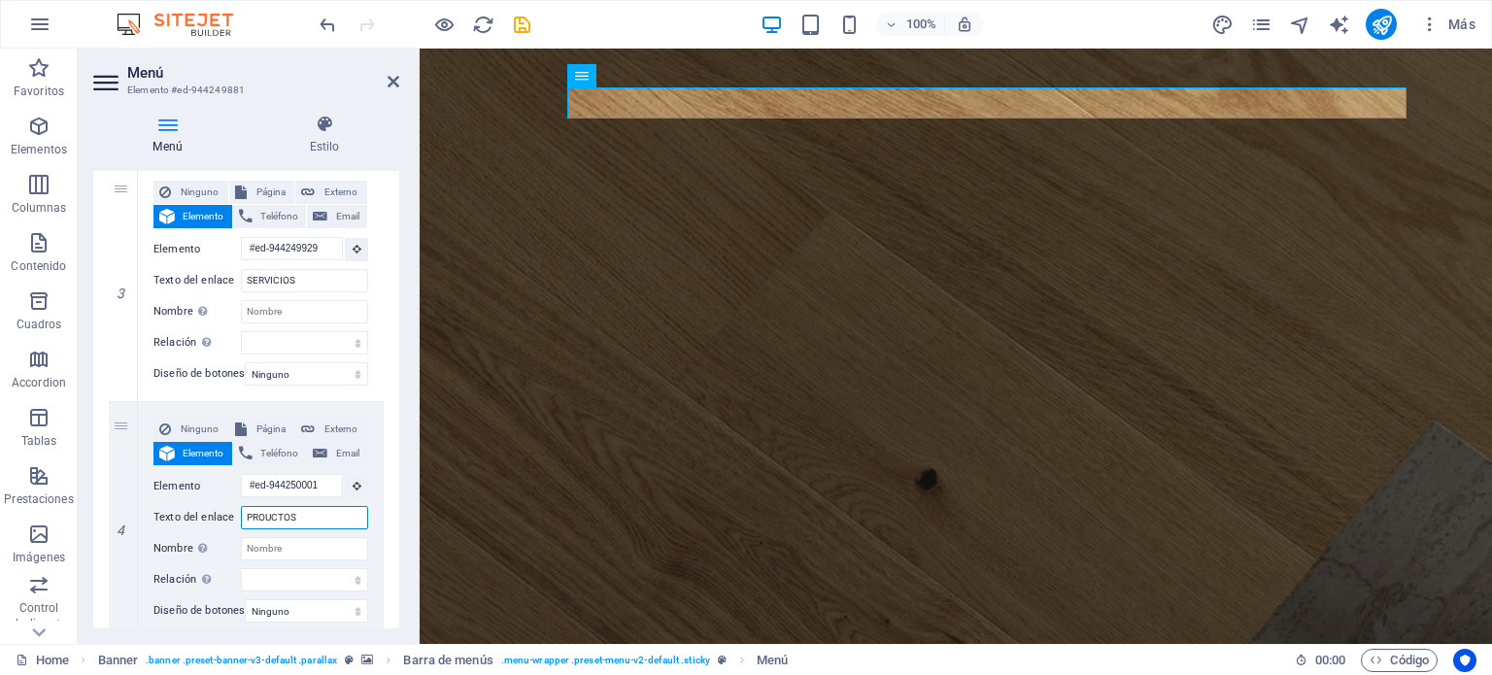
select select
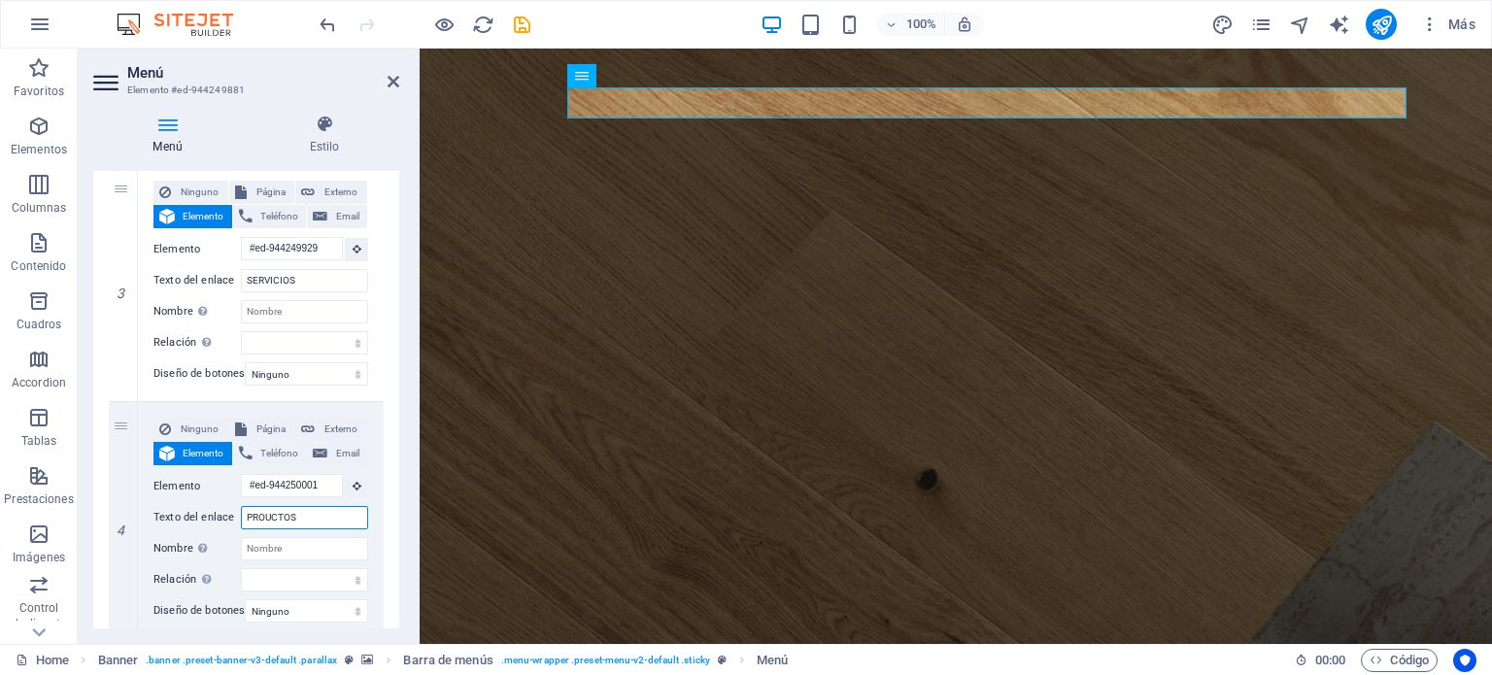
select select
type input "PROUDCTOS"
select select
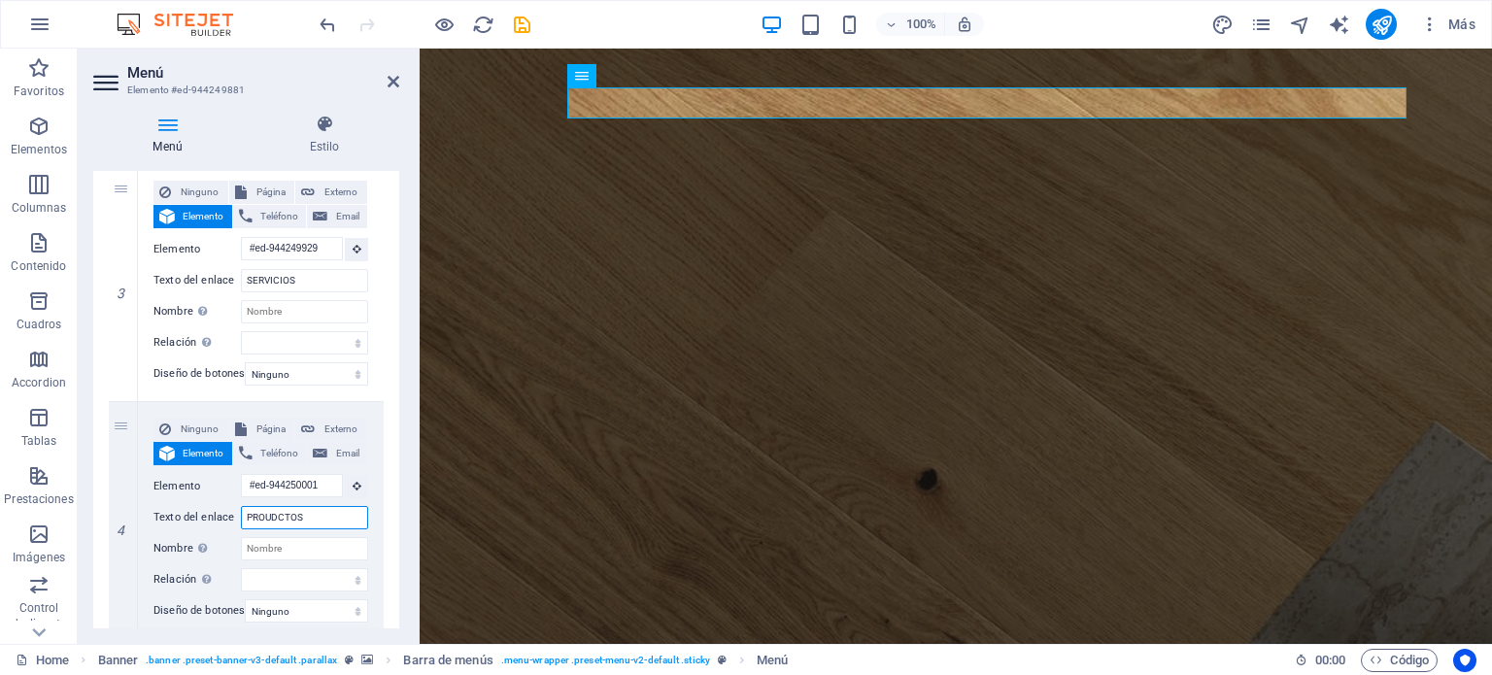
select select
type input "PROUCTOS"
paste input "D"
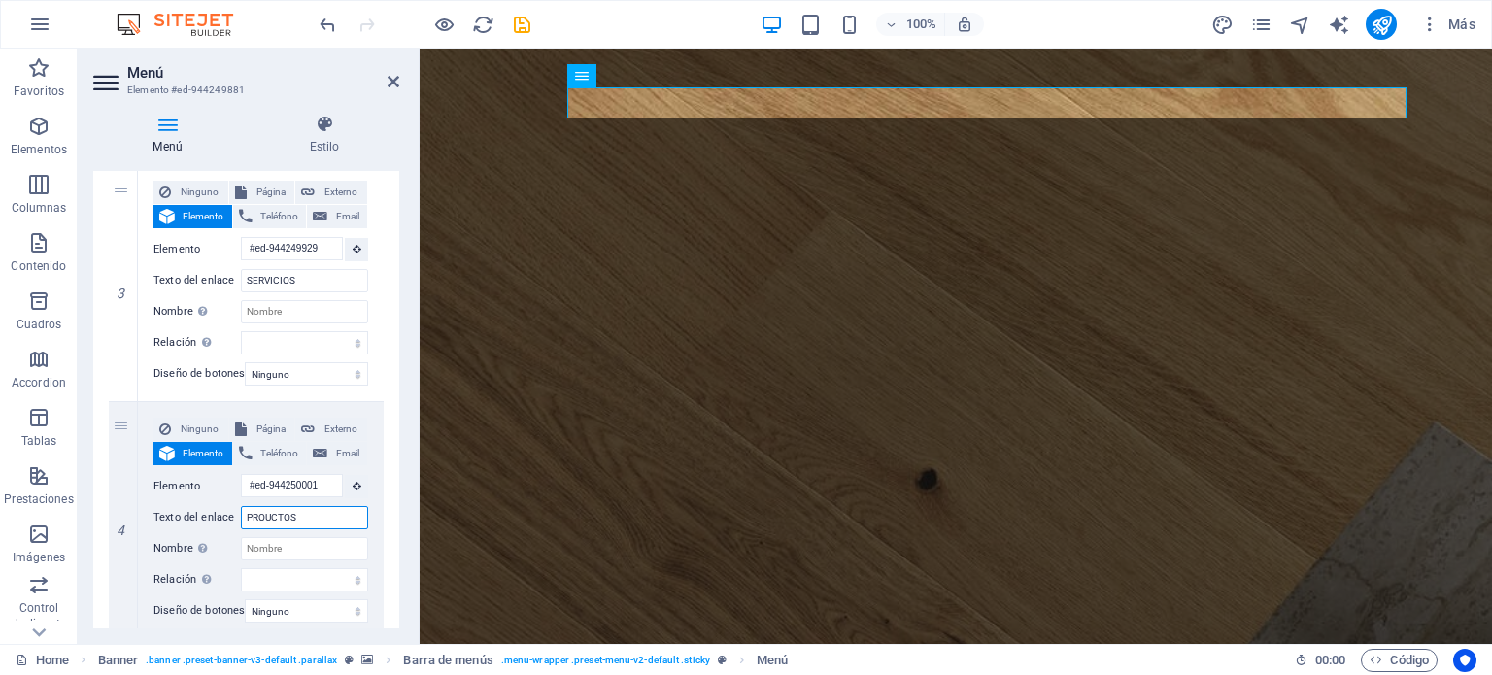
select select
type input "PRODUCTOS"
select select
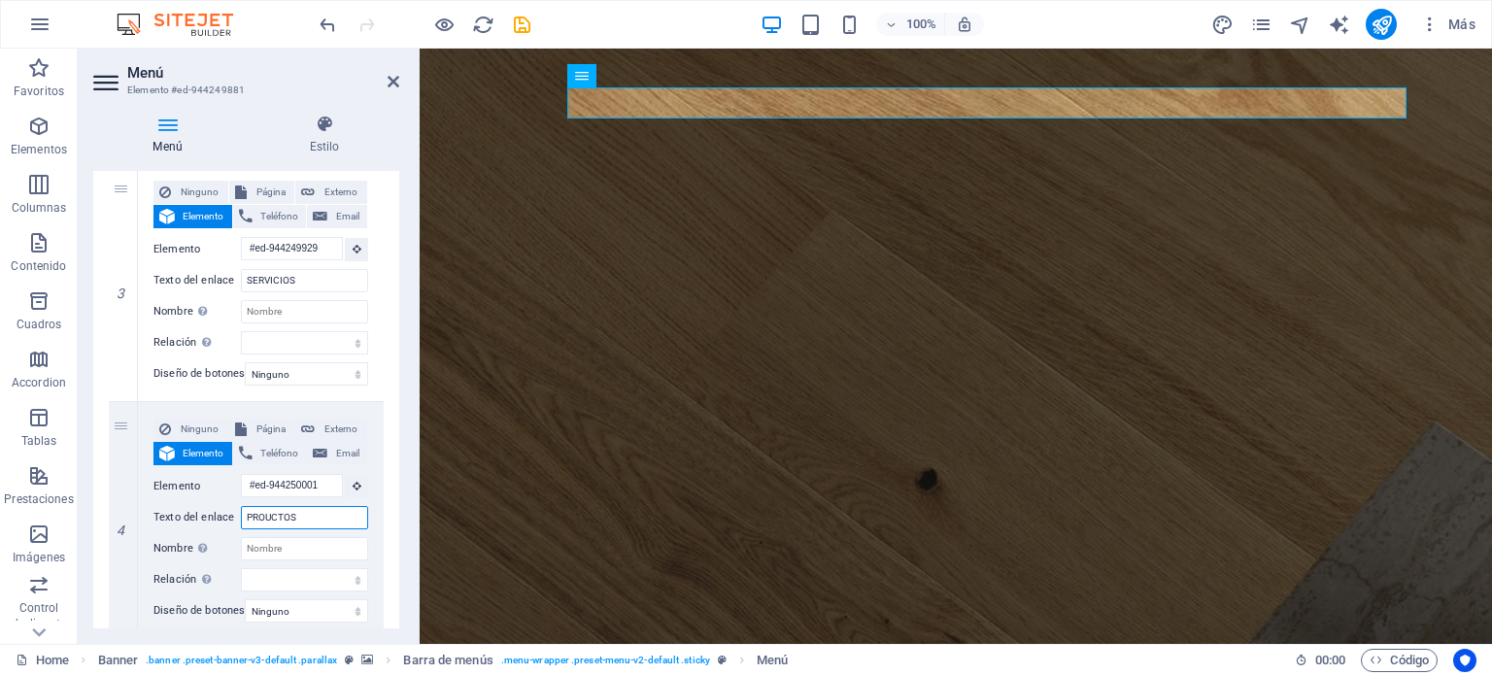
select select
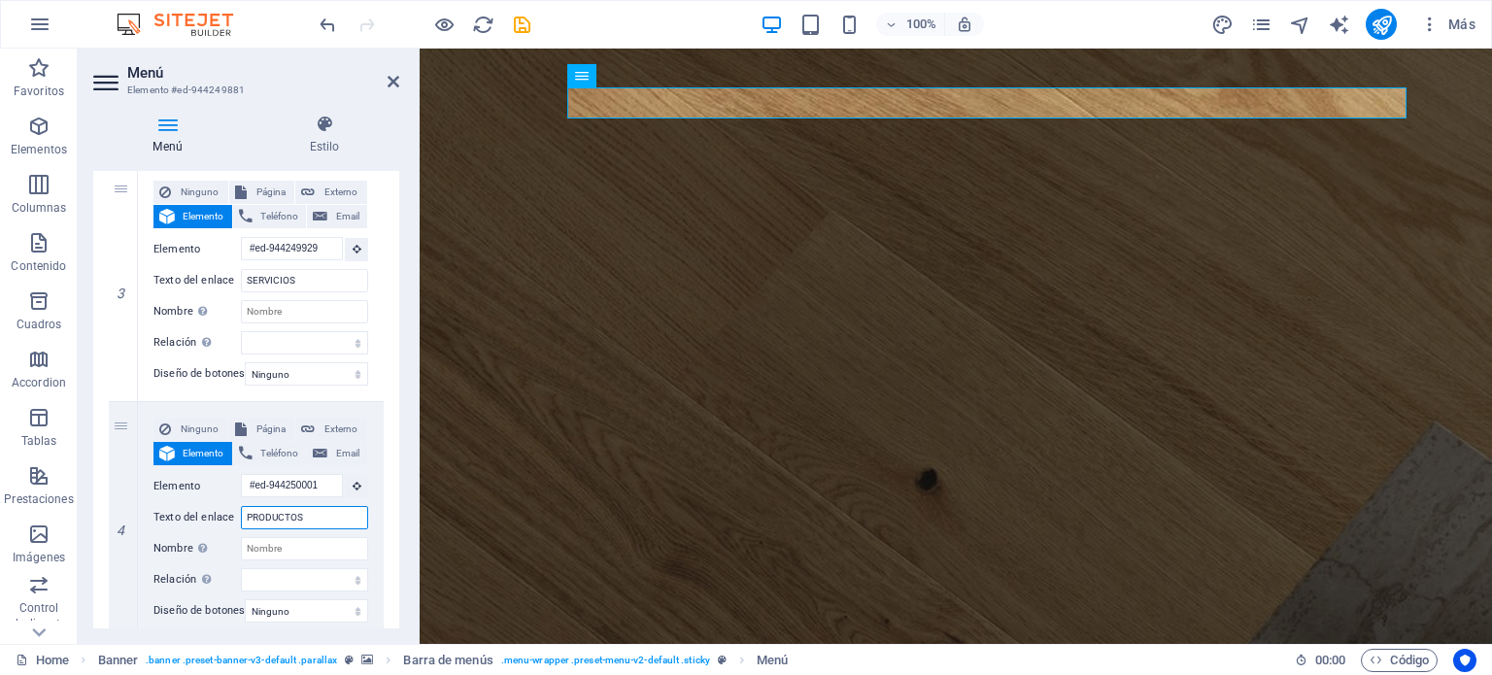
select select
type input "PRODUCTOS"
click at [390, 82] on icon at bounding box center [394, 82] width 12 height 16
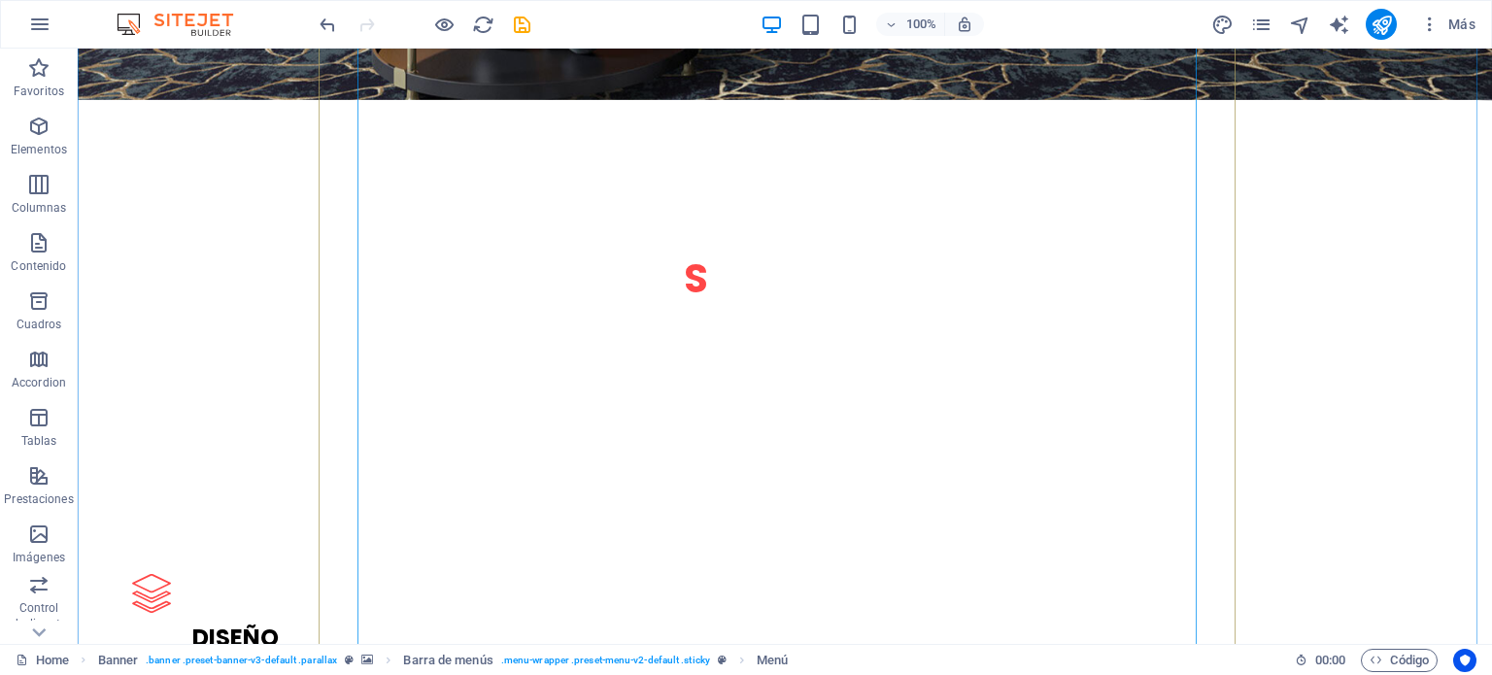
scroll to position [2623, 0]
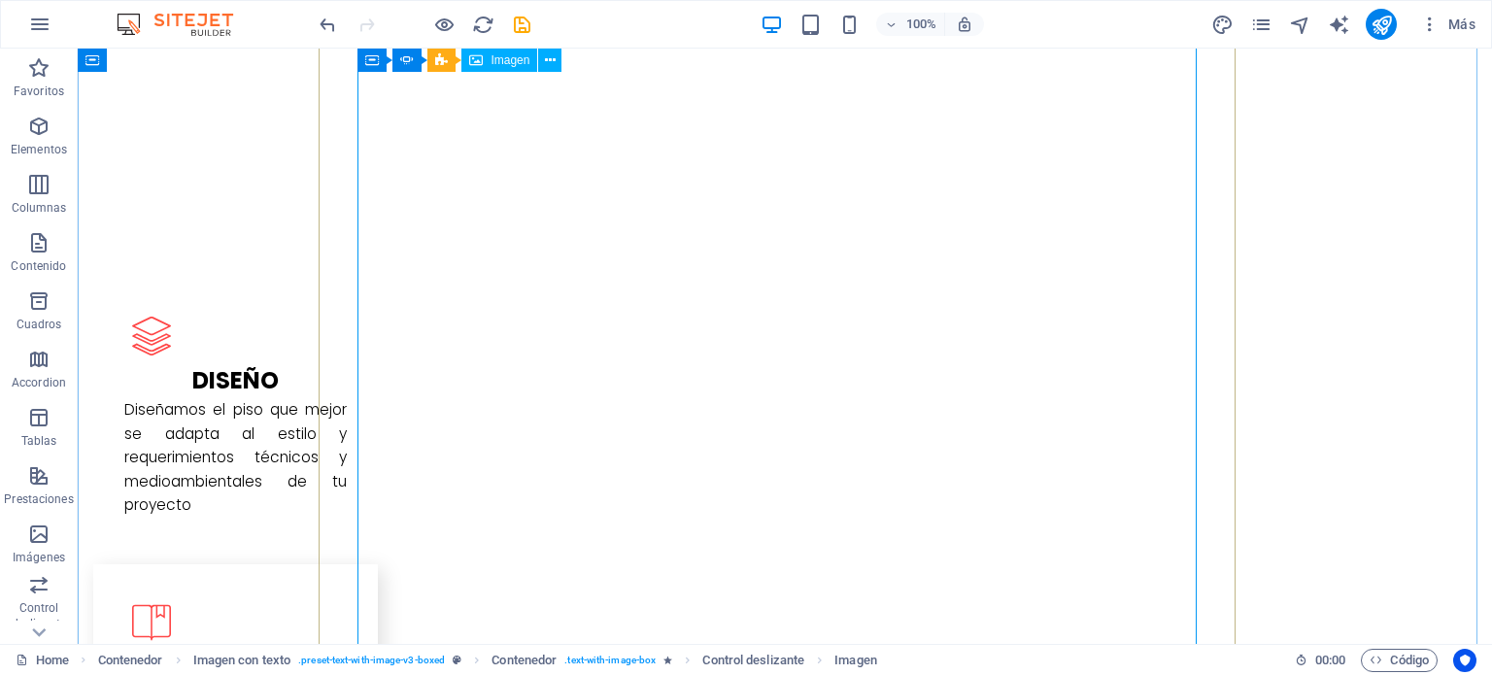
click at [548, 53] on icon at bounding box center [550, 61] width 11 height 20
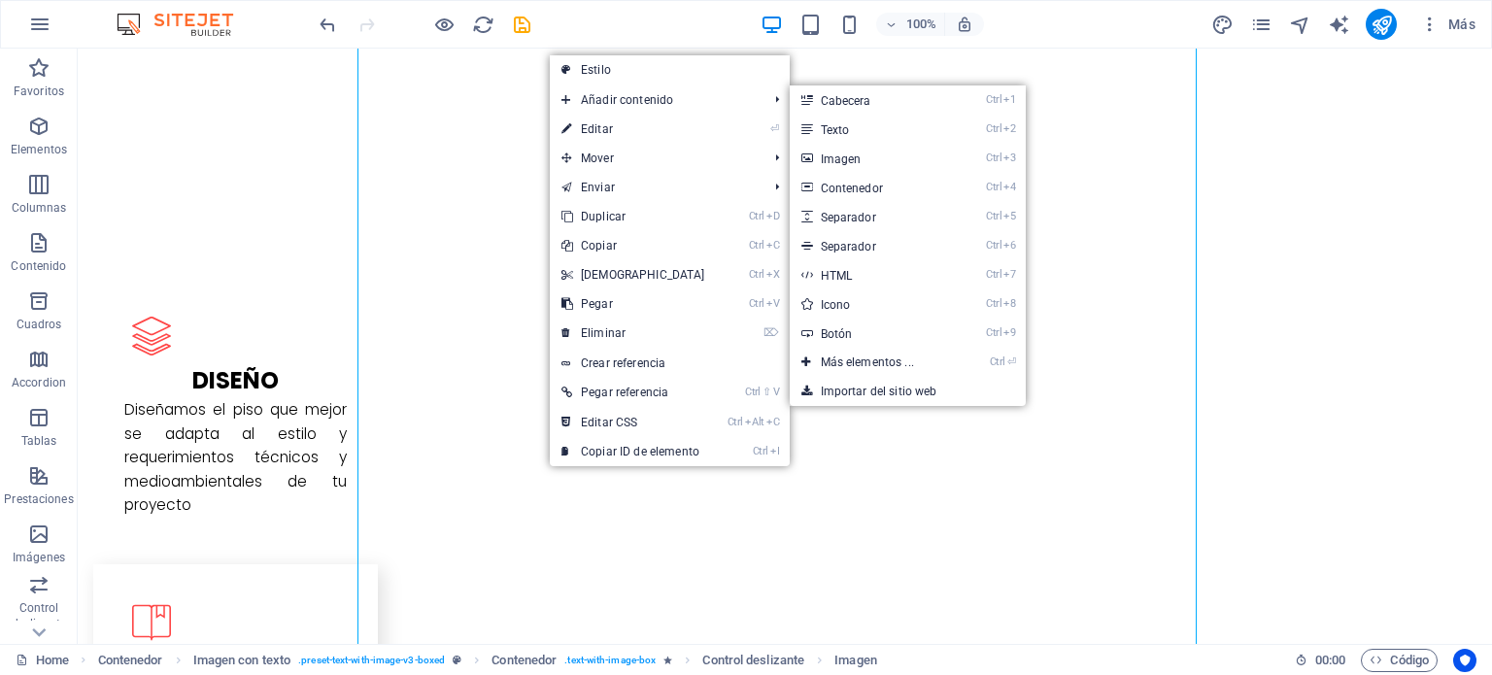
click at [594, 143] on link "⏎ Editar" at bounding box center [633, 129] width 167 height 29
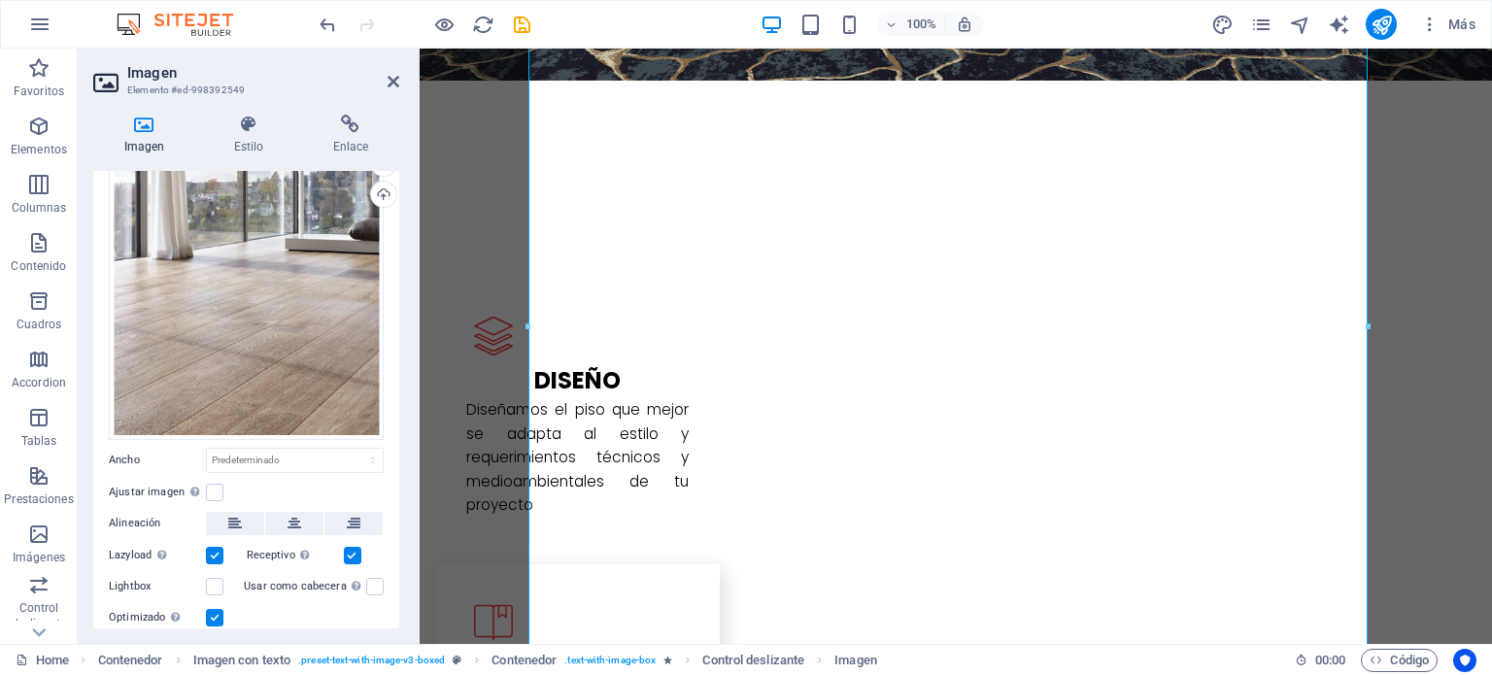
scroll to position [0, 0]
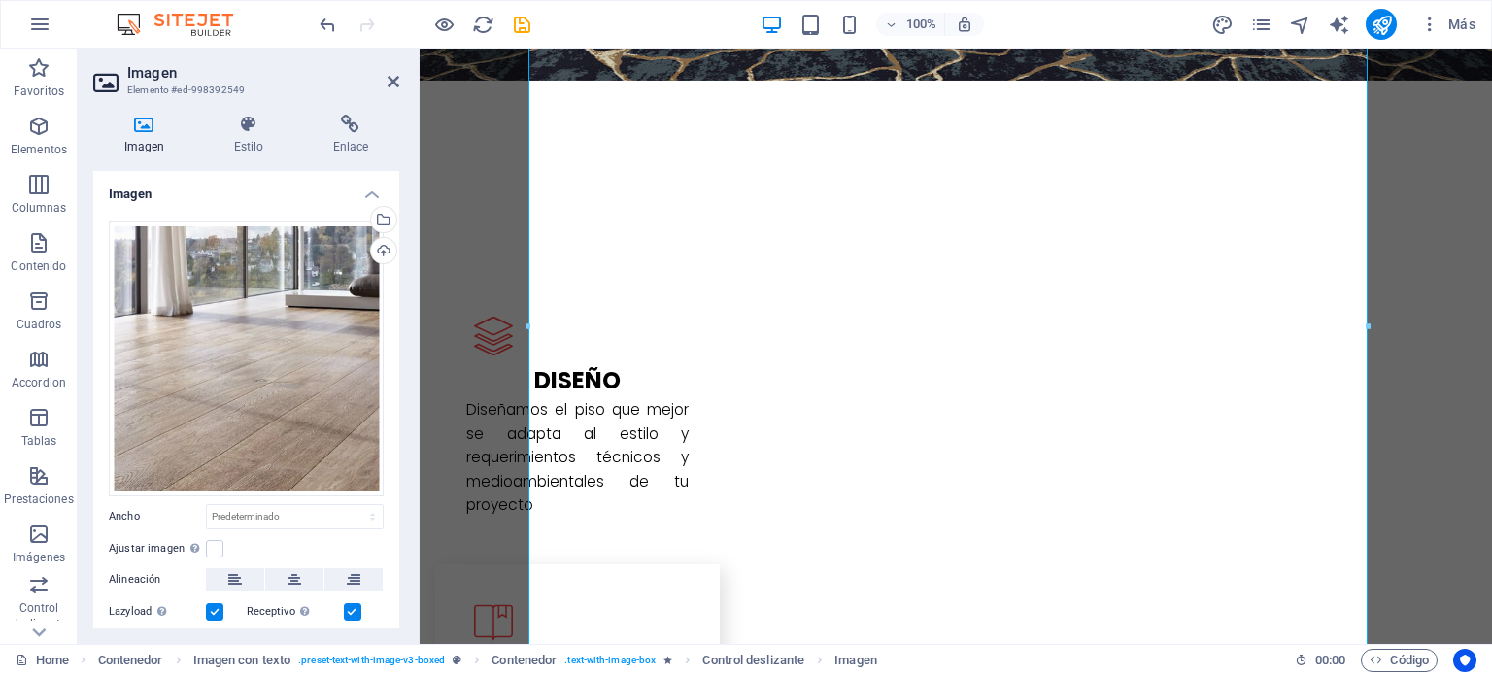
click at [389, 88] on icon at bounding box center [394, 82] width 12 height 16
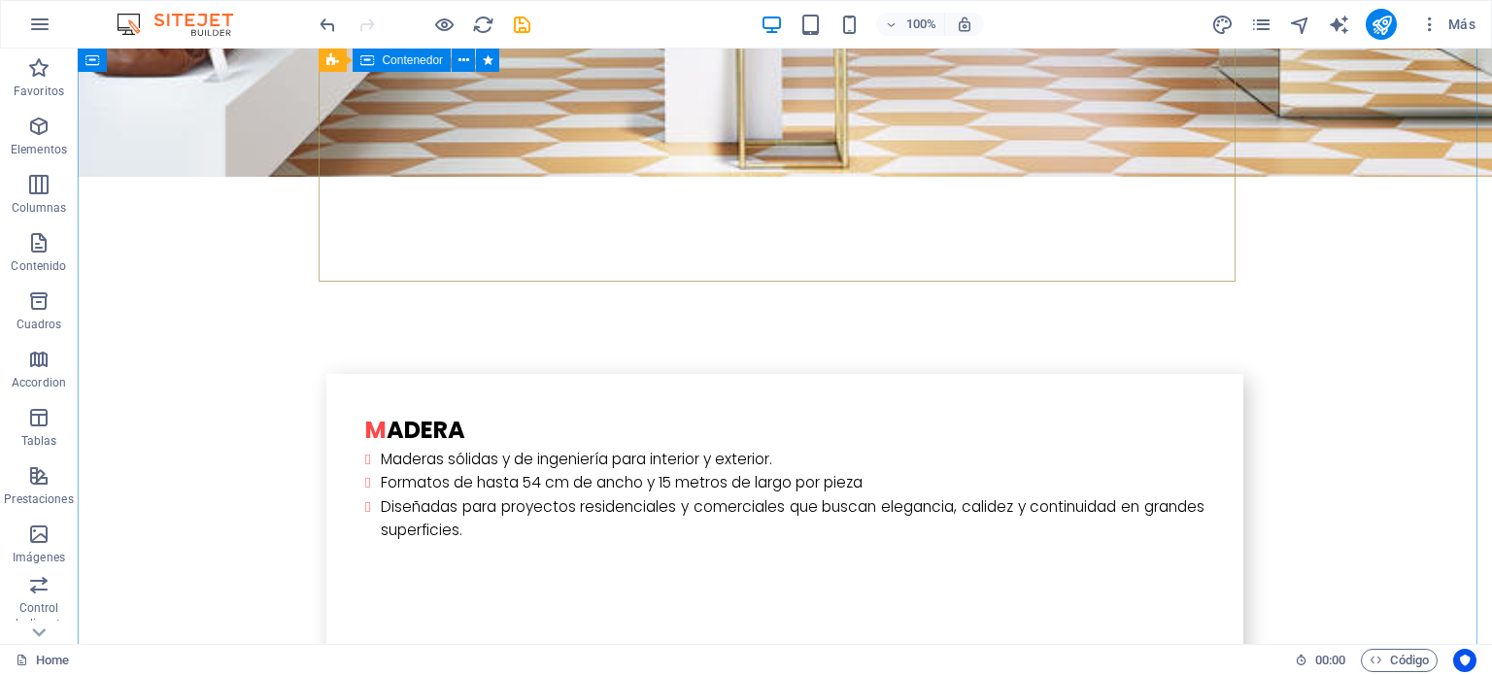
scroll to position [4371, 0]
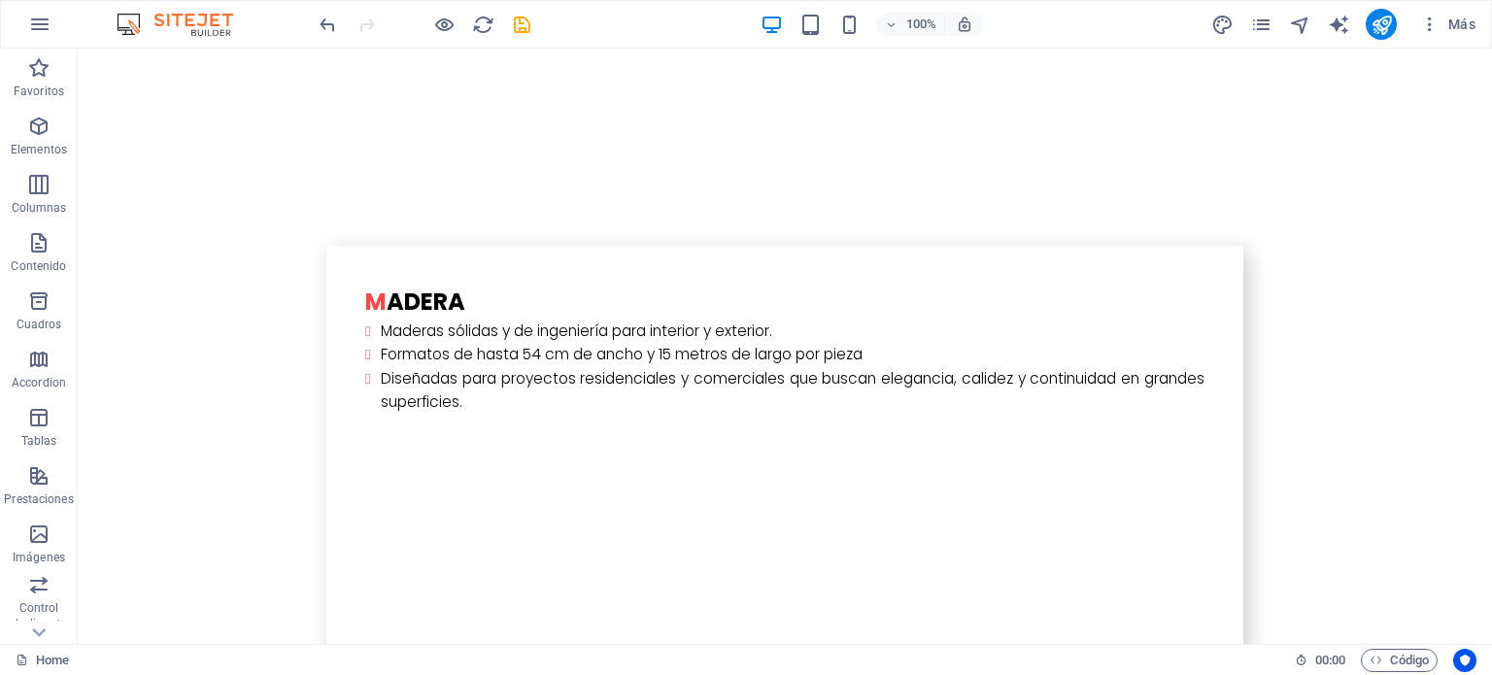
click at [31, 127] on icon "button" at bounding box center [38, 126] width 23 height 23
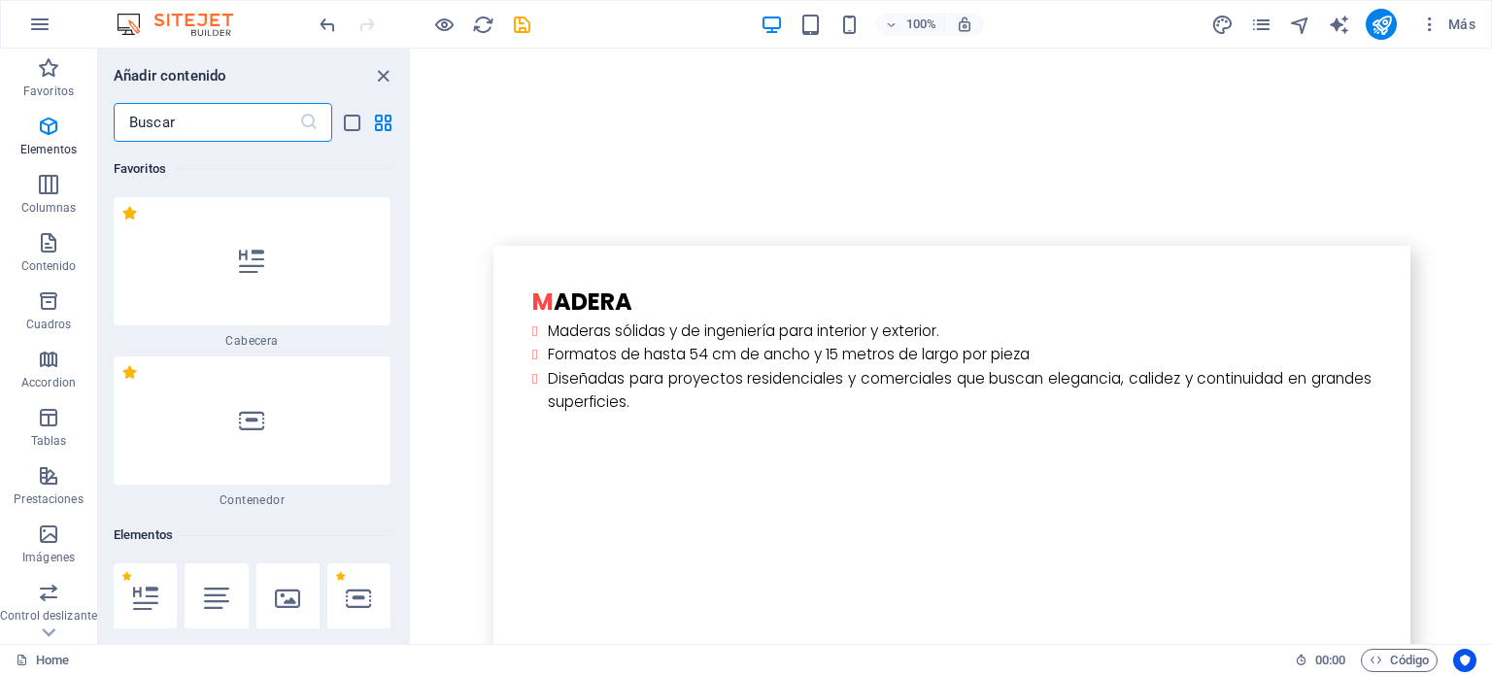
scroll to position [365, 0]
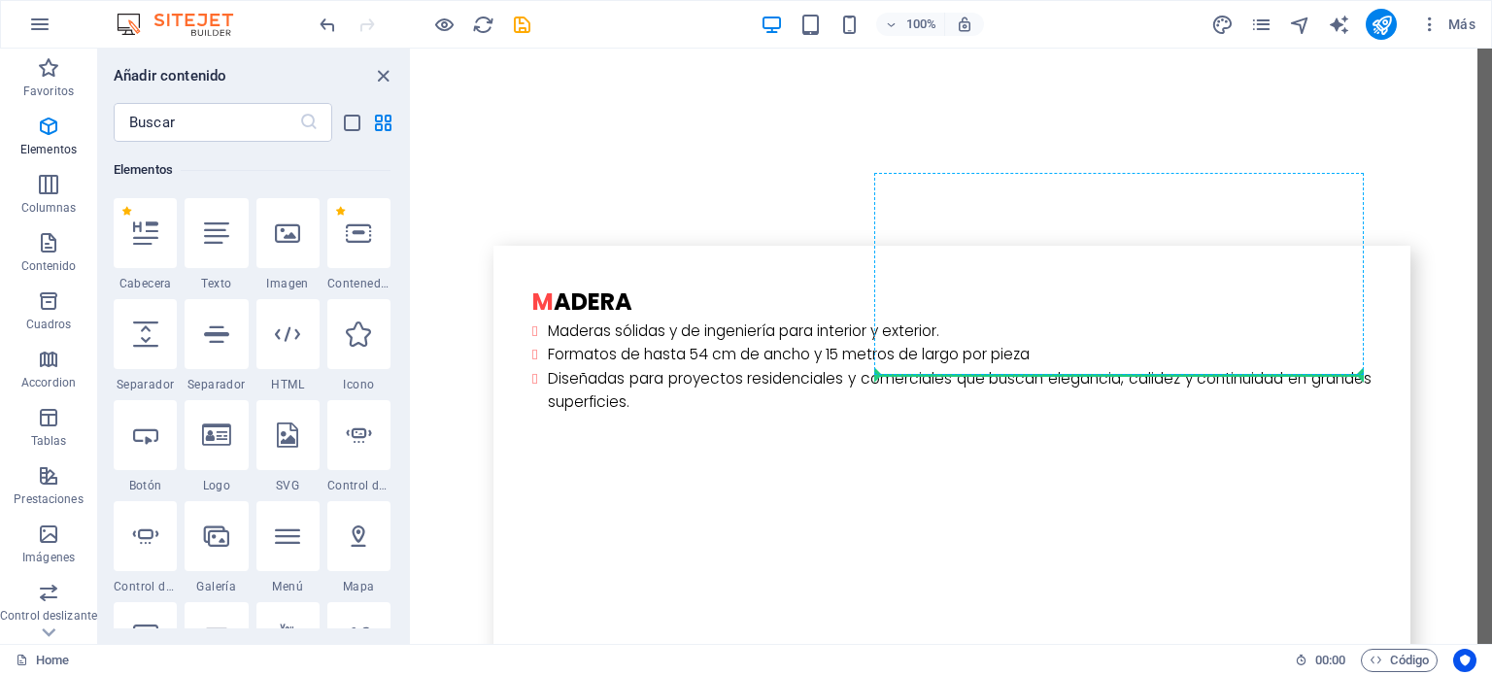
select select "ms"
select select "s"
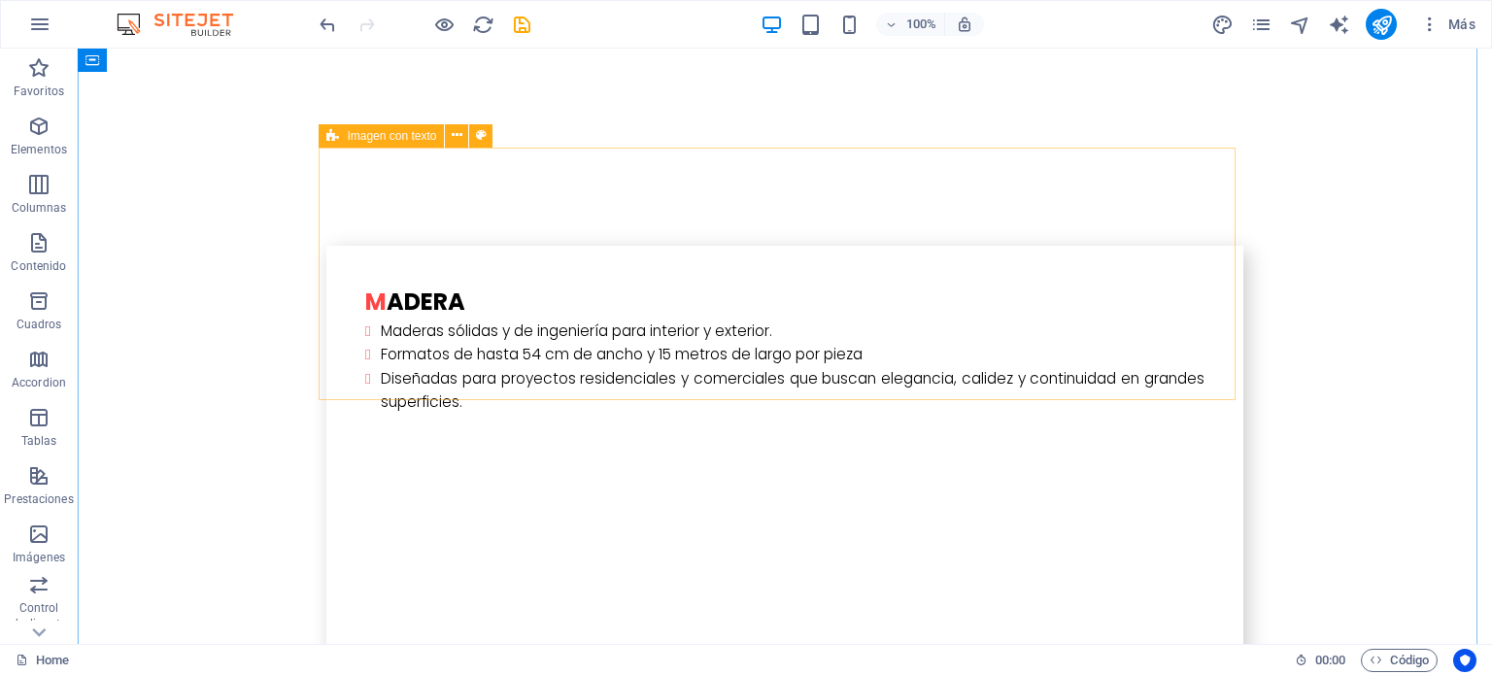
click at [460, 133] on icon at bounding box center [457, 135] width 11 height 20
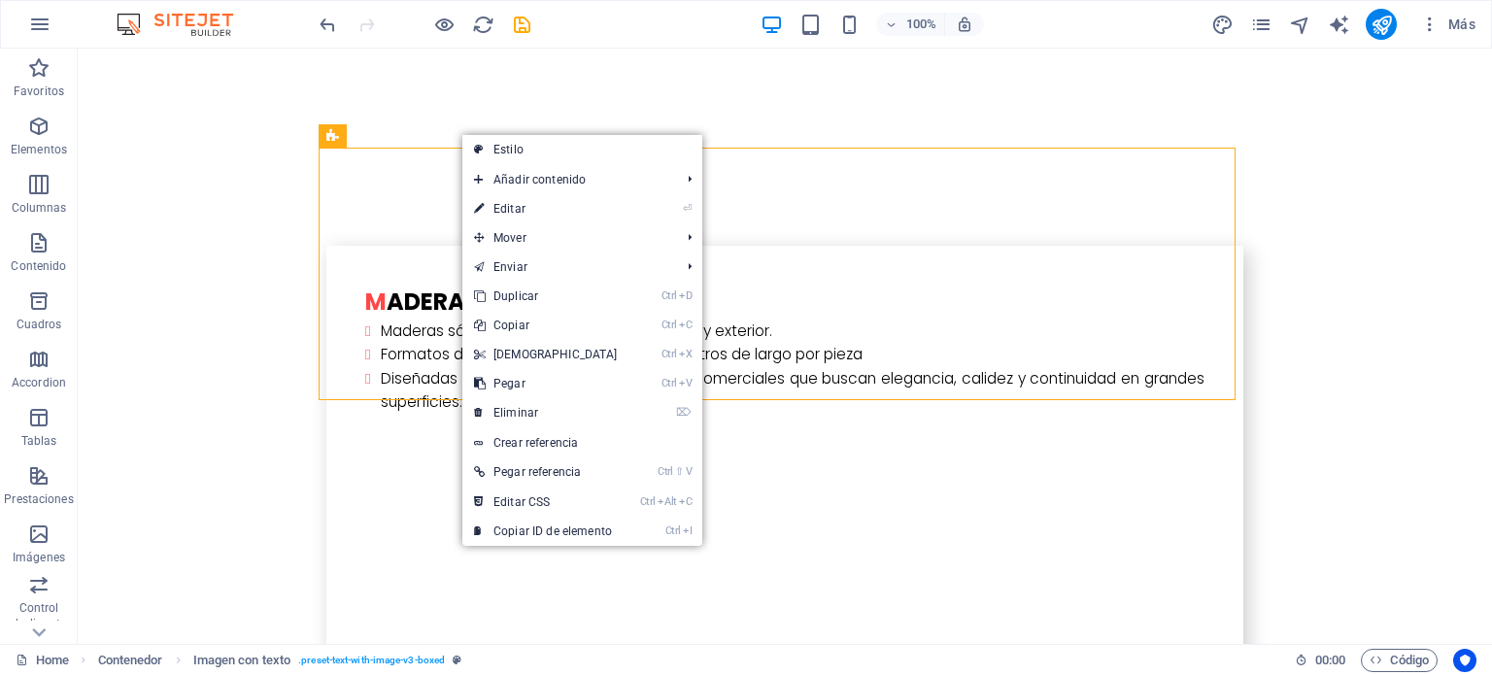
click at [500, 206] on link "⏎ Editar" at bounding box center [545, 208] width 167 height 29
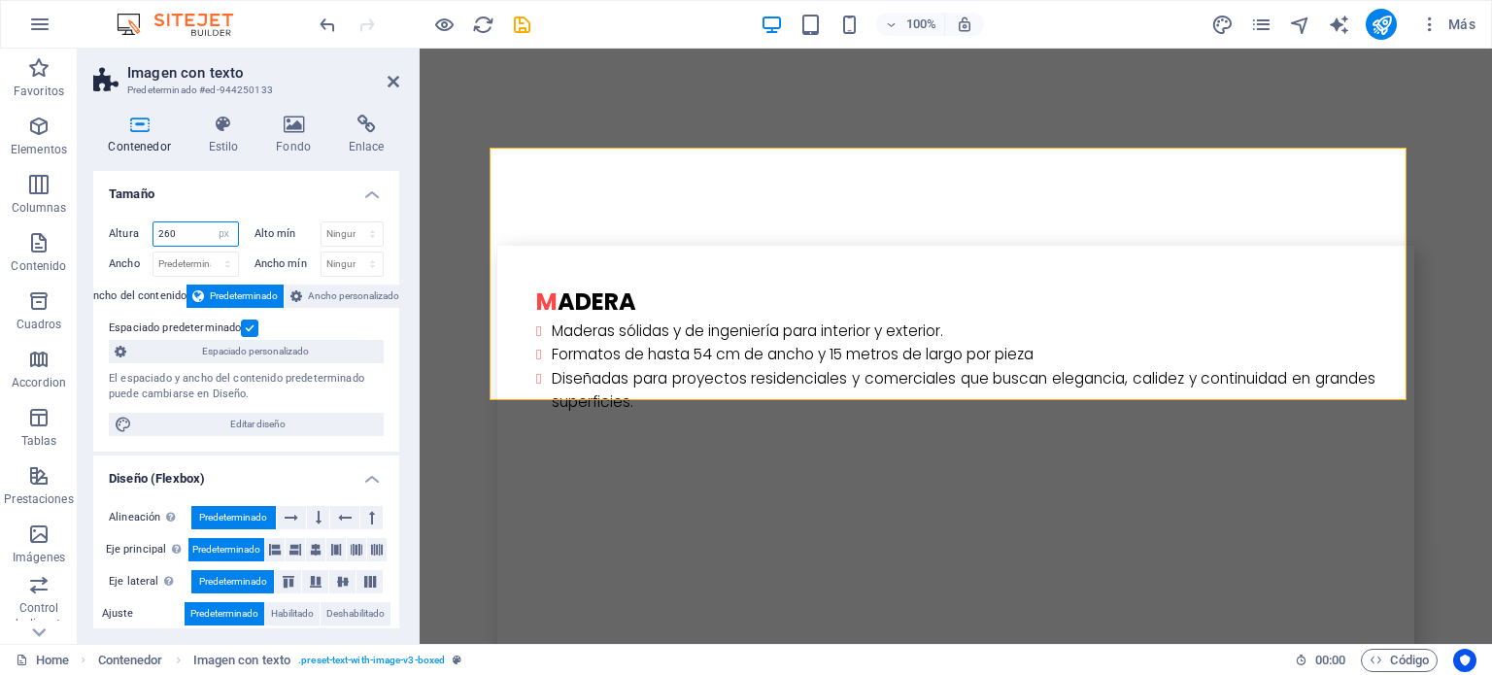
click at [211, 234] on select "Predeterminado px rem % vh vw" at bounding box center [224, 233] width 27 height 23
select select "default"
click at [211, 222] on select "Predeterminado px rem % vh vw" at bounding box center [224, 233] width 27 height 23
select select "DISABLED_OPTION_VALUE"
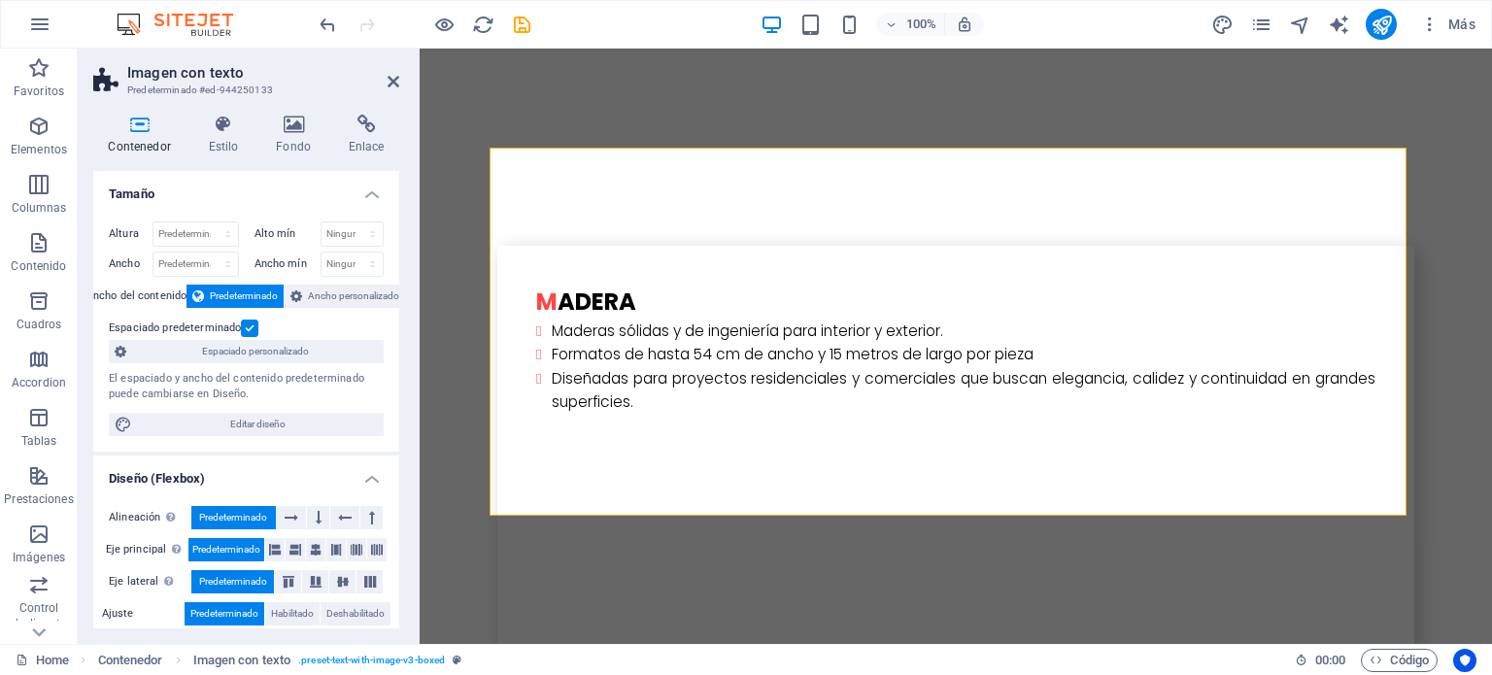
click at [397, 72] on h2 "Imagen con texto" at bounding box center [263, 72] width 272 height 17
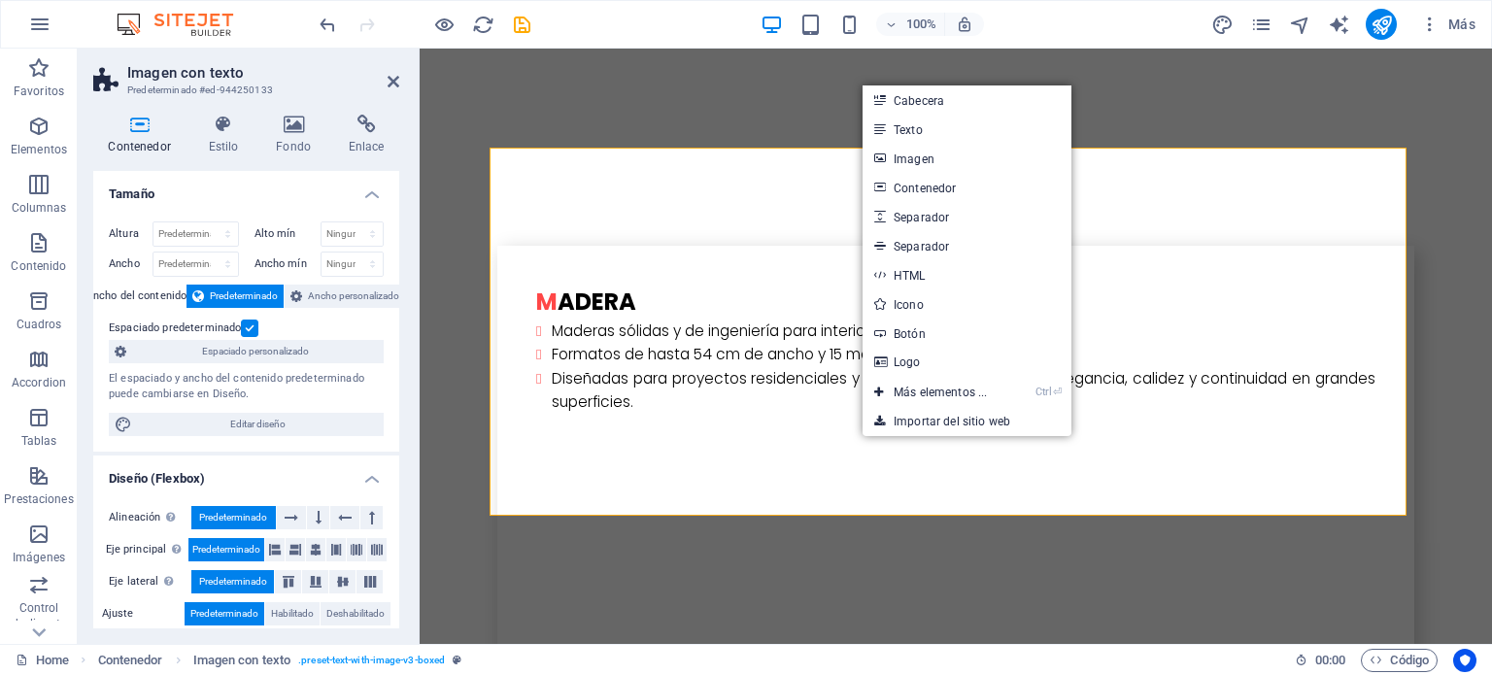
drag, startPoint x: 913, startPoint y: 159, endPoint x: 490, endPoint y: 147, distance: 423.7
click at [913, 159] on link "Imagen" at bounding box center [967, 158] width 209 height 29
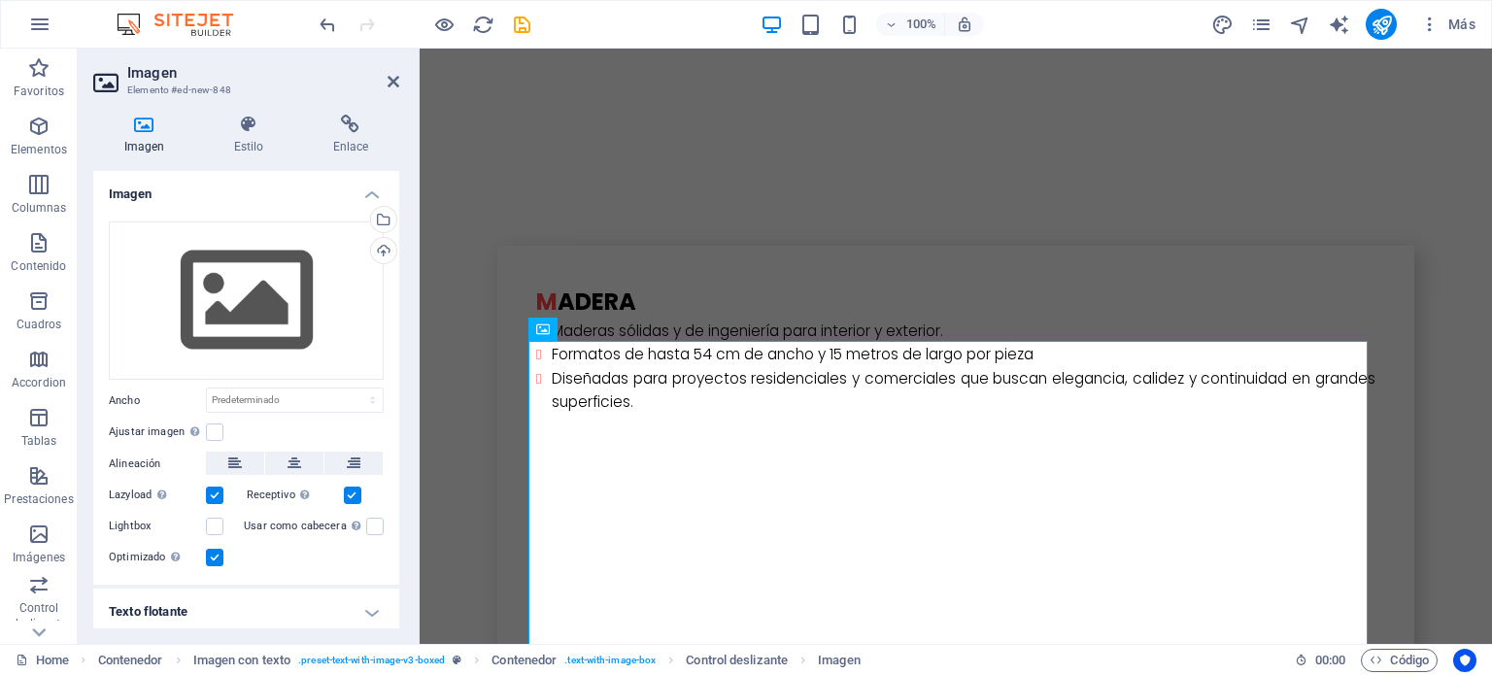
click at [382, 251] on div "Cargar" at bounding box center [381, 252] width 29 height 29
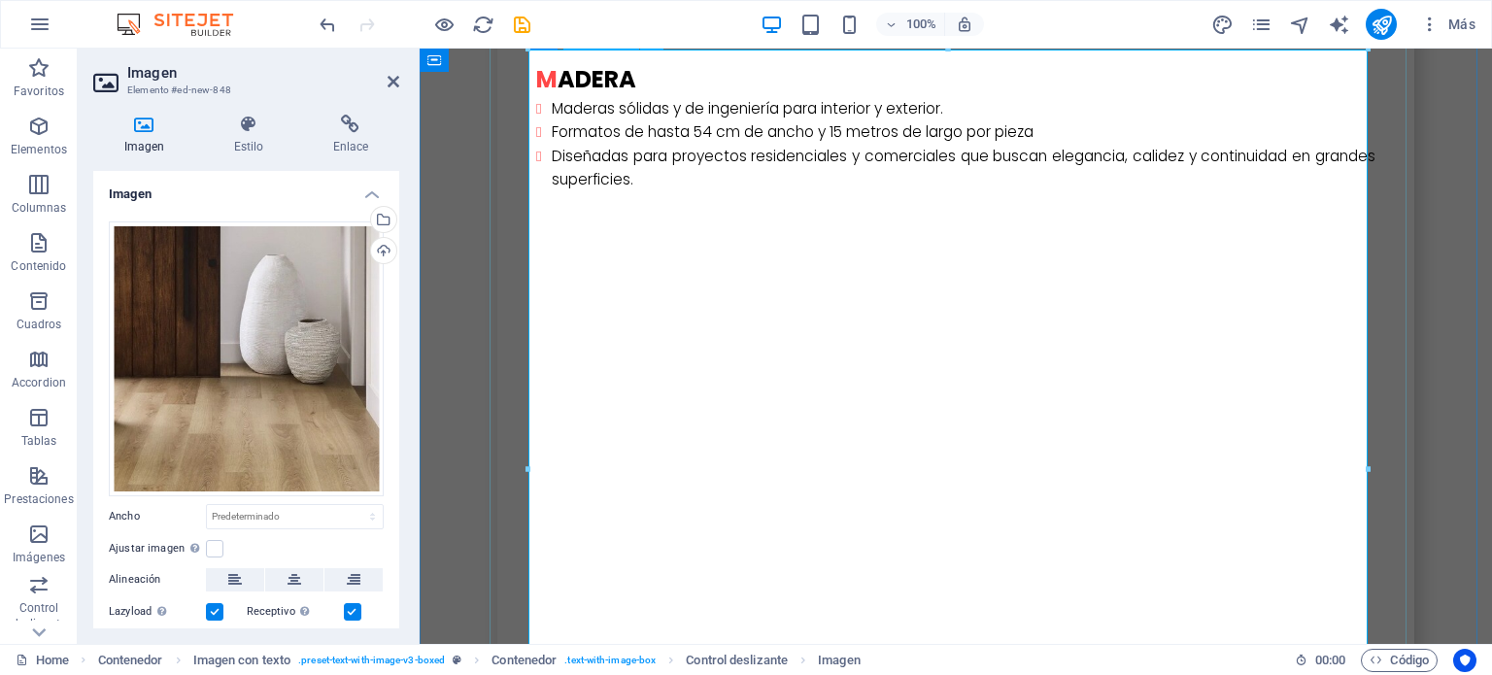
scroll to position [4662, 0]
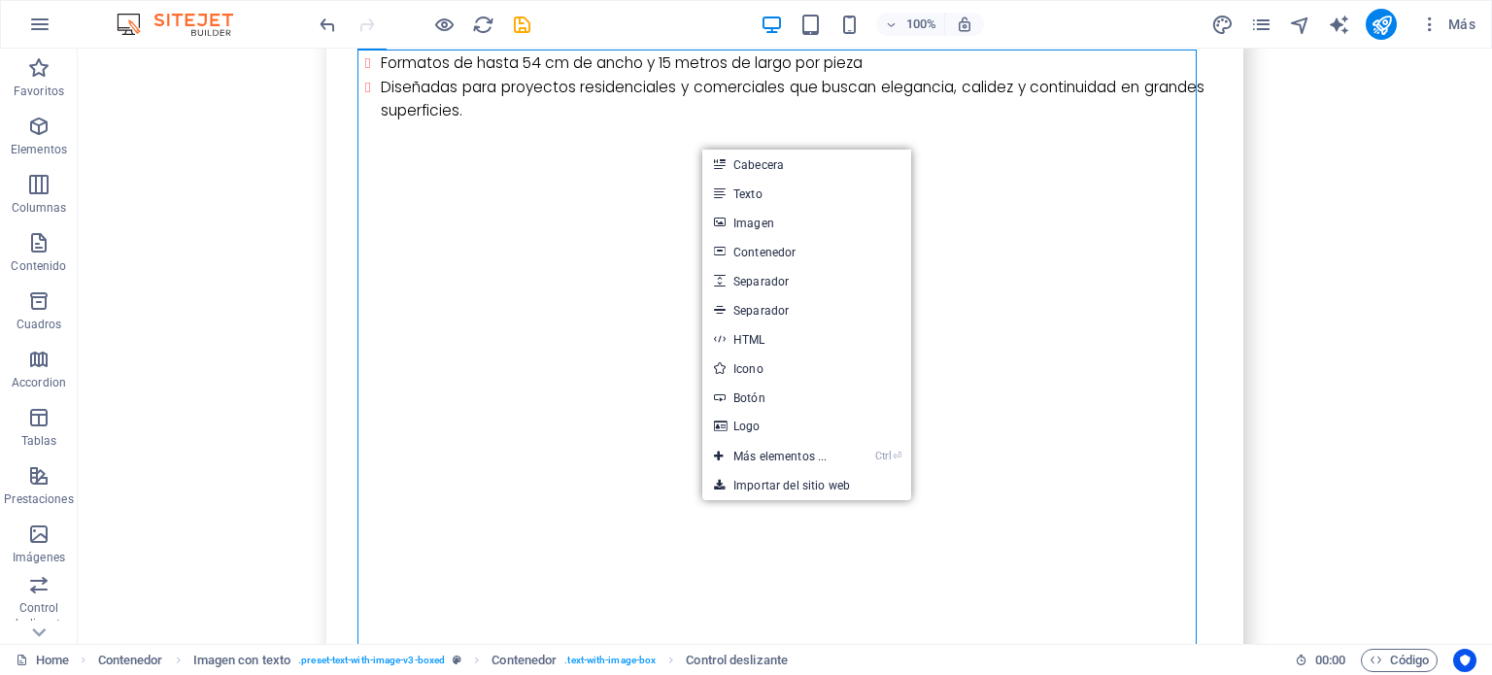
click at [746, 222] on link "Imagen" at bounding box center [806, 222] width 209 height 29
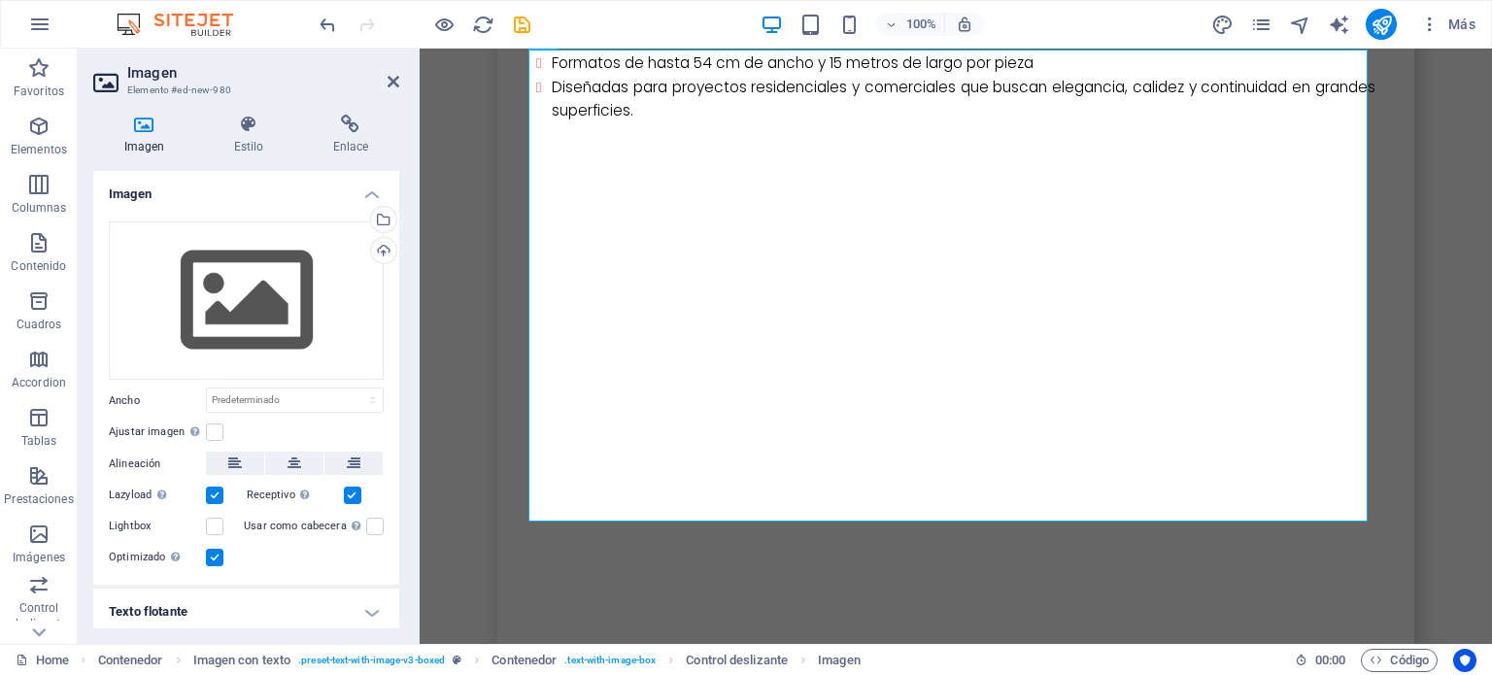
click at [380, 252] on div "Cargar" at bounding box center [381, 252] width 29 height 29
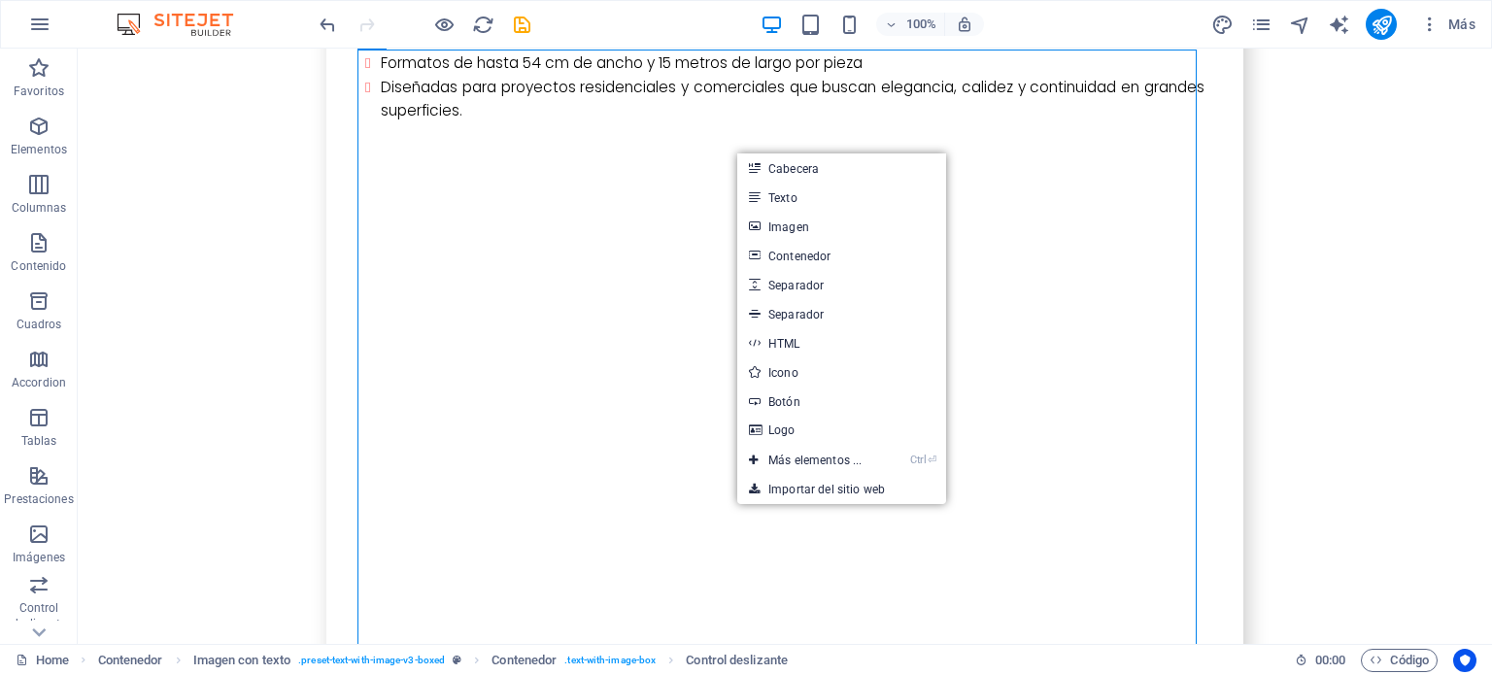
click at [775, 234] on link "Imagen" at bounding box center [841, 226] width 209 height 29
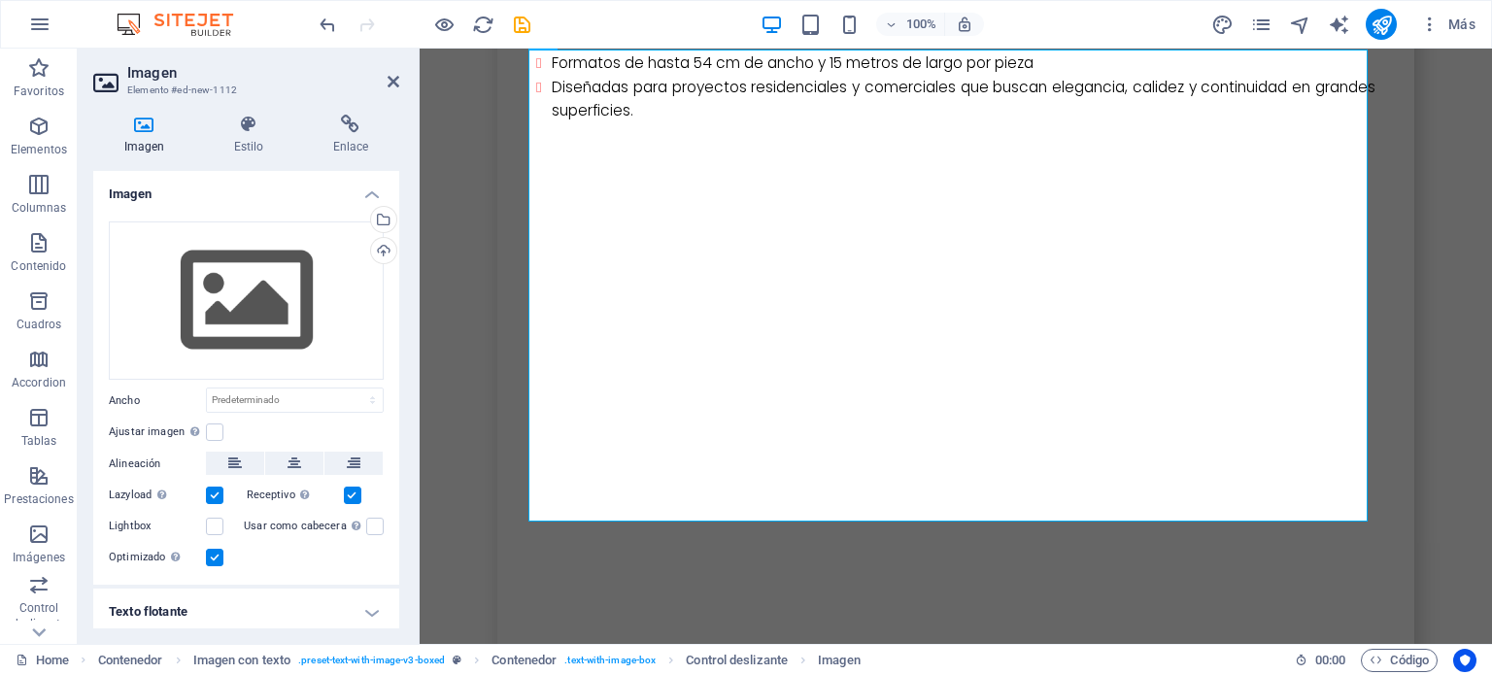
click at [381, 252] on div "Cargar" at bounding box center [381, 252] width 29 height 29
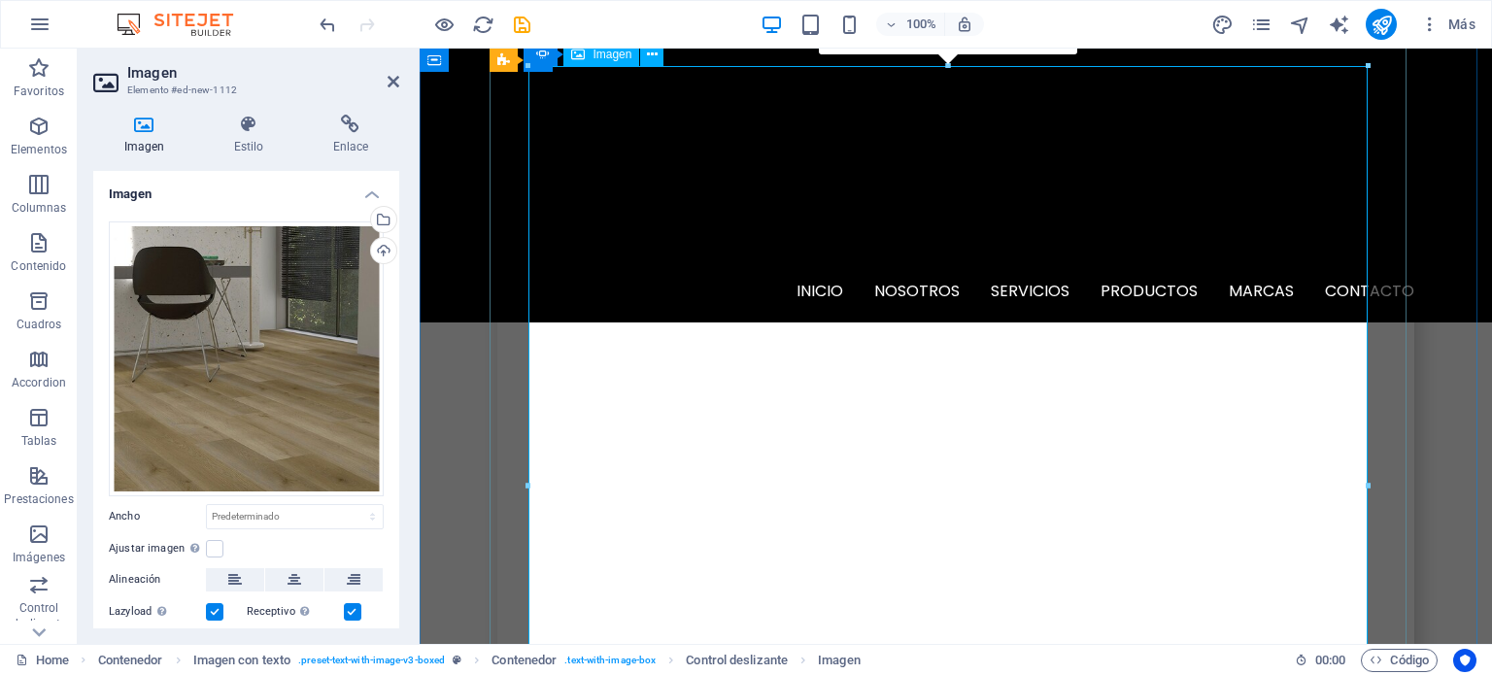
scroll to position [4565, 0]
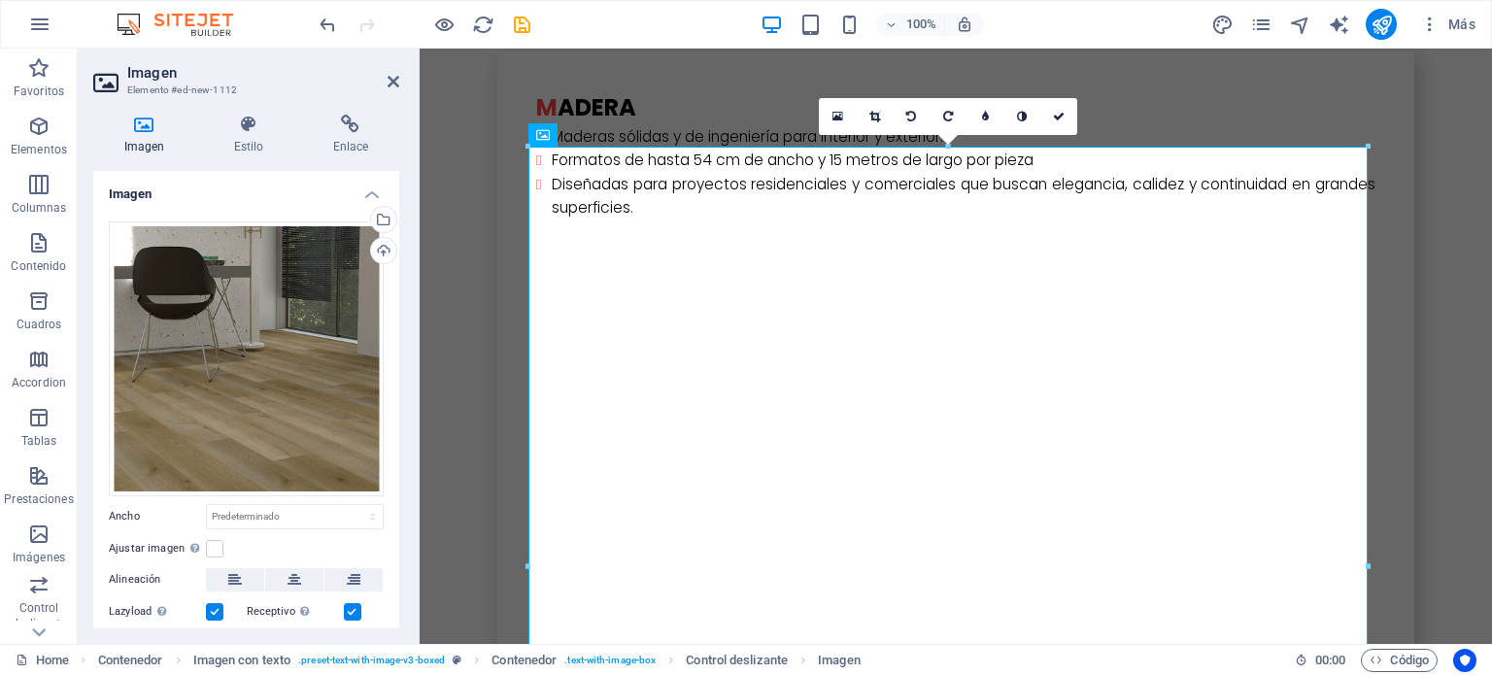
click at [1050, 115] on link at bounding box center [1058, 116] width 37 height 37
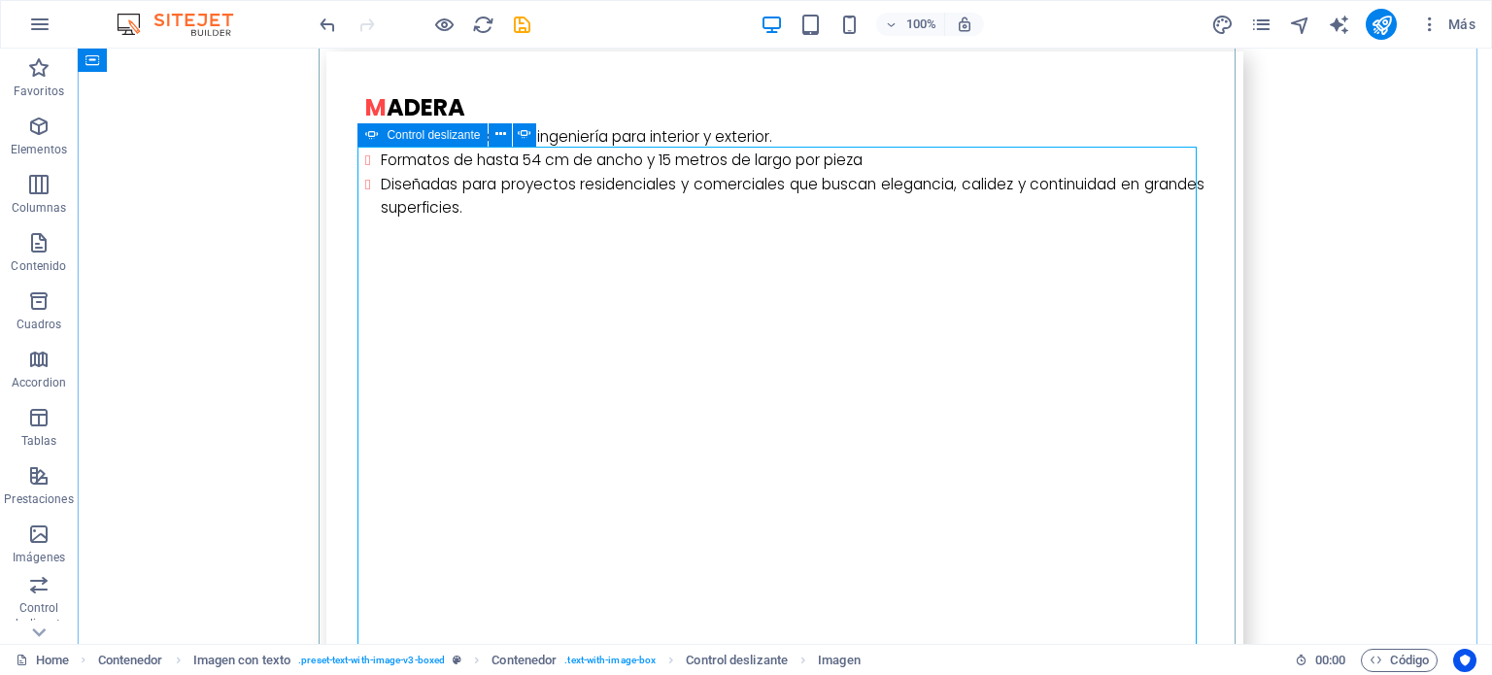
click at [491, 131] on button at bounding box center [500, 134] width 23 height 23
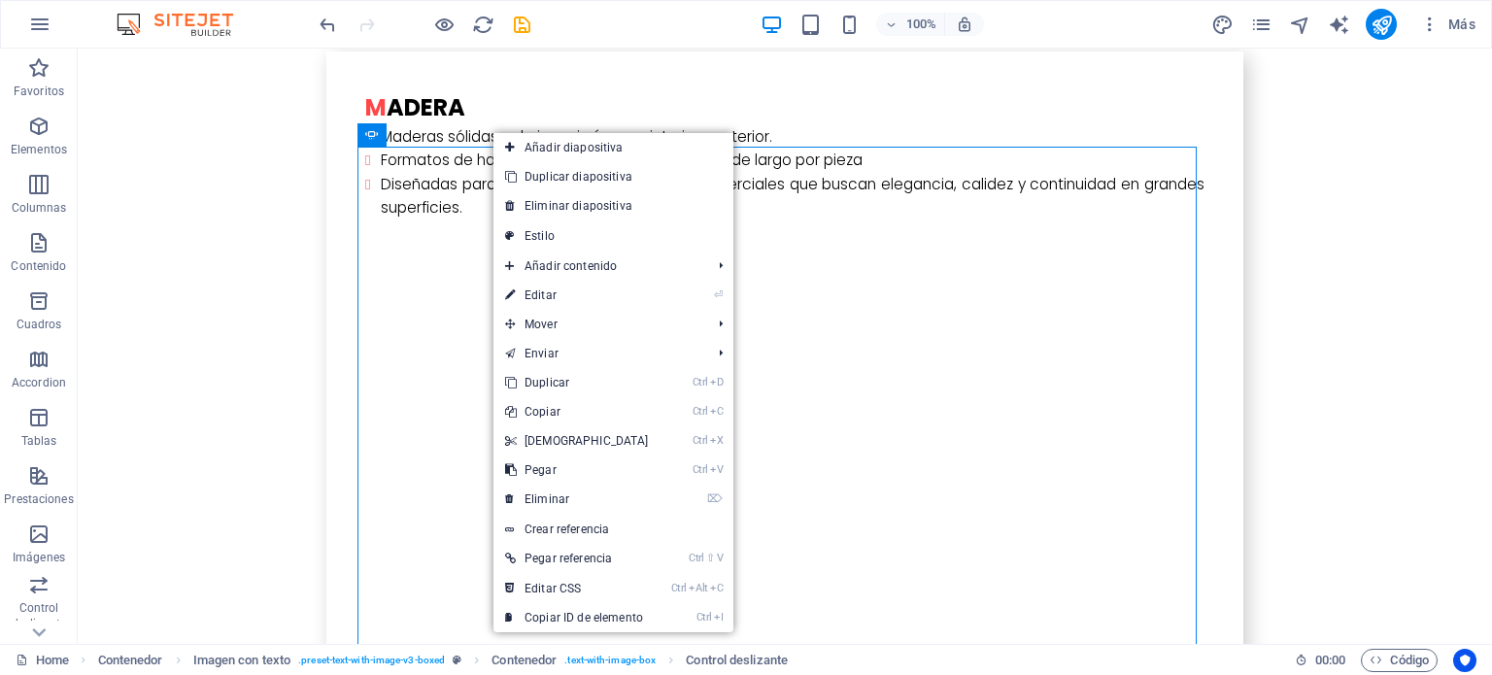
click at [563, 144] on link "Añadir diapositiva" at bounding box center [613, 147] width 240 height 29
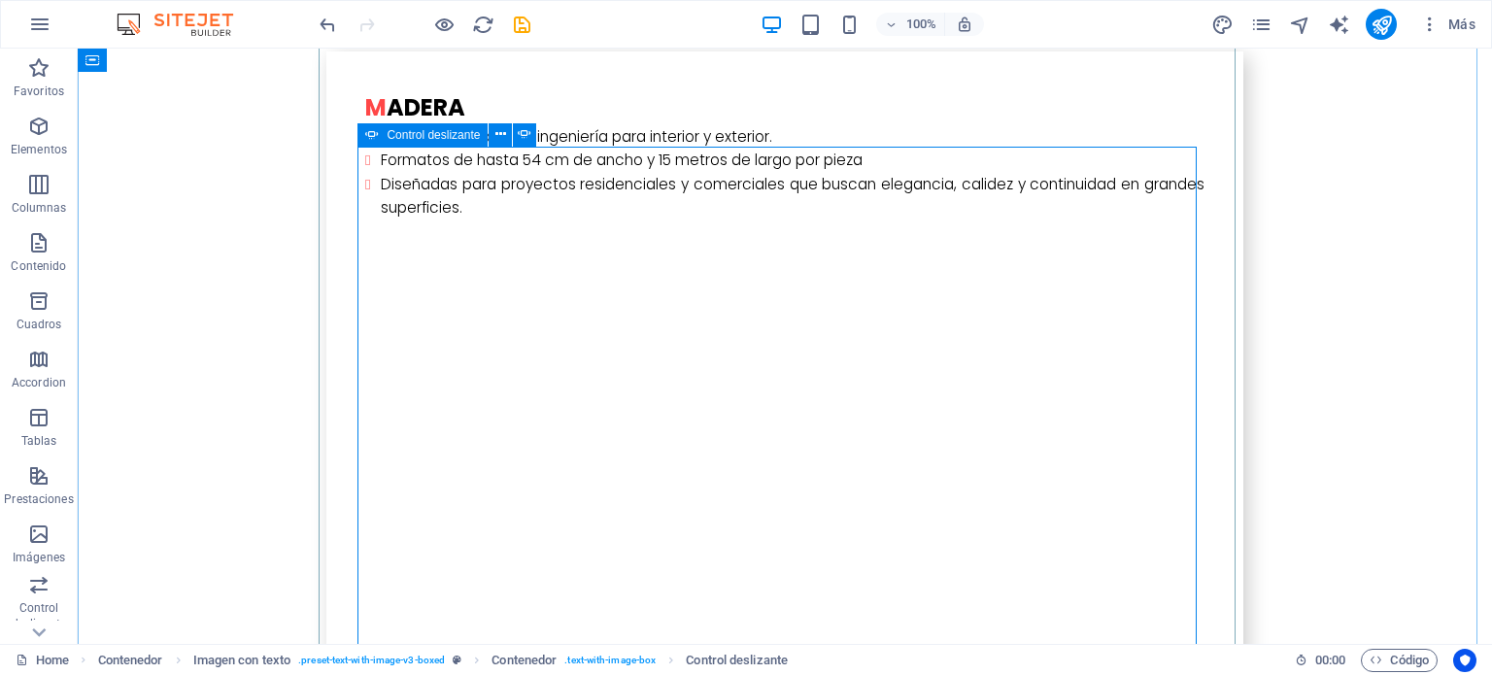
click at [502, 132] on icon at bounding box center [500, 134] width 11 height 20
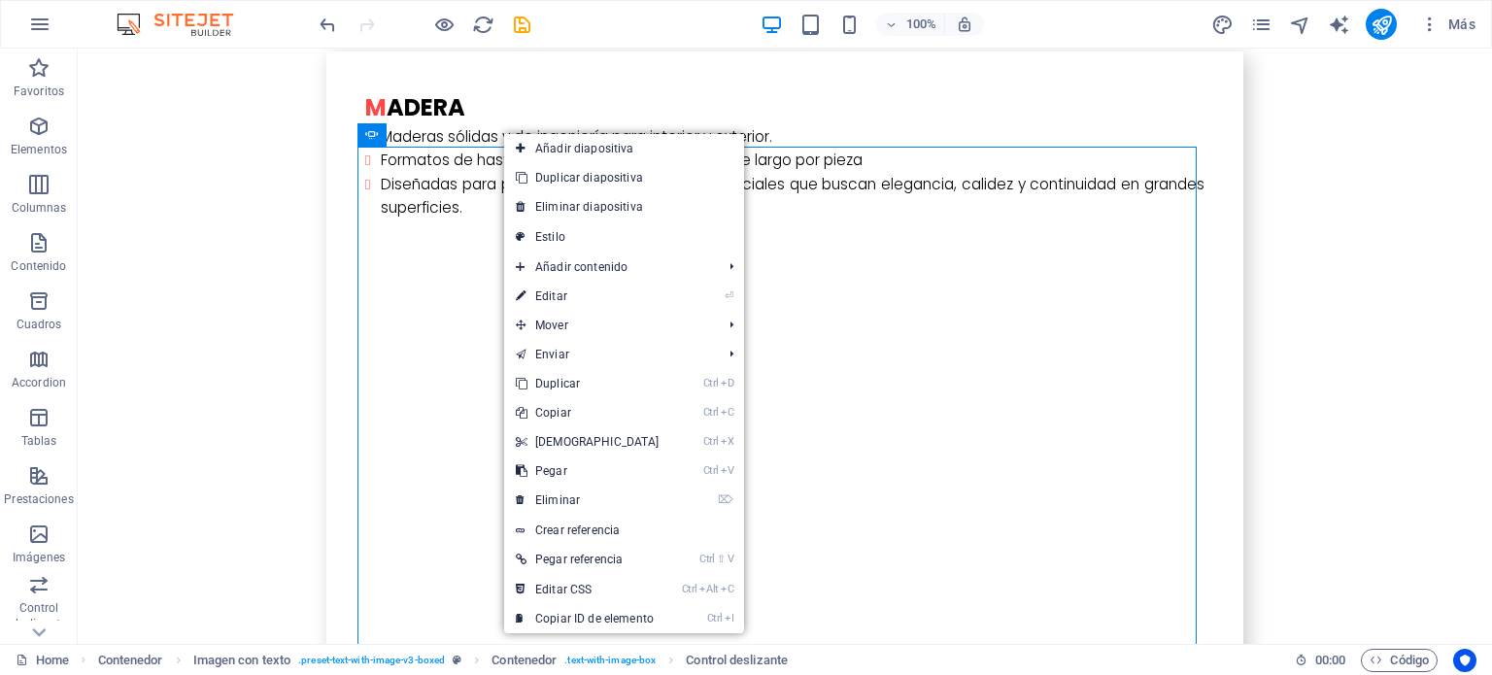
click at [544, 149] on link "Añadir diapositiva" at bounding box center [624, 148] width 240 height 29
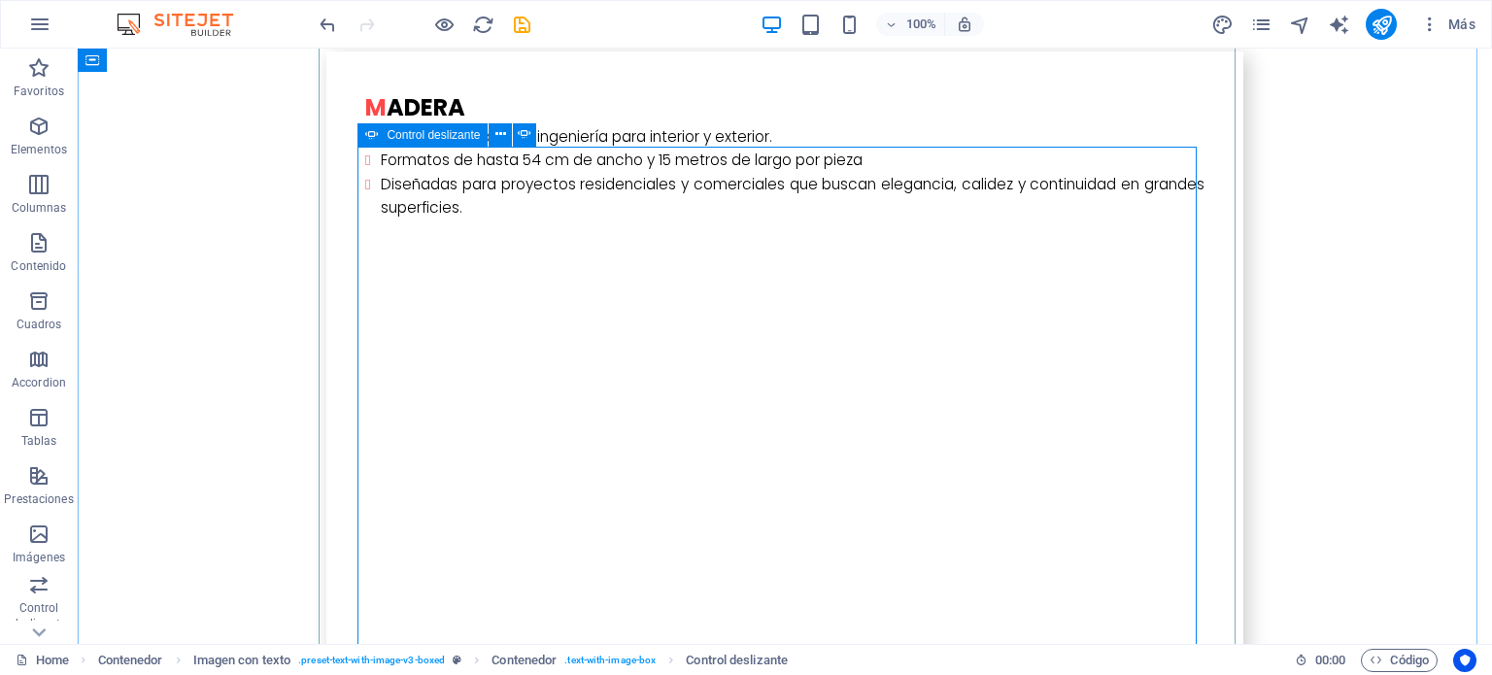
click at [491, 134] on button at bounding box center [500, 134] width 23 height 23
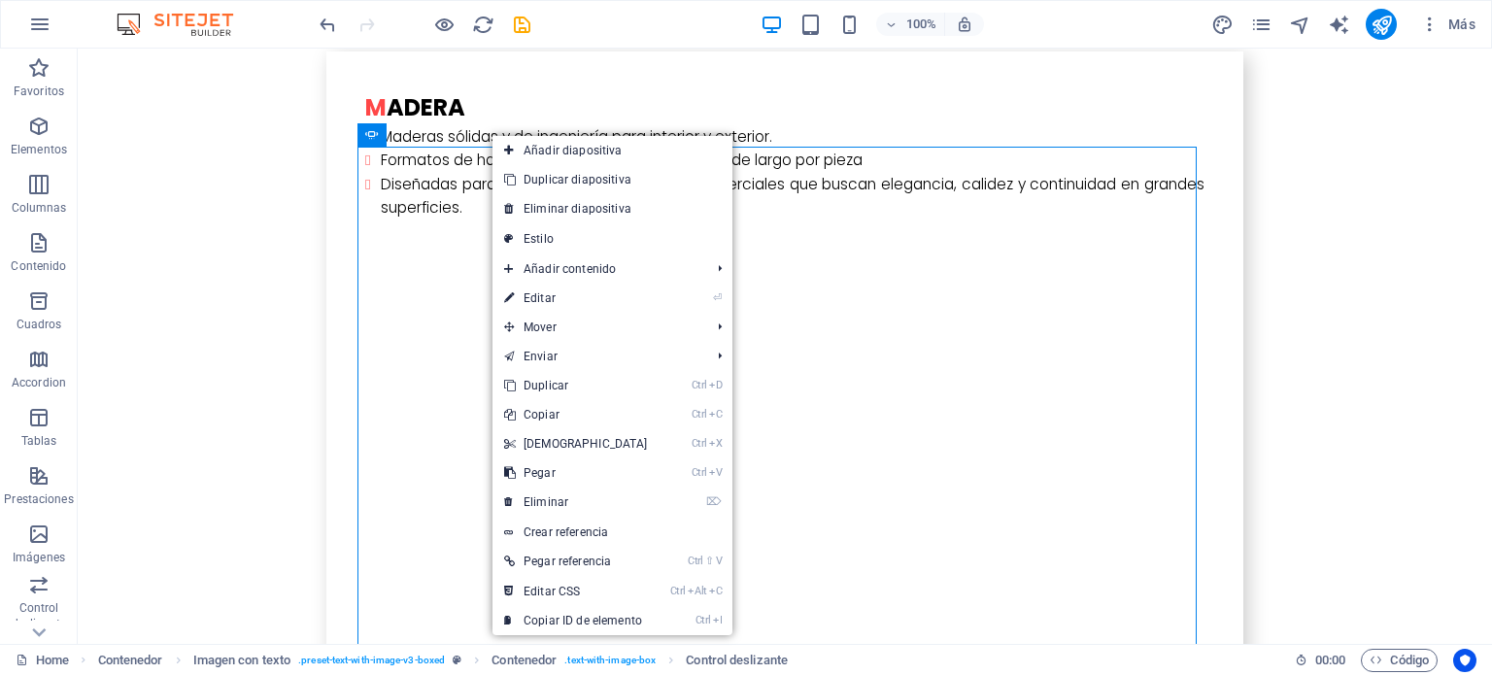
click at [528, 147] on link "Añadir diapositiva" at bounding box center [612, 150] width 240 height 29
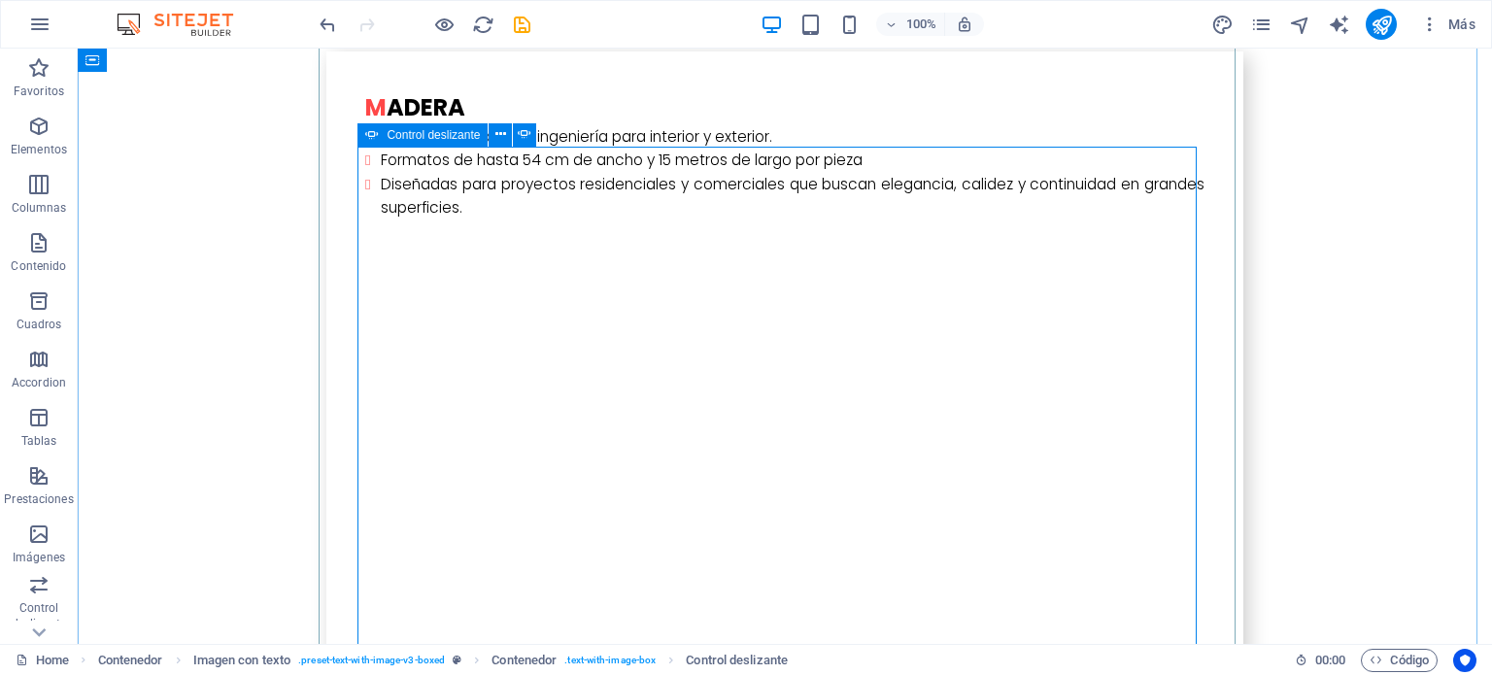
click at [501, 139] on icon at bounding box center [500, 134] width 11 height 20
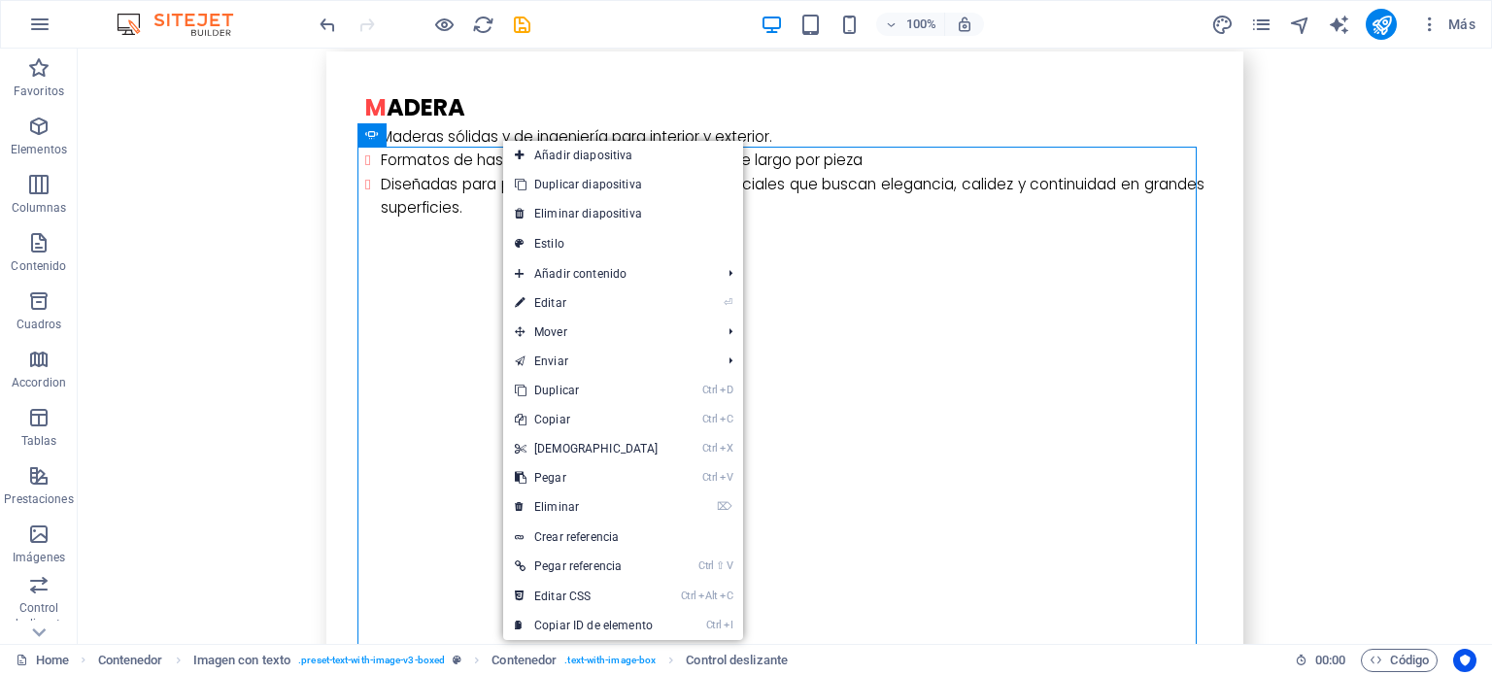
click at [531, 147] on link "Añadir diapositiva" at bounding box center [623, 155] width 240 height 29
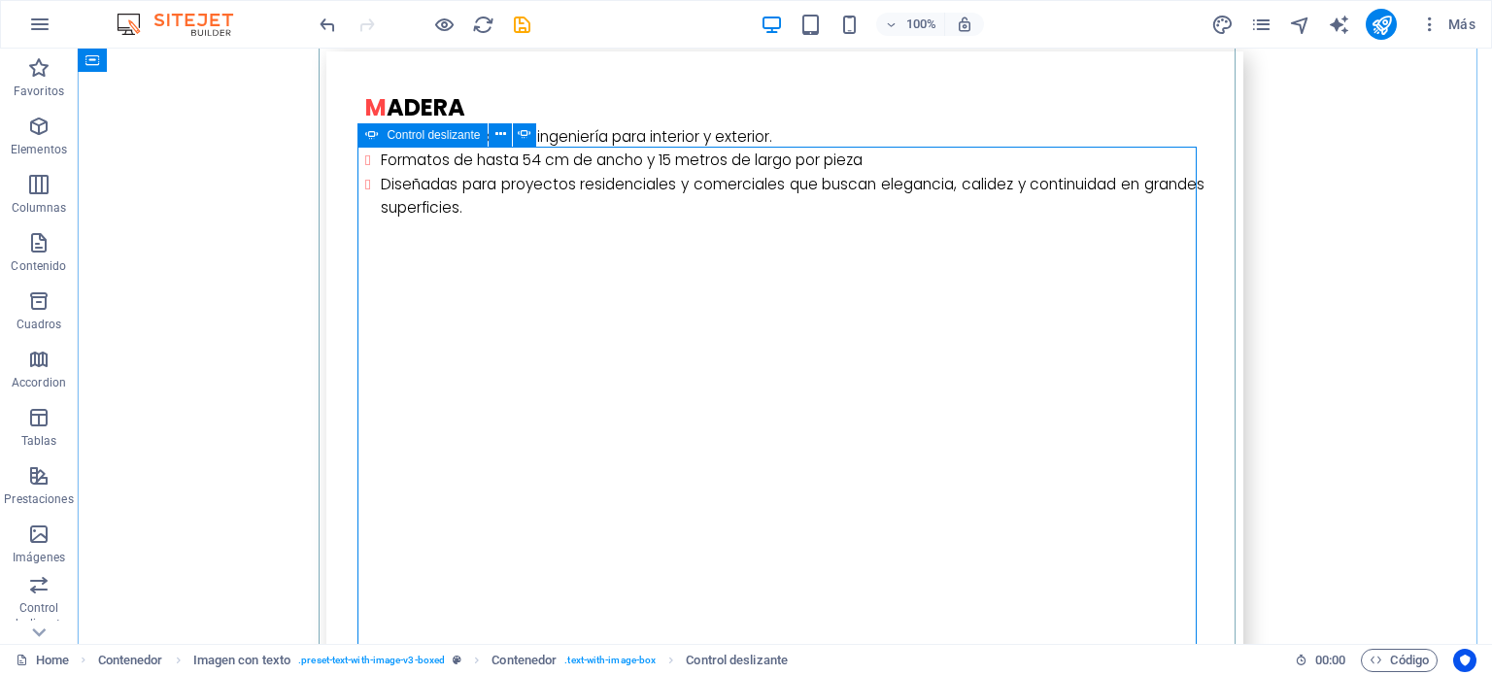
click at [502, 133] on icon at bounding box center [500, 134] width 11 height 20
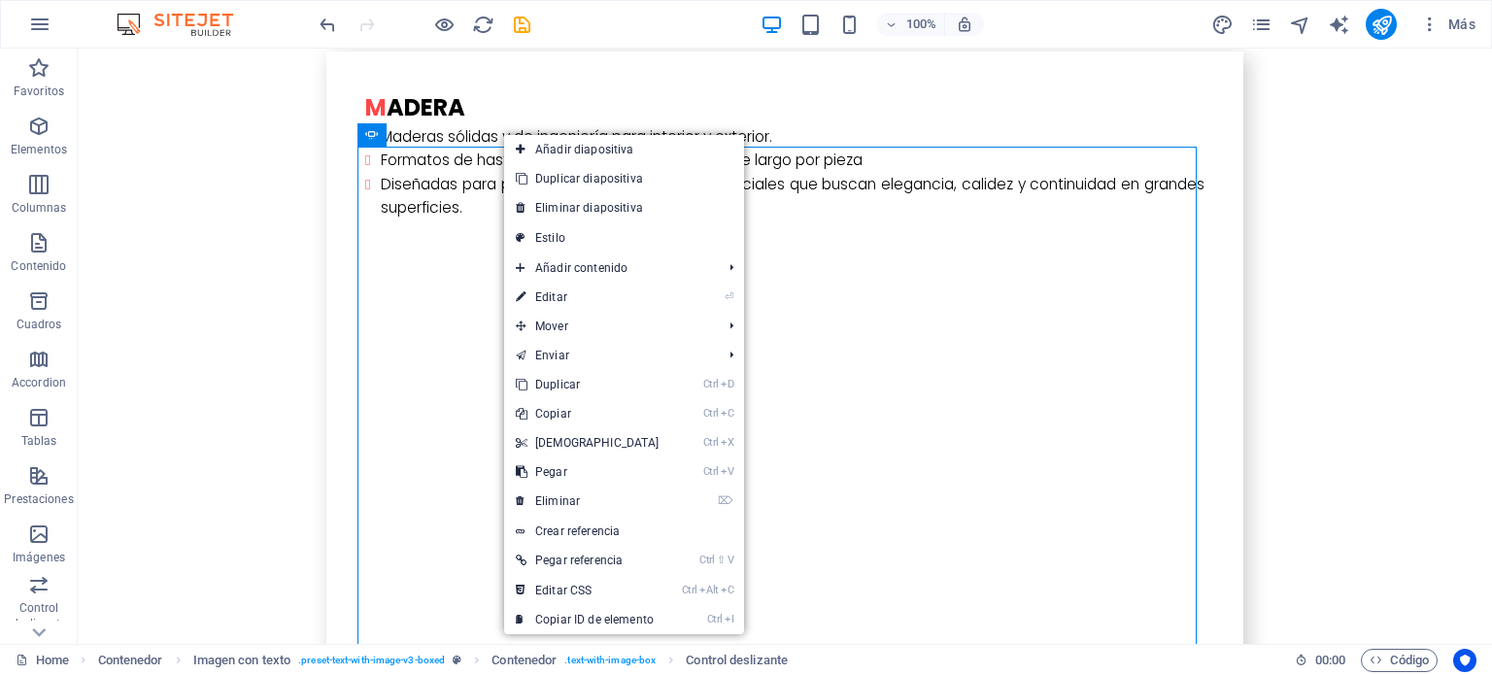
click at [540, 147] on link "Añadir diapositiva" at bounding box center [624, 149] width 240 height 29
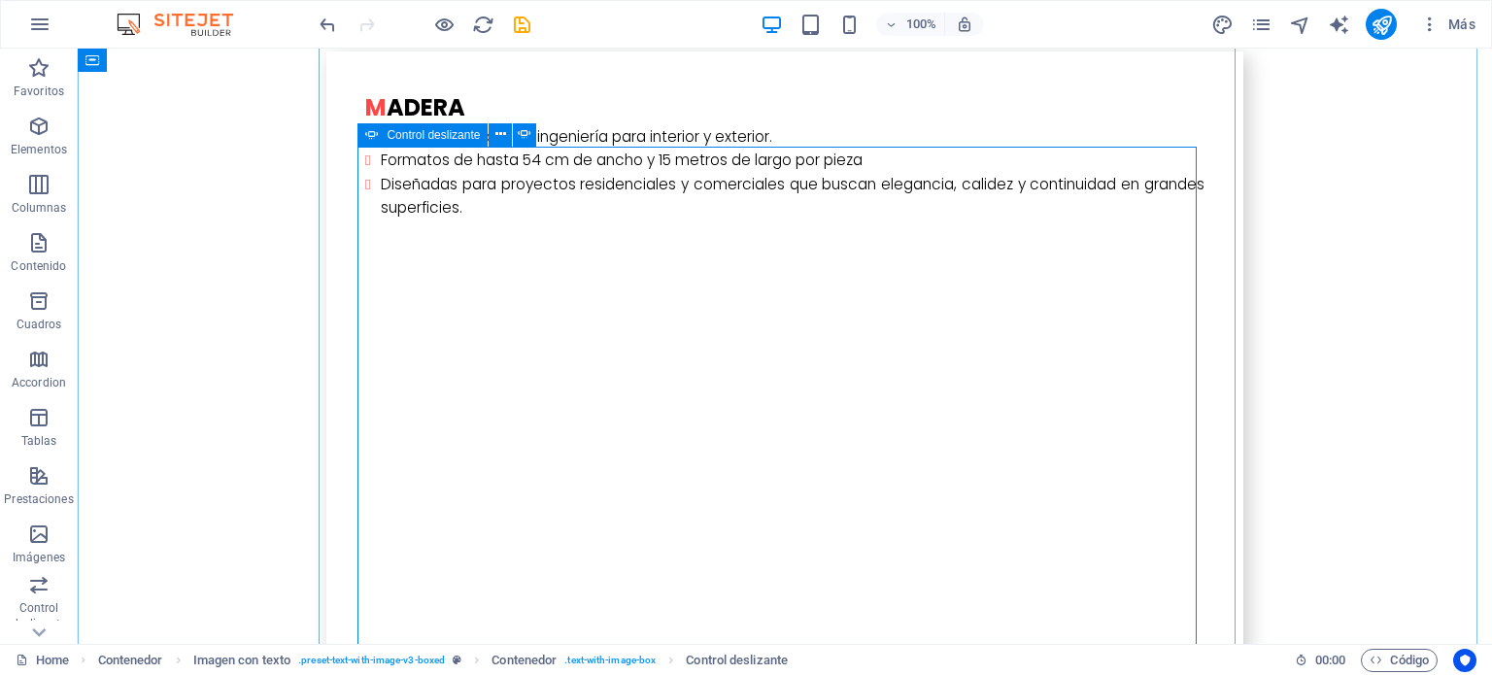
click at [502, 134] on icon at bounding box center [500, 134] width 11 height 20
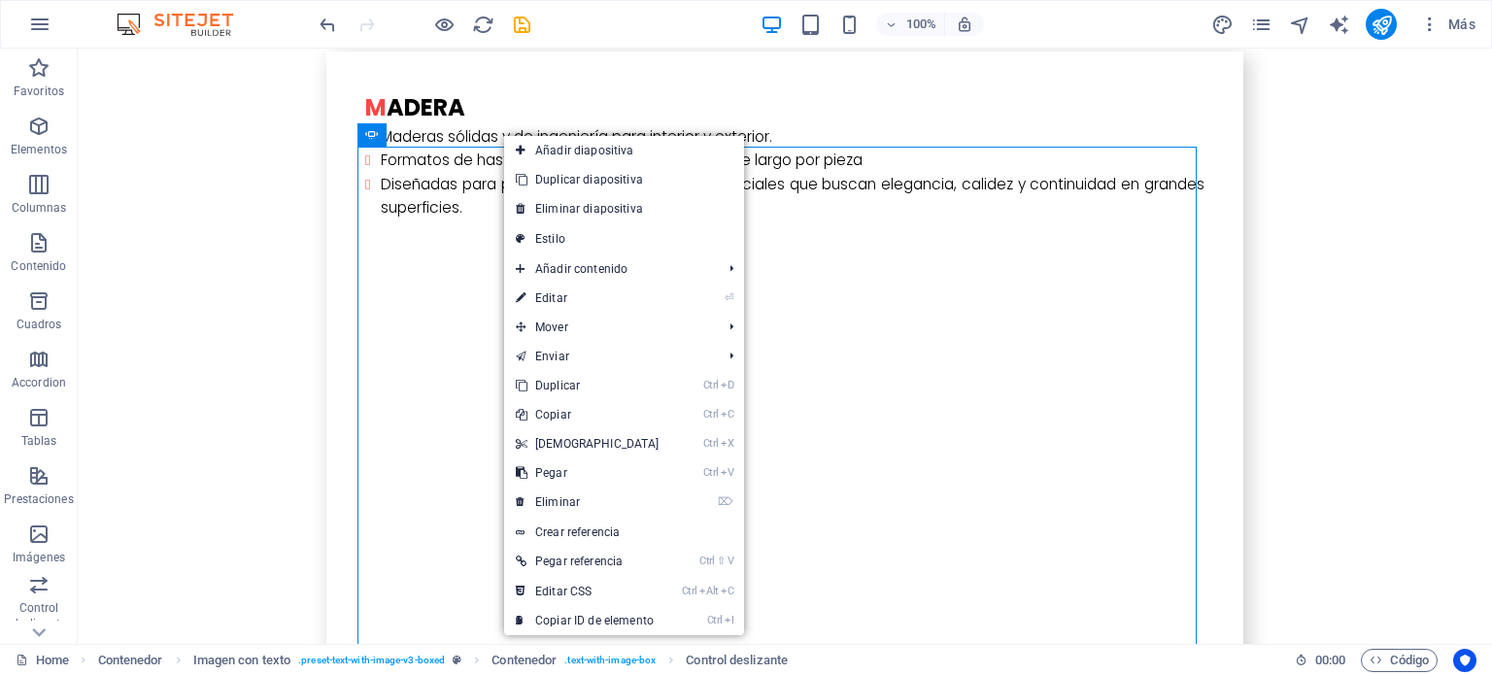
drag, startPoint x: 541, startPoint y: 153, endPoint x: 423, endPoint y: 102, distance: 129.2
click at [541, 153] on link "Añadir diapositiva" at bounding box center [624, 150] width 240 height 29
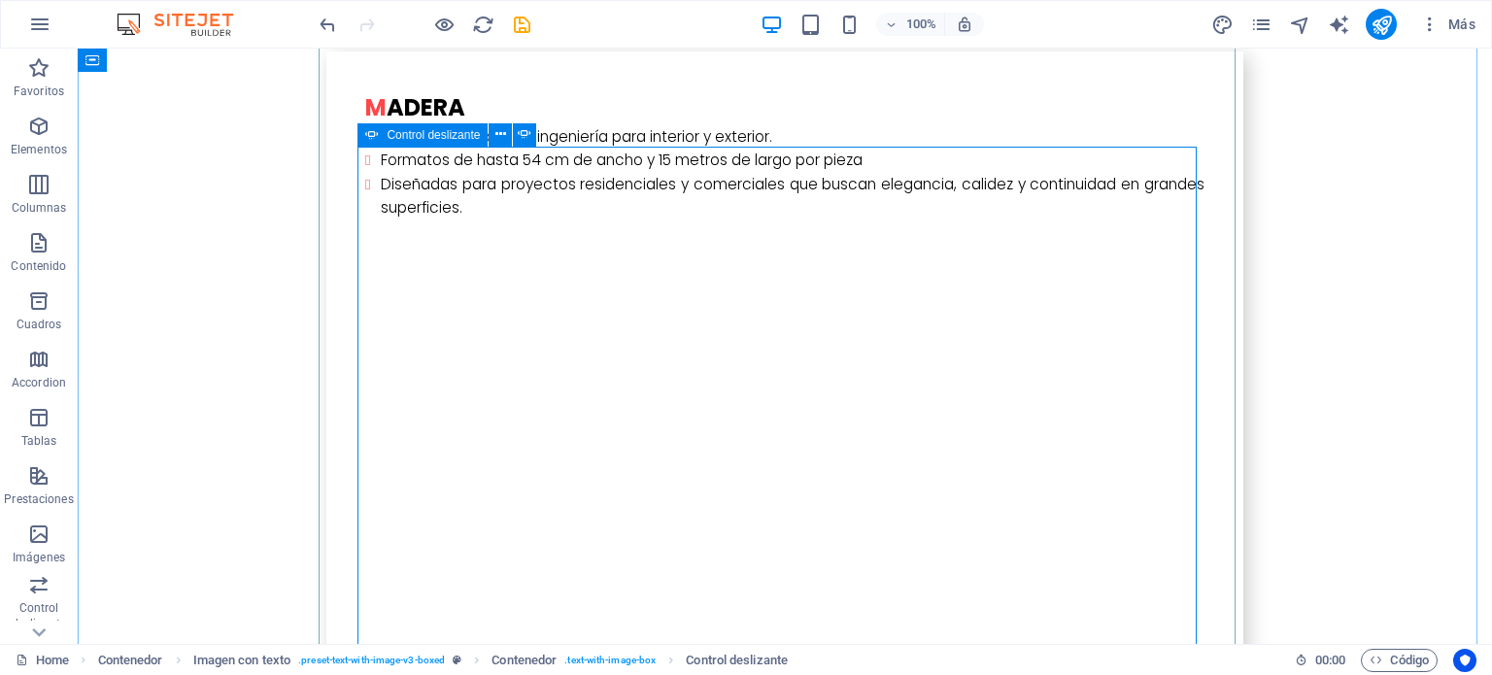
click at [497, 124] on icon at bounding box center [500, 134] width 11 height 20
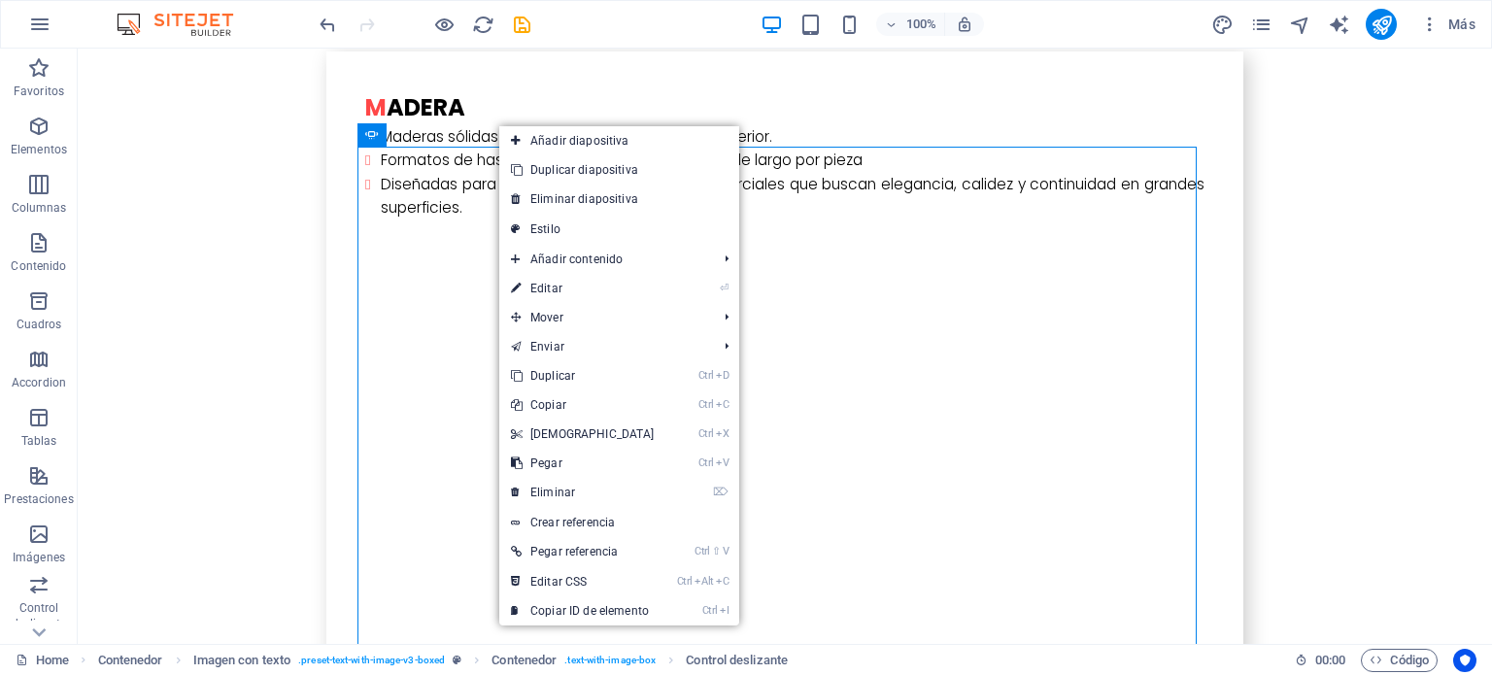
drag, startPoint x: 540, startPoint y: 147, endPoint x: 408, endPoint y: 102, distance: 139.5
click at [540, 147] on link "Añadir diapositiva" at bounding box center [619, 140] width 240 height 29
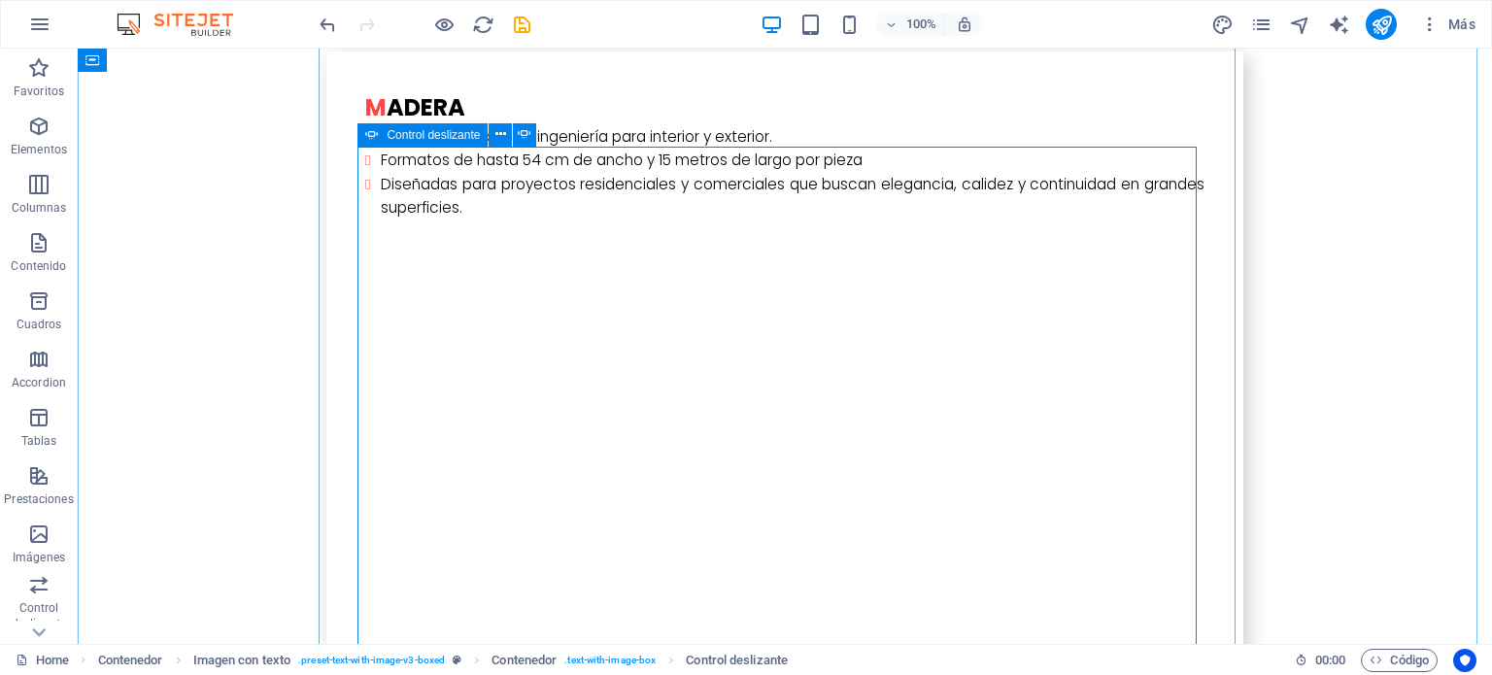
click at [500, 124] on icon at bounding box center [500, 134] width 11 height 20
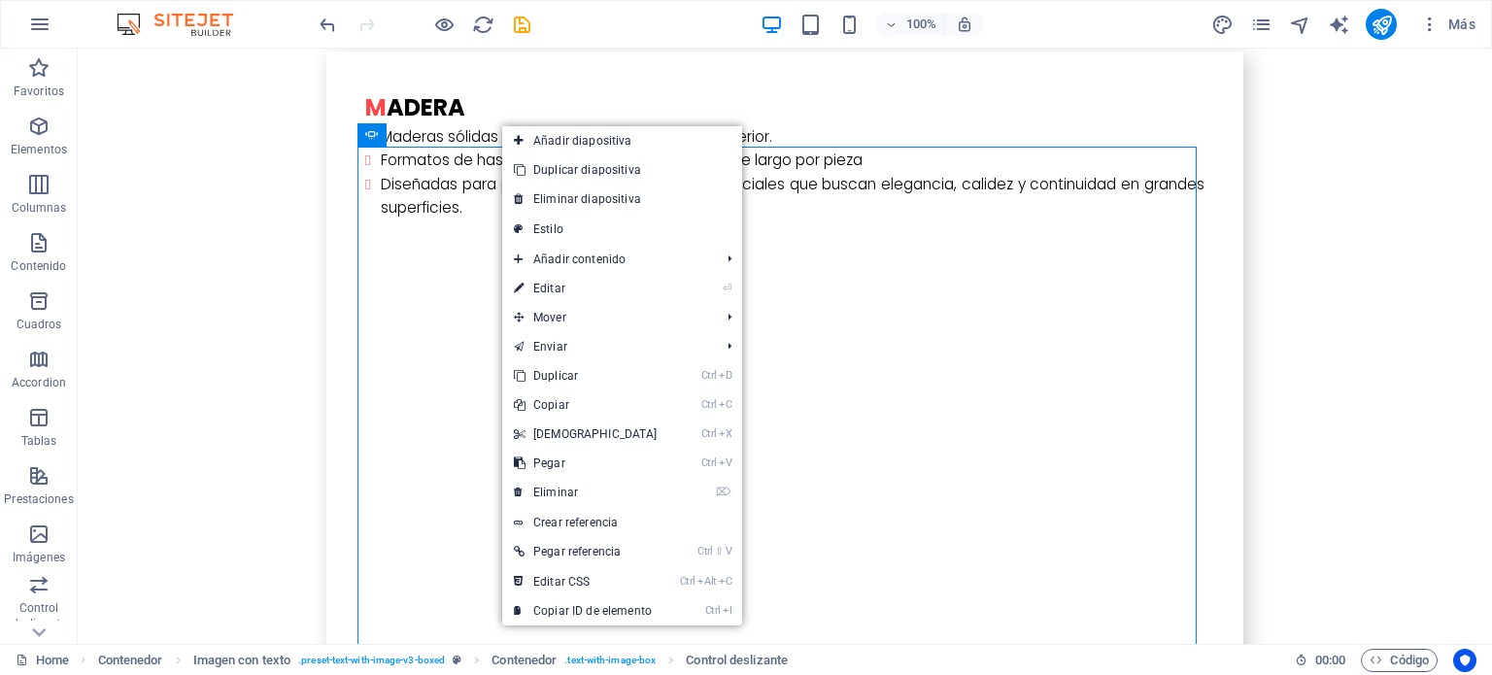
click at [536, 144] on link "Añadir diapositiva" at bounding box center [622, 140] width 240 height 29
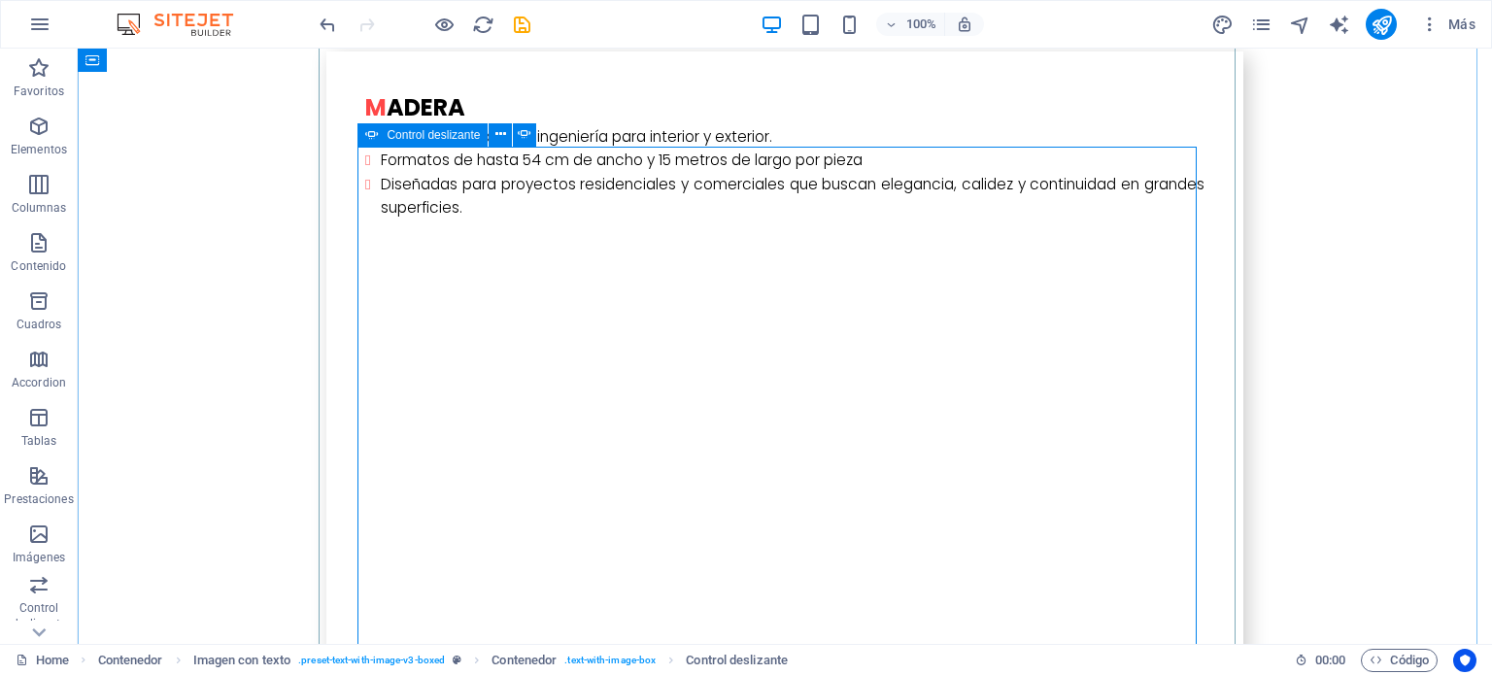
click at [501, 135] on icon at bounding box center [500, 134] width 11 height 20
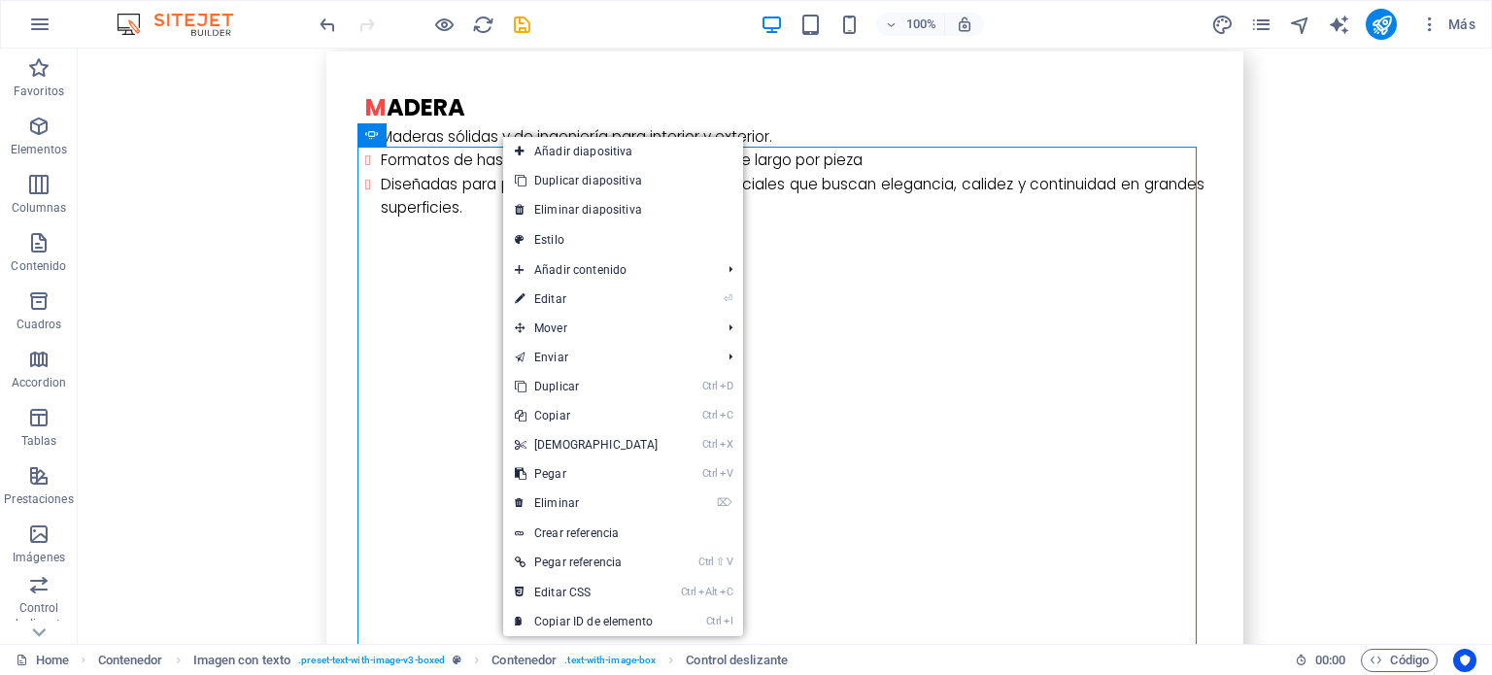
click at [532, 149] on link "Añadir diapositiva" at bounding box center [623, 151] width 240 height 29
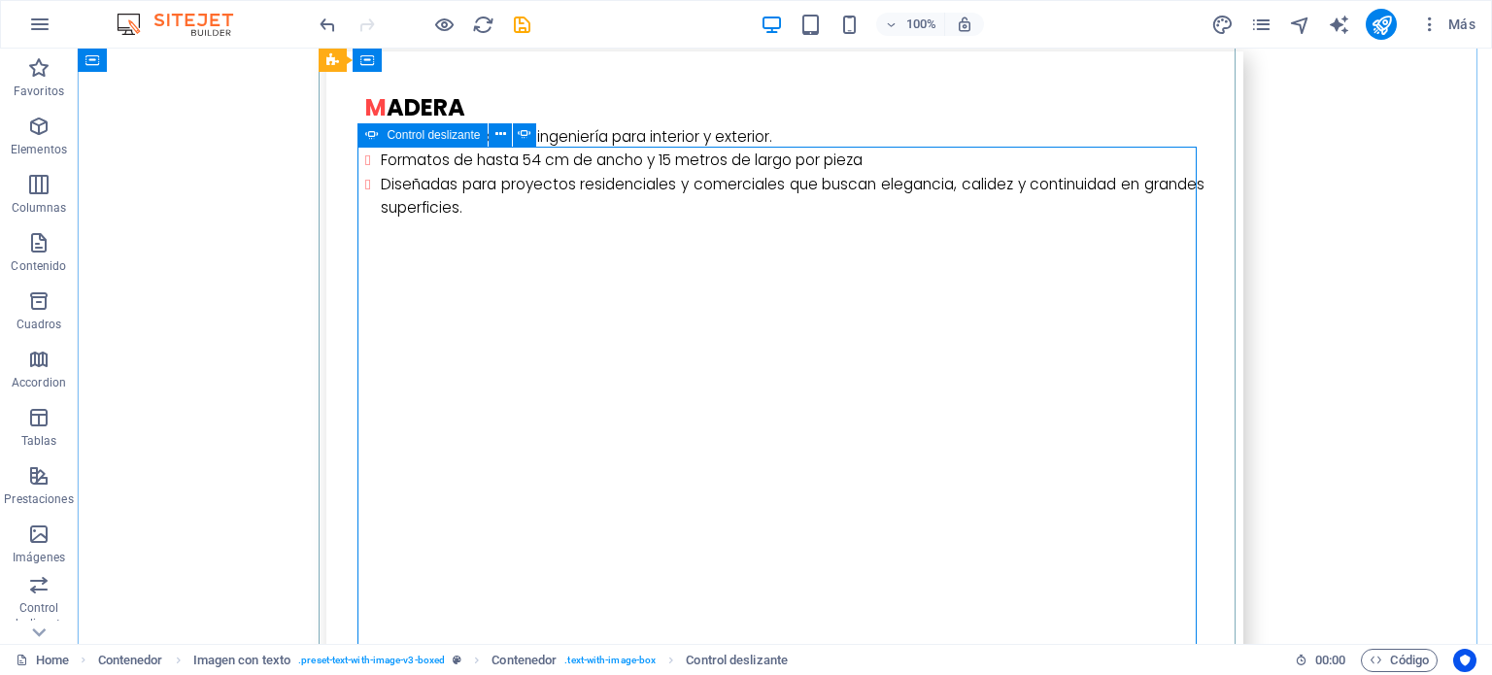
drag, startPoint x: 997, startPoint y: 446, endPoint x: 1004, endPoint y: 349, distance: 97.4
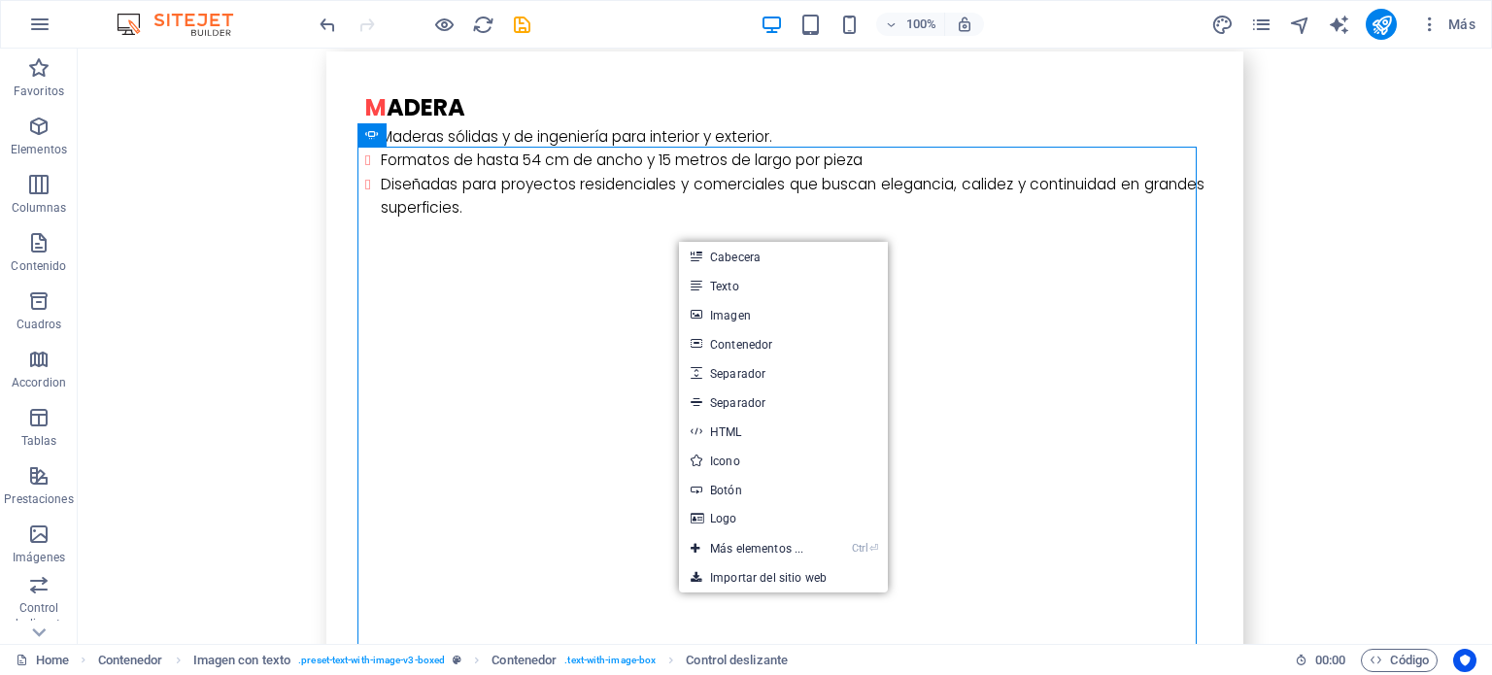
click at [716, 326] on link "Imagen" at bounding box center [783, 314] width 209 height 29
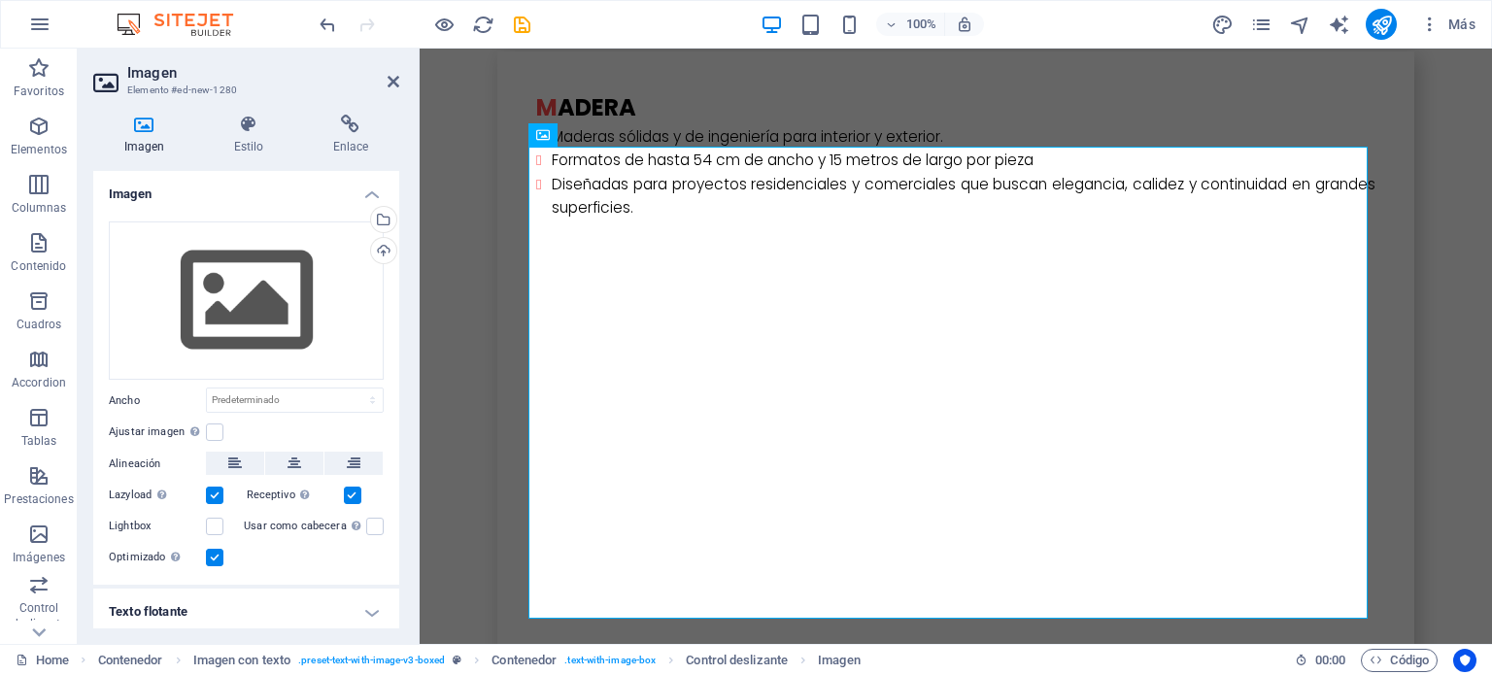
click at [381, 250] on div "Cargar" at bounding box center [381, 252] width 29 height 29
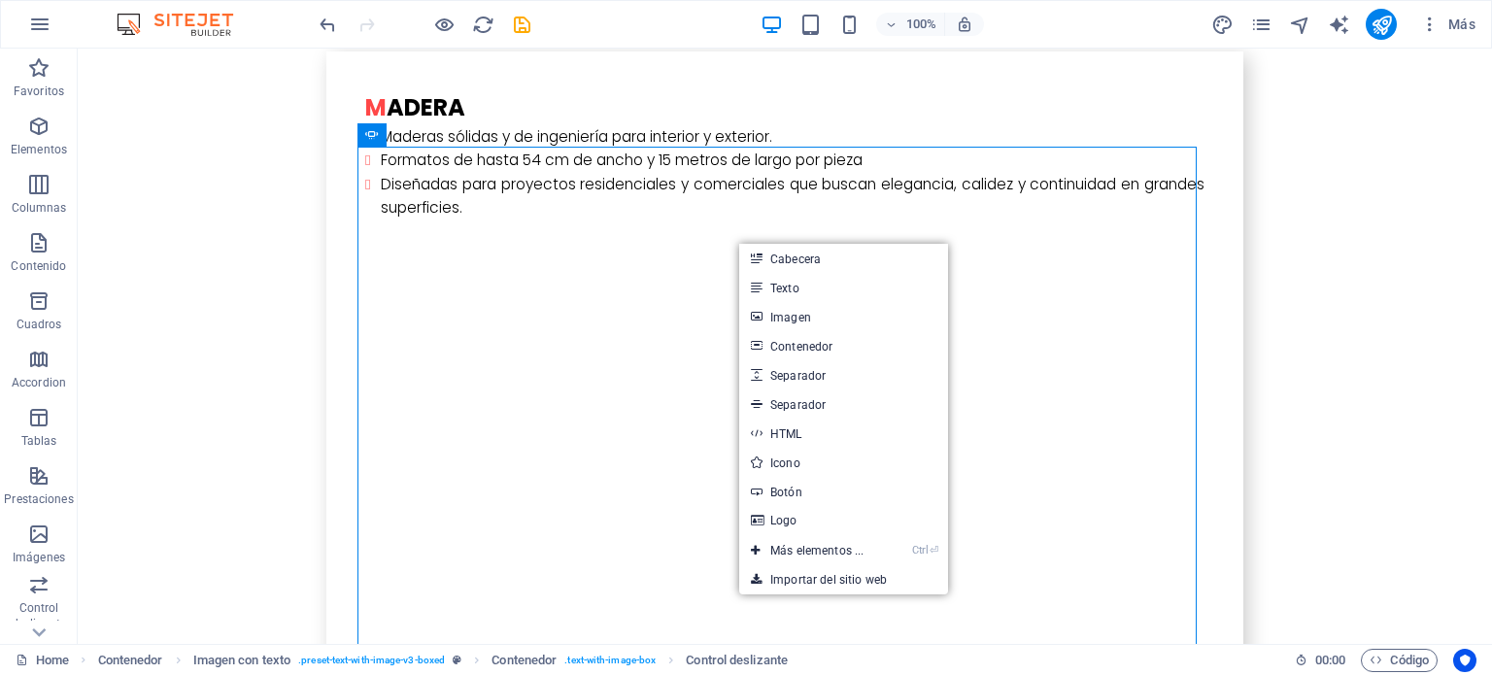
click at [795, 312] on link "Imagen" at bounding box center [843, 316] width 209 height 29
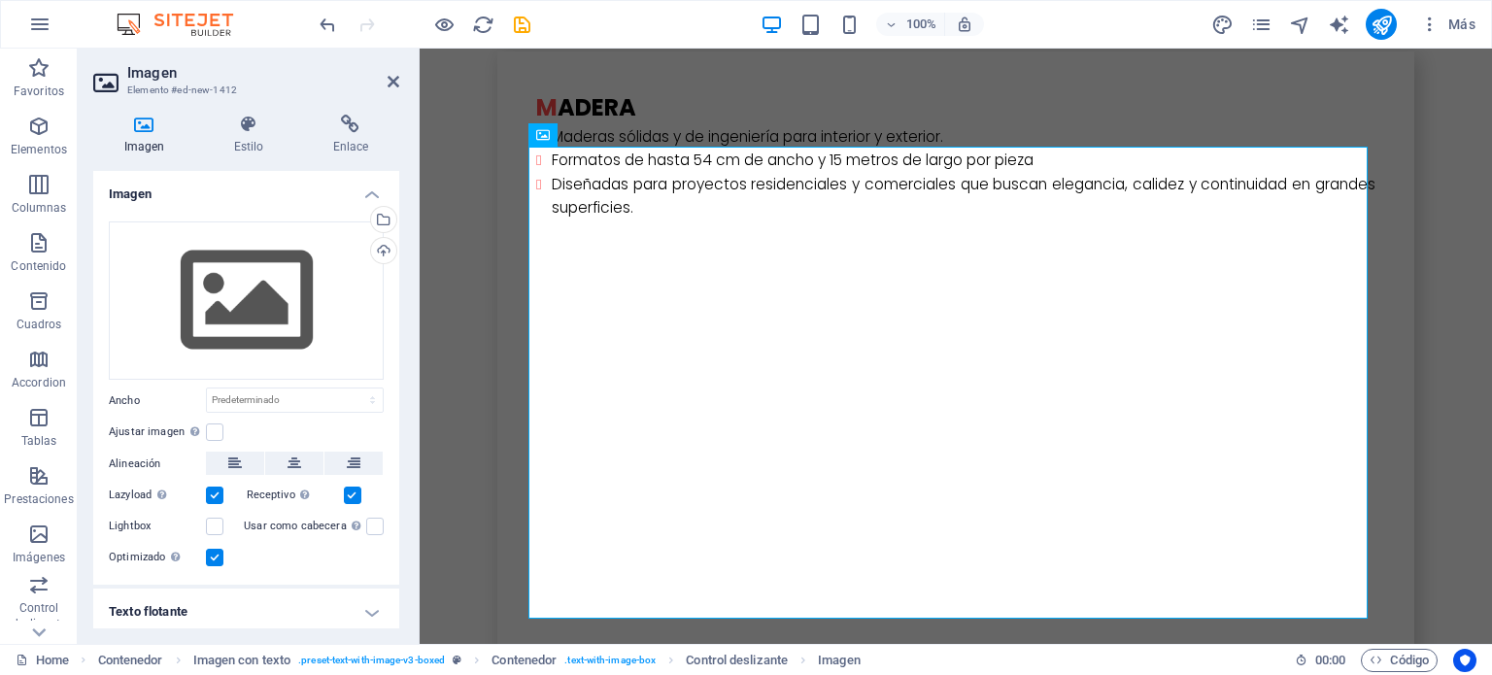
click at [385, 246] on div "Cargar" at bounding box center [381, 252] width 29 height 29
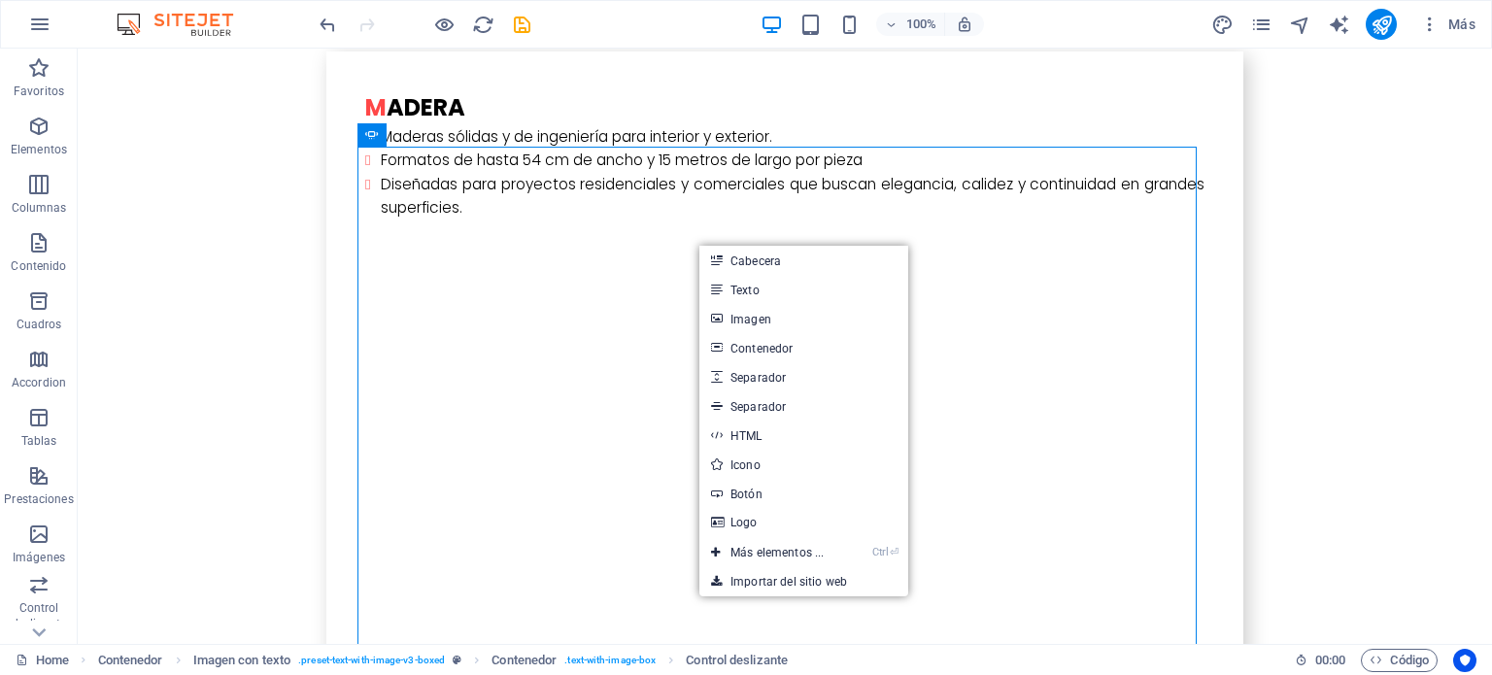
click at [753, 308] on link "Imagen" at bounding box center [803, 318] width 209 height 29
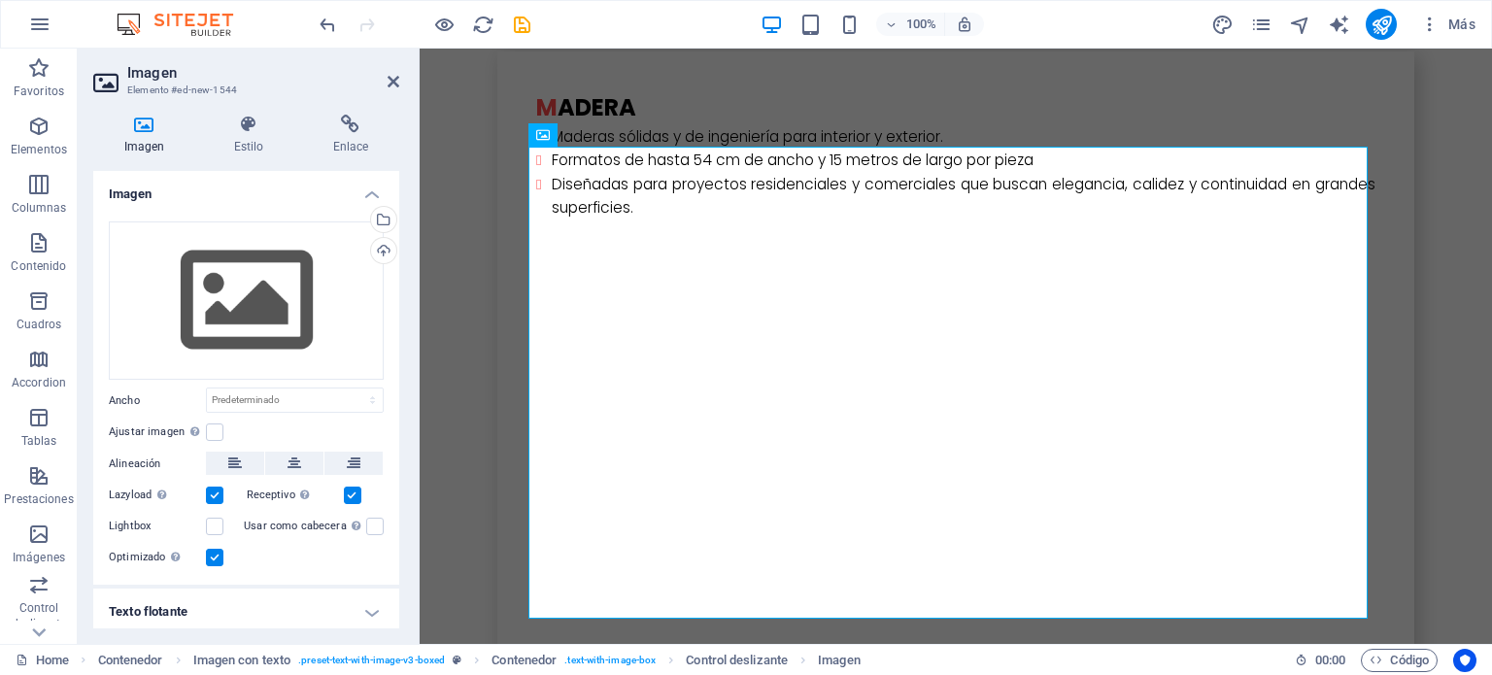
click at [382, 249] on div "Cargar" at bounding box center [381, 252] width 29 height 29
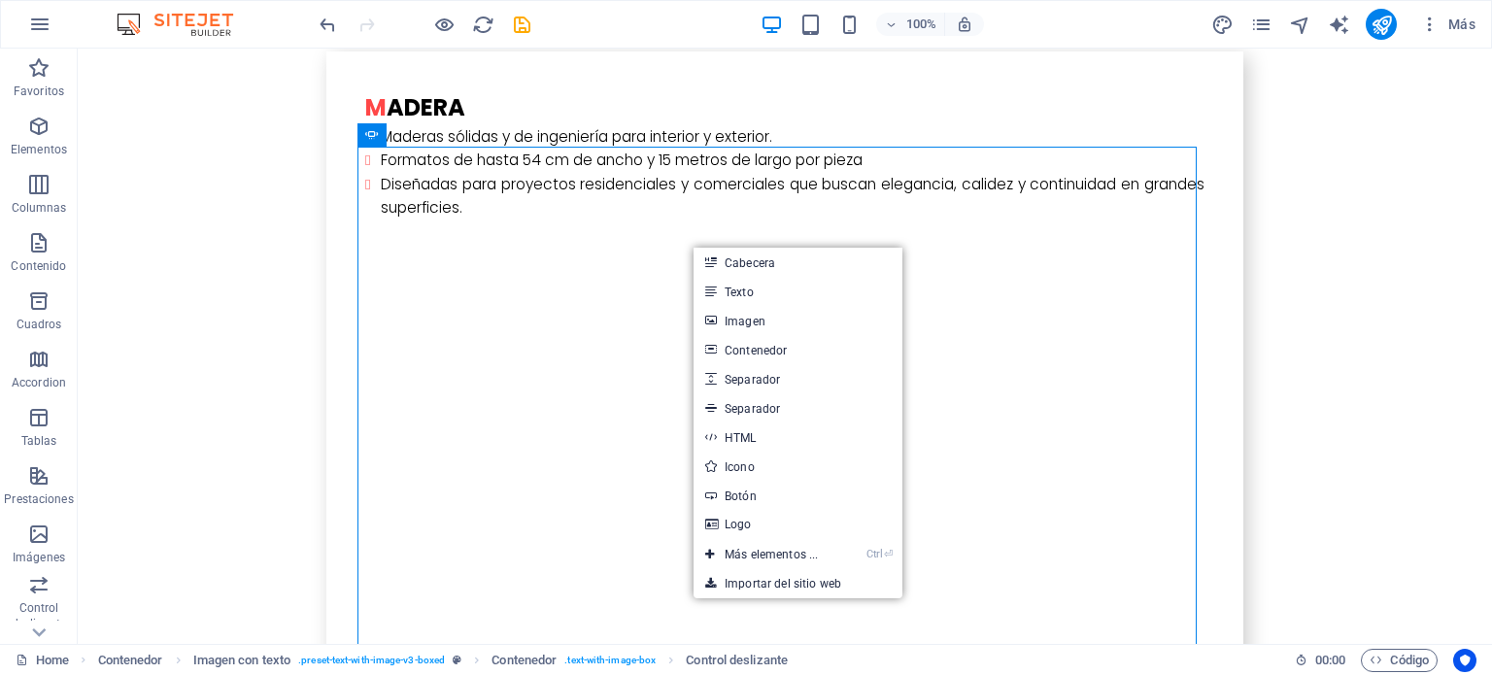
click at [762, 322] on link "Imagen" at bounding box center [798, 320] width 209 height 29
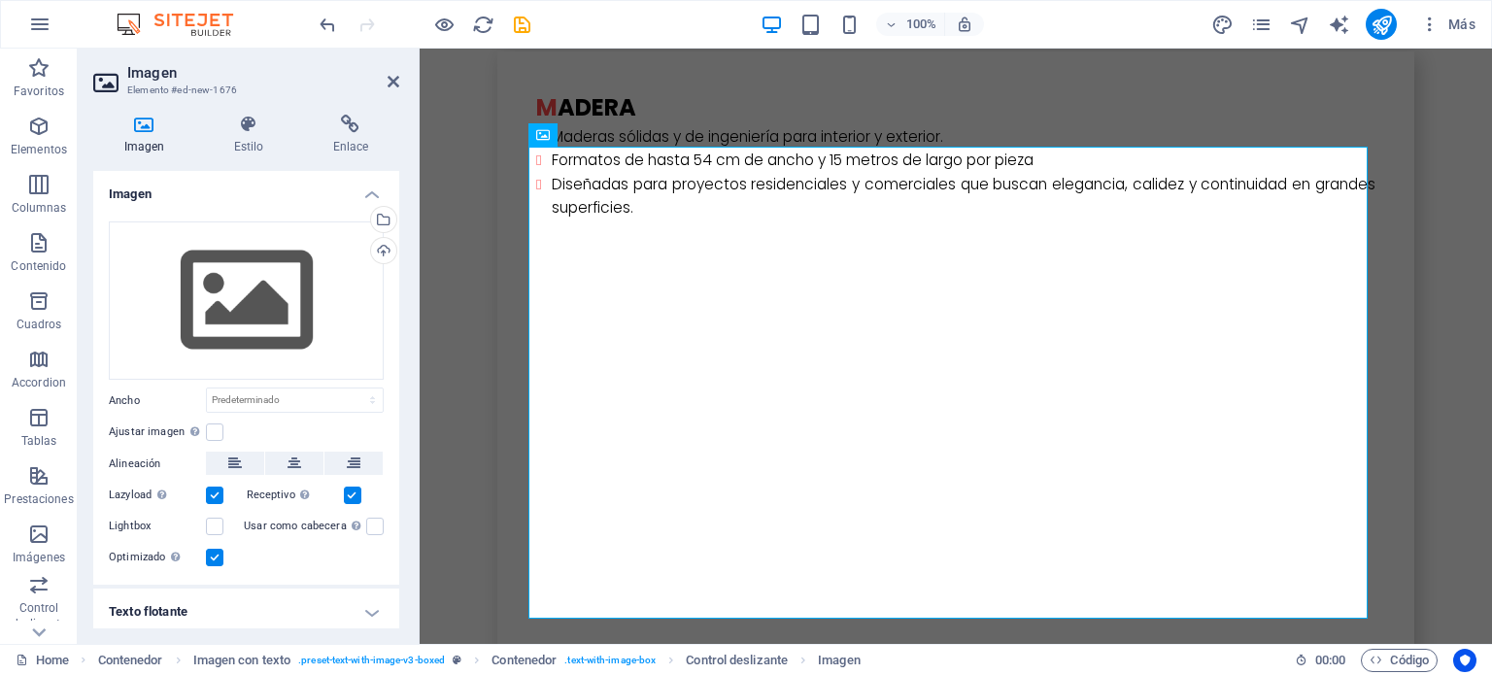
click at [381, 256] on div "Cargar" at bounding box center [381, 252] width 29 height 29
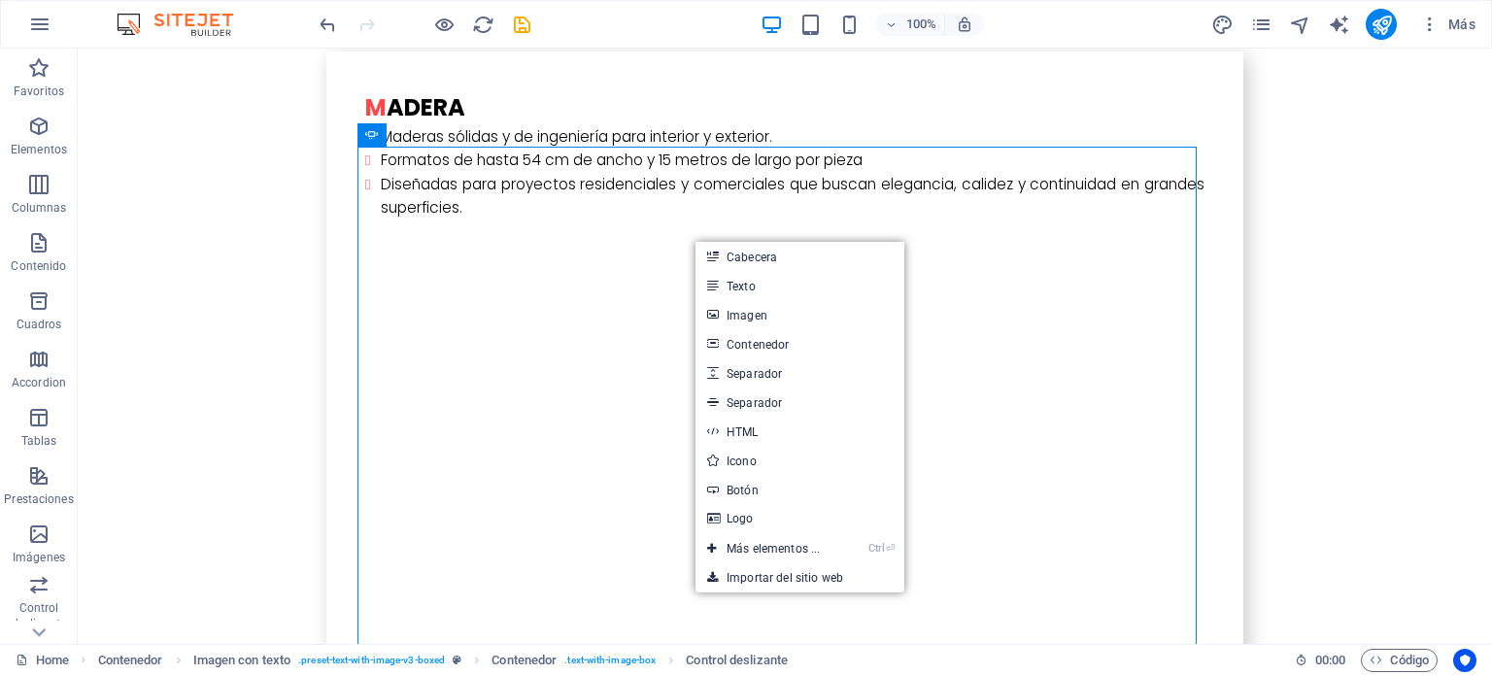
click at [773, 314] on link "Imagen" at bounding box center [799, 314] width 209 height 29
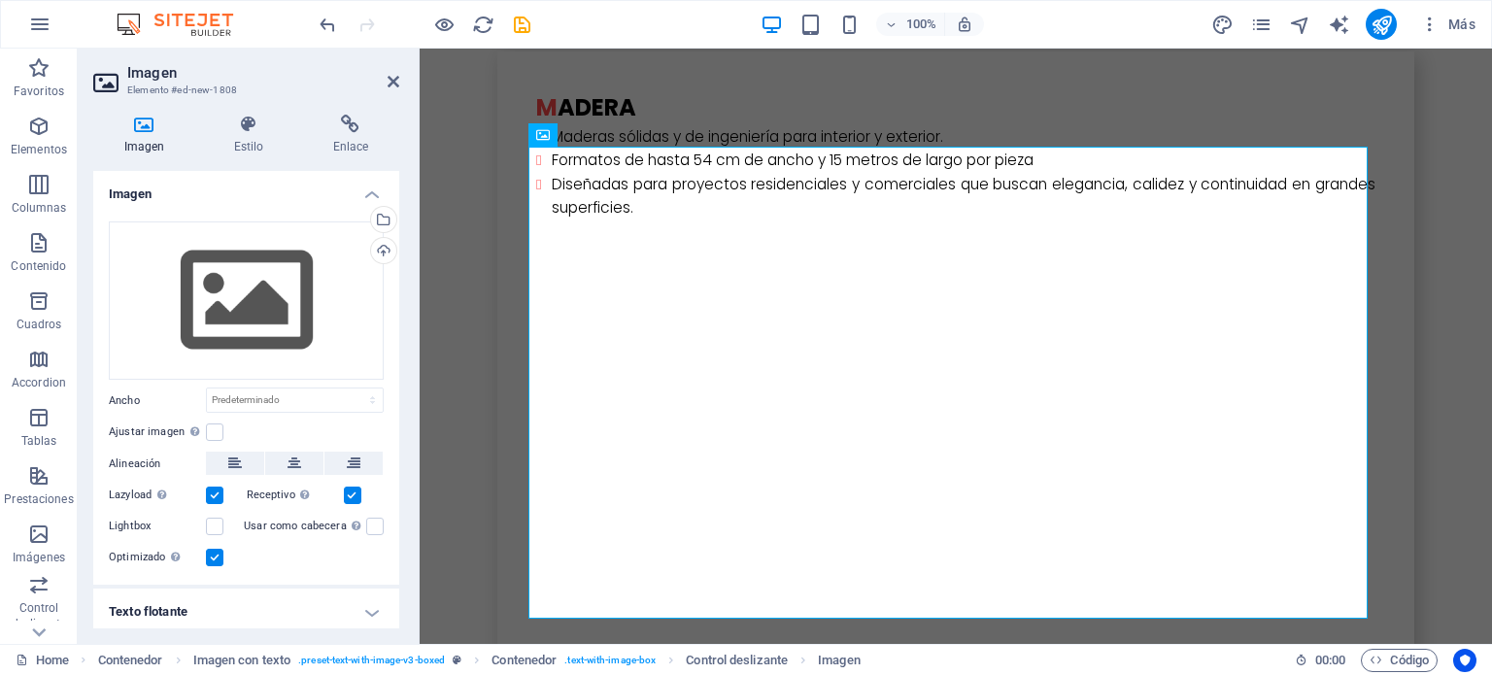
click at [383, 247] on div "Cargar" at bounding box center [381, 252] width 29 height 29
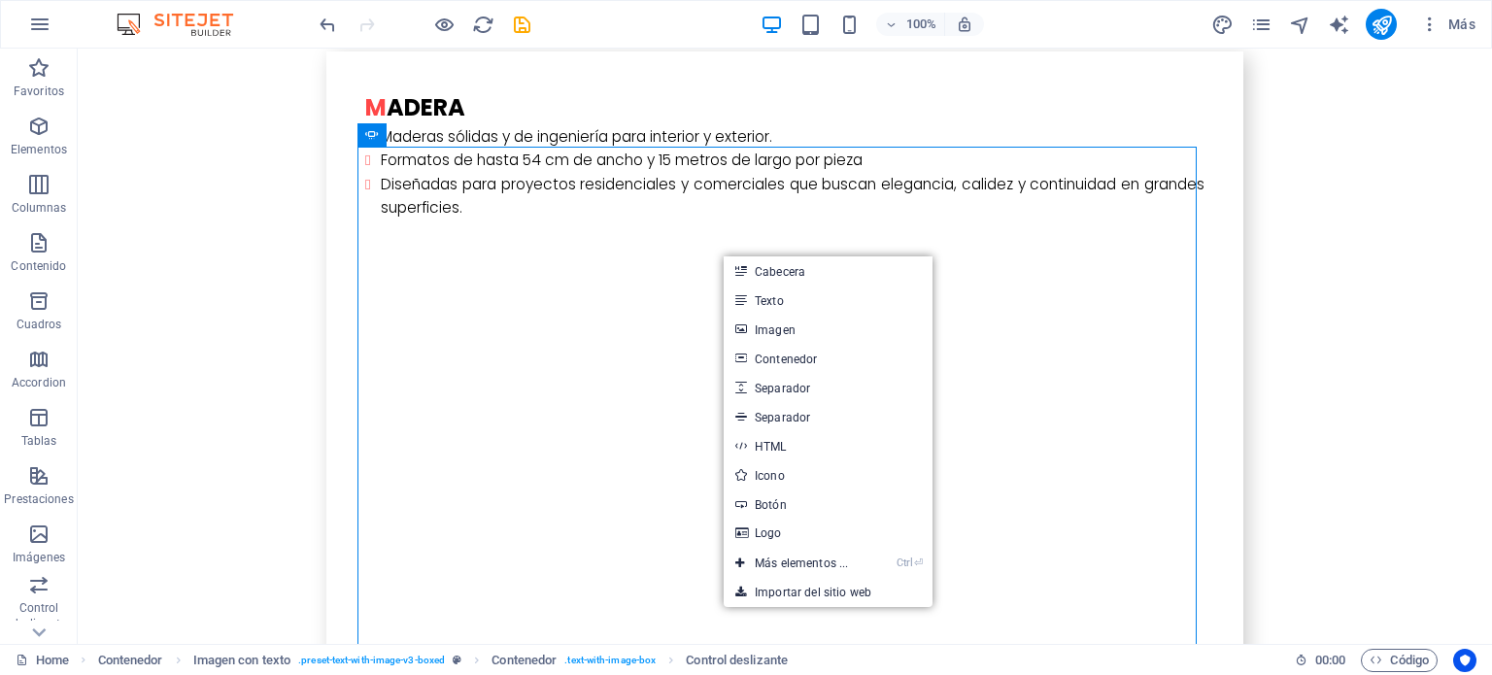
click at [768, 318] on link "Imagen" at bounding box center [828, 329] width 209 height 29
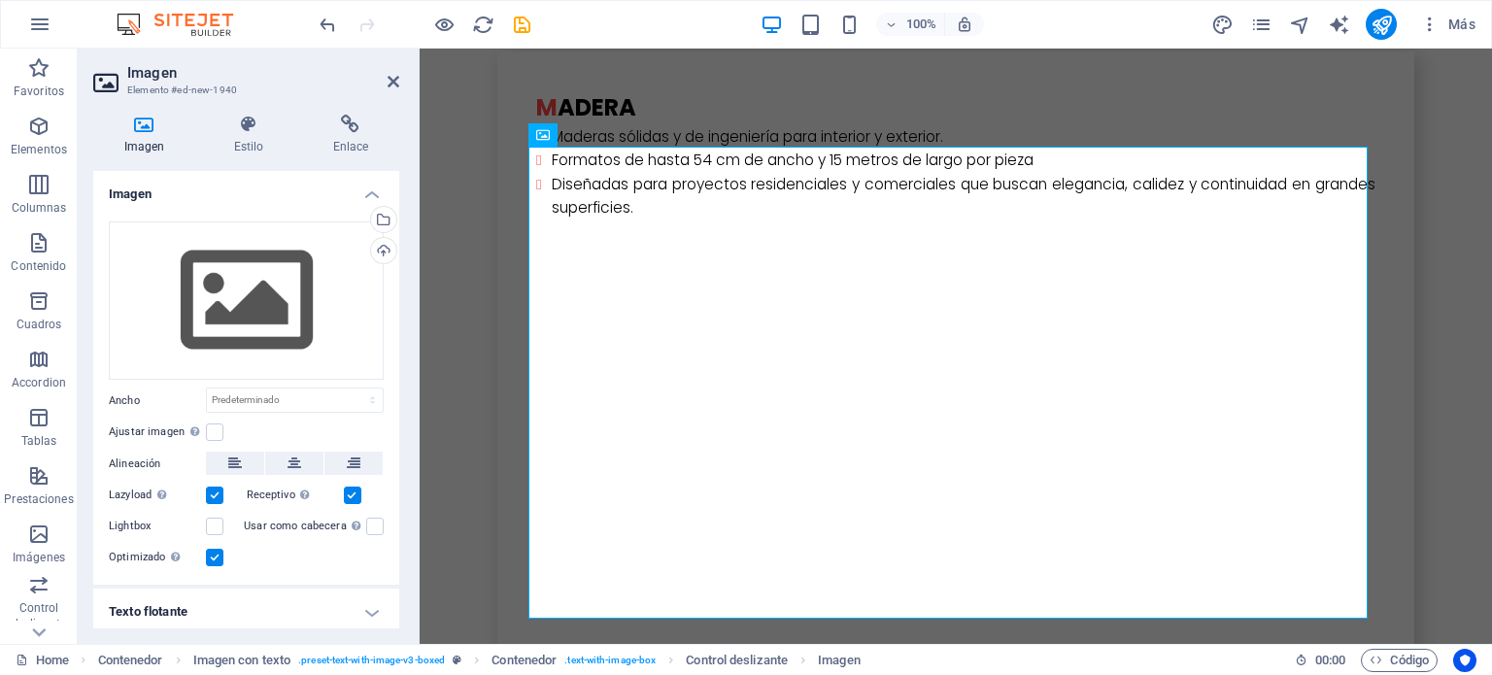
click at [384, 259] on div "Cargar" at bounding box center [381, 252] width 29 height 29
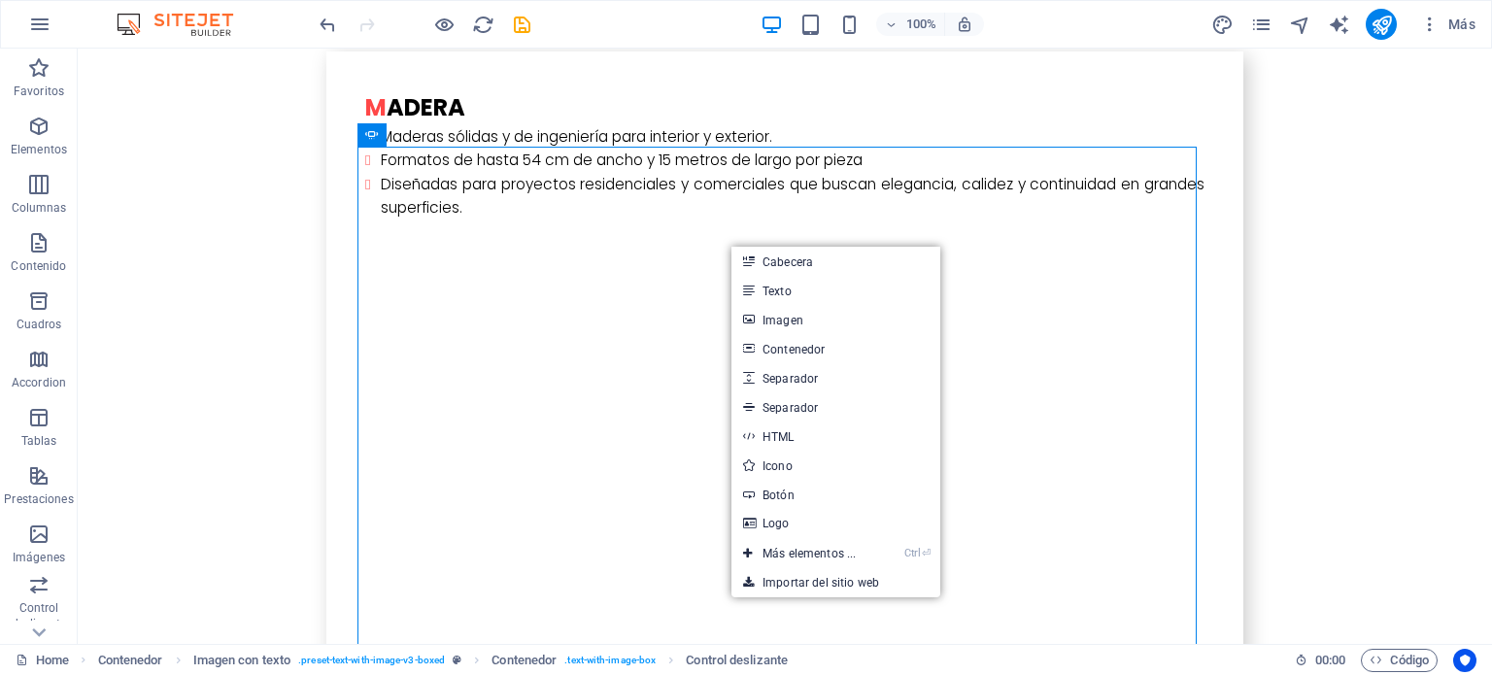
click at [762, 327] on link "Imagen" at bounding box center [835, 319] width 209 height 29
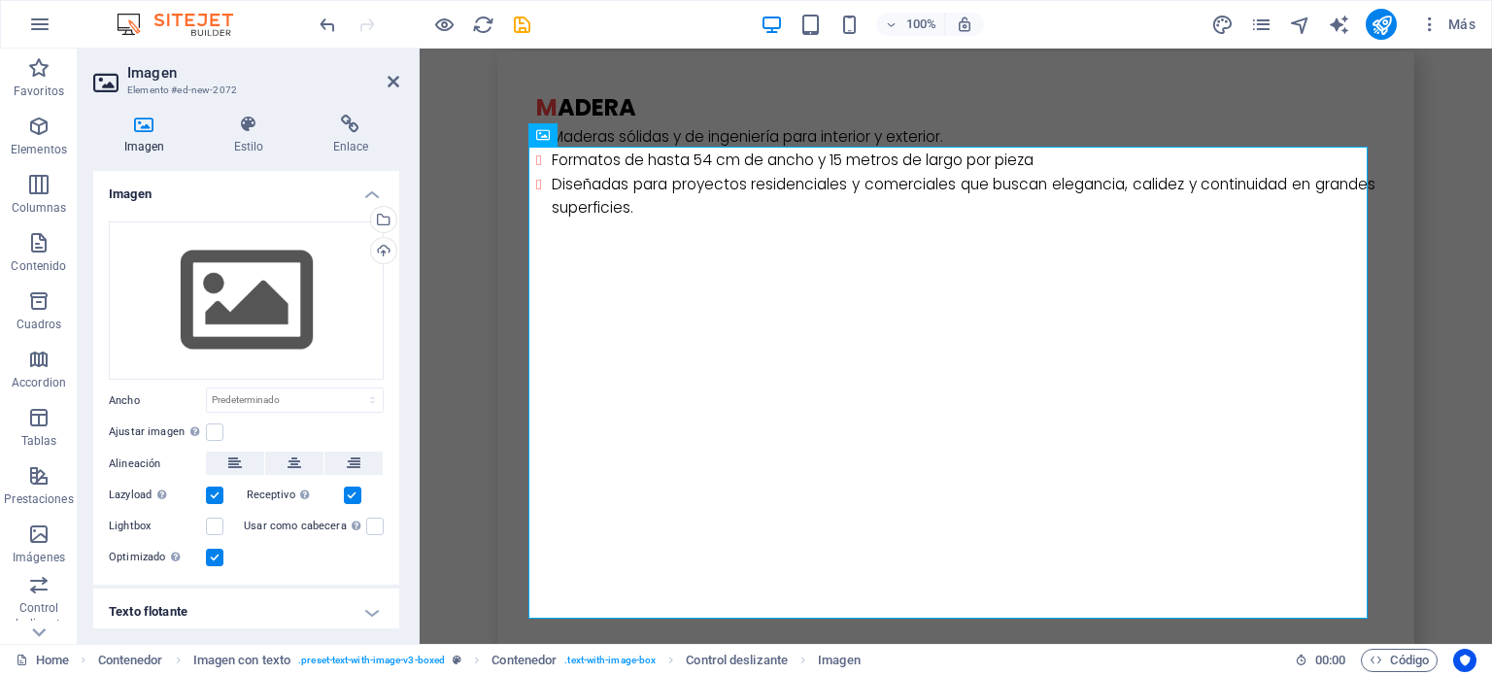
click at [369, 250] on div "Cargar" at bounding box center [381, 252] width 29 height 29
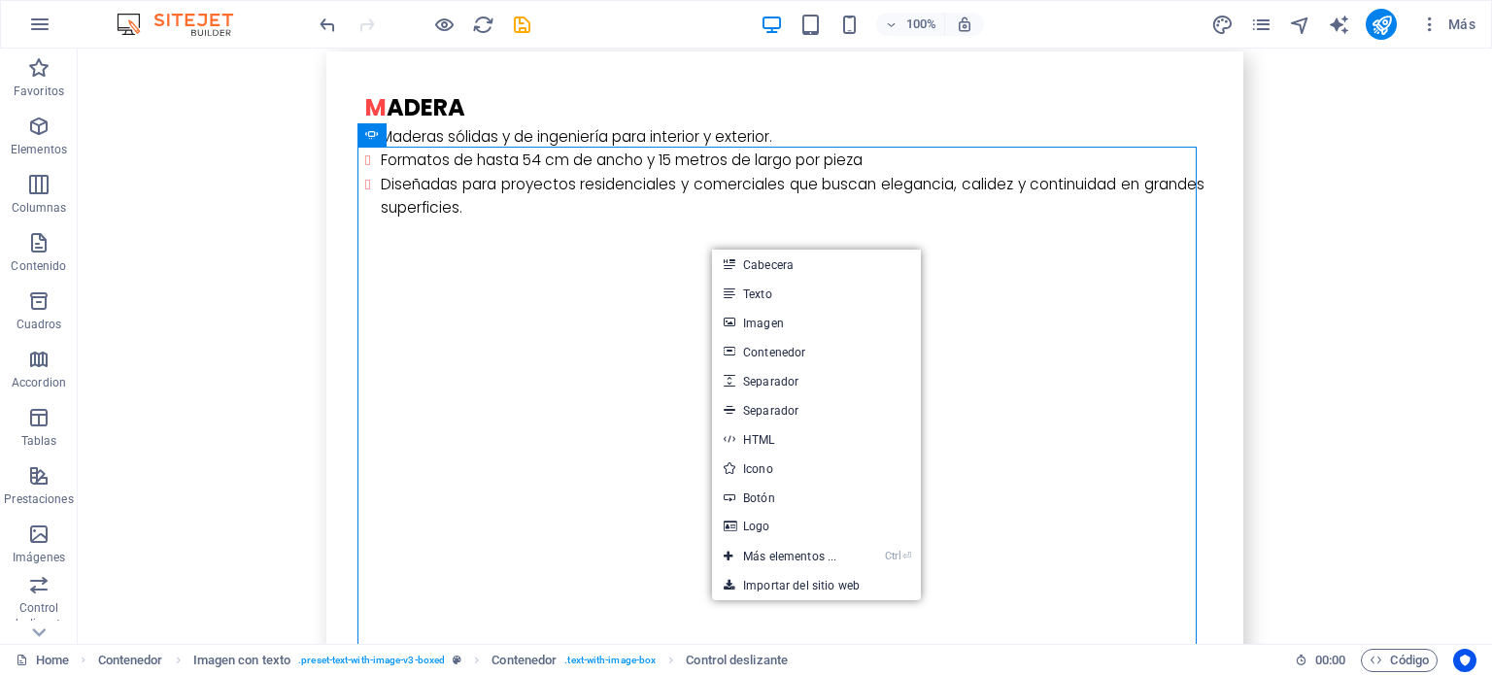
click at [827, 314] on link "Imagen" at bounding box center [816, 322] width 209 height 29
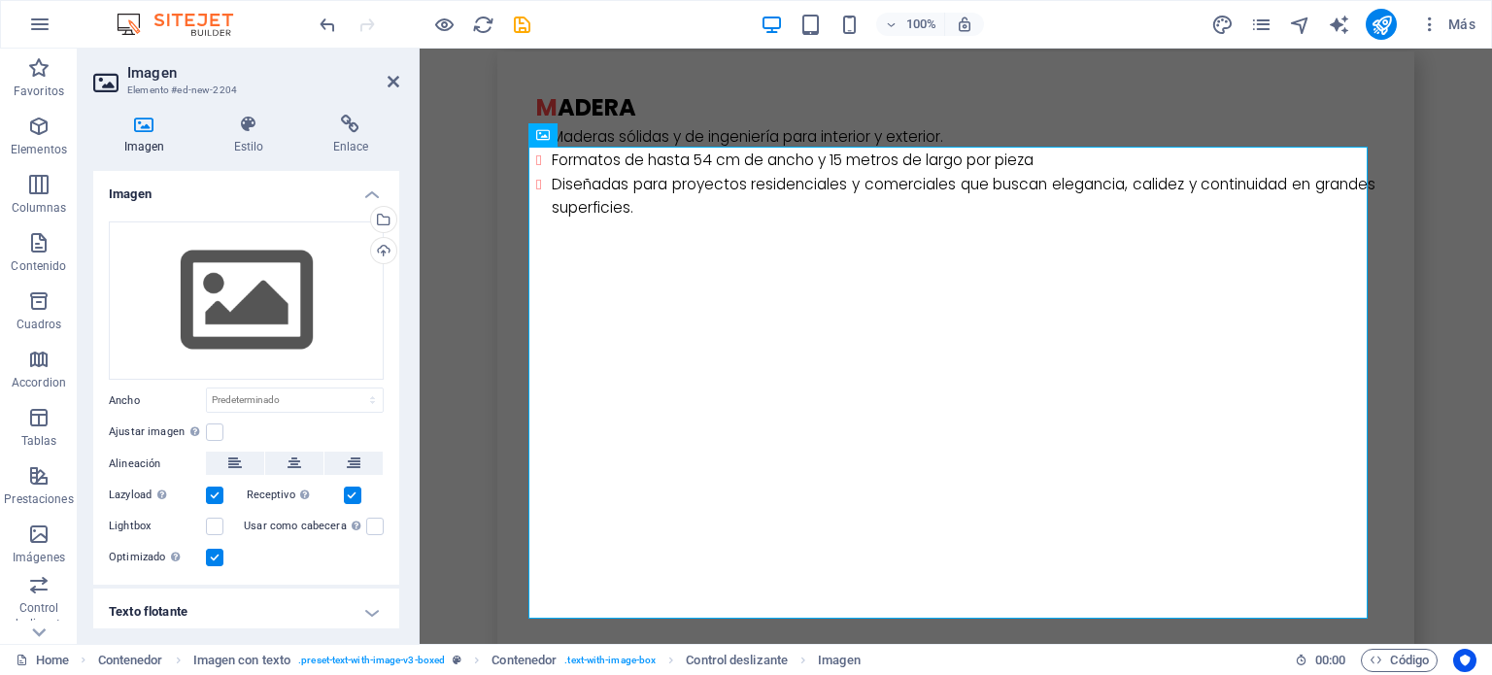
click at [379, 253] on div "Cargar" at bounding box center [381, 252] width 29 height 29
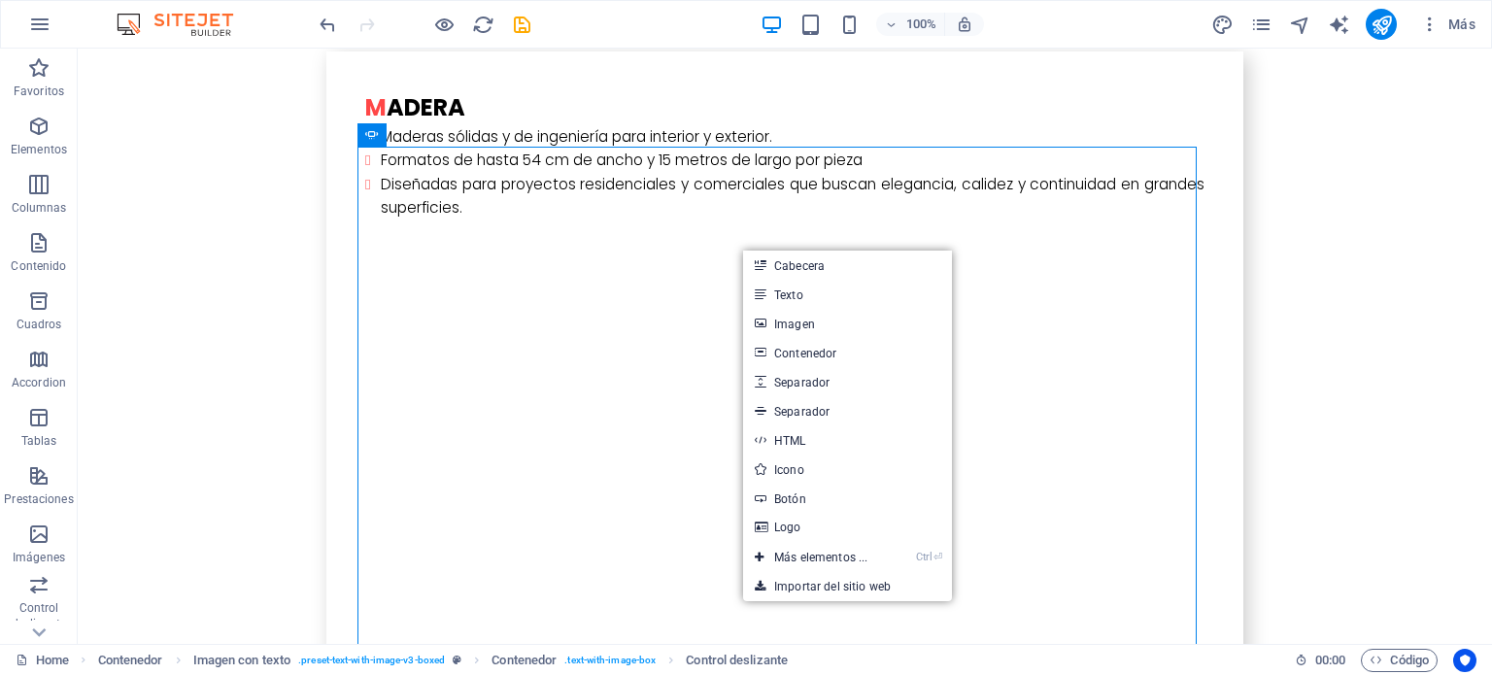
click at [793, 327] on link "Imagen" at bounding box center [847, 323] width 209 height 29
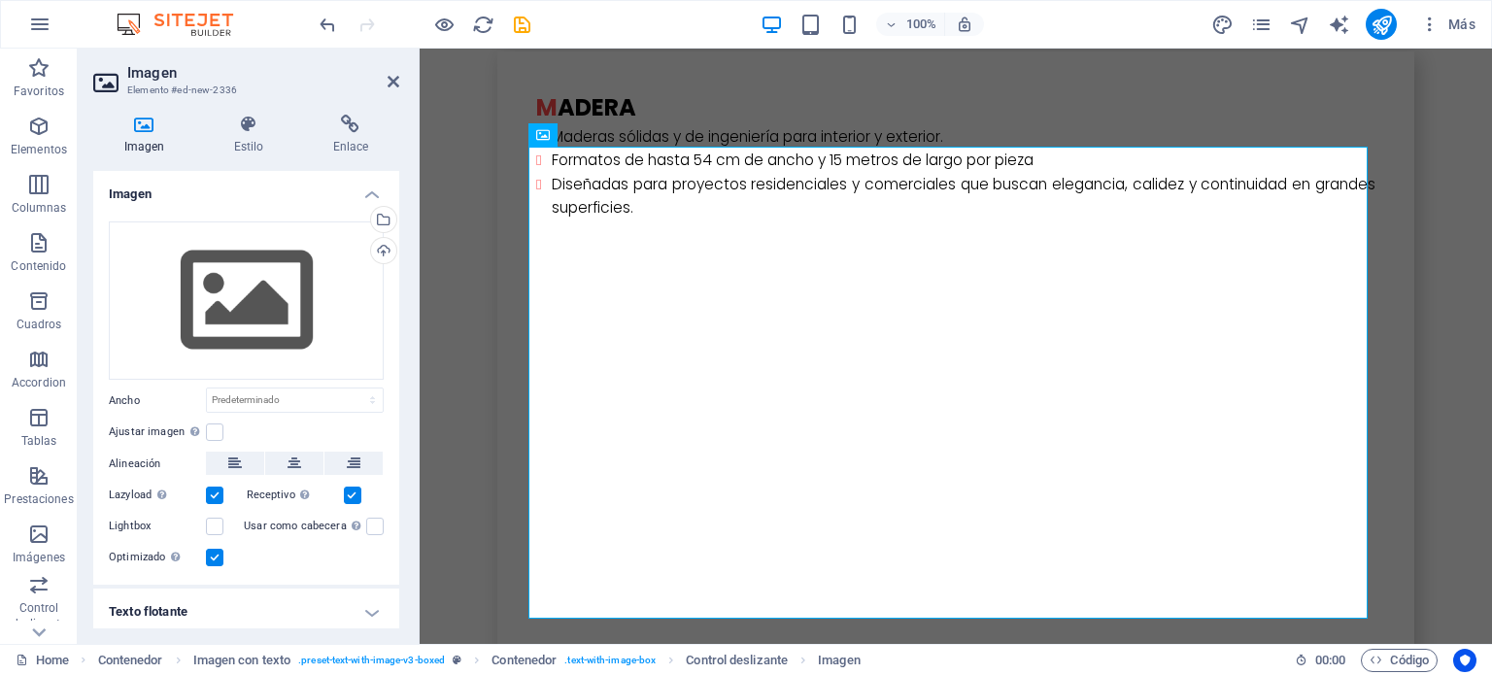
click at [380, 253] on div "Cargar" at bounding box center [381, 252] width 29 height 29
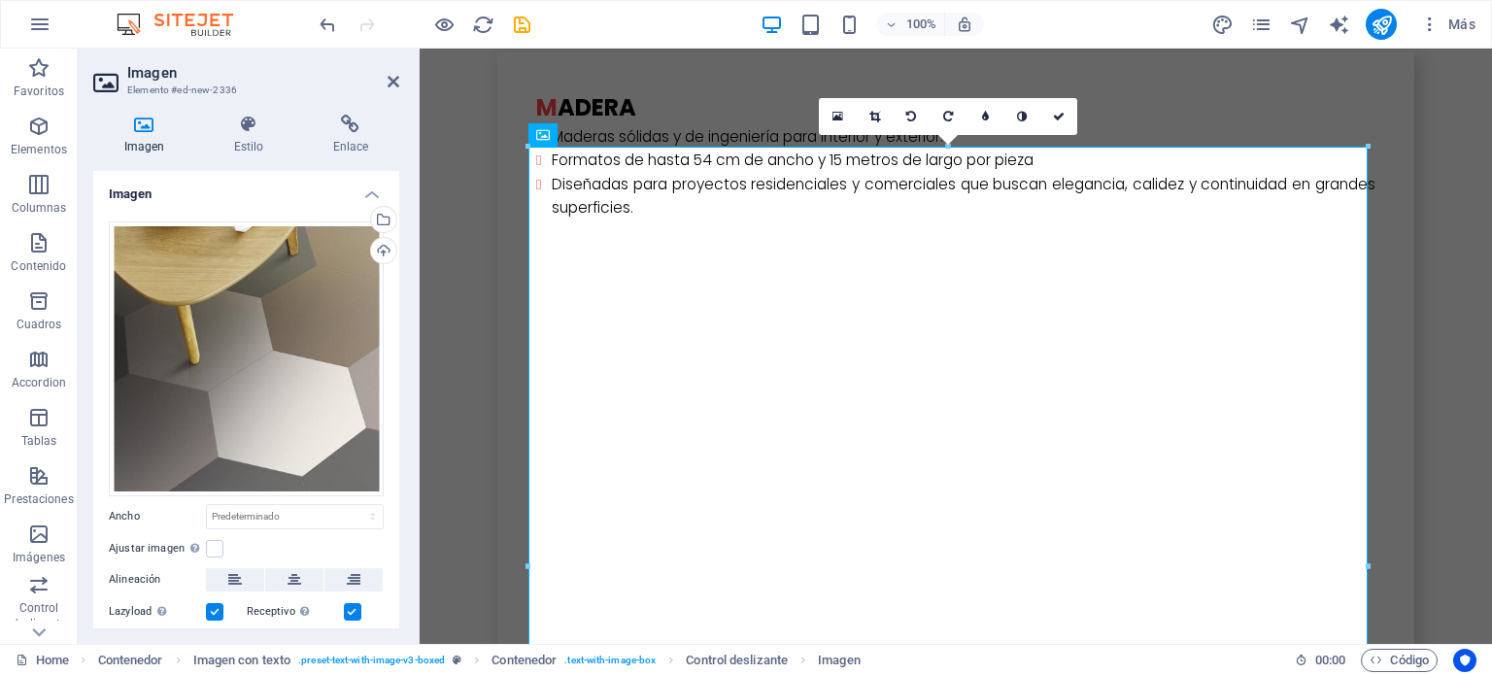
click at [1059, 116] on icon at bounding box center [1059, 117] width 12 height 12
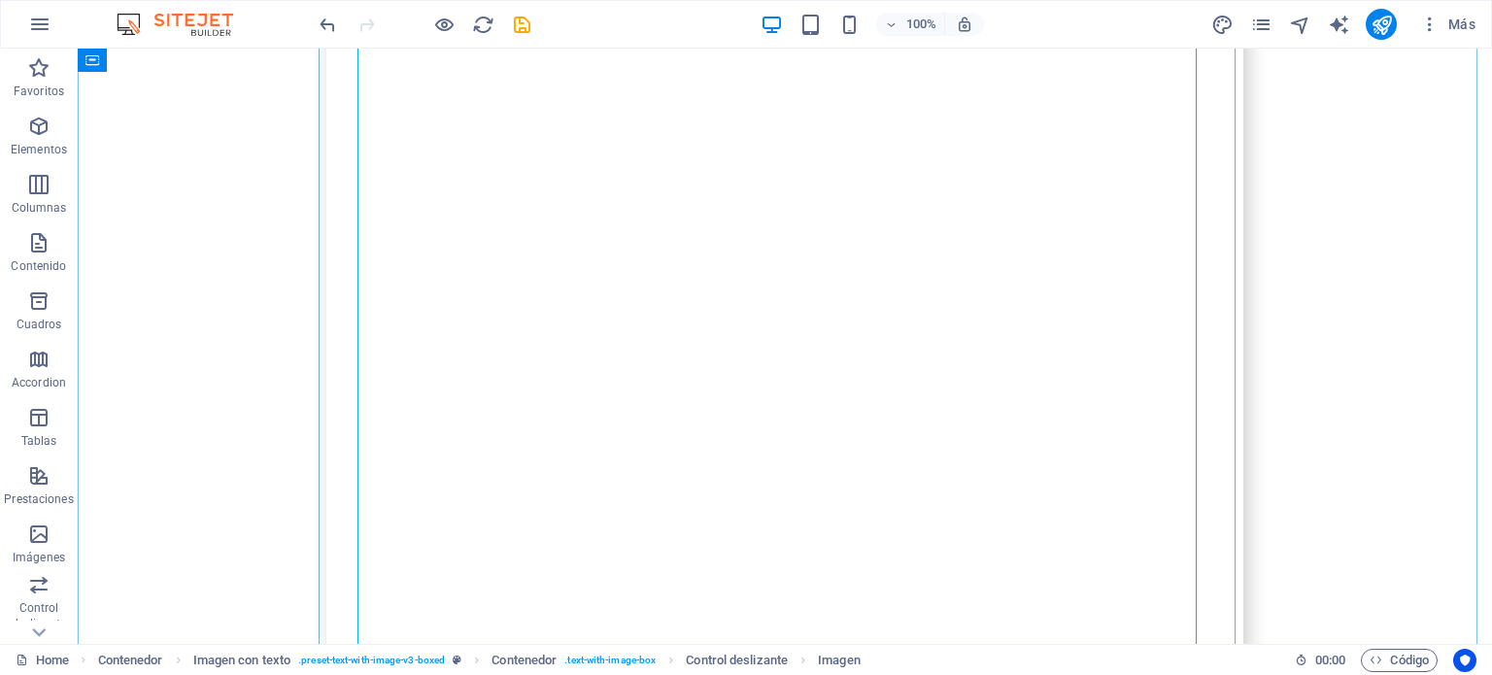
scroll to position [4857, 0]
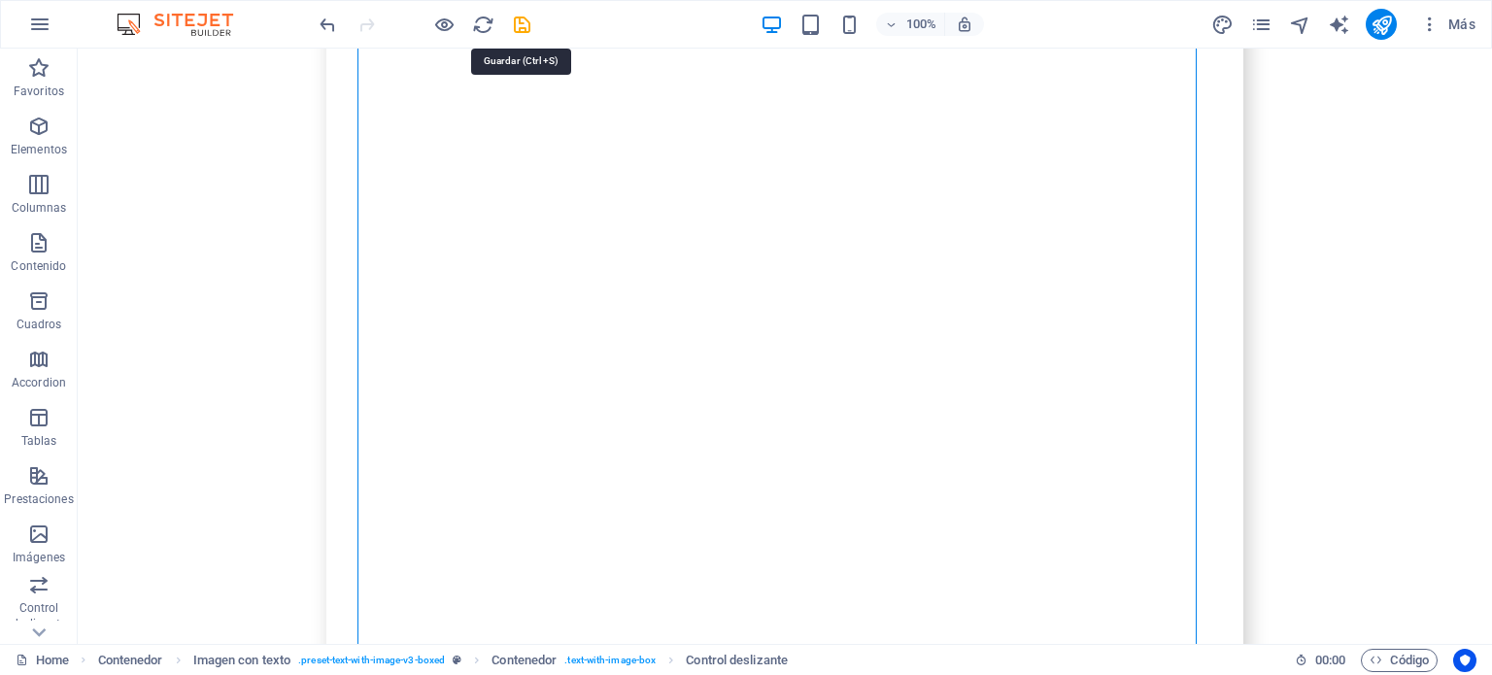
drag, startPoint x: 520, startPoint y: 24, endPoint x: 536, endPoint y: 61, distance: 40.4
click at [520, 24] on icon "save" at bounding box center [522, 25] width 22 height 22
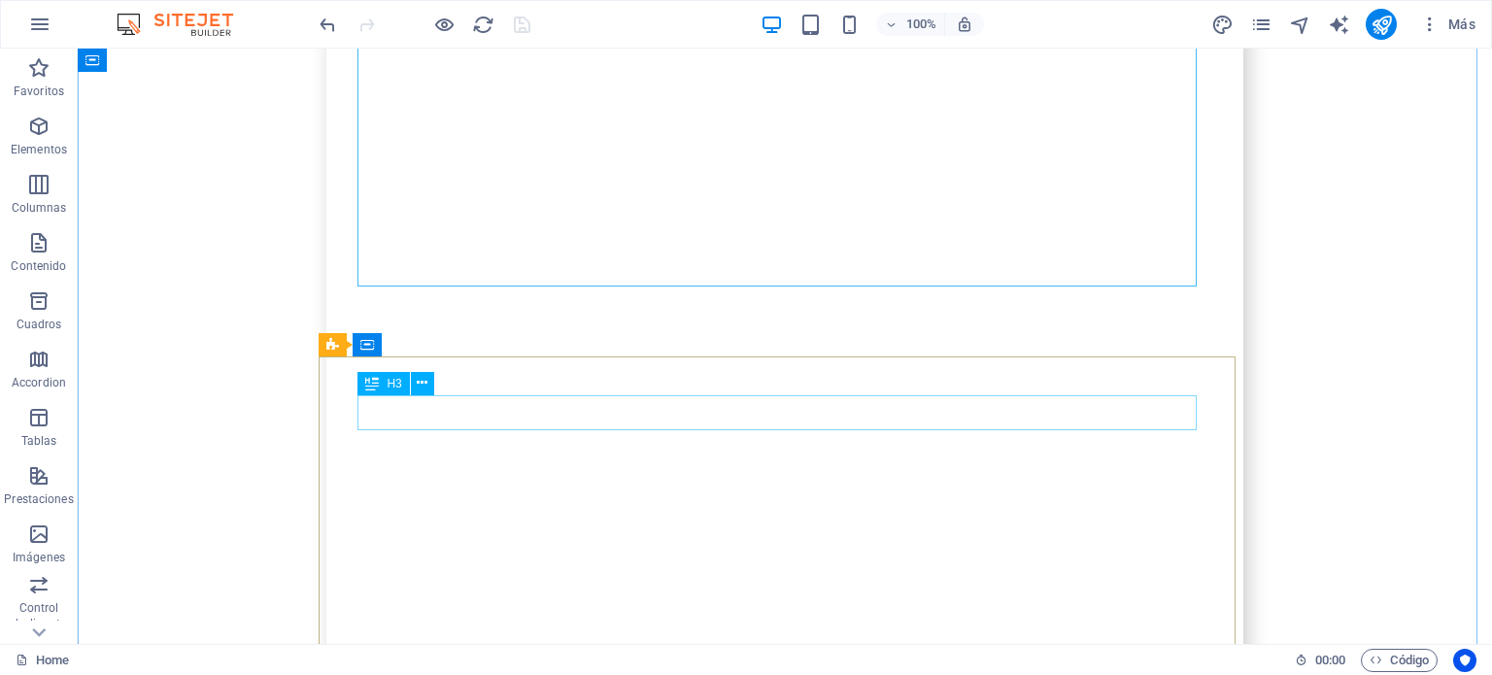
scroll to position [5439, 0]
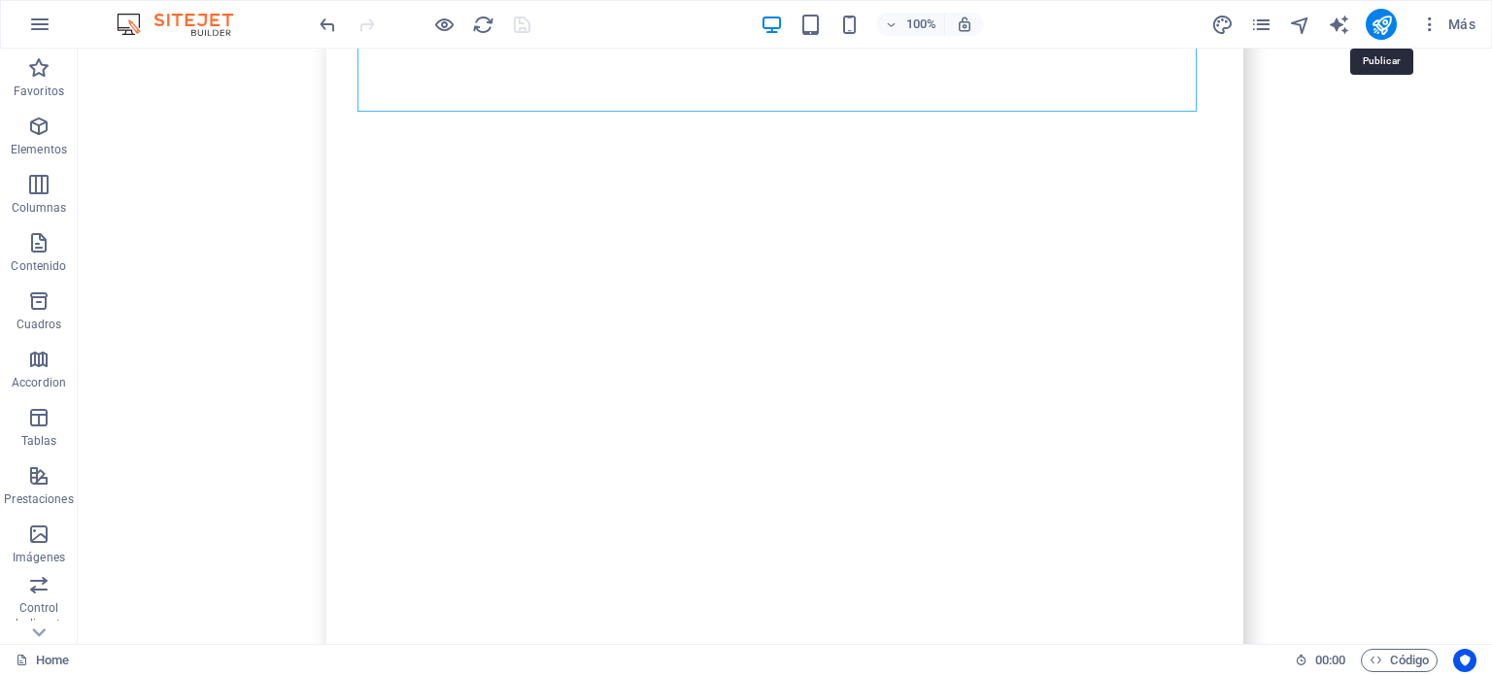
click at [1382, 23] on icon "publish" at bounding box center [1382, 25] width 22 height 22
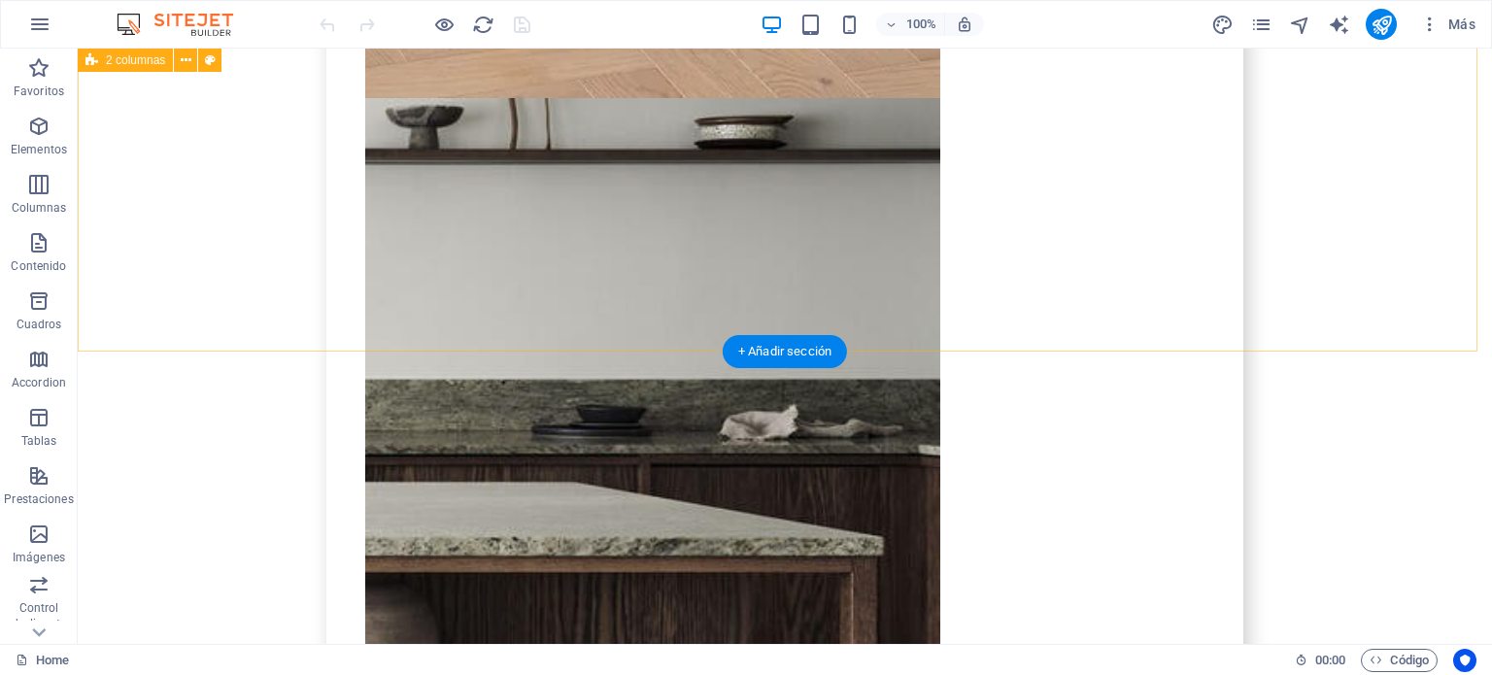
scroll to position [12325, 0]
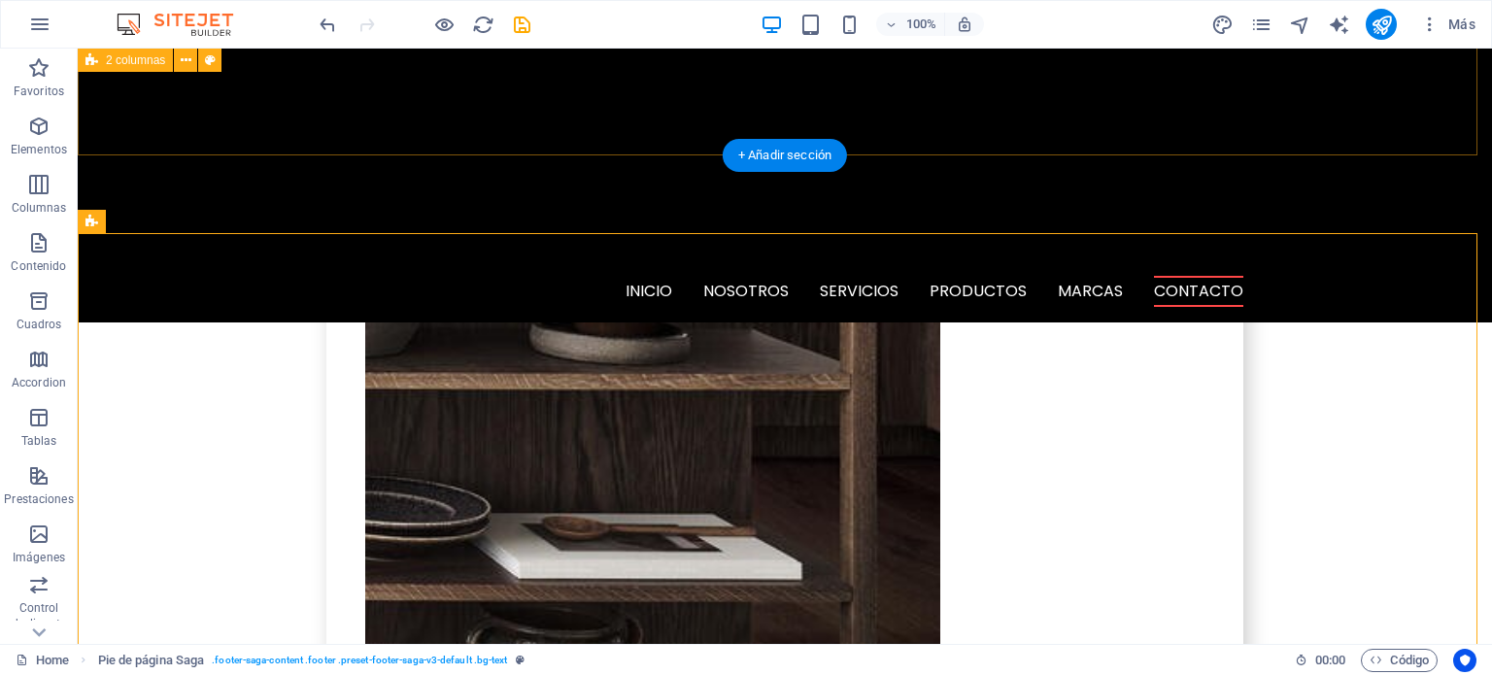
scroll to position [12228, 0]
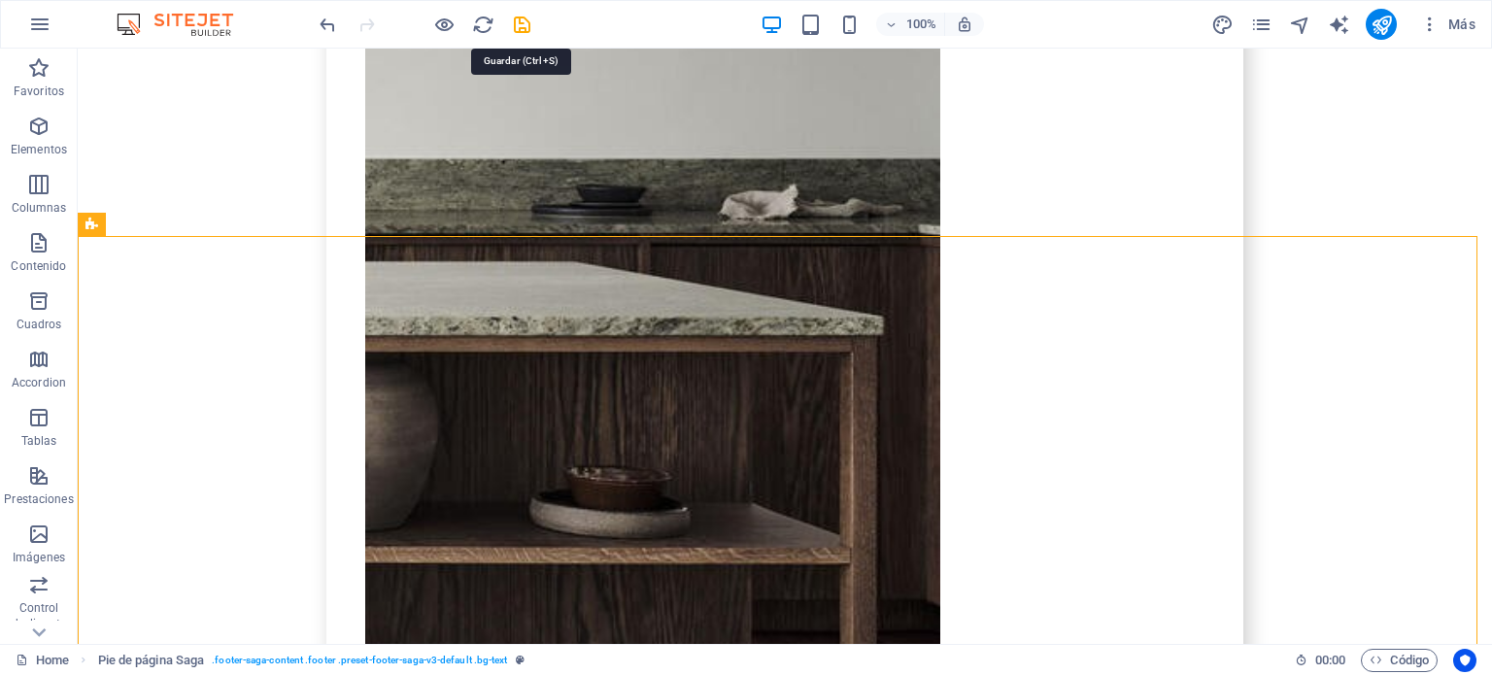
click at [521, 27] on icon "save" at bounding box center [522, 25] width 22 height 22
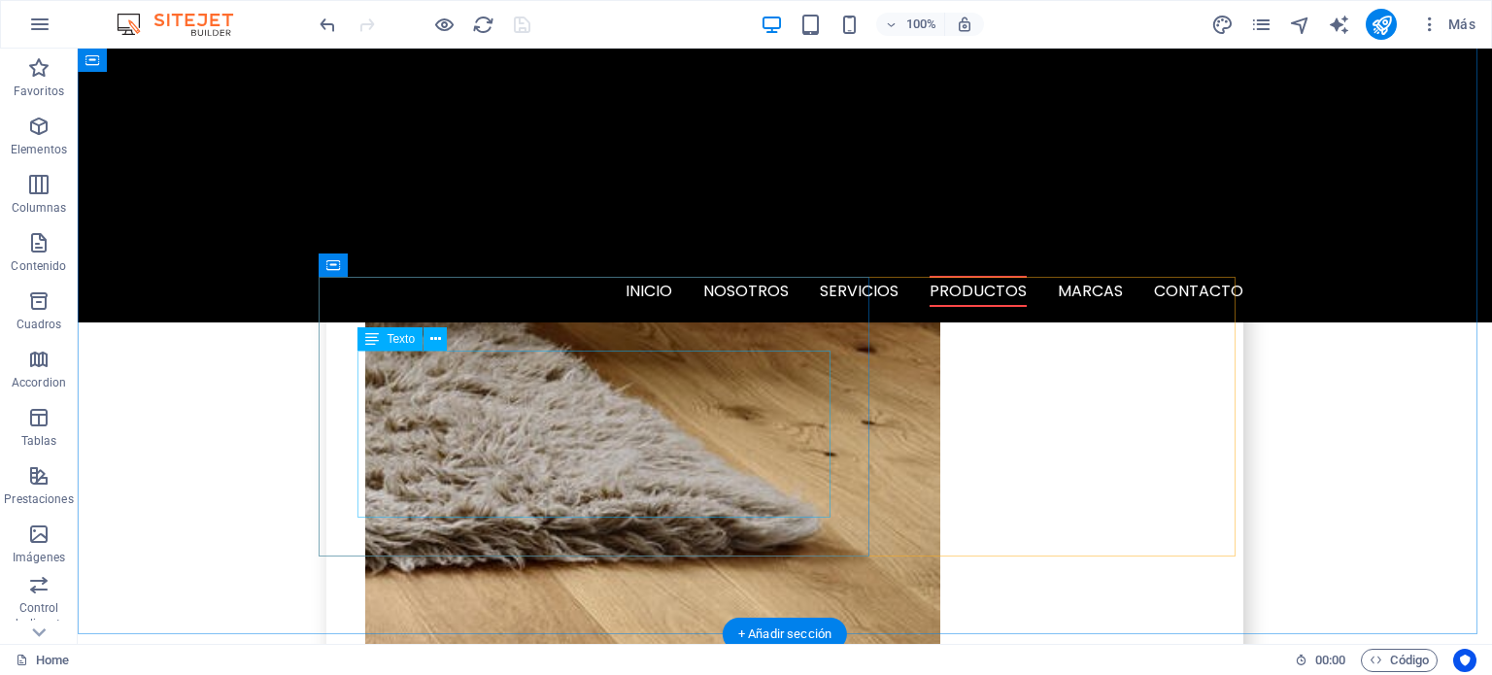
scroll to position [6908, 0]
